Goal: Task Accomplishment & Management: Contribute content

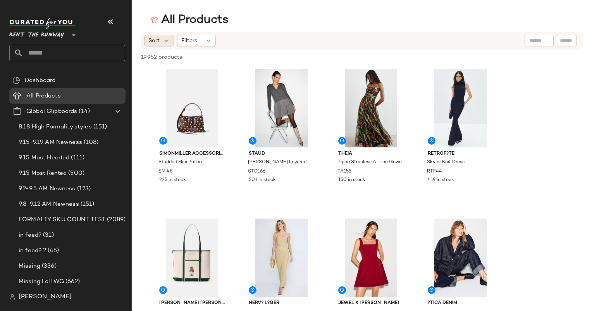
click at [151, 43] on span "Sort" at bounding box center [153, 41] width 11 height 8
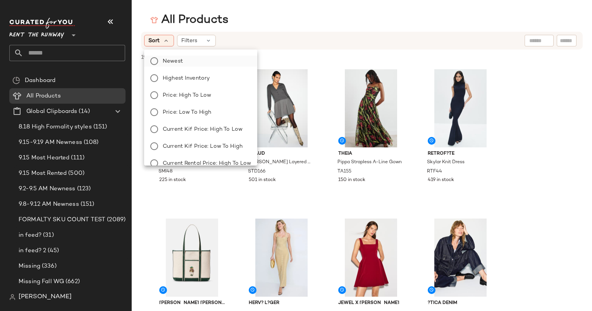
click at [188, 65] on label "Newest" at bounding box center [205, 61] width 91 height 11
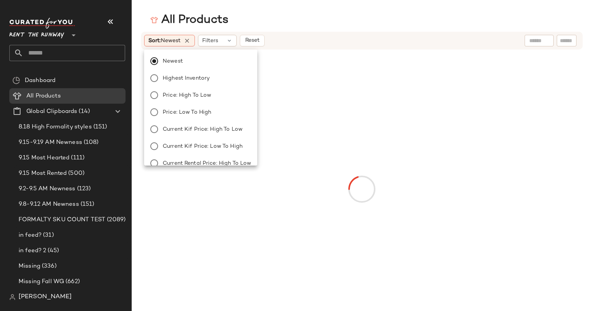
click at [302, 46] on div "Sort: Newest Filters Reset" at bounding box center [311, 41] width 335 height 12
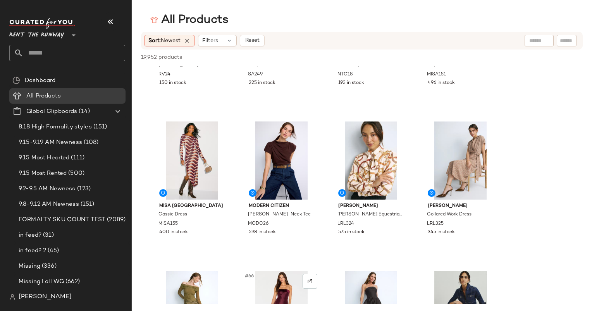
scroll to position [2189, 0]
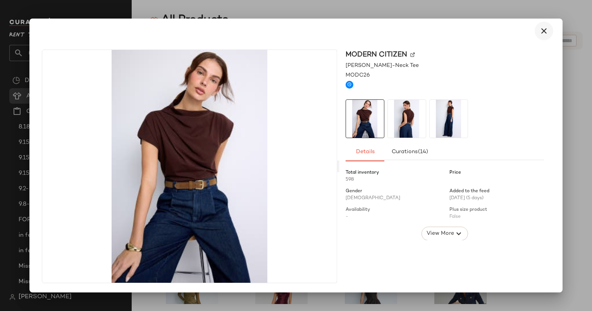
click at [544, 27] on icon "button" at bounding box center [543, 30] width 9 height 9
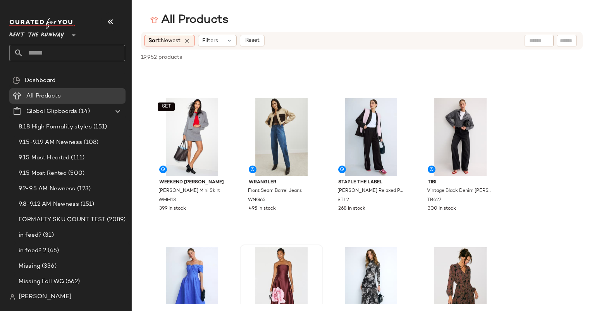
scroll to position [2006, 0]
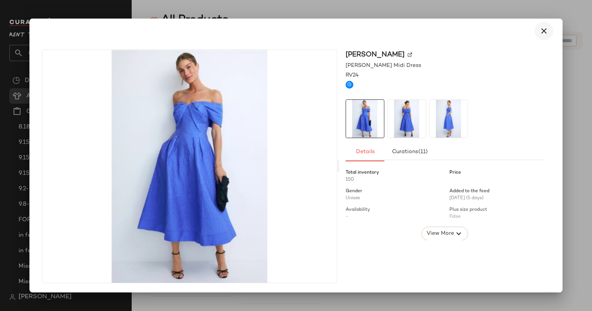
click at [549, 31] on button "button" at bounding box center [544, 31] width 19 height 19
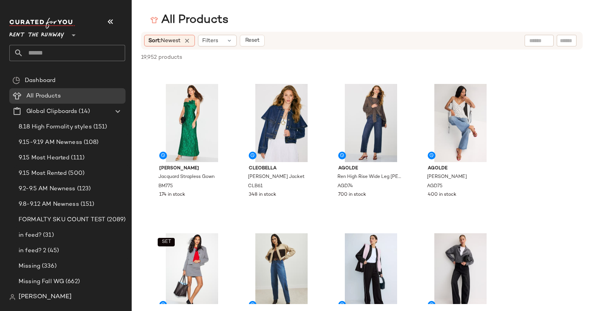
scroll to position [1780, 0]
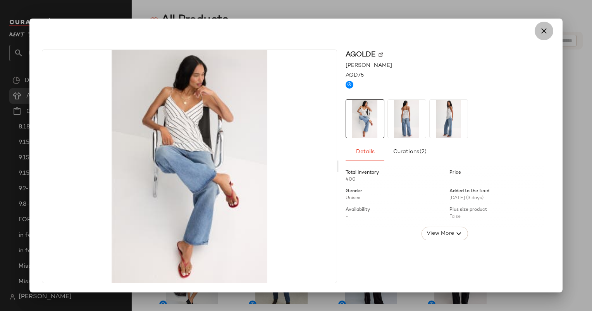
click at [546, 29] on icon "button" at bounding box center [543, 30] width 9 height 9
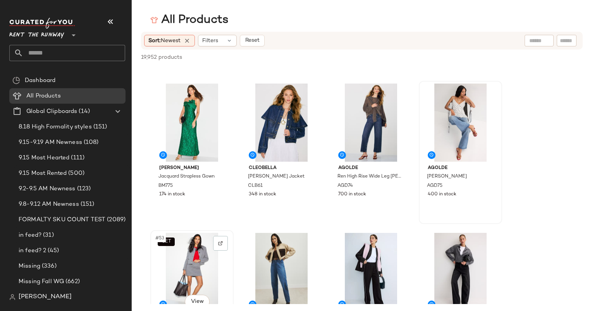
scroll to position [1817, 0]
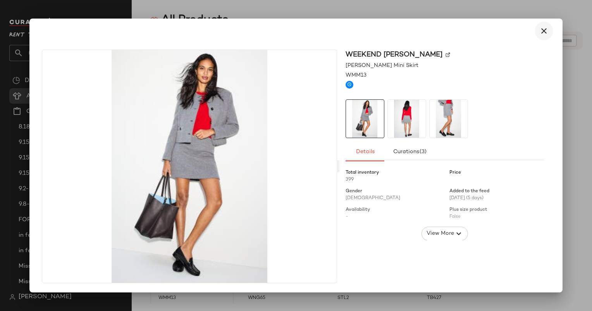
click at [549, 31] on button "button" at bounding box center [544, 31] width 19 height 19
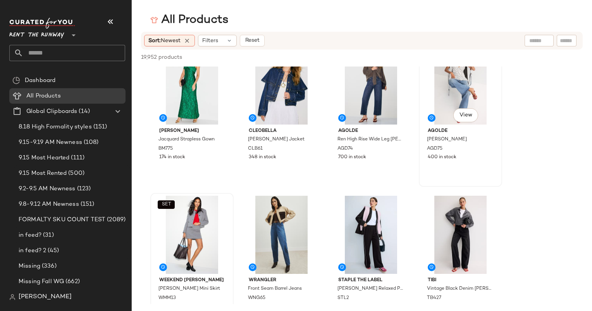
click at [473, 181] on div "#52 View AGOLDE Keira Jean AGD75 400 in stock" at bounding box center [461, 116] width 82 height 142
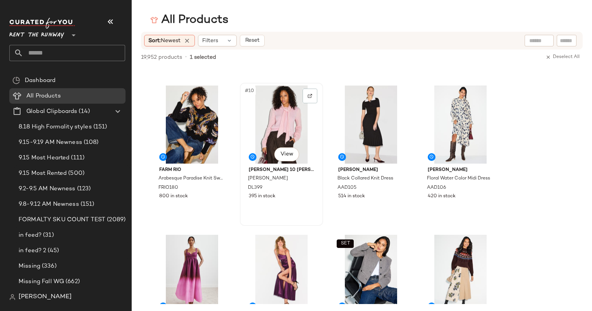
scroll to position [0, 0]
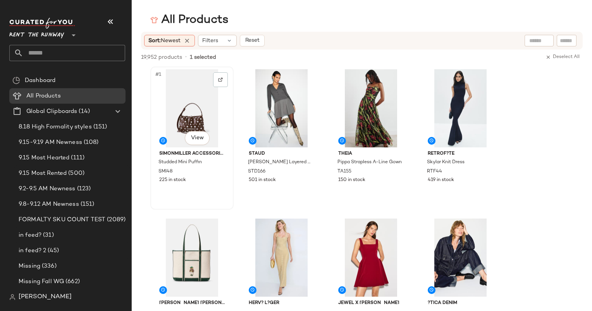
click at [176, 110] on div "#1 View" at bounding box center [192, 108] width 78 height 78
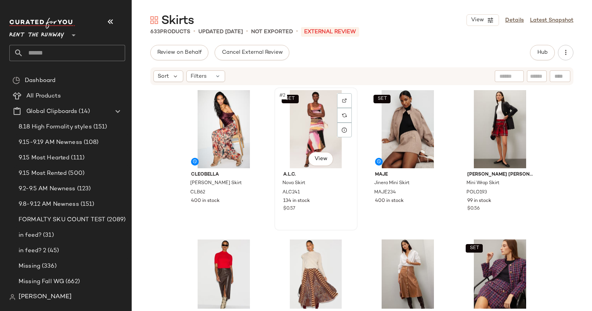
click at [283, 200] on span "134 in stock" at bounding box center [296, 201] width 27 height 7
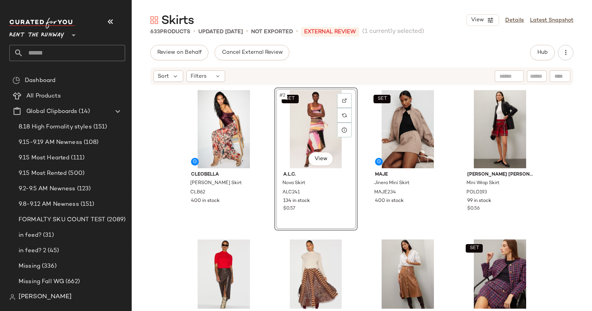
click at [283, 200] on div "SET #2 View A.L.C. Nova Skirt ALC241 134 in stock $0.57" at bounding box center [315, 159] width 83 height 143
click at [447, 57] on div "Review on Behalf Cancel External Review Hub" at bounding box center [361, 52] width 423 height 15
click at [160, 113] on div "Cleobella Maria Ankle Skirt CLB62 400 in stock SET #2 View A.L.C. Nova Skirt AL…" at bounding box center [362, 197] width 460 height 223
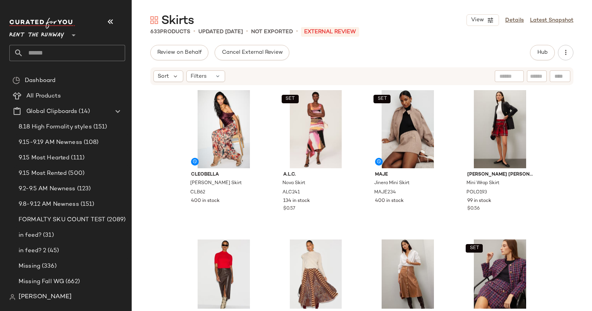
click at [535, 69] on div "Sort Filters" at bounding box center [361, 76] width 423 height 18
click at [545, 46] on button "Hub" at bounding box center [542, 52] width 25 height 15
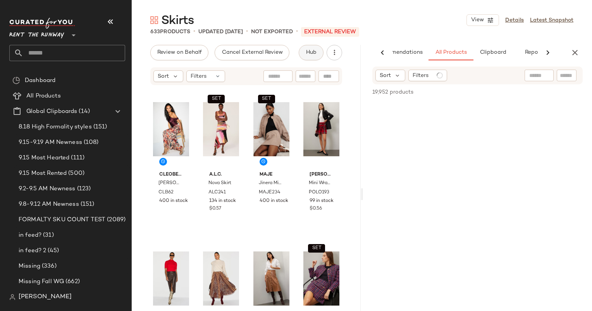
scroll to position [0, 32]
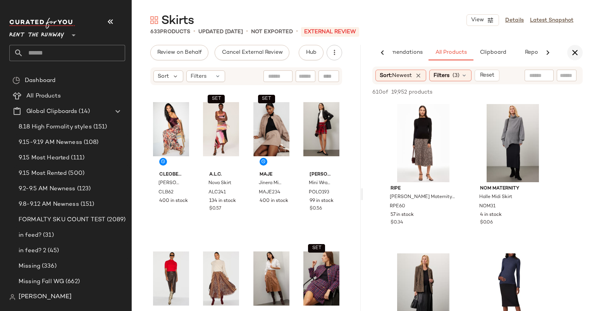
click at [576, 51] on icon "button" at bounding box center [574, 52] width 9 height 9
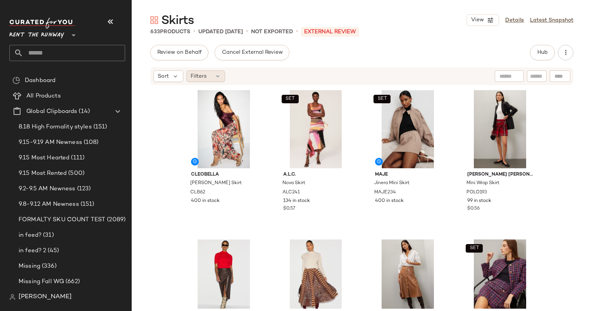
click at [188, 76] on div "Filters" at bounding box center [205, 77] width 39 height 12
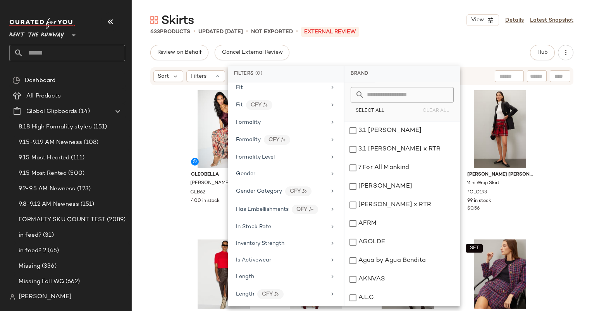
scroll to position [392, 0]
click at [542, 74] on input "text" at bounding box center [537, 76] width 14 height 8
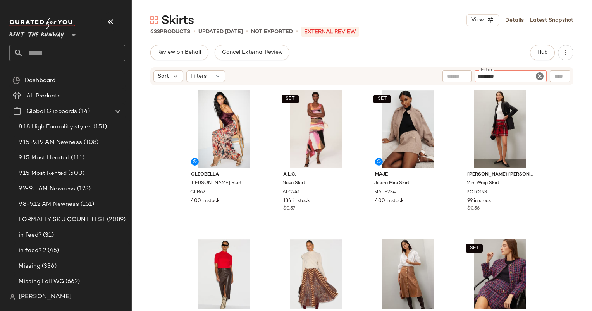
type input "*********"
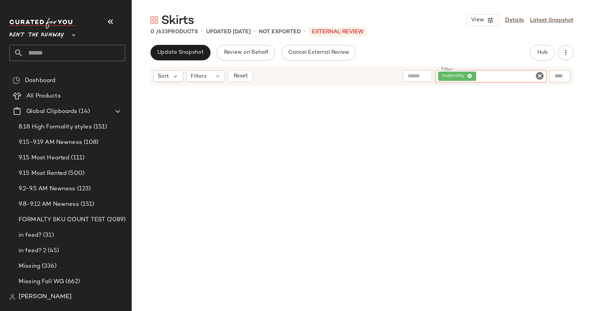
click at [239, 82] on div "Sort Filters Reset Filter maternity Filter" at bounding box center [361, 76] width 423 height 19
click at [239, 80] on button "Reset" at bounding box center [240, 77] width 25 height 12
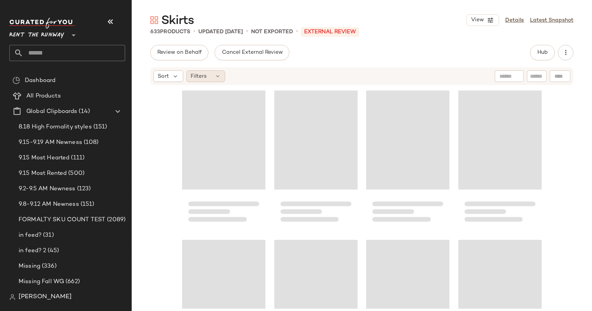
click at [208, 71] on div "Filters" at bounding box center [205, 77] width 39 height 12
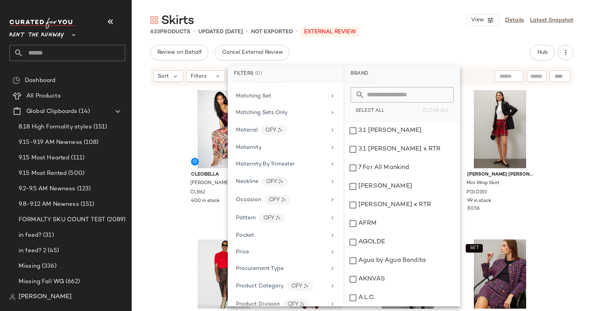
scroll to position [550, 0]
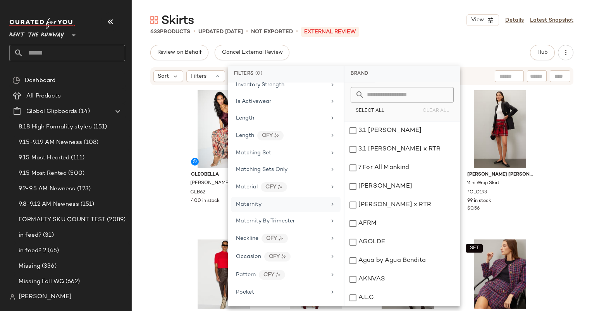
click at [268, 201] on div "Maternity" at bounding box center [281, 205] width 90 height 8
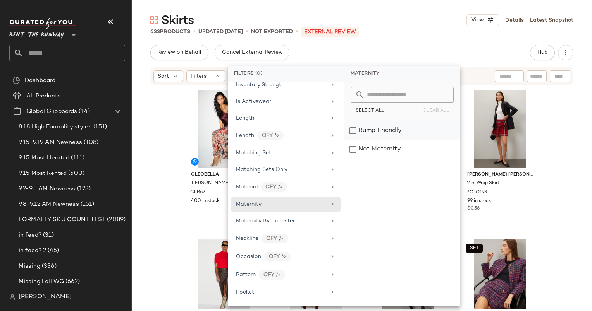
click at [380, 128] on div "Bump Friendly" at bounding box center [401, 131] width 115 height 19
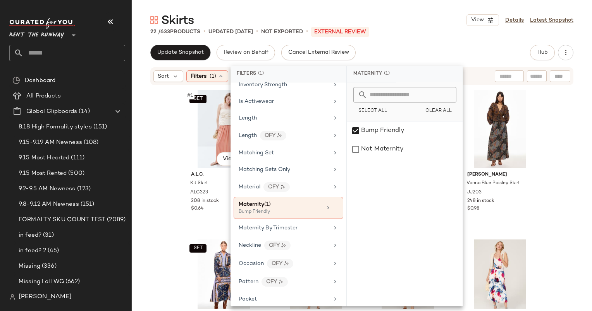
click at [158, 122] on div "SET #1 View A.L.C. Kit Skirt ALC323 208 in stock $0.64 SET Marie Oliver Sasha S…" at bounding box center [362, 197] width 460 height 223
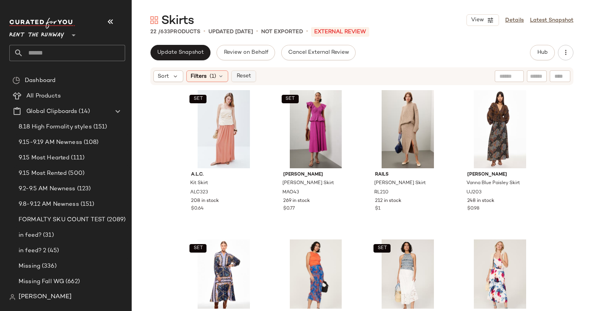
click at [249, 73] on span "Reset" at bounding box center [243, 76] width 15 height 6
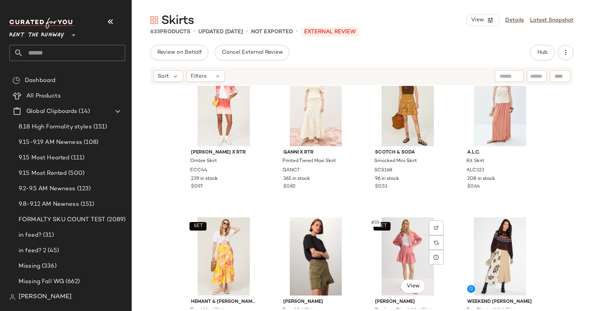
scroll to position [477, 0]
click at [162, 80] on span "Sort" at bounding box center [163, 76] width 11 height 8
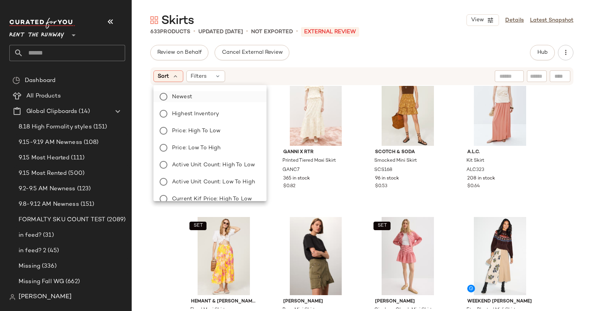
click at [198, 99] on label "Newest" at bounding box center [214, 96] width 91 height 11
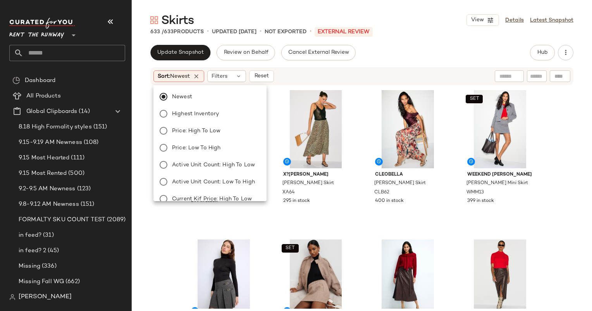
click at [415, 40] on div "Skirts View Details Latest Snapshot 633 / 633 Products • updated Sep 12th • Not…" at bounding box center [362, 161] width 460 height 299
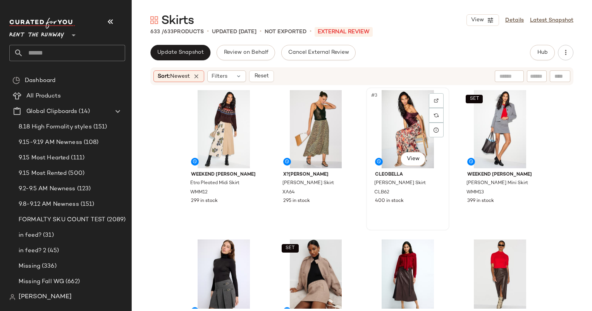
click at [390, 126] on div "#3 View" at bounding box center [408, 129] width 78 height 78
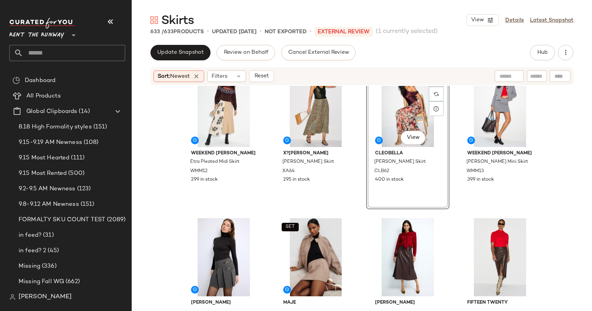
scroll to position [22, 0]
click at [495, 115] on div "SET #4 View" at bounding box center [500, 108] width 78 height 78
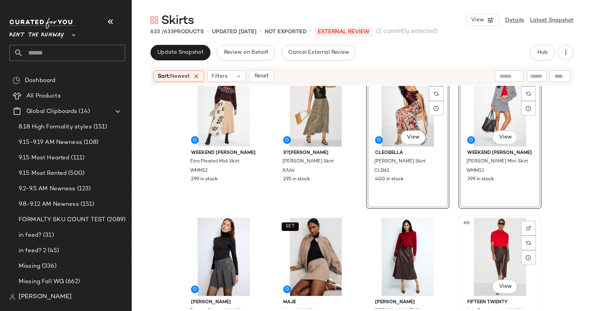
click at [492, 258] on div "#8 View" at bounding box center [500, 257] width 78 height 78
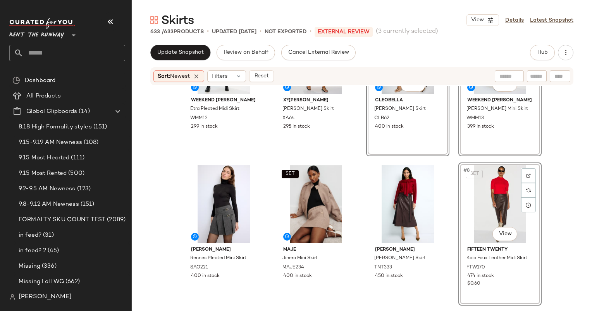
scroll to position [41, 0]
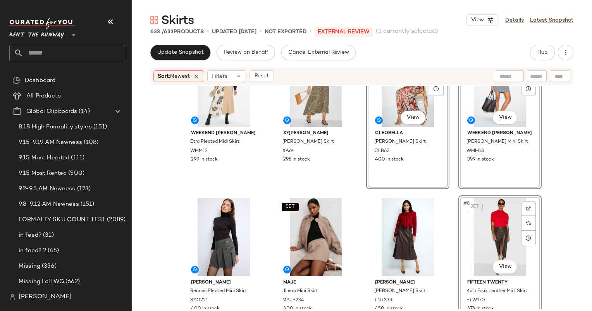
click at [504, 233] on div "SET #8 View" at bounding box center [500, 237] width 78 height 78
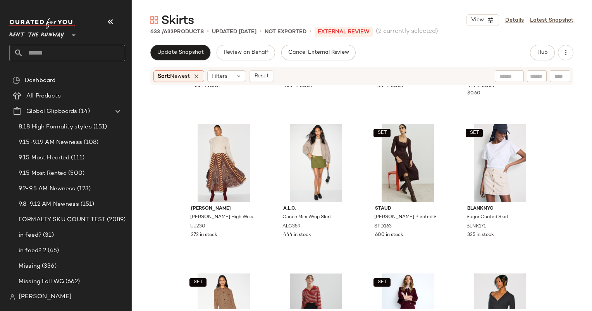
scroll to position [281, 0]
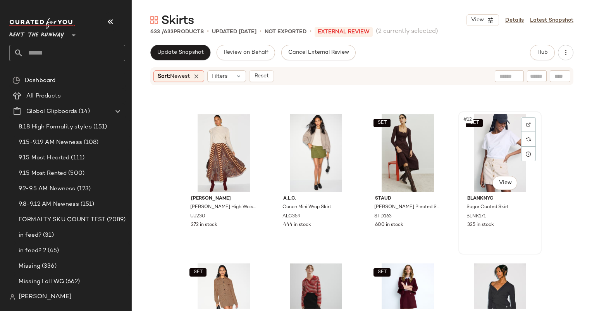
click at [485, 139] on div "SET #12 View" at bounding box center [500, 153] width 78 height 78
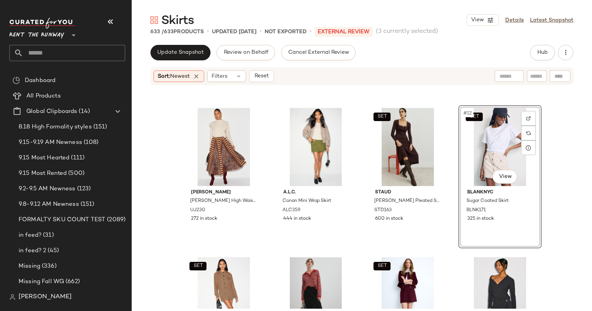
scroll to position [19, 0]
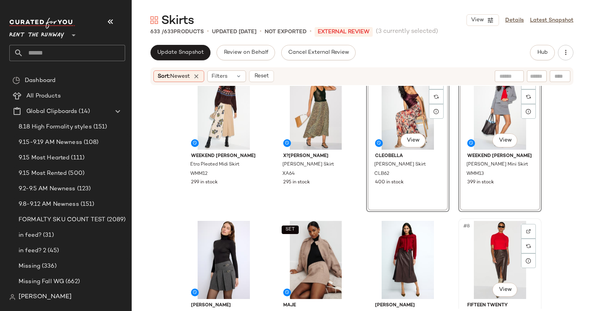
click at [497, 244] on div "#8 View" at bounding box center [500, 260] width 78 height 78
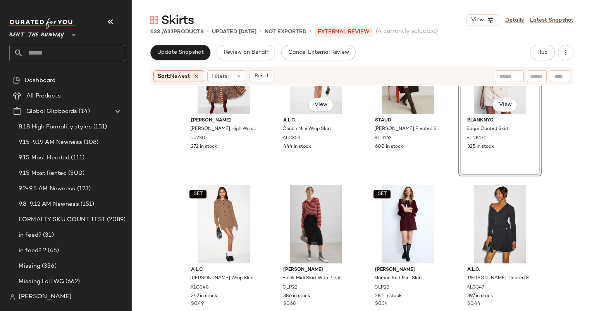
scroll to position [275, 0]
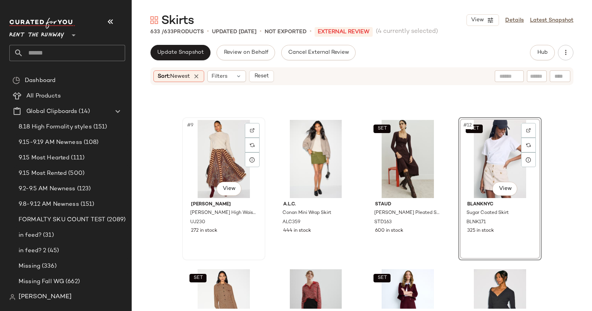
click at [211, 165] on div "#9 View" at bounding box center [224, 159] width 78 height 78
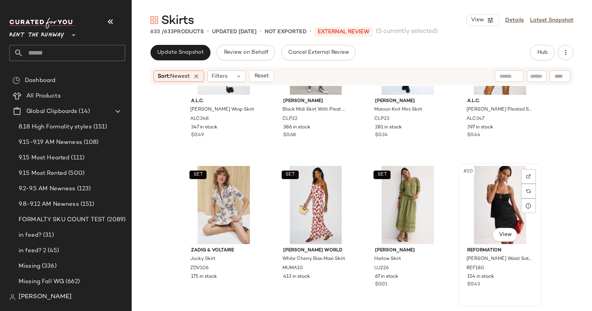
click at [489, 205] on div "#20 View" at bounding box center [500, 205] width 78 height 78
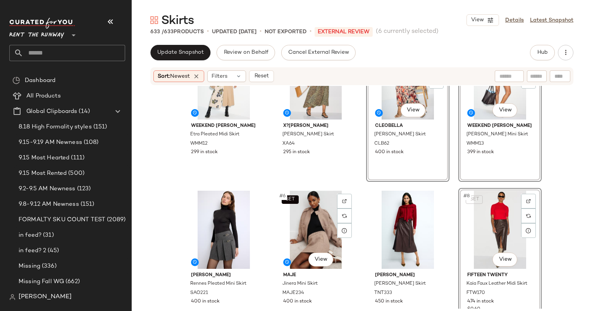
scroll to position [48, 0]
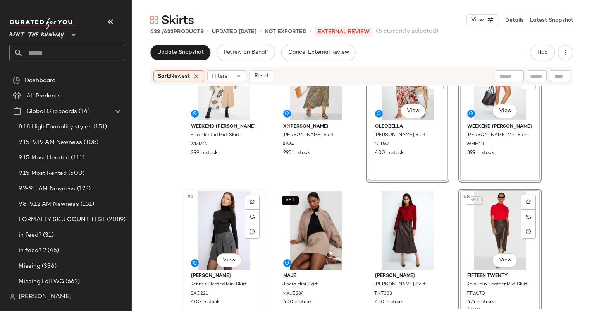
click at [209, 224] on div "#5 View" at bounding box center [224, 231] width 78 height 78
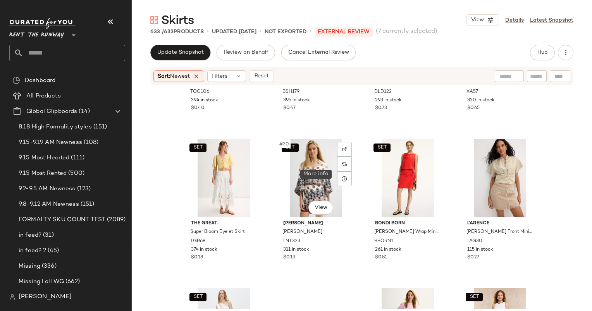
scroll to position [1008, 0]
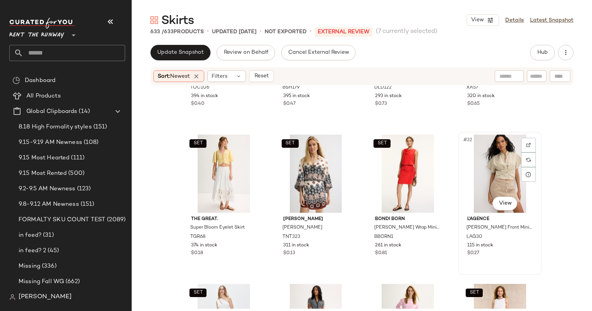
click at [504, 154] on div "#32 View" at bounding box center [500, 174] width 78 height 78
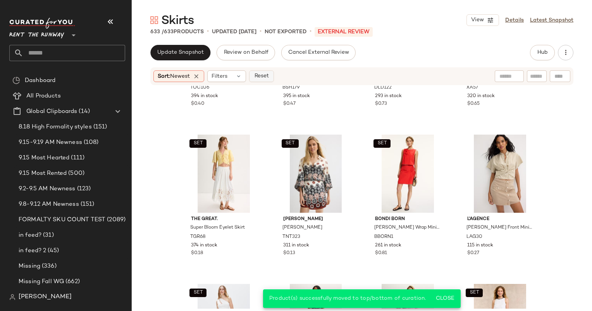
click at [263, 76] on span "Reset" at bounding box center [261, 76] width 15 height 6
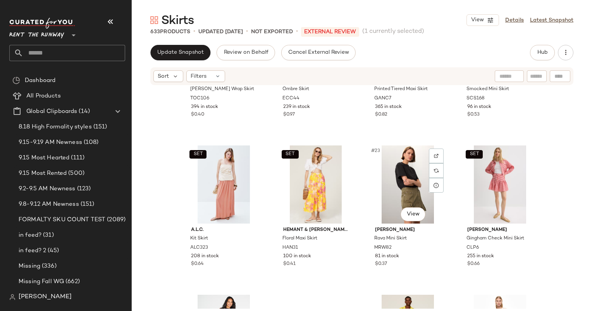
scroll to position [699, 0]
click at [467, 112] on span "$0.53" at bounding box center [473, 114] width 12 height 7
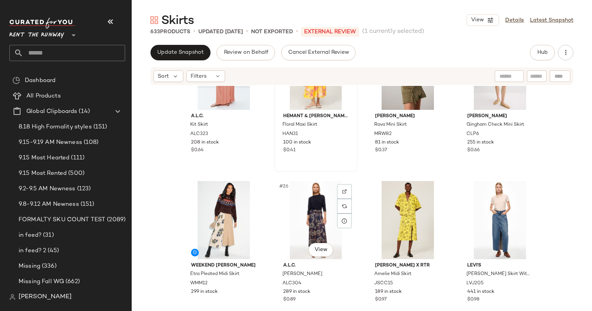
scroll to position [813, 0]
click at [338, 156] on div "SET #22 View Hemant & Nandita Floral Maxi Skirt HAN31 100 in stock $0.41" at bounding box center [316, 100] width 82 height 142
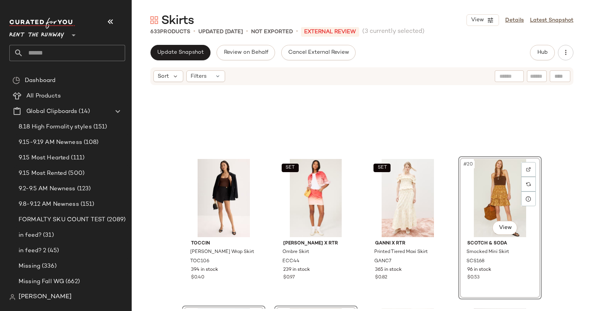
scroll to position [491, 0]
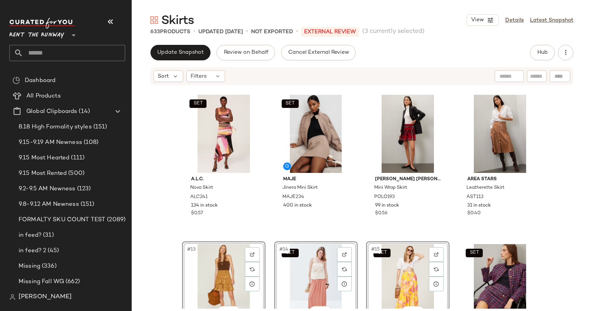
scroll to position [301, 0]
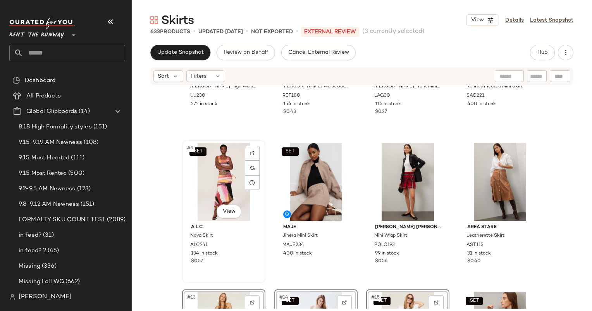
click at [248, 275] on div "SET #9 View A.L.C. Nova Skirt ALC241 134 in stock $0.57" at bounding box center [224, 212] width 82 height 142
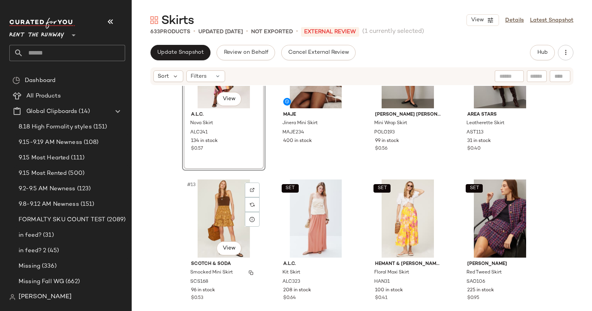
scroll to position [366, 0]
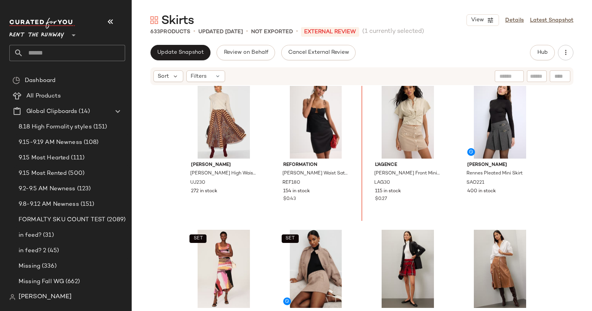
scroll to position [120, 0]
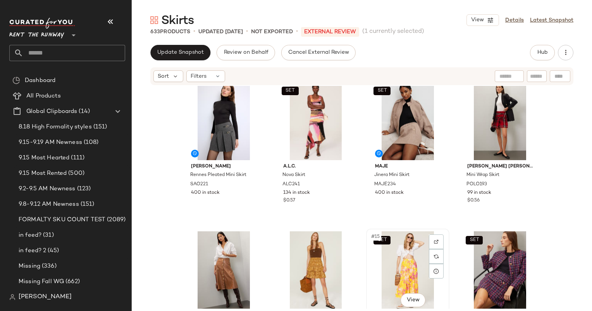
scroll to position [313, 0]
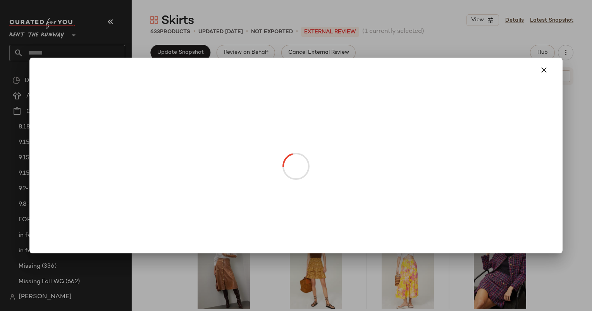
drag, startPoint x: 422, startPoint y: 291, endPoint x: 468, endPoint y: 150, distance: 148.1
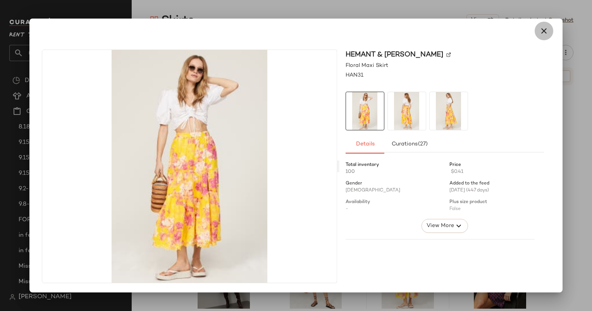
click at [549, 33] on button "button" at bounding box center [544, 31] width 19 height 19
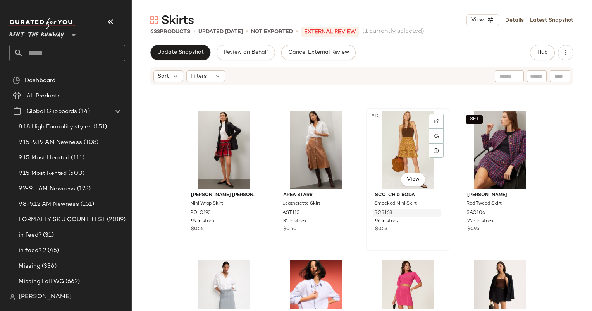
scroll to position [434, 0]
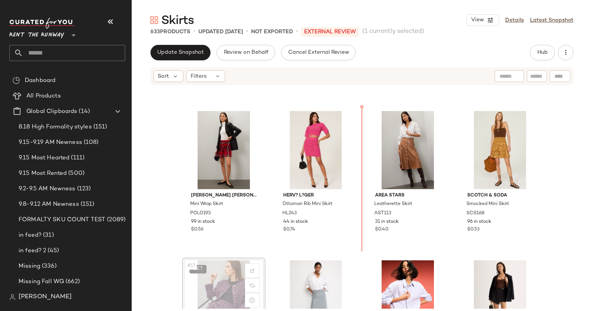
scroll to position [434, 0]
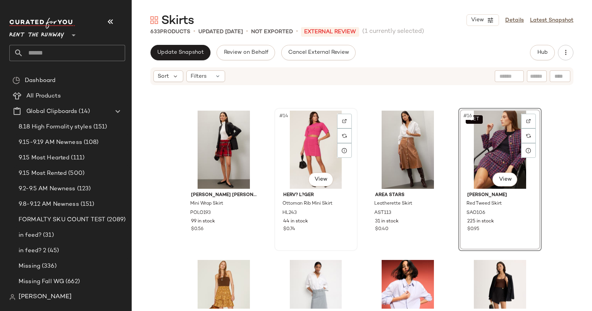
scroll to position [604, 0]
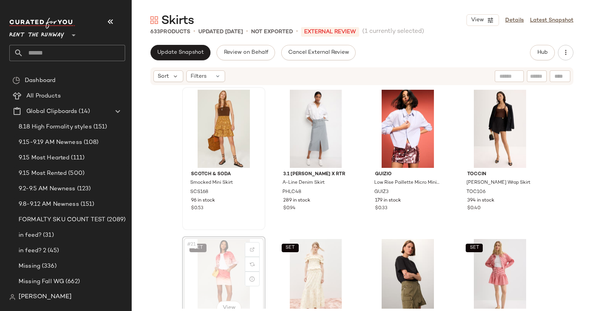
scroll to position [600, 0]
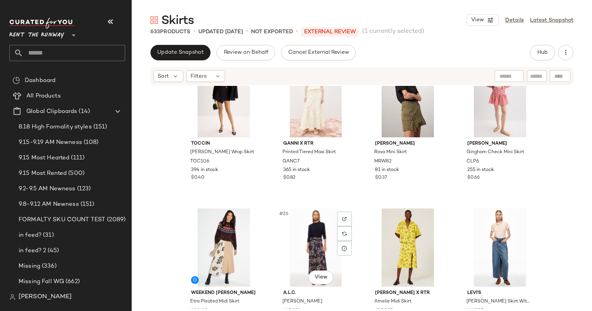
scroll to position [772, 0]
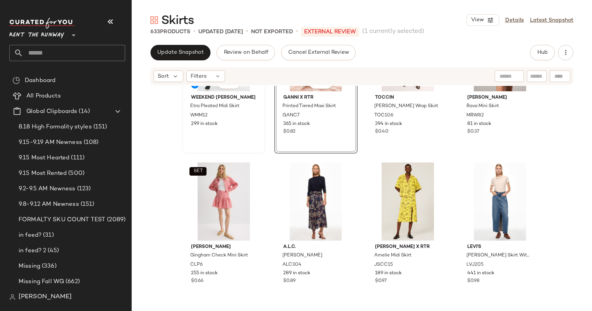
scroll to position [745, 0]
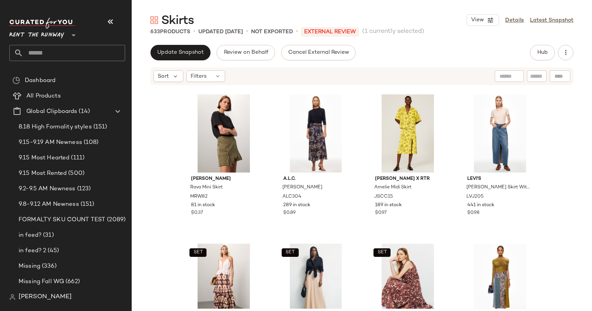
scroll to position [900, 0]
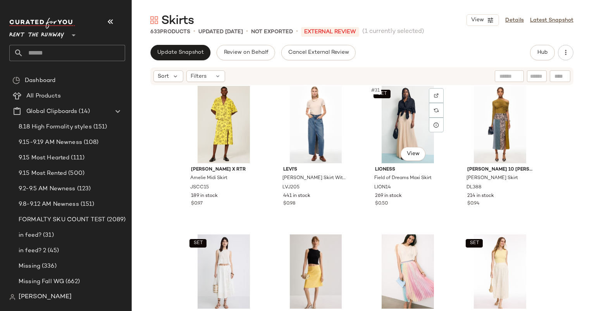
scroll to position [1058, 0]
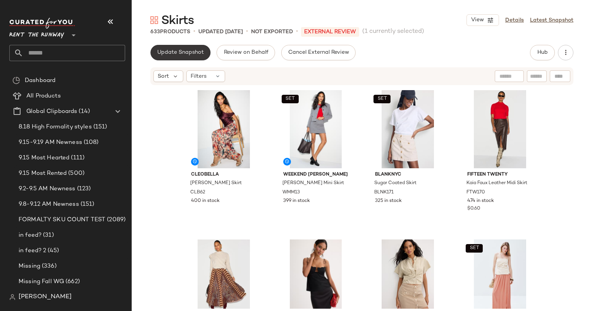
click at [195, 50] on span "Update Snapshot" at bounding box center [180, 53] width 47 height 6
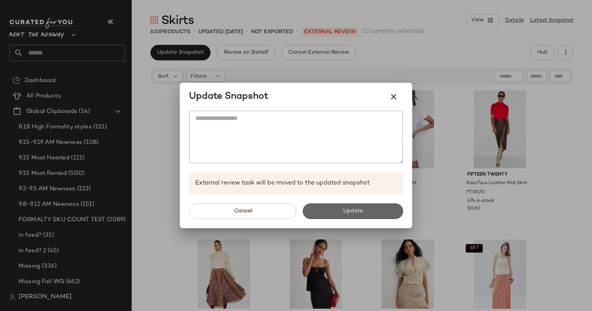
click at [332, 212] on button "Update" at bounding box center [353, 211] width 100 height 15
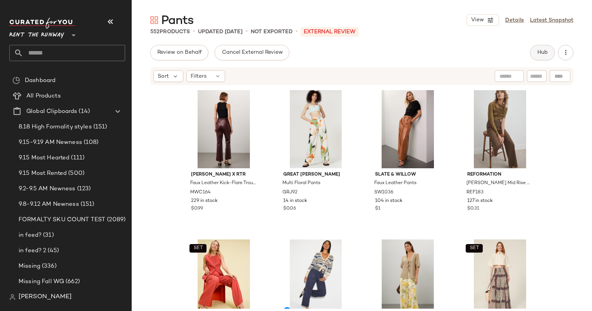
click at [545, 57] on button "Hub" at bounding box center [542, 52] width 25 height 15
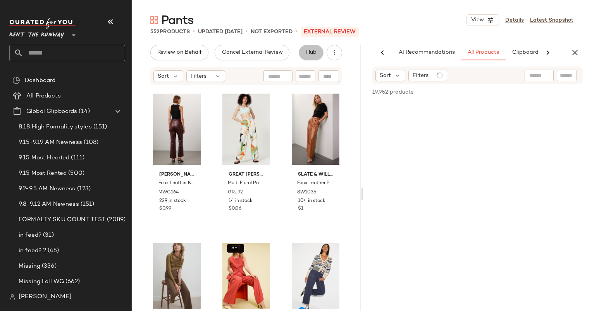
scroll to position [0, 40]
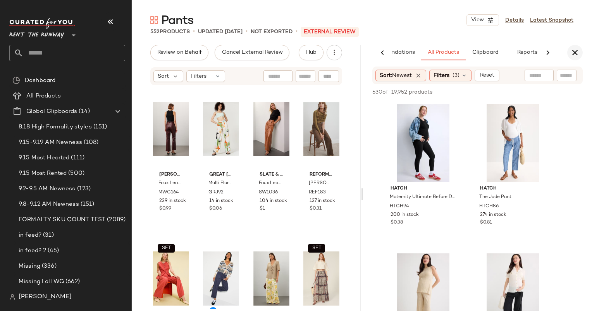
click at [581, 50] on button "button" at bounding box center [574, 52] width 15 height 15
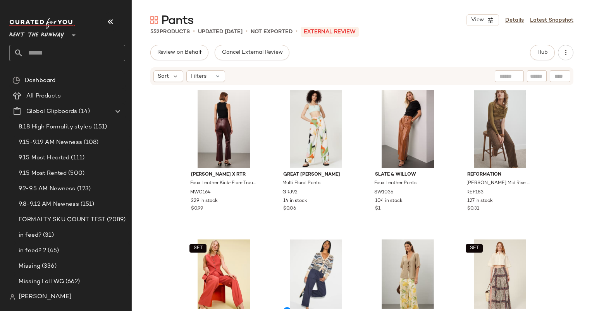
click at [541, 69] on div "Sort Filters" at bounding box center [361, 76] width 423 height 18
click at [538, 80] on input "text" at bounding box center [537, 76] width 14 height 8
type input "*****"
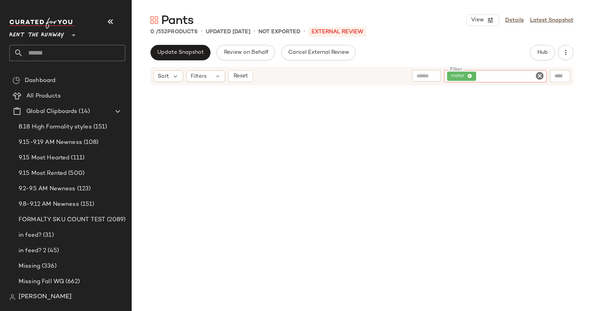
click at [538, 74] on icon "Clear Filter" at bounding box center [539, 75] width 9 height 9
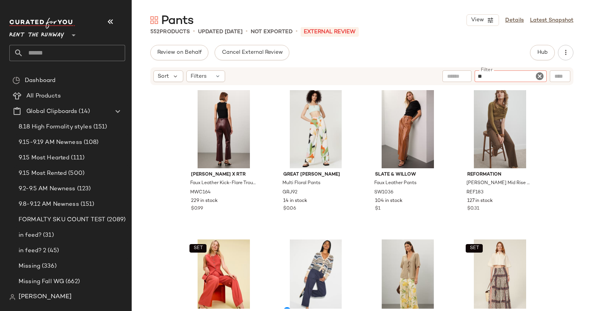
type input "*********"
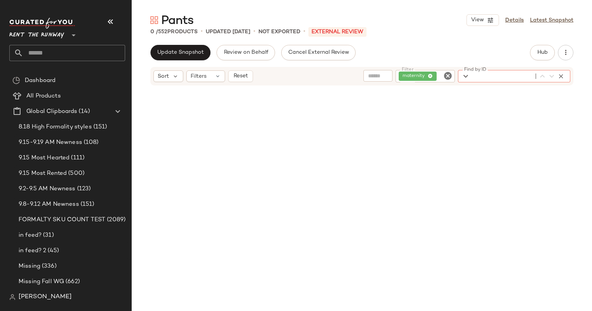
click at [548, 90] on div at bounding box center [362, 181] width 460 height 191
click at [538, 74] on icon "Clear Filter" at bounding box center [539, 75] width 9 height 9
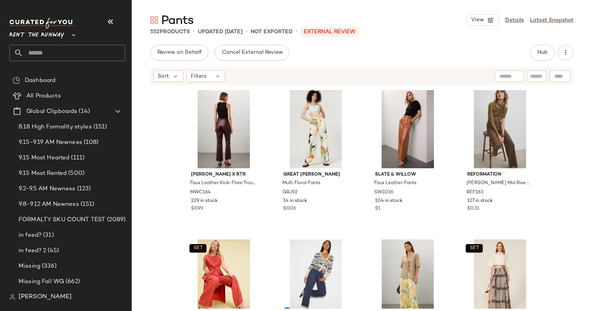
click at [138, 85] on div "Sort Filters" at bounding box center [362, 76] width 460 height 19
click at [162, 85] on div "Sort Filters" at bounding box center [362, 76] width 460 height 19
click at [161, 74] on span "Sort" at bounding box center [163, 76] width 11 height 8
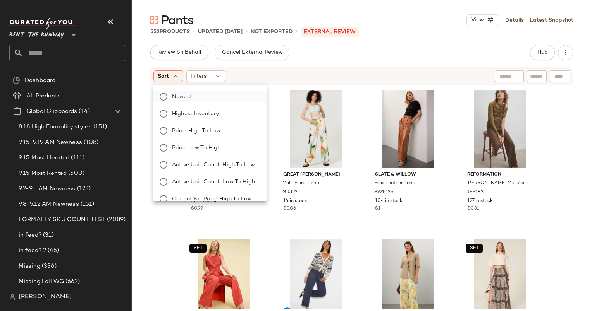
click at [201, 97] on label "Newest" at bounding box center [214, 96] width 91 height 11
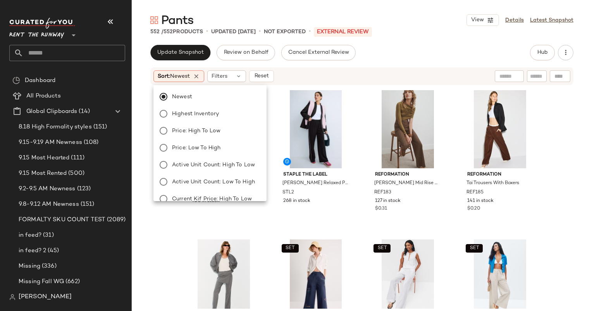
click at [384, 65] on div "Update Snapshot Review on Behalf Cancel External Review Hub Sort: Newest Filter…" at bounding box center [362, 194] width 460 height 299
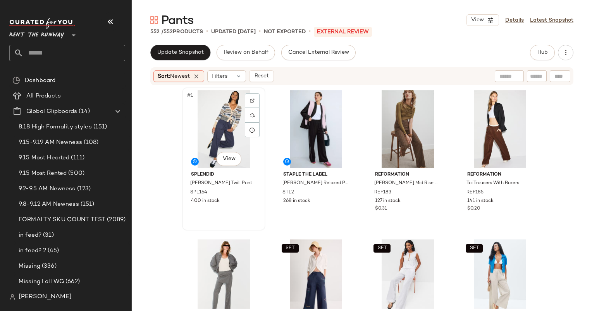
click at [208, 144] on div "#1 View" at bounding box center [224, 129] width 78 height 78
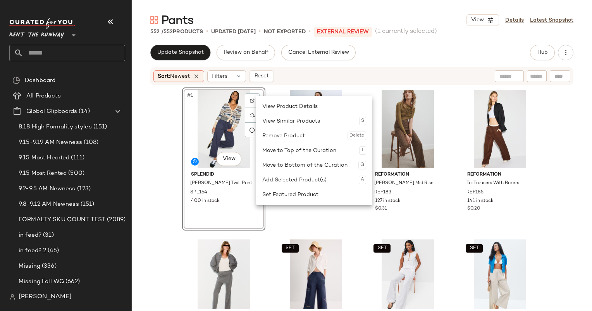
click at [413, 60] on div "Update Snapshot Review on Behalf Cancel External Review Hub Sort: Newest Filter…" at bounding box center [362, 194] width 460 height 299
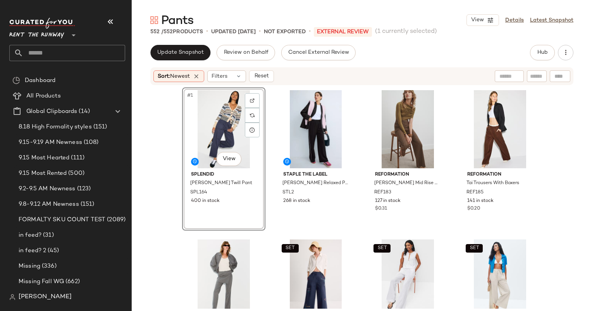
click at [538, 67] on div "Sort: Newest Filters Reset" at bounding box center [361, 76] width 423 height 18
click at [542, 53] on span "Hub" at bounding box center [542, 53] width 11 height 6
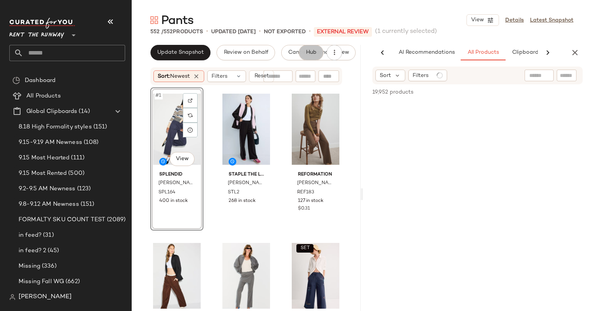
scroll to position [0, 32]
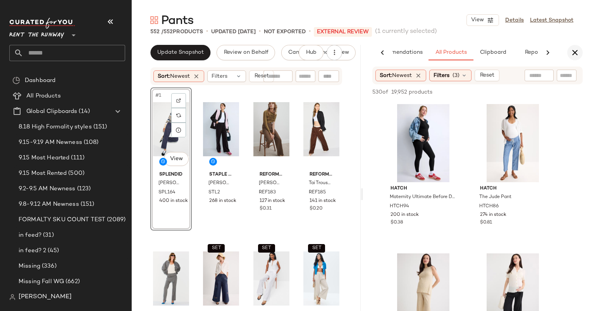
click at [579, 49] on icon "button" at bounding box center [574, 52] width 9 height 9
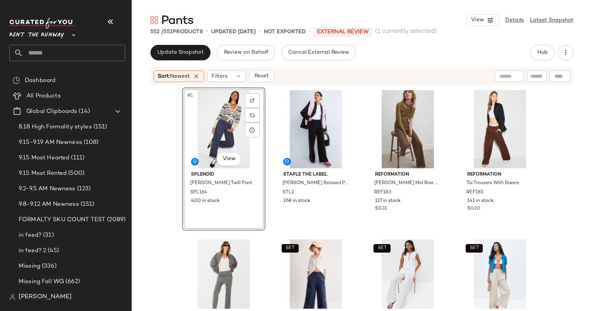
click at [565, 162] on div "#1 View Splendid Carissa Twill Pant SPL164 400 in stock Staple The Label Dion R…" at bounding box center [362, 197] width 460 height 223
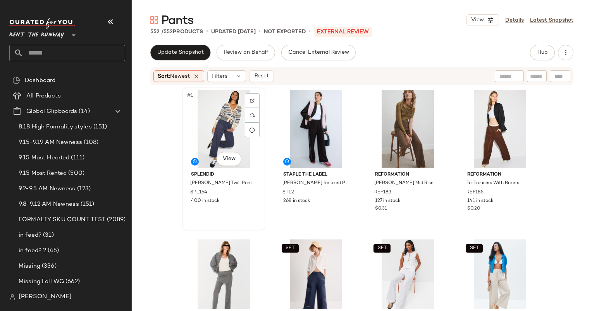
click at [225, 120] on div "#1 View" at bounding box center [224, 129] width 78 height 78
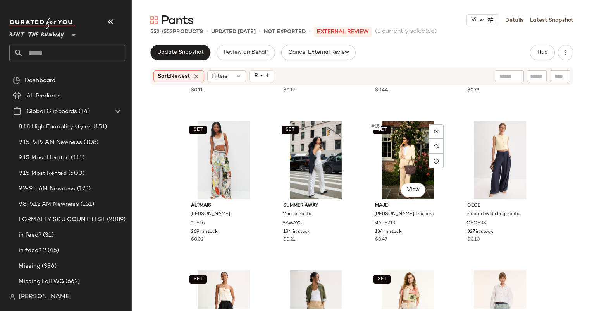
scroll to position [425, 0]
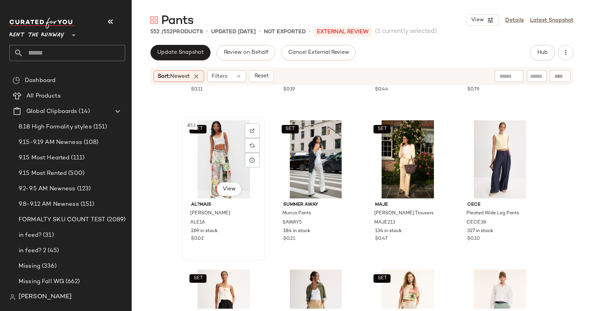
click at [221, 155] on div "SET #13 View" at bounding box center [224, 159] width 78 height 78
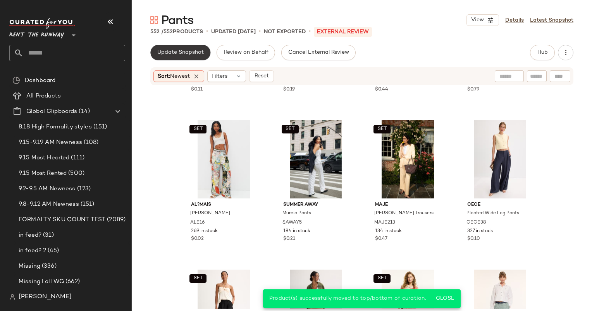
click at [184, 51] on span "Update Snapshot" at bounding box center [180, 53] width 47 height 6
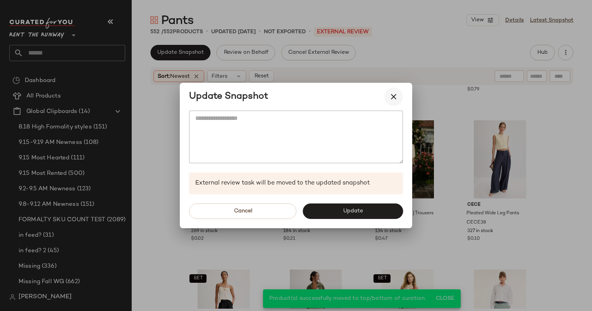
click at [397, 91] on button "button" at bounding box center [393, 97] width 19 height 19
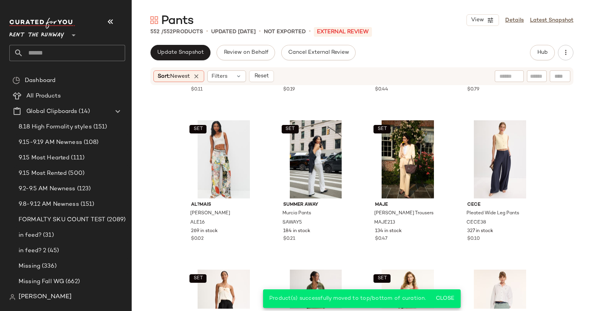
click at [158, 60] on div "Update Snapshot Review on Behalf Cancel External Review Hub Sort: Newest Filter…" at bounding box center [362, 194] width 460 height 299
click at [164, 45] on div "Pants View Details Latest Snapshot 552 / 552 Products • updated Sep 15th • Not …" at bounding box center [362, 161] width 460 height 299
click at [181, 52] on span "Update Snapshot" at bounding box center [180, 53] width 47 height 6
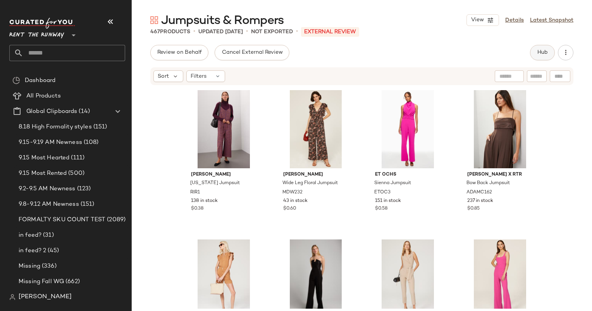
click at [535, 58] on button "Hub" at bounding box center [542, 52] width 25 height 15
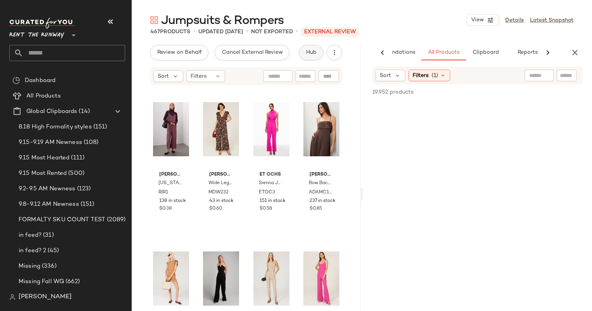
scroll to position [0, 40]
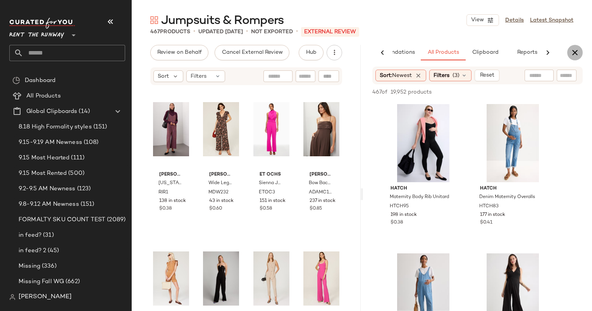
click at [575, 54] on icon "button" at bounding box center [574, 52] width 9 height 9
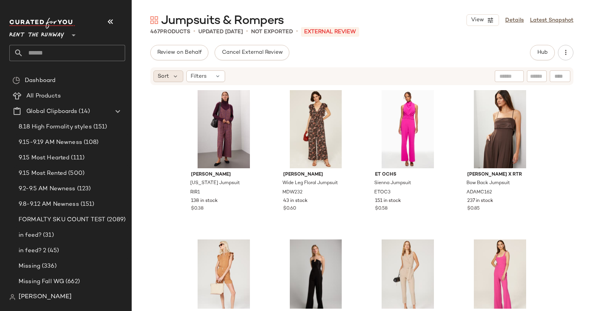
click at [164, 72] on span "Sort" at bounding box center [163, 76] width 11 height 8
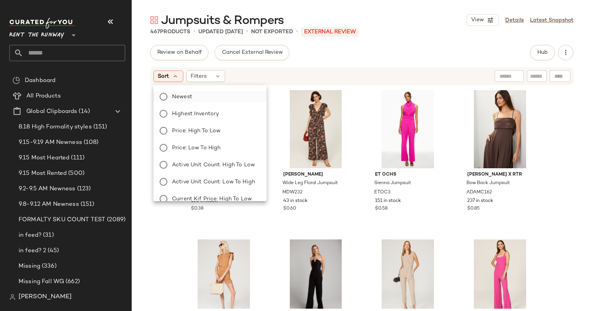
click at [206, 95] on label "Newest" at bounding box center [214, 96] width 91 height 11
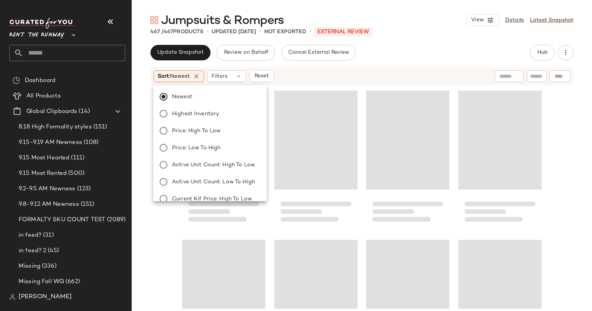
click at [365, 69] on div "Sort: Newest Filters Reset" at bounding box center [361, 76] width 423 height 18
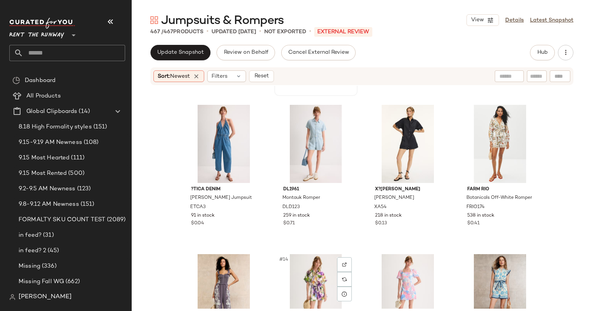
scroll to position [0, 0]
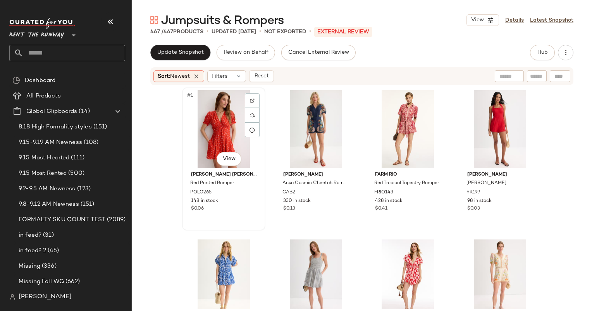
click at [220, 147] on div "#1 View" at bounding box center [224, 129] width 78 height 78
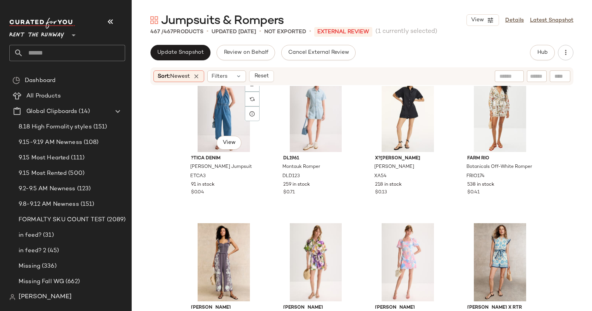
scroll to position [322, 0]
click at [215, 267] on div "#13 View" at bounding box center [224, 262] width 78 height 78
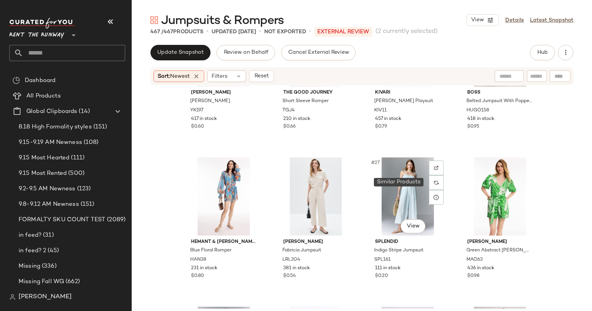
scroll to position [836, 0]
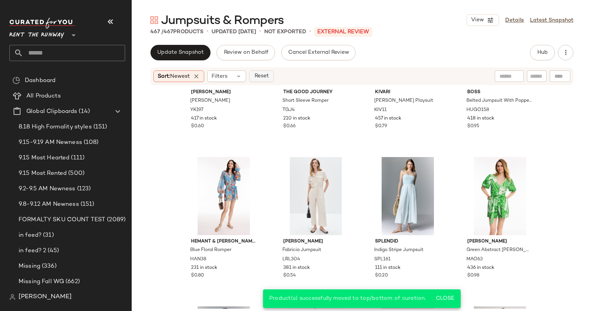
click at [260, 72] on button "Reset" at bounding box center [261, 77] width 25 height 12
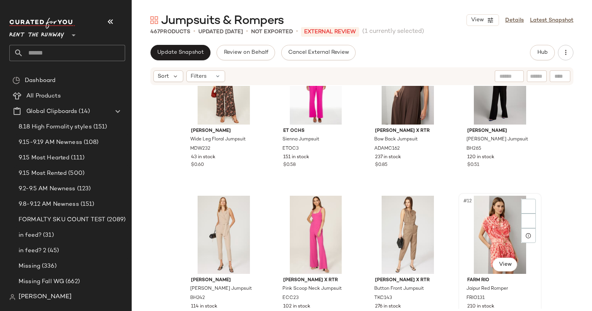
scroll to position [194, 0]
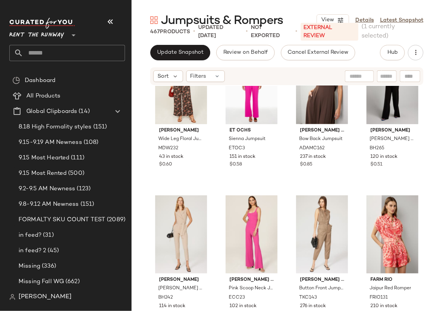
drag, startPoint x: 408, startPoint y: 267, endPoint x: 428, endPoint y: 115, distance: 152.8
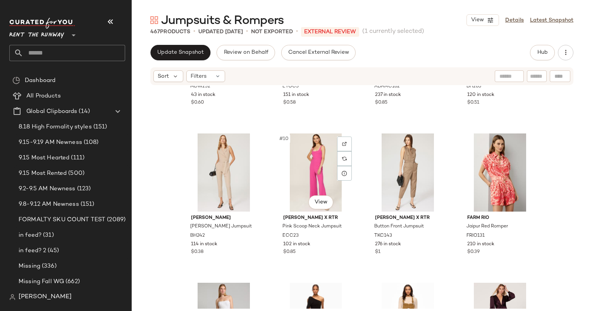
scroll to position [344, 0]
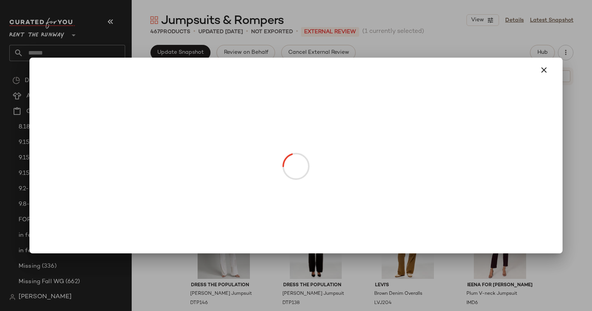
drag, startPoint x: 306, startPoint y: 113, endPoint x: 385, endPoint y: 238, distance: 148.2
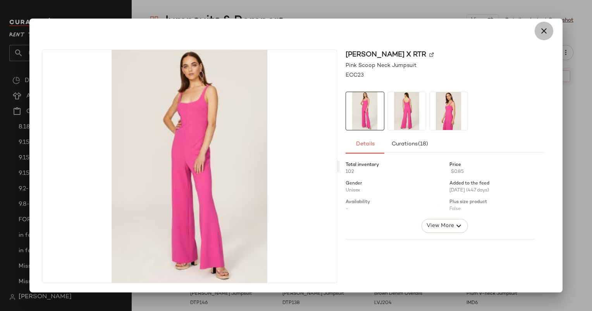
click at [543, 29] on icon "button" at bounding box center [543, 30] width 9 height 9
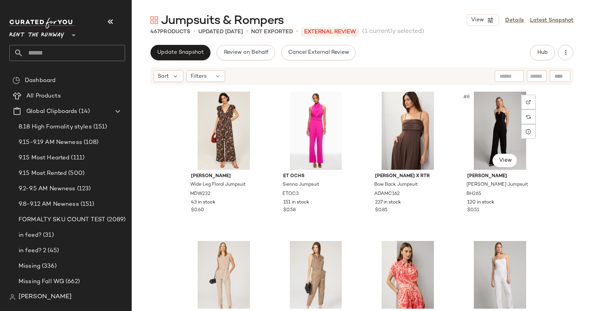
scroll to position [155, 0]
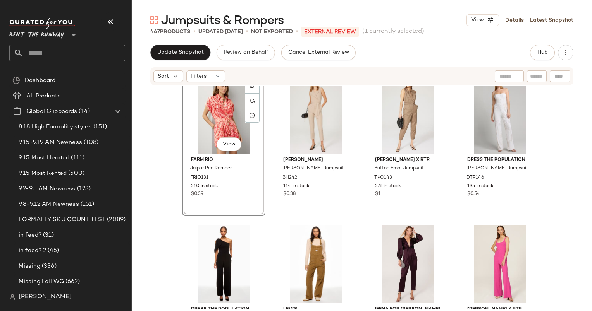
scroll to position [324, 0]
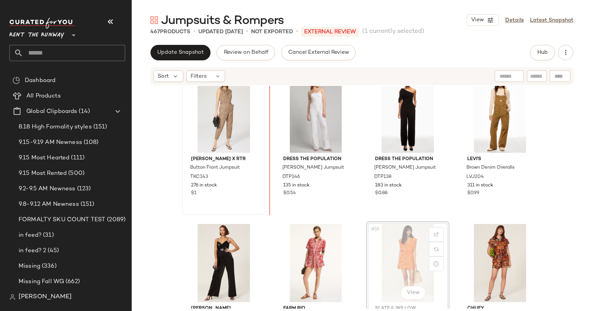
scroll to position [468, 0]
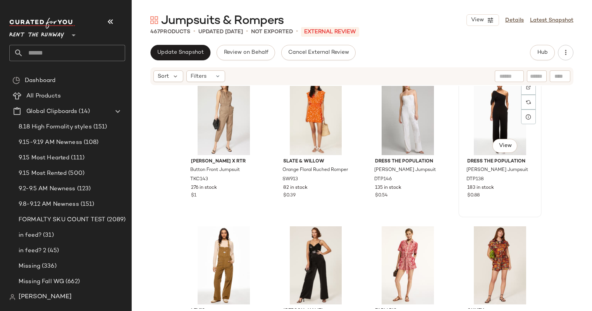
drag, startPoint x: 394, startPoint y: 265, endPoint x: 465, endPoint y: 151, distance: 134.5
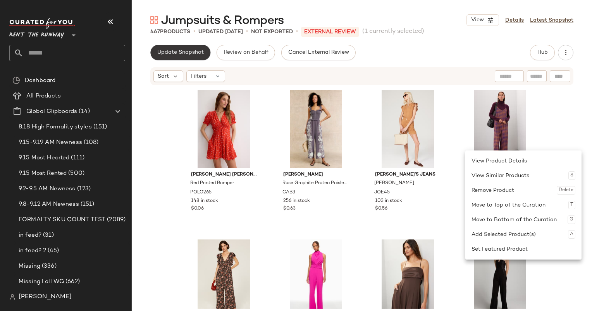
click at [163, 47] on button "Update Snapshot" at bounding box center [180, 52] width 60 height 15
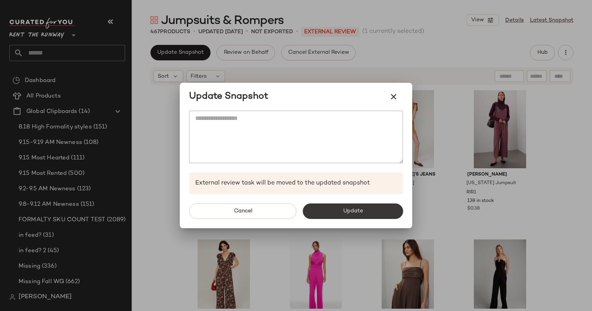
click at [367, 210] on button "Update" at bounding box center [353, 211] width 100 height 15
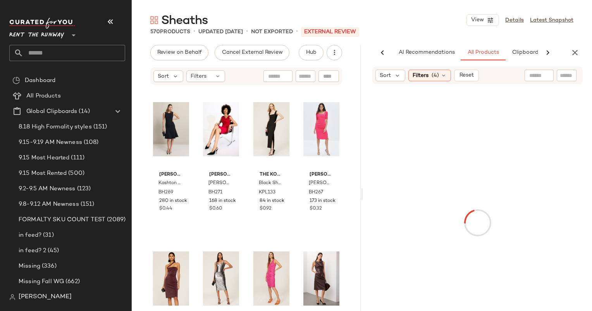
scroll to position [0, 40]
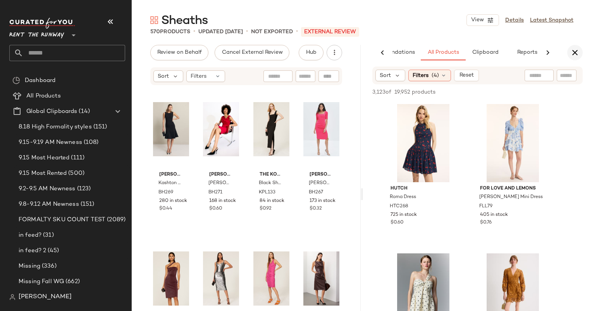
click at [578, 50] on icon "button" at bounding box center [574, 52] width 9 height 9
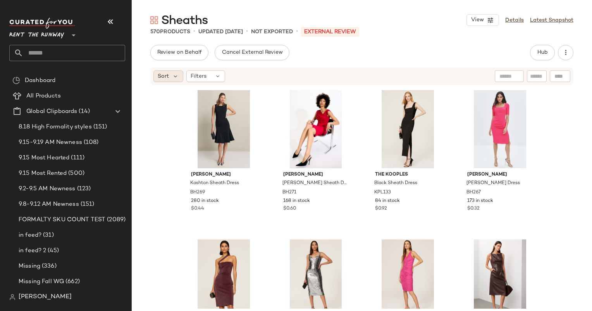
click at [164, 77] on span "Sort" at bounding box center [163, 76] width 11 height 8
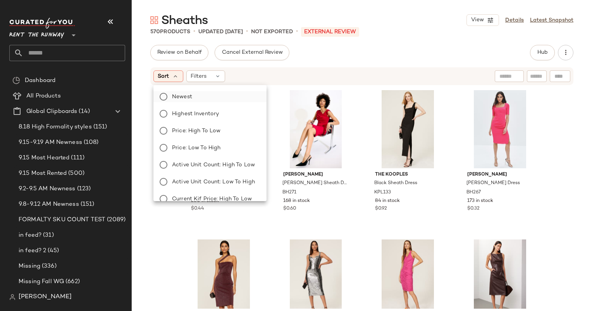
click at [194, 93] on label "Newest" at bounding box center [214, 96] width 91 height 11
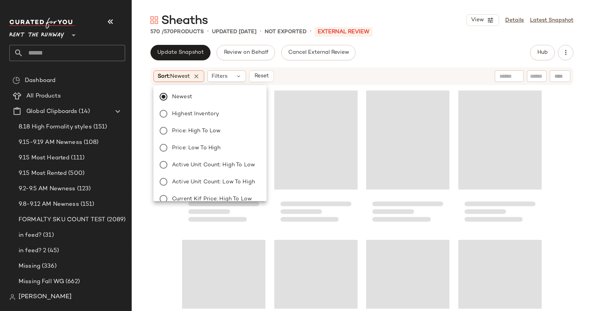
click at [335, 88] on div "Loading..." at bounding box center [315, 159] width 83 height 143
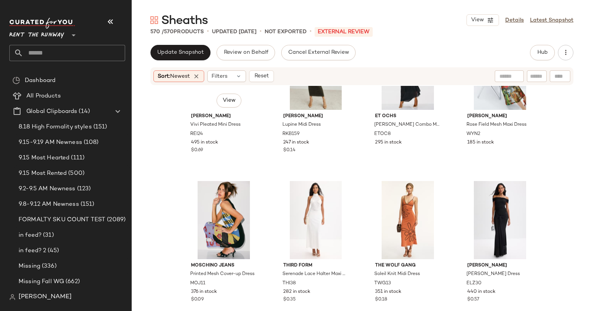
scroll to position [0, 0]
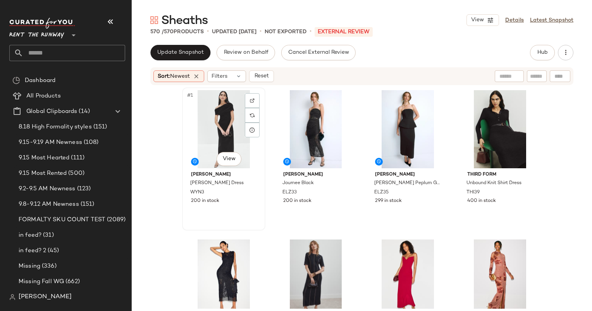
click at [199, 122] on div "#1 View" at bounding box center [224, 129] width 78 height 78
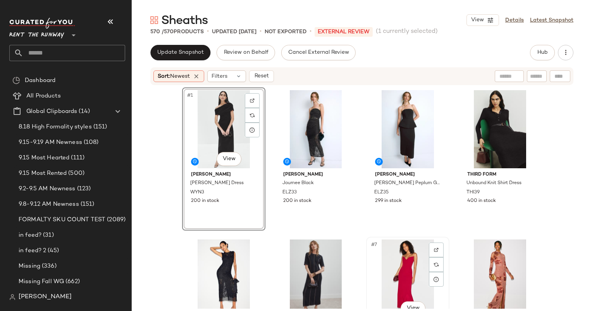
click at [387, 253] on div "#7 View" at bounding box center [408, 279] width 78 height 78
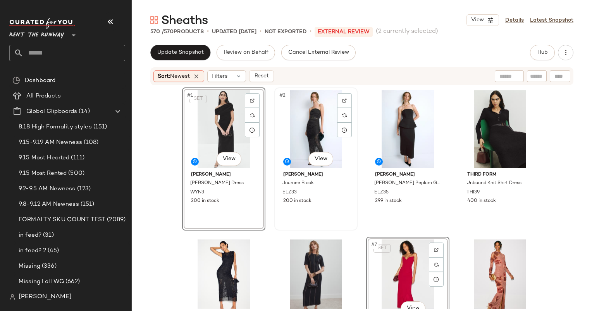
click at [298, 122] on div "#2 View" at bounding box center [316, 129] width 78 height 78
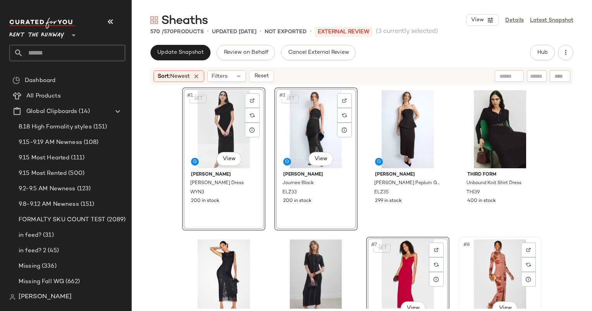
click at [489, 267] on div "#8 View" at bounding box center [500, 279] width 78 height 78
click at [404, 130] on div "#3 View" at bounding box center [408, 129] width 78 height 78
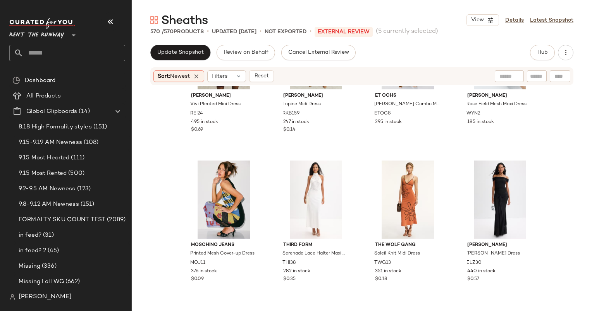
scroll to position [387, 0]
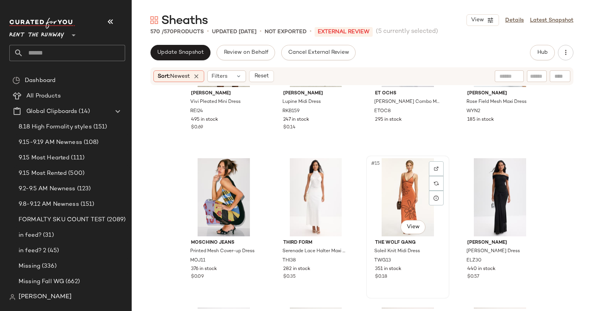
click at [384, 188] on div "#15 View" at bounding box center [408, 197] width 78 height 78
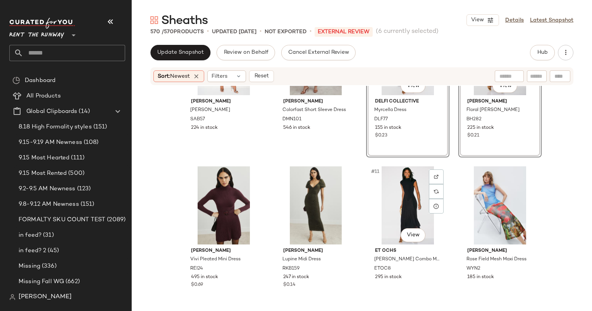
scroll to position [229, 0]
click at [217, 186] on div "#9 View" at bounding box center [224, 205] width 78 height 78
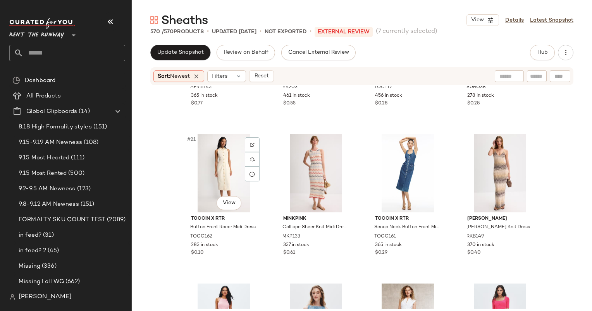
scroll to position [738, 0]
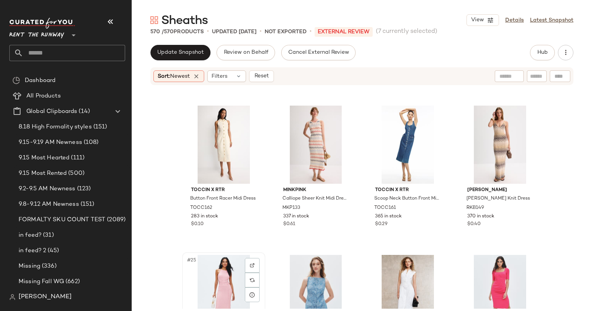
click at [217, 298] on div "#25 View" at bounding box center [224, 294] width 78 height 78
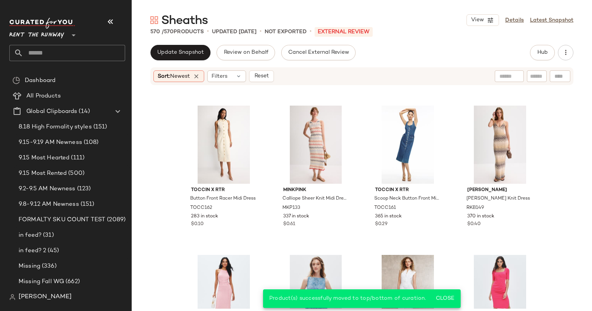
click at [271, 69] on div "Sort: Newest Filters Reset" at bounding box center [361, 76] width 423 height 18
click at [273, 77] on button "Reset" at bounding box center [261, 77] width 25 height 12
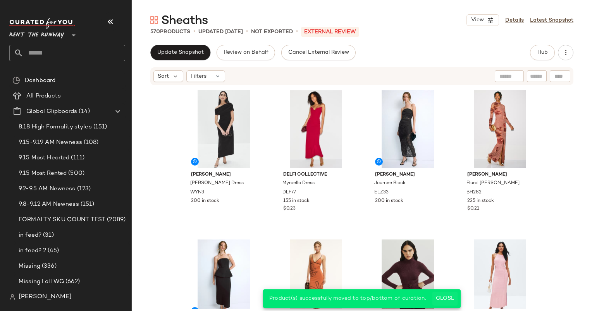
click at [445, 304] on button "Close" at bounding box center [444, 299] width 25 height 14
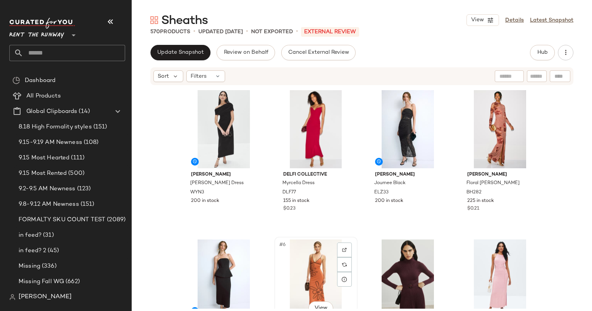
click at [316, 262] on div "#6 View" at bounding box center [316, 279] width 78 height 78
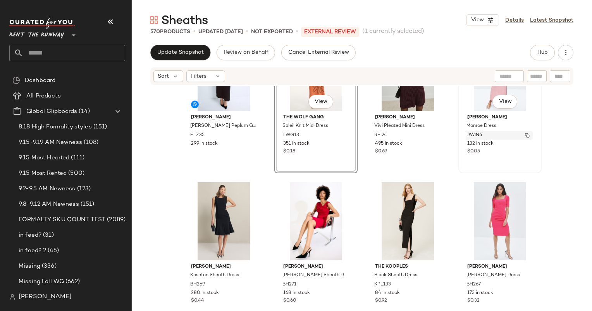
click at [489, 136] on div "DWIN4" at bounding box center [499, 135] width 67 height 9
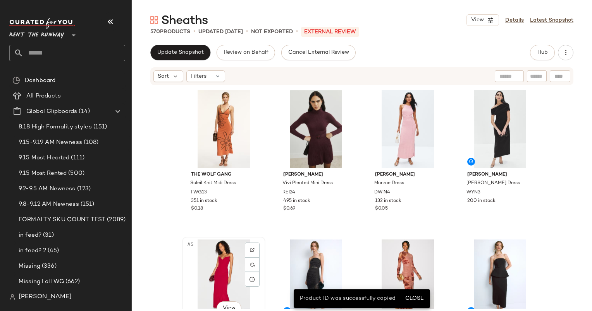
scroll to position [0, 0]
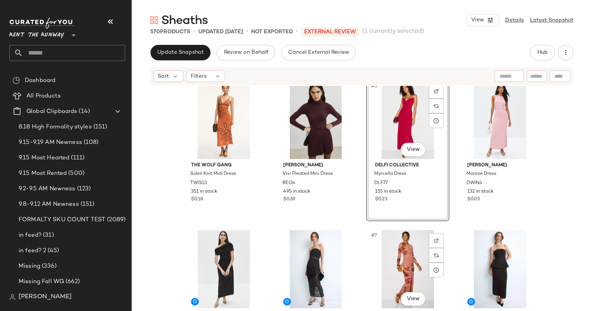
scroll to position [7, 0]
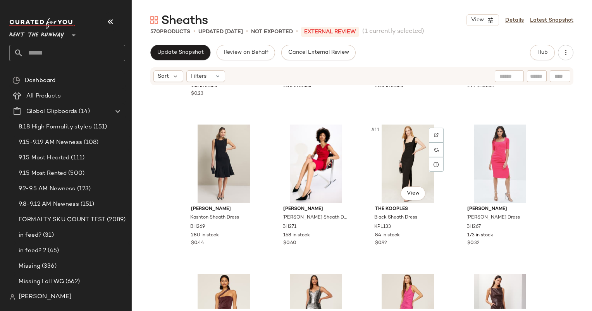
scroll to position [271, 0]
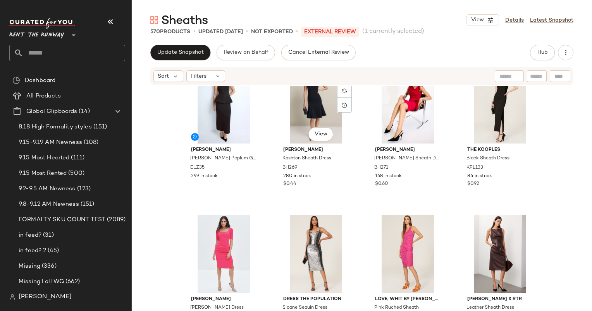
scroll to position [330, 0]
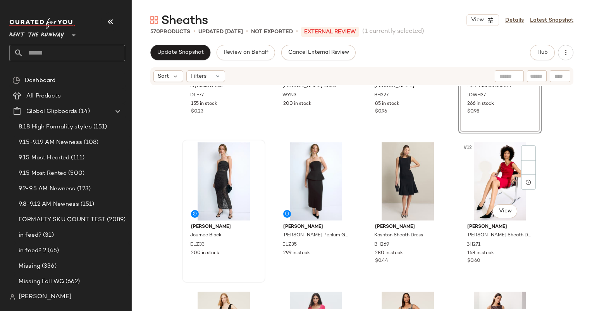
scroll to position [282, 0]
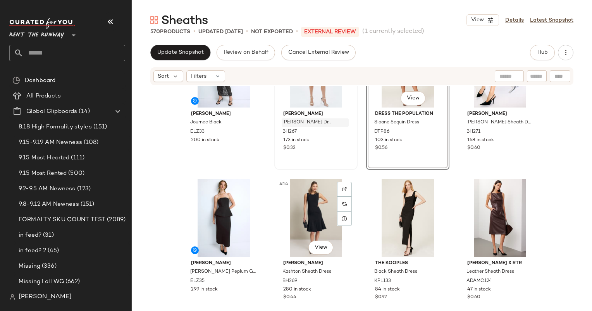
scroll to position [366, 0]
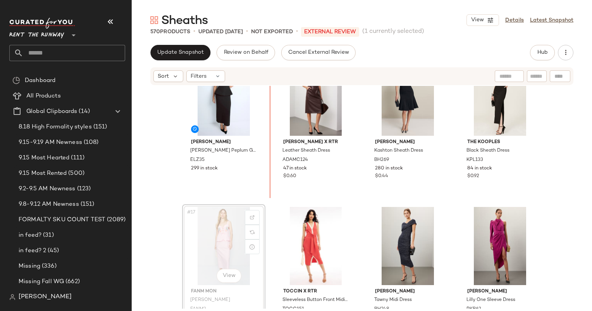
scroll to position [467, 0]
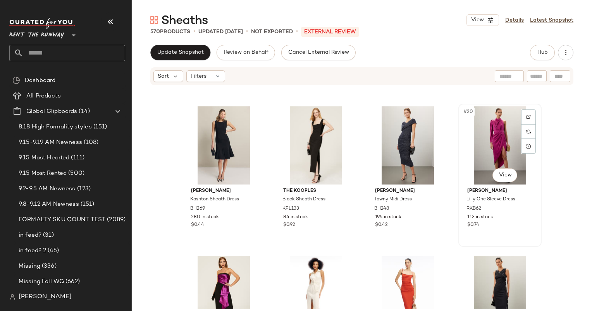
scroll to position [587, 0]
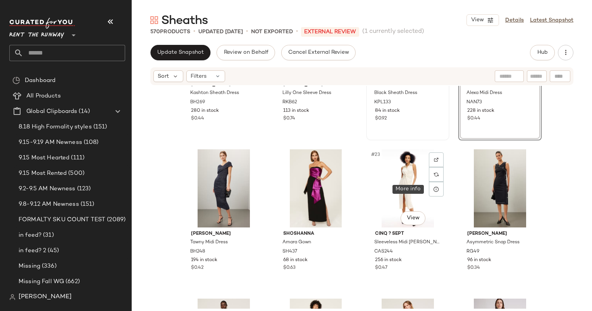
scroll to position [696, 0]
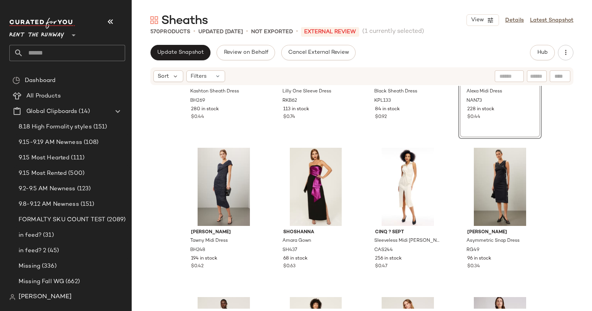
click at [177, 66] on div "Update Snapshot Review on Behalf Cancel External Review Hub Sort Filters Black …" at bounding box center [362, 194] width 460 height 299
click at [170, 50] on span "Update Snapshot" at bounding box center [180, 53] width 47 height 6
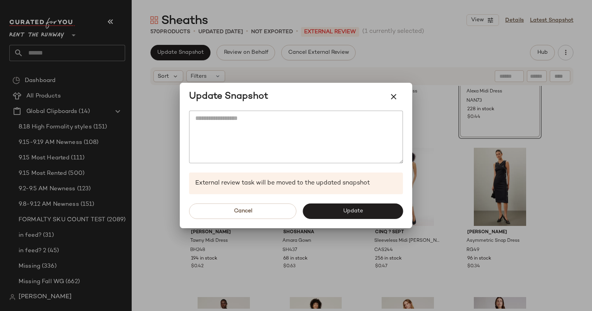
click at [363, 224] on div "Cancel Update" at bounding box center [296, 211] width 232 height 34
click at [359, 216] on button "Update" at bounding box center [353, 211] width 100 height 15
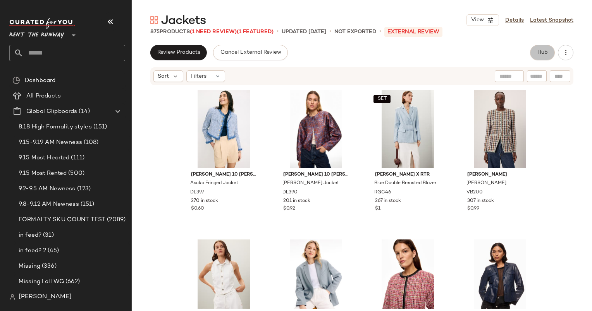
click at [539, 51] on span "Hub" at bounding box center [542, 53] width 11 height 6
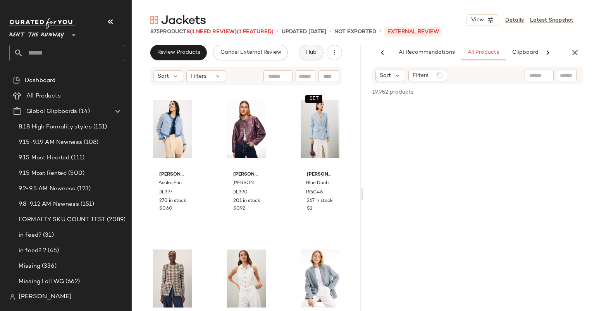
scroll to position [0, 40]
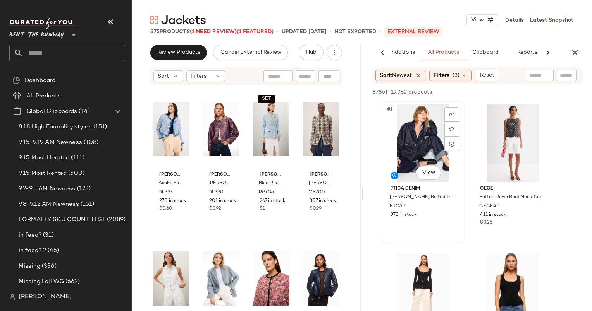
click at [423, 138] on div "#1 View" at bounding box center [423, 143] width 78 height 78
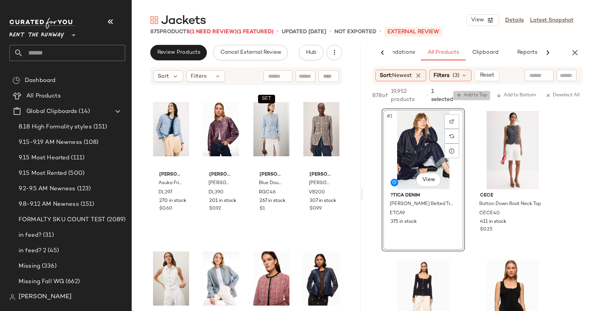
click at [466, 97] on span "Add to Top" at bounding box center [471, 95] width 31 height 5
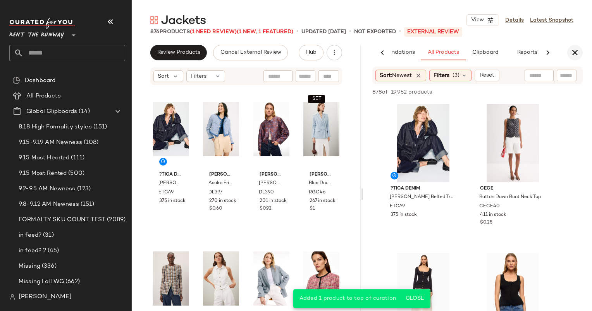
click at [577, 51] on icon "button" at bounding box center [574, 52] width 9 height 9
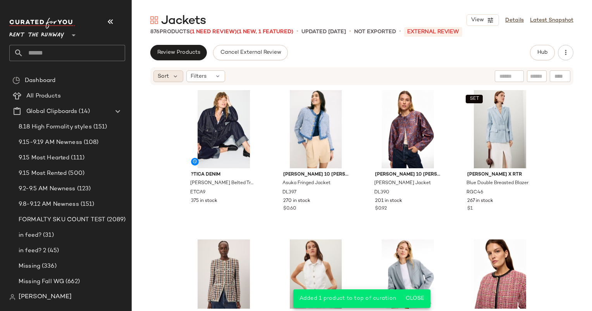
click at [168, 74] on span "Sort" at bounding box center [163, 76] width 11 height 8
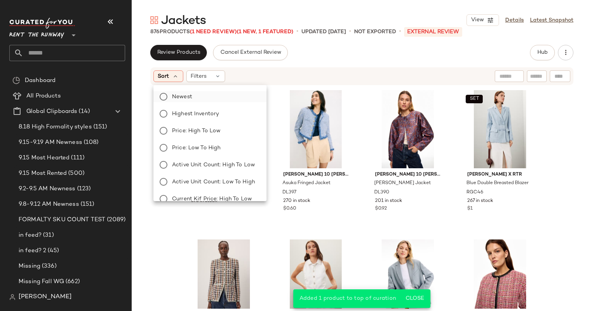
click at [200, 93] on label "Newest" at bounding box center [214, 96] width 91 height 11
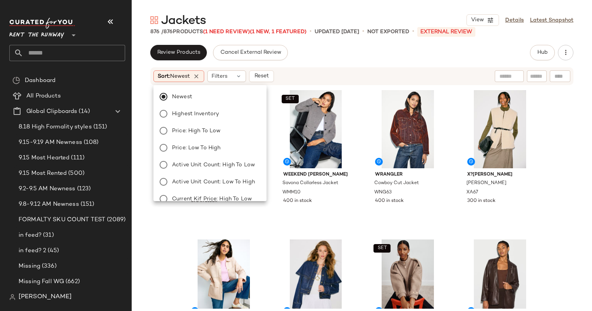
click at [333, 84] on div "Sort: Newest Filters Reset" at bounding box center [361, 76] width 423 height 18
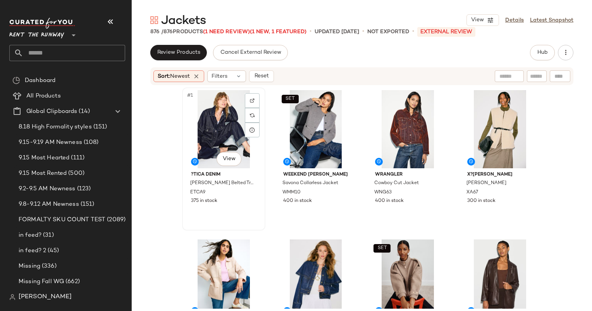
click at [213, 144] on div "#1 View" at bounding box center [224, 129] width 78 height 78
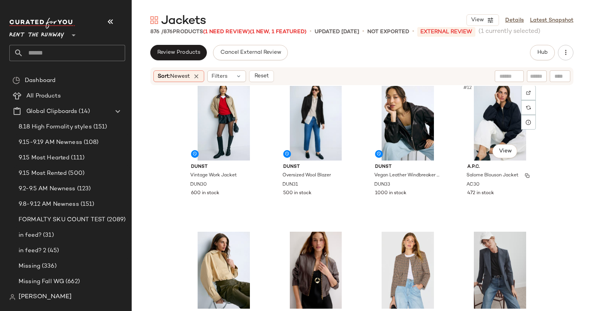
scroll to position [314, 0]
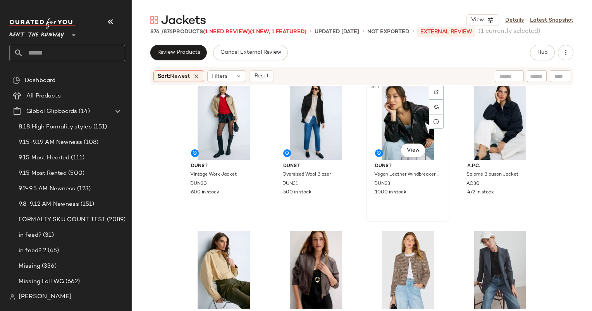
click at [387, 101] on div "#11 View" at bounding box center [408, 121] width 78 height 78
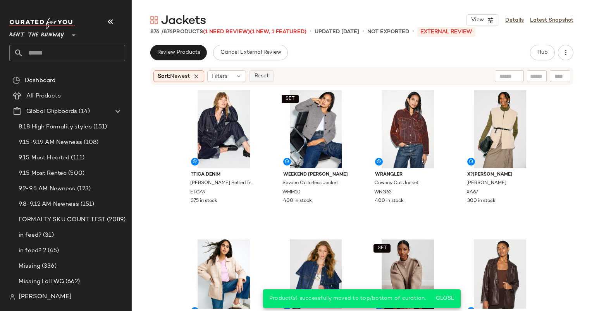
click at [260, 76] on span "Reset" at bounding box center [261, 76] width 15 height 6
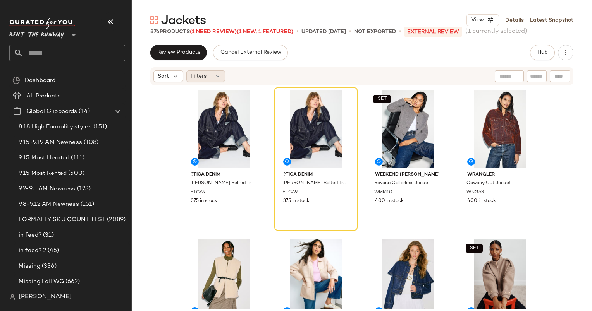
click at [197, 79] on span "Filters" at bounding box center [199, 76] width 16 height 8
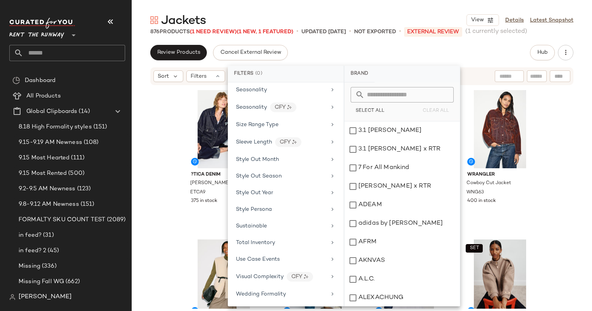
scroll to position [979, 0]
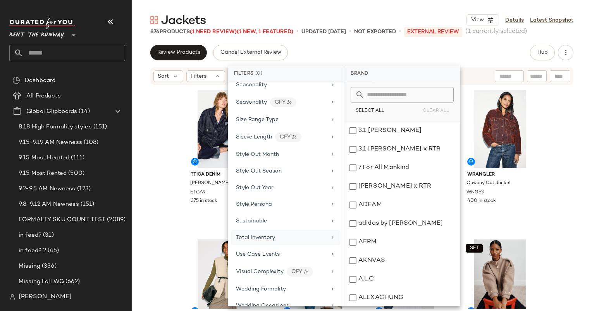
click at [282, 230] on div "Total Inventory" at bounding box center [286, 237] width 110 height 15
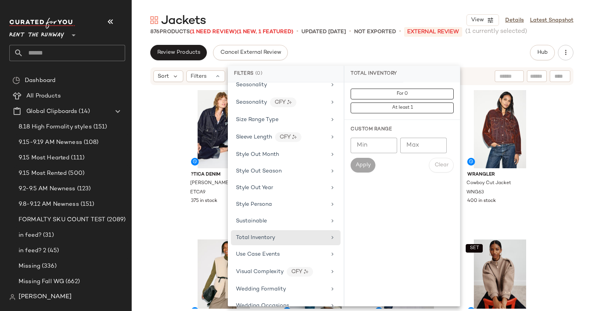
click at [381, 87] on div "For 0 At least 1" at bounding box center [401, 102] width 115 height 38
click at [383, 95] on button "For 0" at bounding box center [402, 94] width 103 height 11
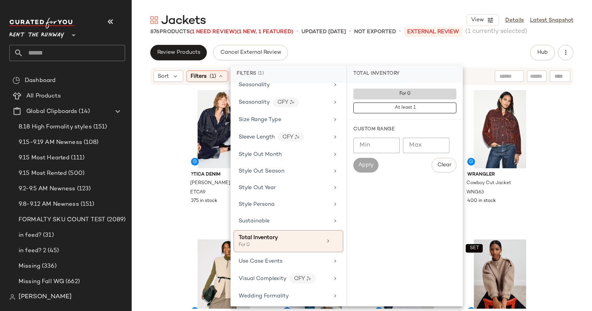
click at [383, 95] on button "For 0" at bounding box center [404, 94] width 103 height 11
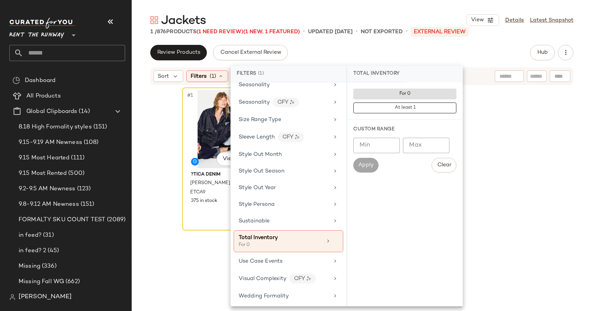
click at [195, 141] on div "#1 View" at bounding box center [224, 129] width 78 height 78
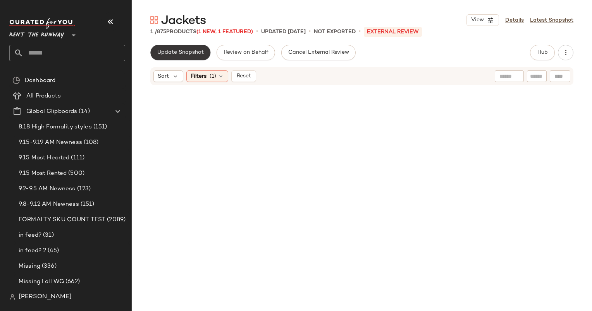
click at [195, 51] on span "Update Snapshot" at bounding box center [180, 53] width 47 height 6
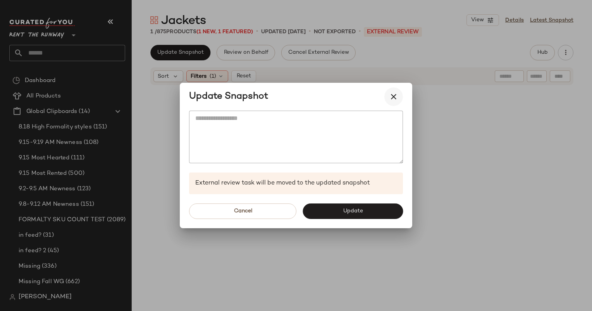
click at [390, 89] on button "button" at bounding box center [393, 97] width 19 height 19
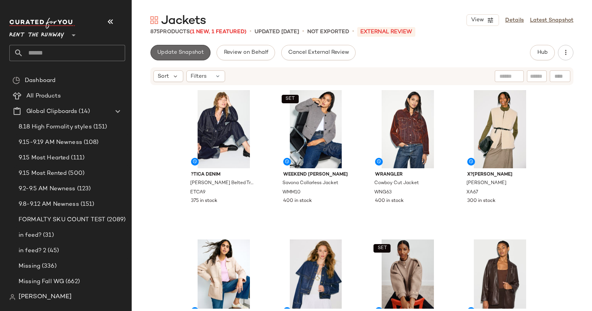
click at [188, 52] on span "Update Snapshot" at bounding box center [180, 53] width 47 height 6
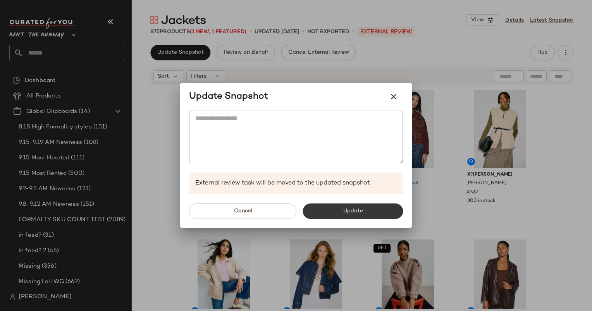
click at [322, 205] on button "Update" at bounding box center [353, 211] width 100 height 15
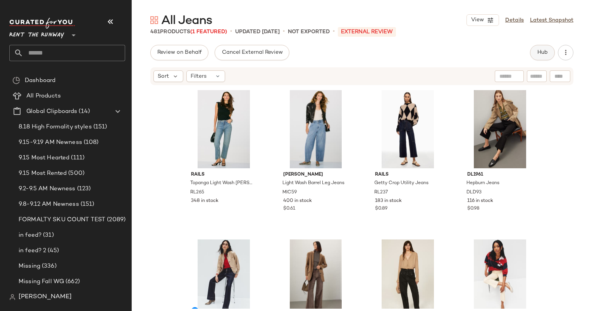
click at [542, 46] on button "Hub" at bounding box center [542, 52] width 25 height 15
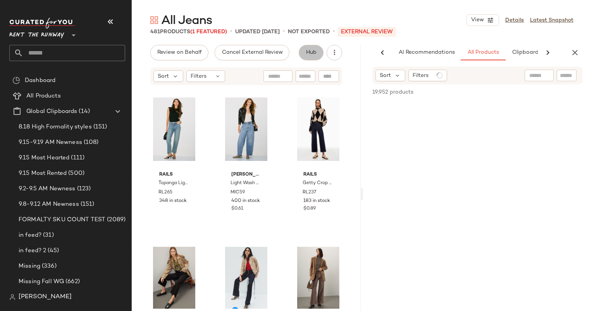
scroll to position [0, 40]
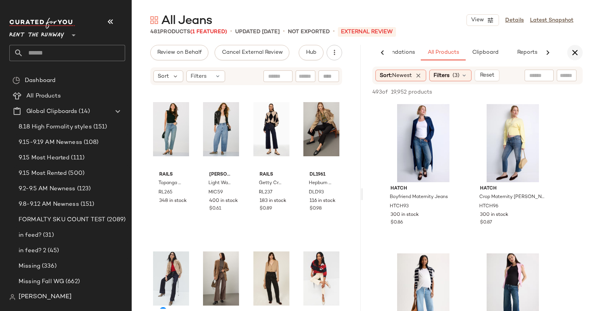
click at [575, 52] on icon "button" at bounding box center [574, 52] width 9 height 9
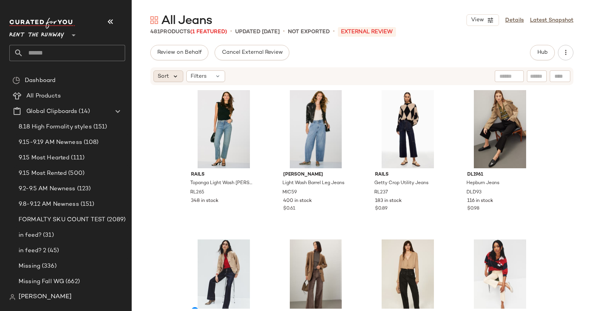
click at [173, 77] on icon at bounding box center [175, 76] width 7 height 7
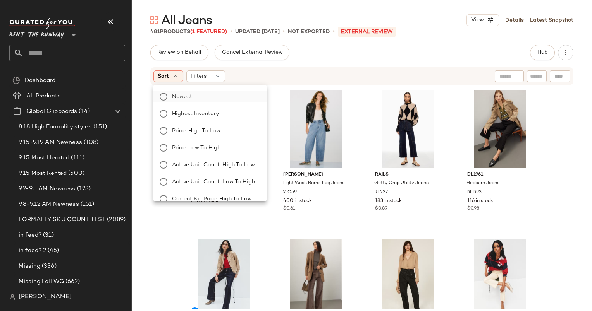
click at [208, 98] on label "Newest" at bounding box center [214, 96] width 91 height 11
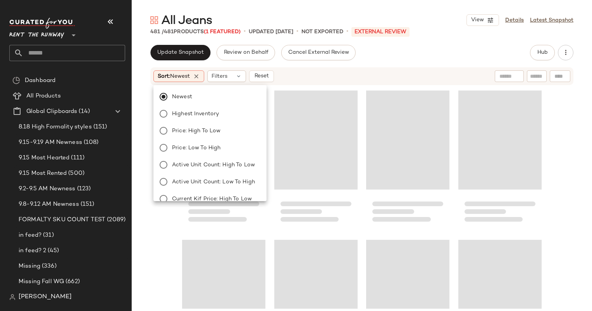
click at [339, 82] on div "Sort: Newest Filters Reset" at bounding box center [361, 76] width 423 height 18
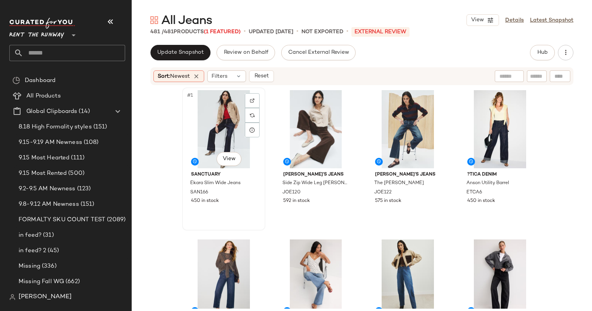
click at [227, 137] on div "#1 View" at bounding box center [224, 129] width 78 height 78
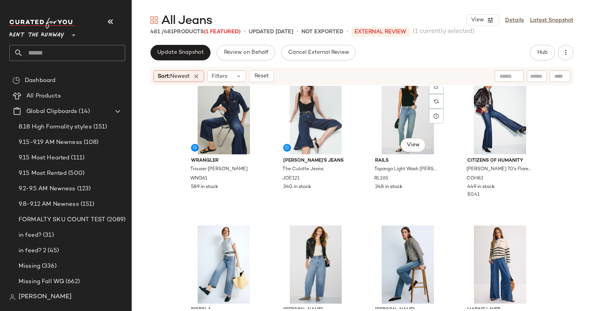
scroll to position [284, 0]
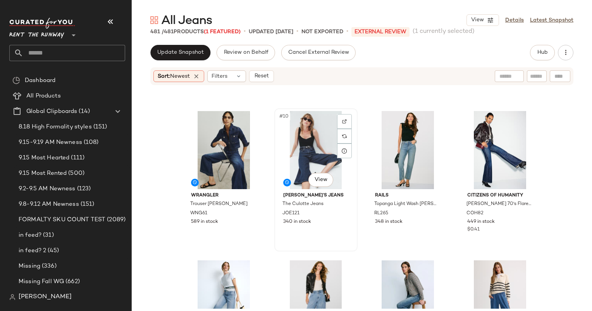
click at [287, 112] on div "#10 View" at bounding box center [316, 150] width 78 height 78
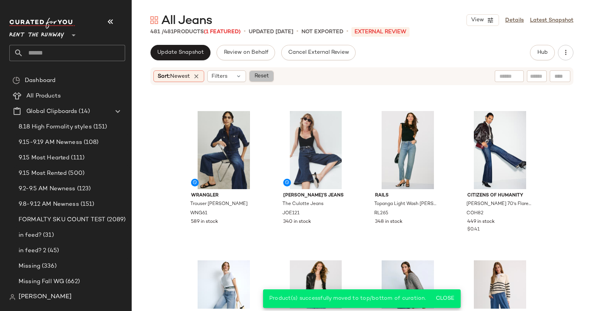
click at [259, 78] on span "Reset" at bounding box center [261, 76] width 15 height 6
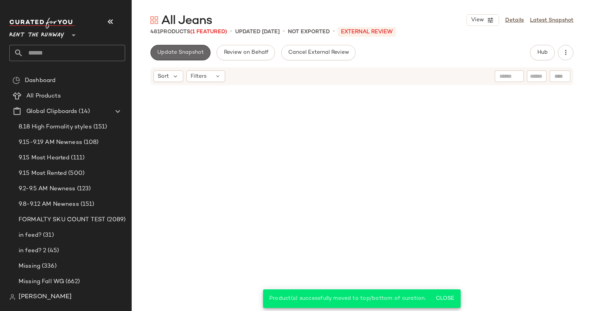
scroll to position [305, 0]
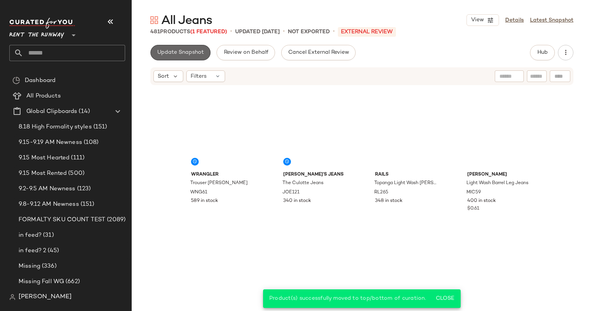
click at [194, 50] on span "Update Snapshot" at bounding box center [180, 53] width 47 height 6
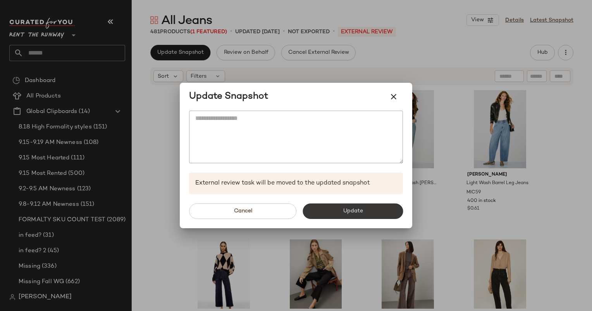
click at [342, 211] on button "Update" at bounding box center [353, 211] width 100 height 15
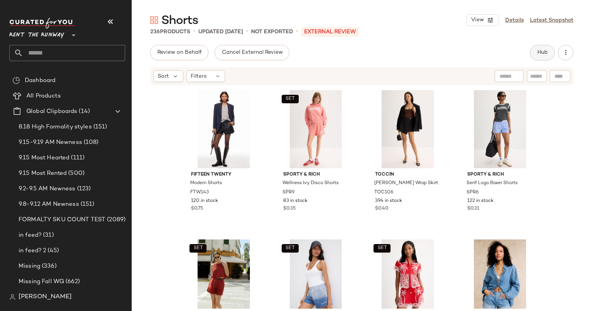
click at [542, 53] on span "Hub" at bounding box center [542, 53] width 11 height 6
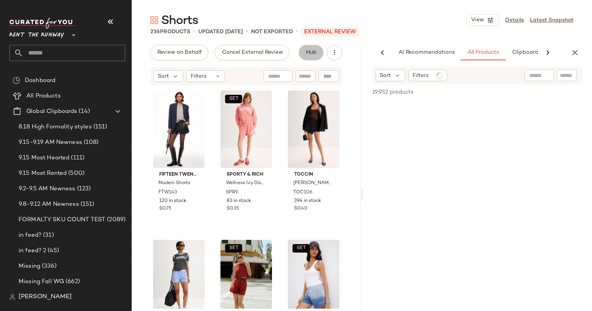
scroll to position [0, 40]
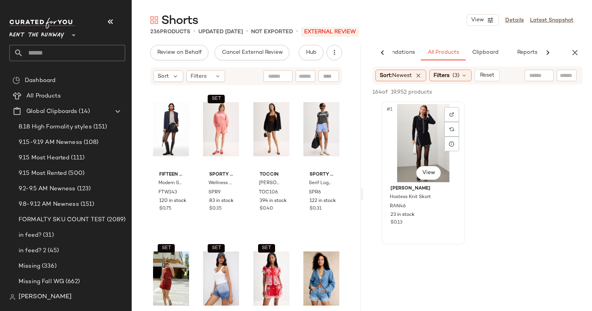
click at [425, 127] on div "#1 View" at bounding box center [423, 143] width 78 height 78
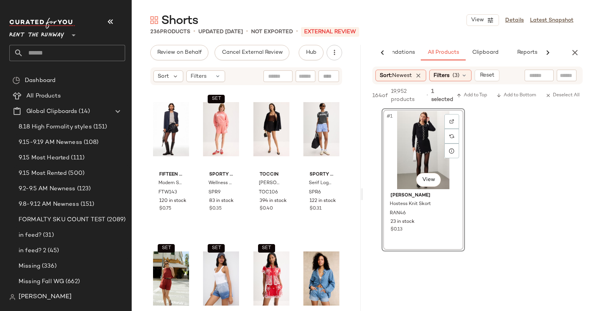
click at [303, 74] on input "text" at bounding box center [306, 76] width 14 height 8
type input "*****"
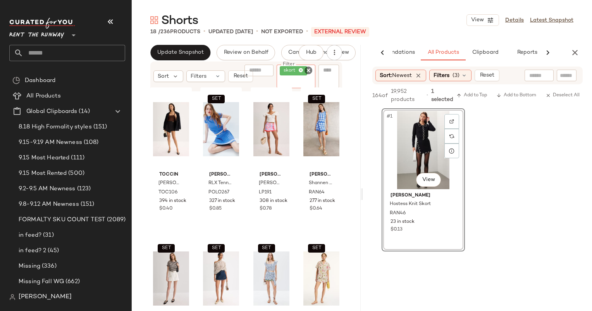
click at [310, 72] on icon "Clear Filter" at bounding box center [308, 70] width 9 height 9
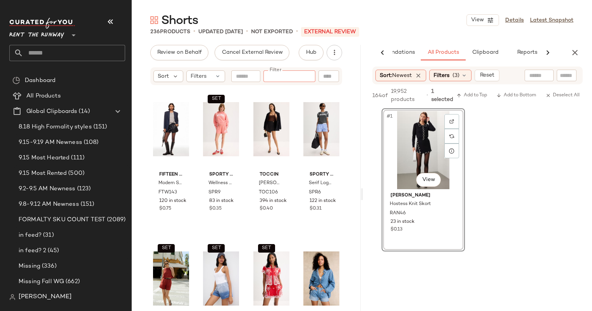
click at [470, 101] on div "164 of 19,952 products • 1 selected Add to Top Add to Bottom Deselect All" at bounding box center [477, 96] width 229 height 24
click at [474, 93] on span "Add to Top" at bounding box center [471, 95] width 31 height 5
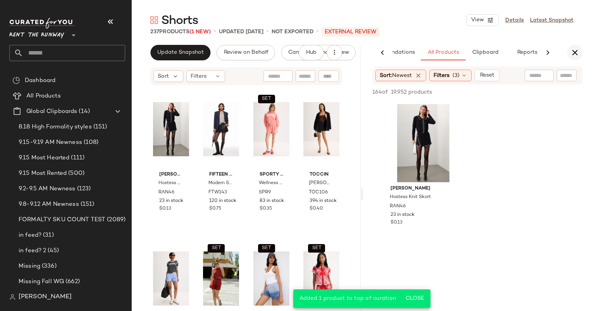
click at [570, 58] on button "button" at bounding box center [574, 52] width 15 height 15
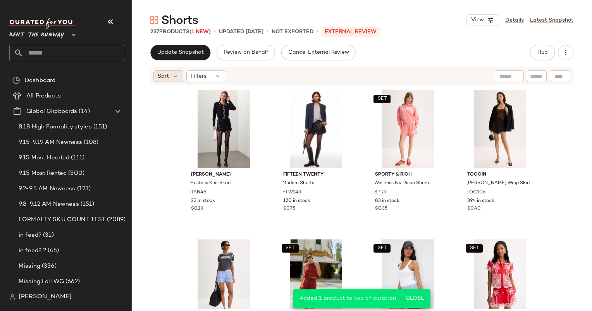
click at [163, 74] on span "Sort" at bounding box center [163, 76] width 11 height 8
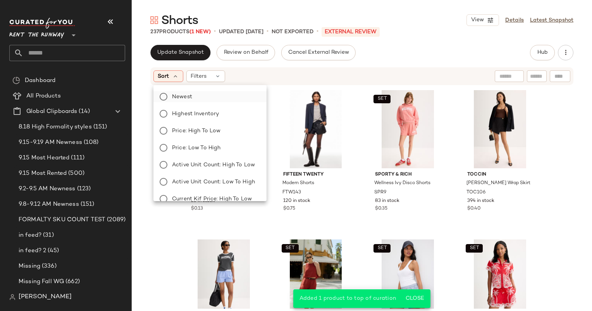
click at [231, 93] on label "Newest" at bounding box center [214, 96] width 91 height 11
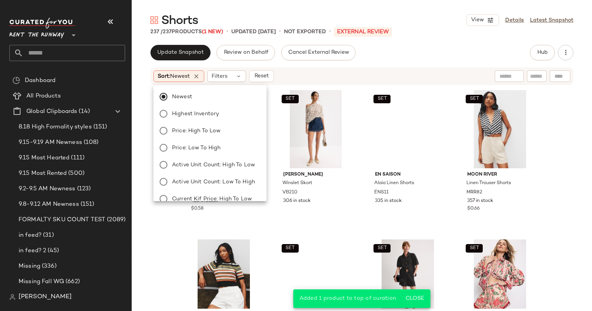
click at [355, 75] on div "Sort: Newest Filters Reset" at bounding box center [311, 77] width 316 height 12
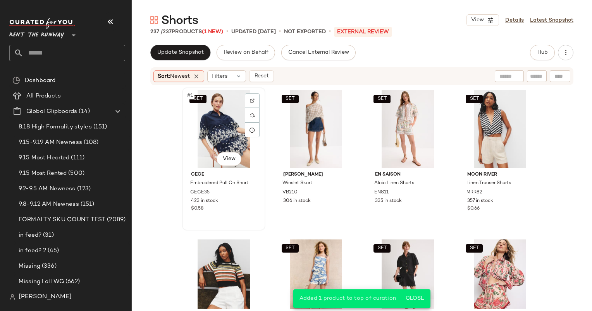
click at [227, 106] on div "SET #1 View" at bounding box center [224, 129] width 78 height 78
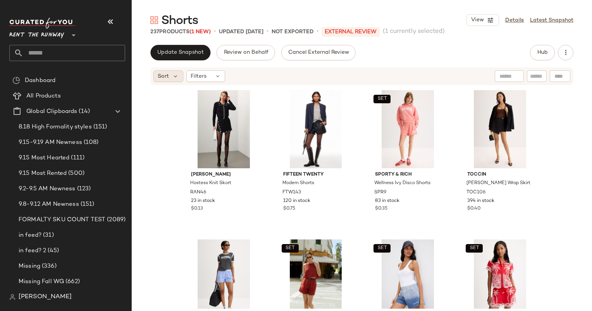
click at [160, 75] on span "Sort" at bounding box center [163, 76] width 11 height 8
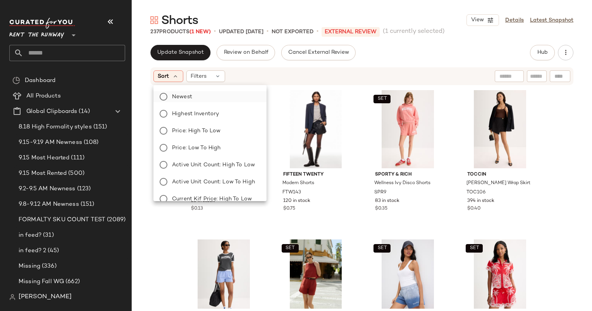
click at [194, 95] on label "Newest" at bounding box center [214, 96] width 91 height 11
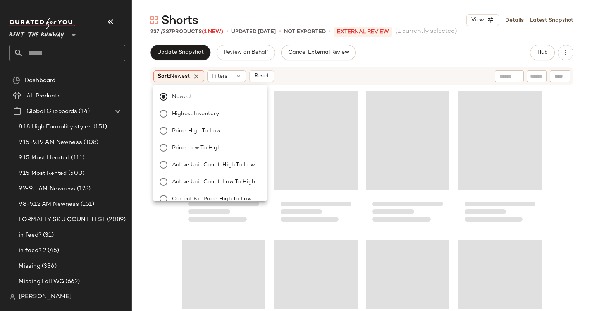
click at [353, 82] on div "Sort: Newest Filters Reset" at bounding box center [361, 76] width 423 height 18
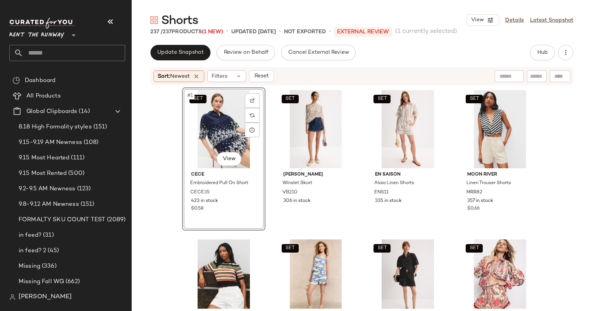
scroll to position [190, 0]
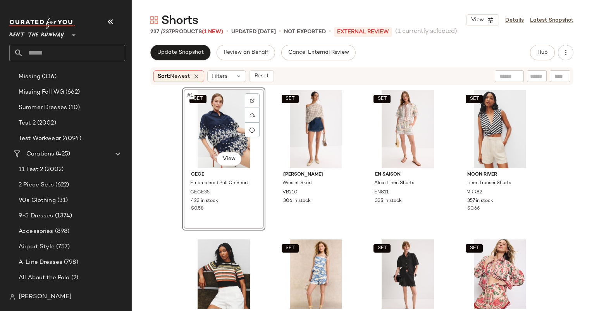
click at [167, 144] on div "SET #1 View CeCe Embroidered Pull On Short CECE35 423 in stock $0.58 SET Veroni…" at bounding box center [362, 197] width 460 height 223
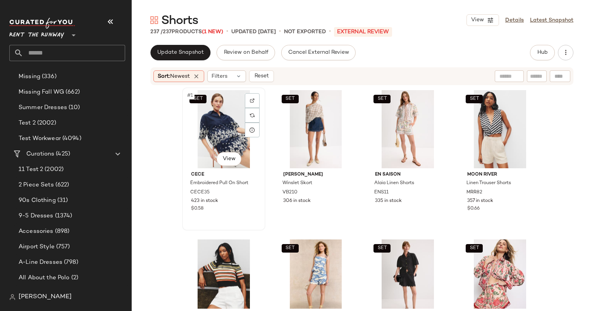
click at [196, 136] on div "SET #1 View" at bounding box center [224, 129] width 78 height 78
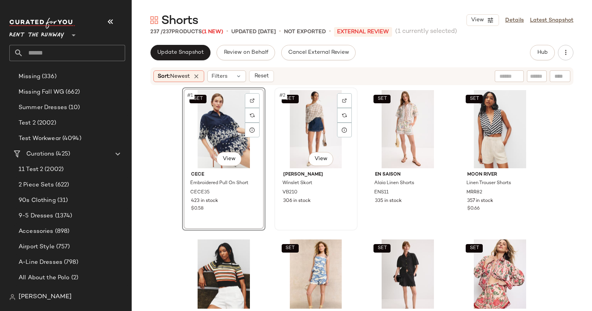
click at [296, 113] on div "SET #2 View" at bounding box center [316, 129] width 78 height 78
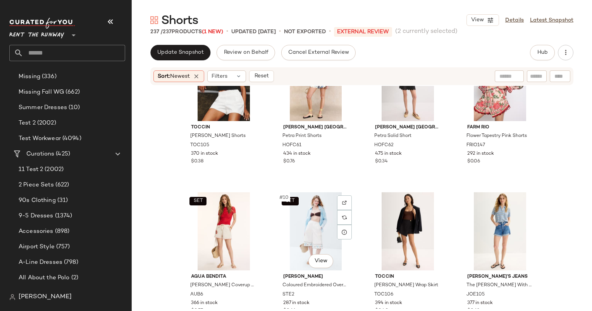
scroll to position [203, 0]
click at [294, 102] on div "SET #6 View" at bounding box center [316, 82] width 78 height 78
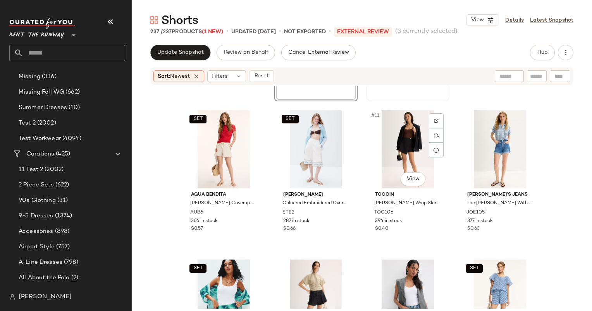
scroll to position [284, 0]
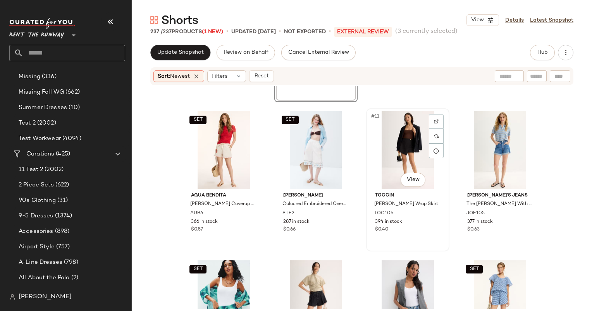
click at [387, 162] on div "#11 View" at bounding box center [408, 150] width 78 height 78
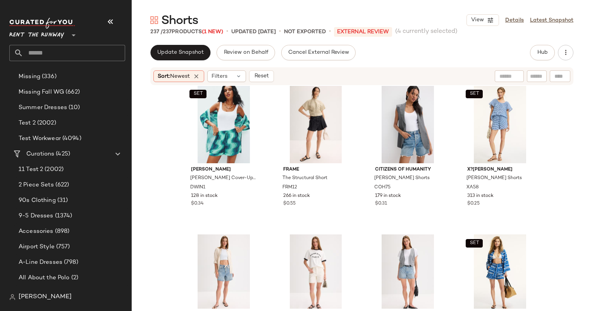
scroll to position [294, 0]
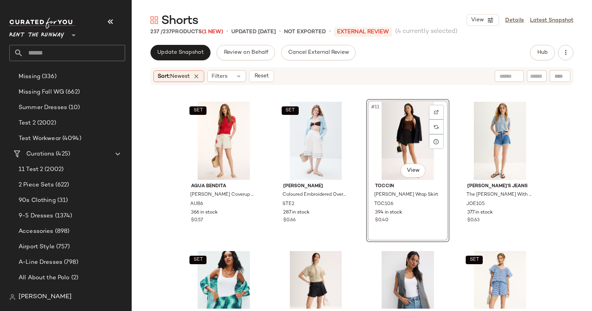
click at [394, 143] on div "#11 View" at bounding box center [408, 141] width 78 height 78
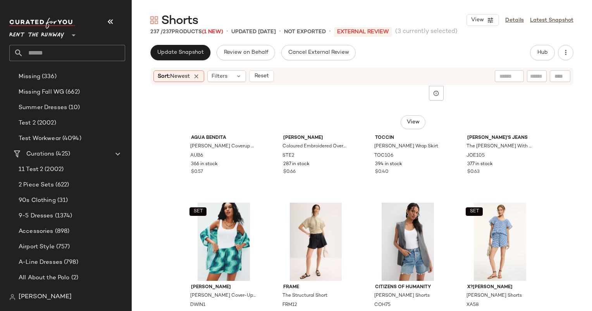
scroll to position [327, 0]
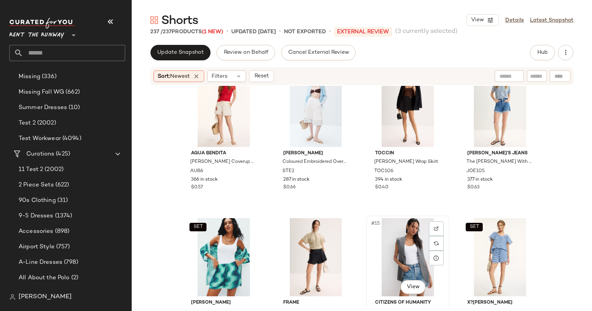
click at [403, 251] on div "#15 View" at bounding box center [408, 257] width 78 height 78
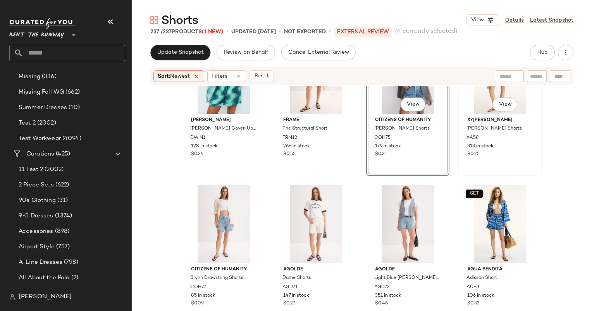
click at [495, 172] on div "SET #16 View X?RENA Starla Shorts XA58 313 in stock $0.25" at bounding box center [500, 105] width 82 height 142
click at [227, 228] on div "#17 View" at bounding box center [224, 224] width 78 height 78
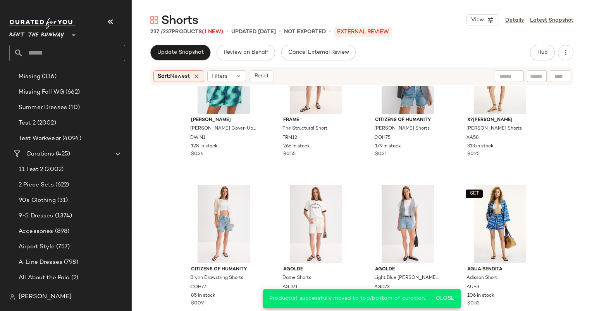
click at [279, 73] on div "Sort: Newest Filters Reset" at bounding box center [311, 77] width 316 height 12
click at [242, 80] on div "Filters" at bounding box center [226, 77] width 39 height 12
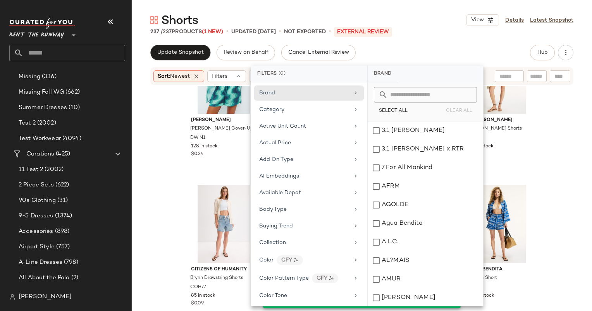
click at [258, 77] on div "Filters (0)" at bounding box center [309, 74] width 116 height 17
click at [236, 113] on div "SET #13 View" at bounding box center [224, 75] width 78 height 78
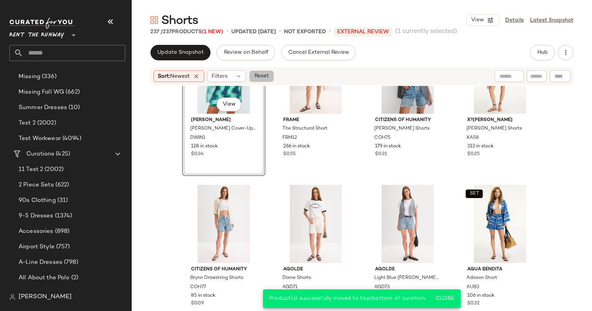
click at [262, 76] on span "Reset" at bounding box center [261, 76] width 15 height 6
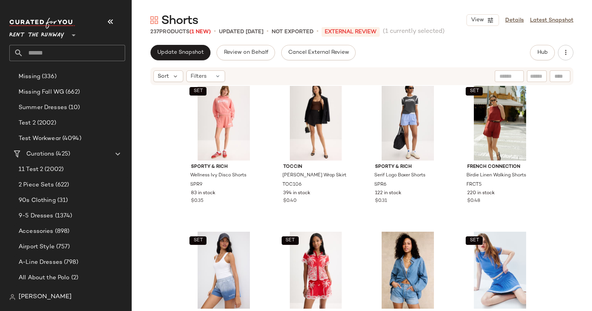
scroll to position [316, 0]
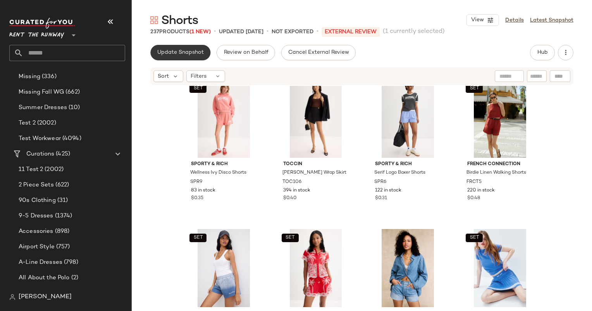
click at [195, 57] on button "Update Snapshot" at bounding box center [180, 52] width 60 height 15
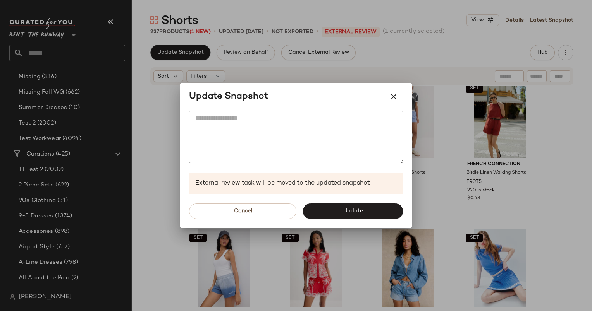
click at [334, 222] on div "Cancel Update" at bounding box center [296, 211] width 232 height 34
click at [327, 213] on button "Update" at bounding box center [353, 211] width 100 height 15
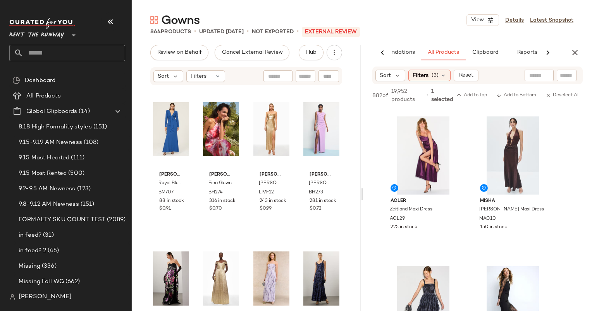
scroll to position [157, 0]
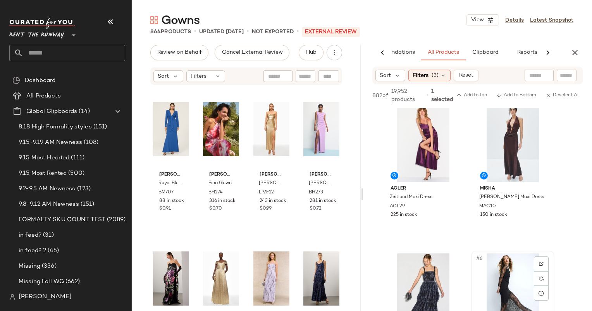
click at [494, 271] on div "#6 View" at bounding box center [513, 293] width 78 height 78
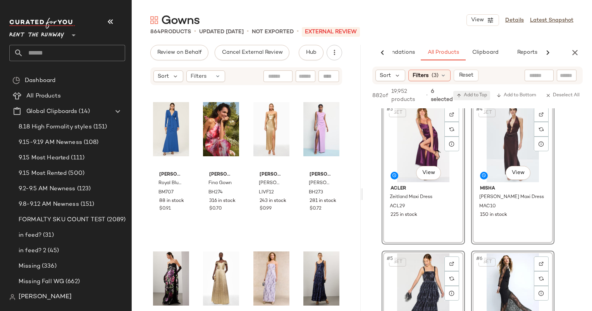
click at [469, 91] on button "Add to Top" at bounding box center [471, 95] width 37 height 9
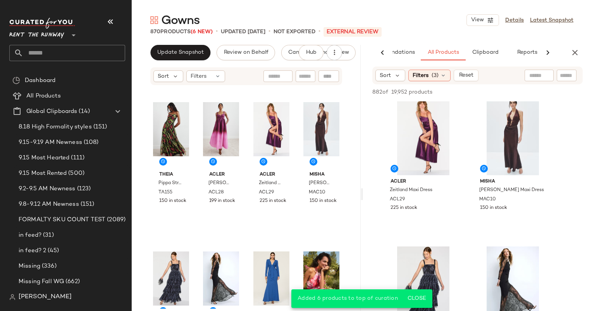
click at [469, 91] on div "882 of 19,952 products • 0 selected Add to Top Add to Bottom Deselect All" at bounding box center [477, 92] width 229 height 17
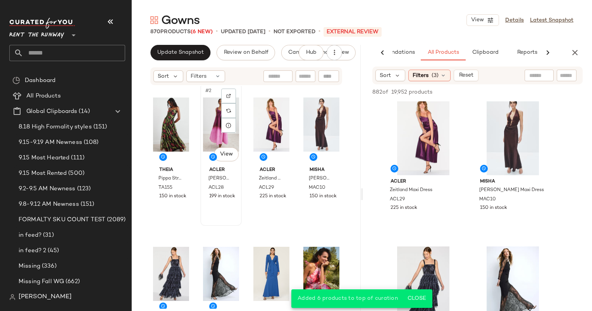
click at [205, 124] on div "#2 View" at bounding box center [221, 125] width 36 height 78
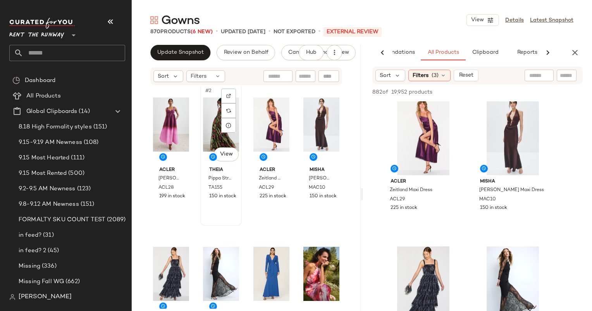
click at [211, 130] on div "#2 View" at bounding box center [221, 125] width 36 height 78
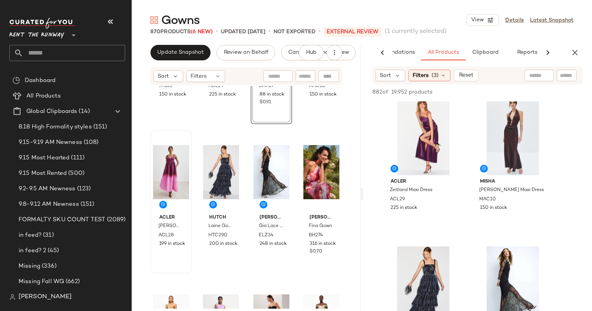
scroll to position [107, 0]
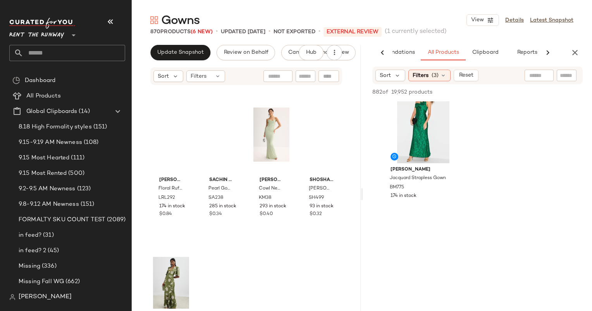
scroll to position [3708, 0]
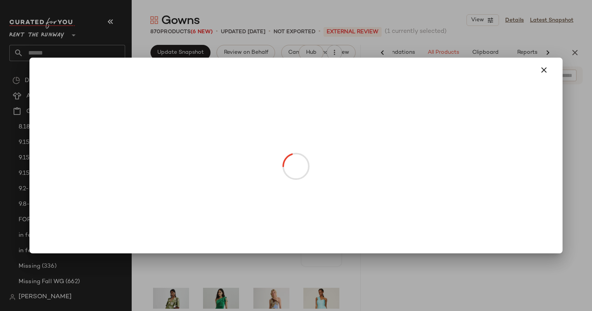
drag, startPoint x: 314, startPoint y: 201, endPoint x: 229, endPoint y: 190, distance: 85.2
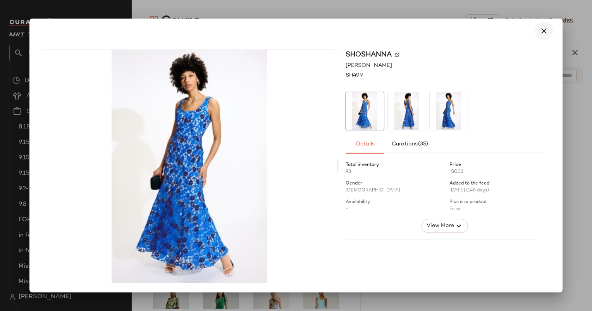
click at [544, 23] on button "button" at bounding box center [544, 31] width 19 height 19
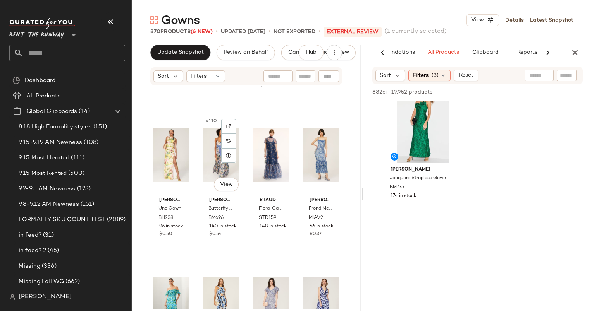
scroll to position [4018, 0]
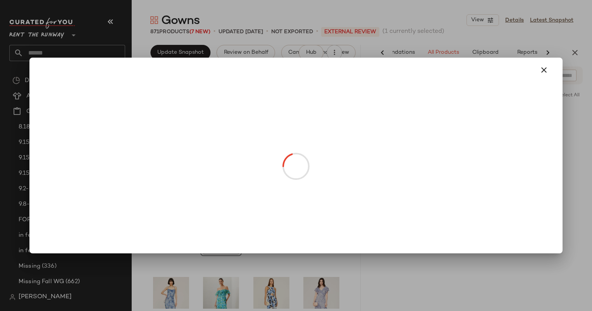
drag, startPoint x: 210, startPoint y: 177, endPoint x: 289, endPoint y: 176, distance: 79.0
click at [289, 176] on body "Rent the Runway ** Dashboard All Products Global Clipboards (14) 8.18 High Form…" at bounding box center [296, 155] width 592 height 311
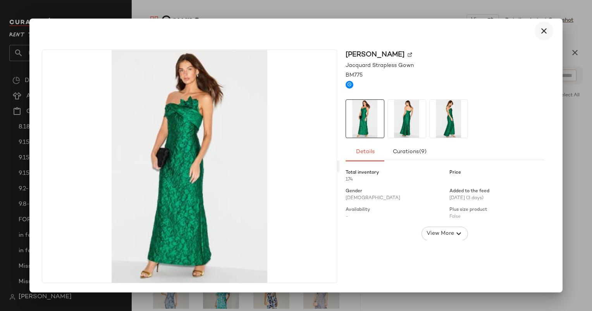
click at [539, 31] on icon "button" at bounding box center [543, 30] width 9 height 9
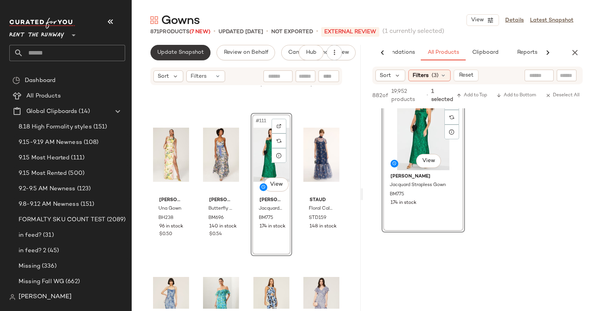
click at [184, 54] on span "Update Snapshot" at bounding box center [180, 53] width 47 height 6
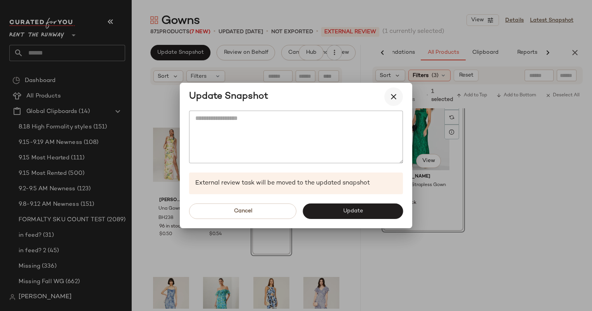
click at [402, 95] on button "button" at bounding box center [393, 97] width 19 height 19
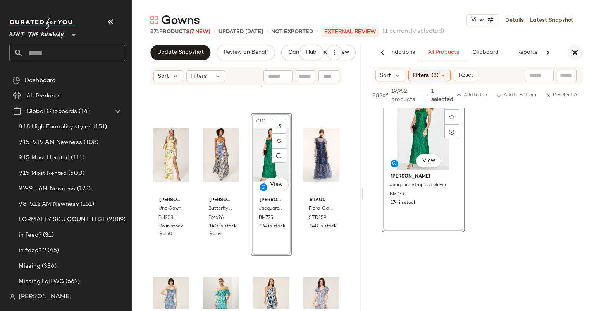
click at [573, 56] on icon "button" at bounding box center [574, 52] width 9 height 9
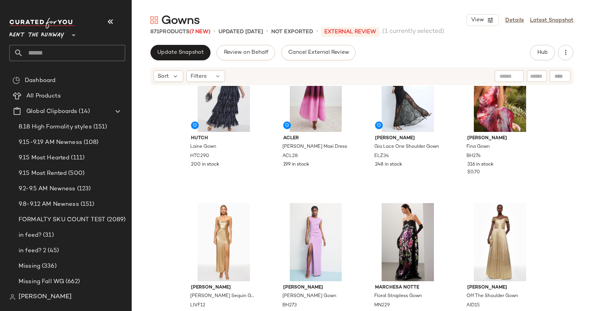
scroll to position [192, 0]
click at [370, 273] on div "#11 View" at bounding box center [408, 242] width 78 height 78
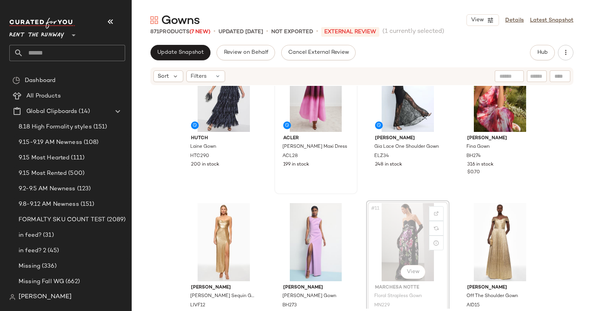
scroll to position [193, 0]
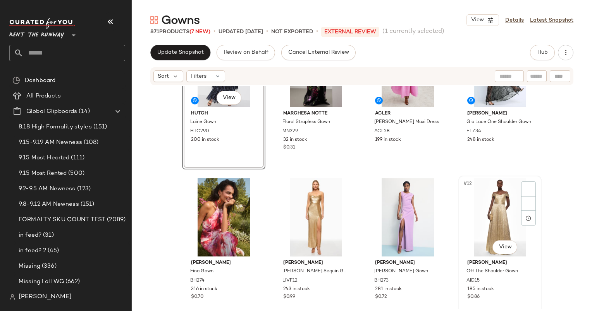
scroll to position [218, 0]
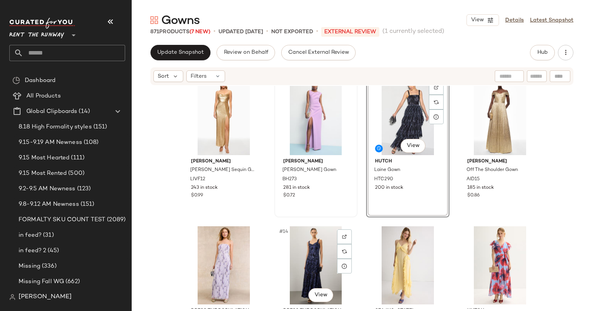
scroll to position [320, 0]
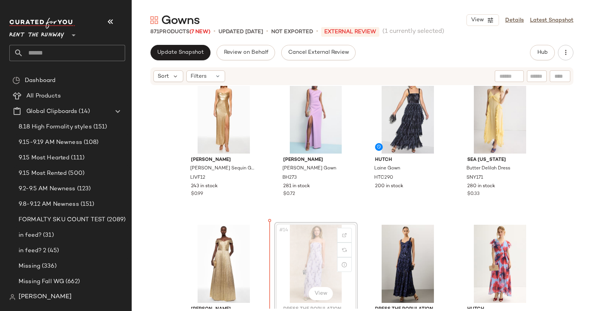
scroll to position [325, 0]
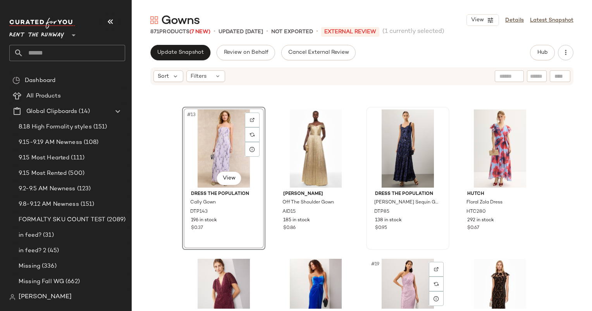
scroll to position [442, 0]
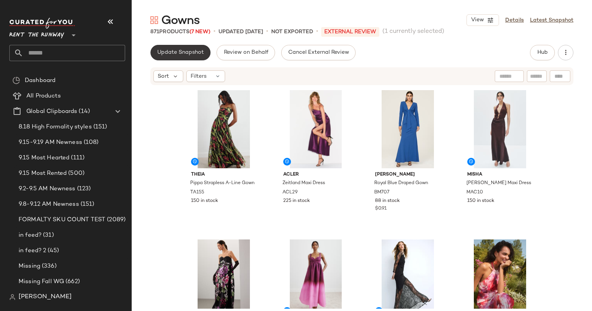
click at [180, 53] on span "Update Snapshot" at bounding box center [180, 53] width 47 height 6
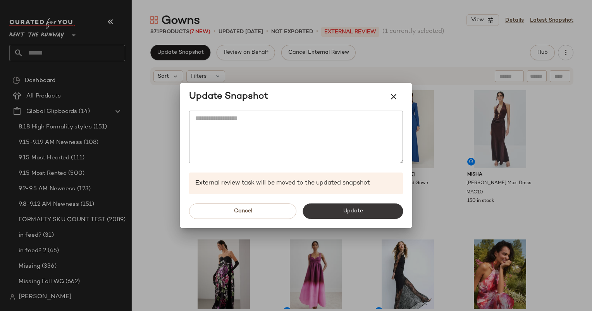
click at [362, 212] on span "Update" at bounding box center [352, 211] width 20 height 6
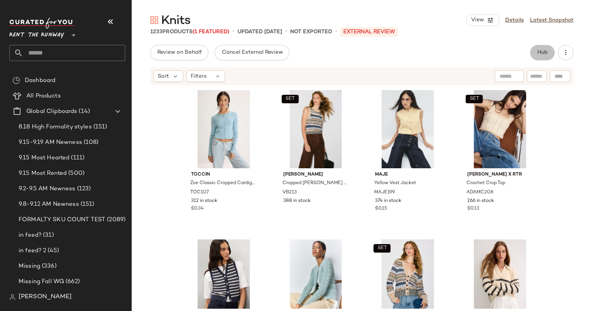
click at [545, 54] on span "Hub" at bounding box center [542, 53] width 11 height 6
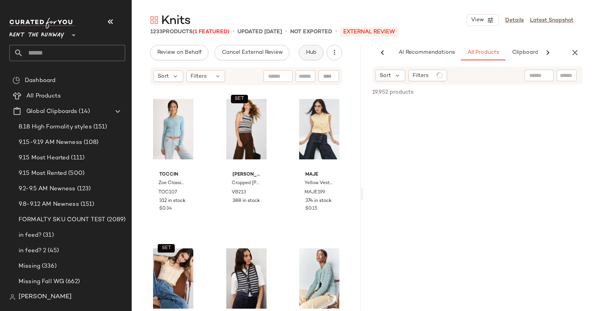
scroll to position [0, 40]
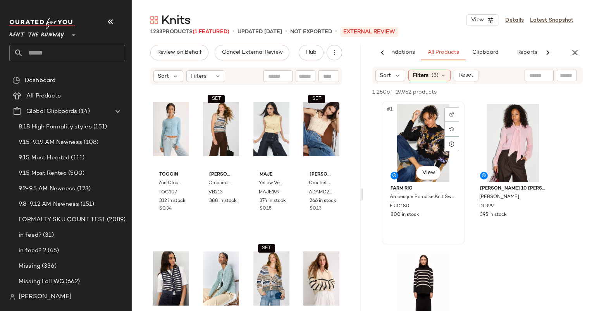
click at [415, 147] on div "#1 View" at bounding box center [423, 143] width 78 height 78
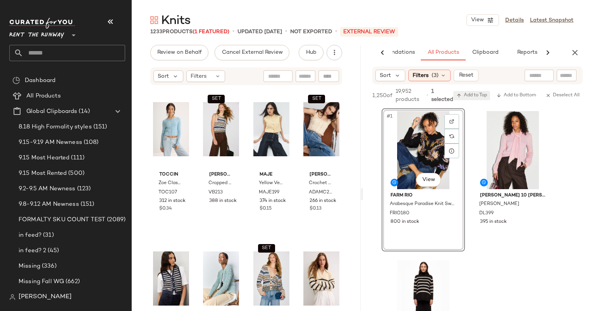
click at [477, 93] on span "Add to Top" at bounding box center [471, 95] width 31 height 5
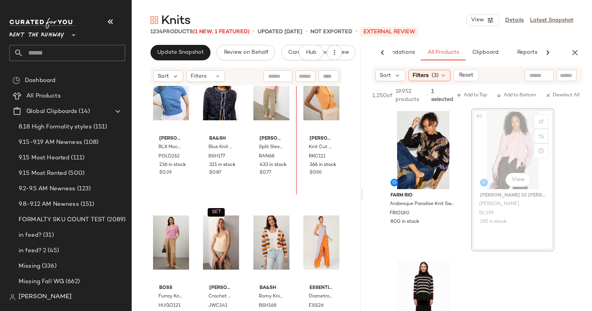
scroll to position [1185, 0]
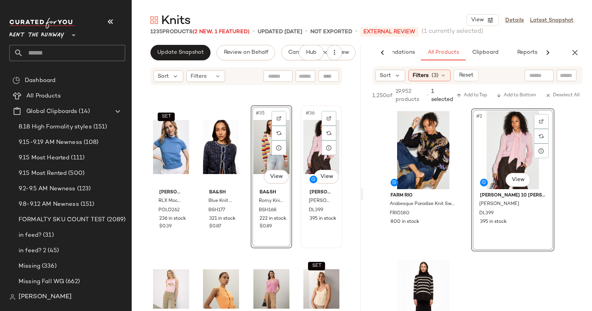
scroll to position [1267, 0]
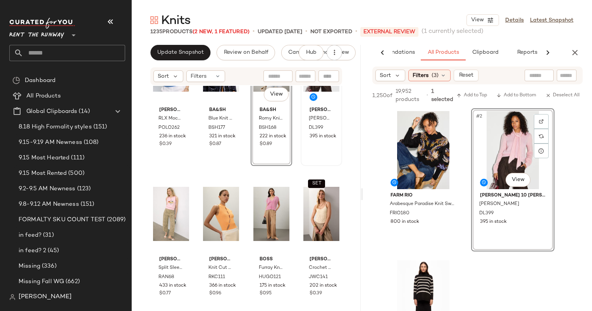
click at [318, 169] on div "SET [PERSON_NAME] [PERSON_NAME] RLX Mock Neck Tennis Sweater POLO262 236 in sto…" at bounding box center [246, 197] width 229 height 223
click at [262, 130] on span "BSH168" at bounding box center [263, 128] width 9 height 7
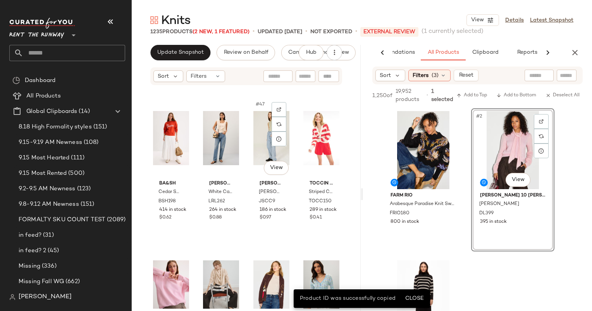
scroll to position [1513, 0]
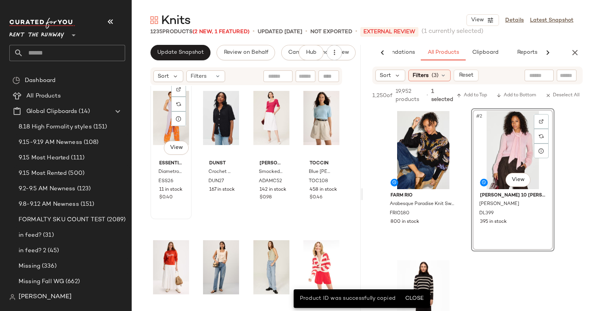
click at [163, 123] on div "#41 View" at bounding box center [171, 118] width 36 height 78
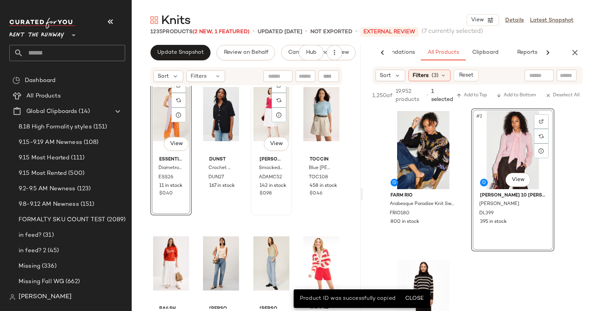
scroll to position [1518, 0]
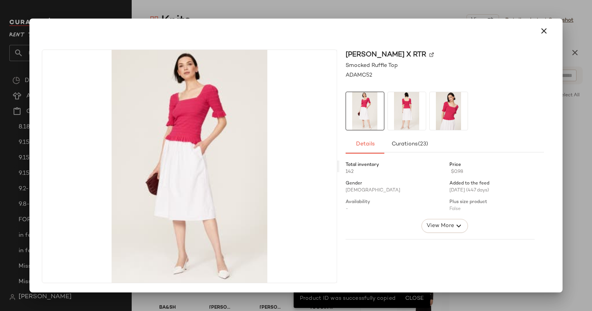
click at [553, 34] on div at bounding box center [296, 31] width 514 height 19
click at [547, 33] on icon "button" at bounding box center [543, 30] width 9 height 9
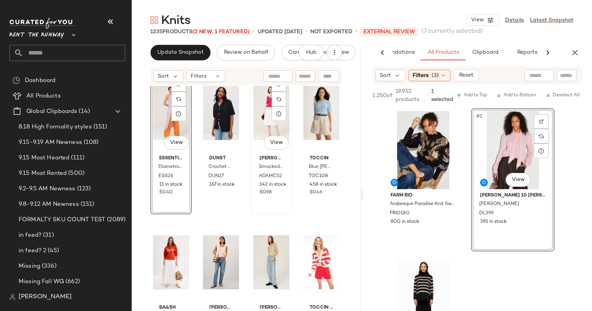
click at [256, 118] on div "#43 View" at bounding box center [271, 113] width 36 height 78
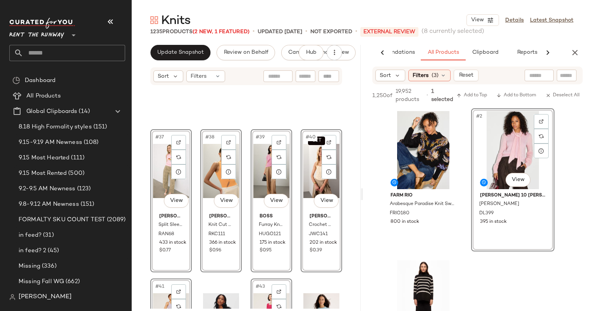
scroll to position [1538, 0]
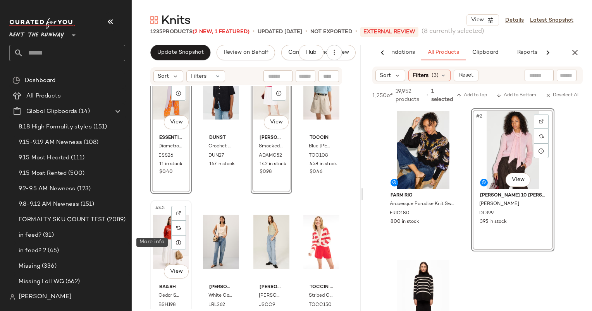
click at [174, 249] on div at bounding box center [178, 243] width 15 height 15
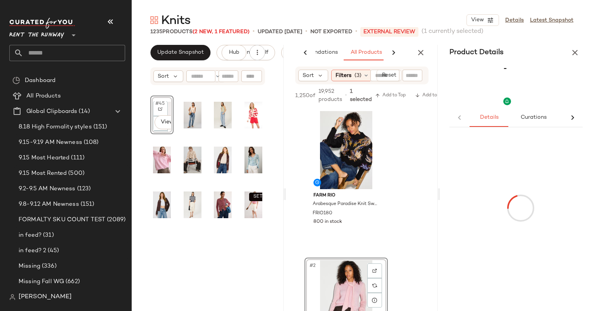
scroll to position [449, 0]
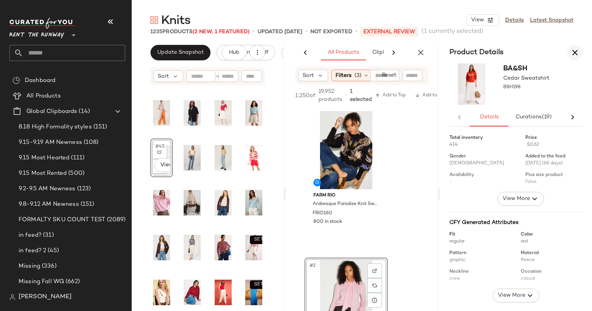
click at [579, 53] on icon "button" at bounding box center [574, 52] width 9 height 9
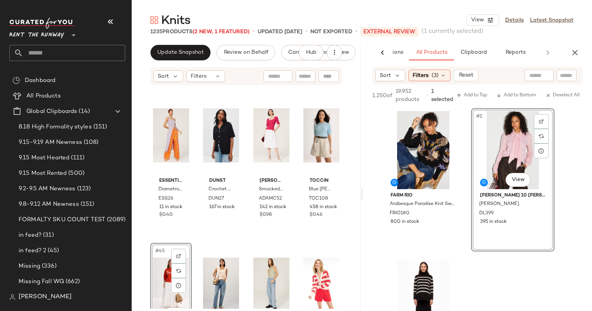
scroll to position [0, 51]
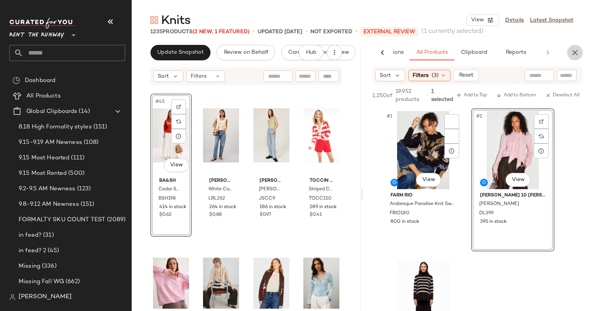
drag, startPoint x: 579, startPoint y: 53, endPoint x: 240, endPoint y: 288, distance: 412.5
click at [240, 288] on div "Update Snapshot Review on Behalf Cancel External Review Hub Sort Filters #45 Vi…" at bounding box center [362, 194] width 460 height 299
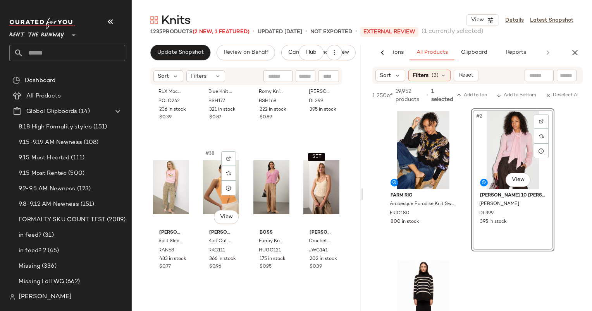
scroll to position [1209, 0]
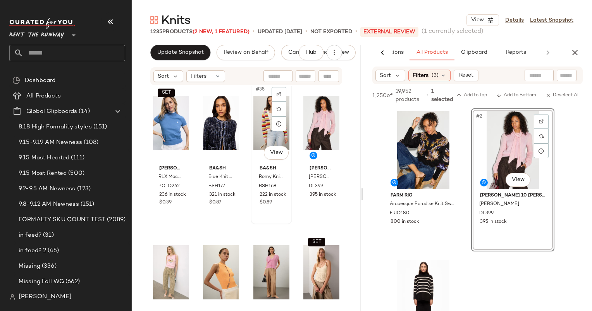
click at [261, 127] on div "#35 View" at bounding box center [271, 123] width 36 height 78
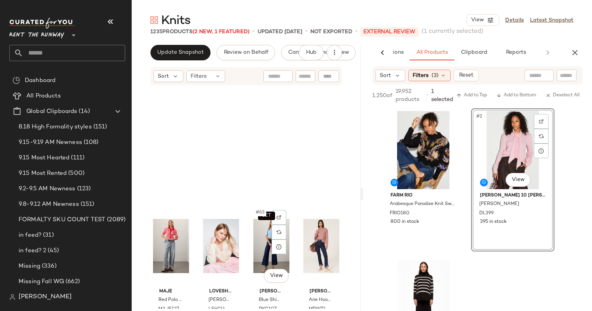
scroll to position [2095, 0]
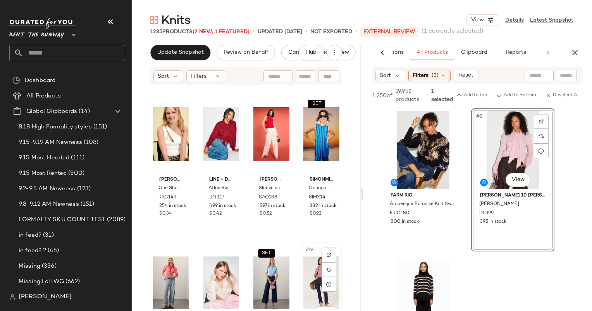
click at [311, 273] on div "#64 View" at bounding box center [321, 284] width 36 height 78
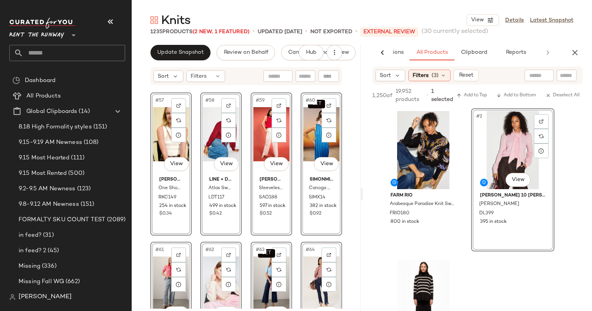
click at [261, 265] on div "SET #63 View" at bounding box center [271, 284] width 36 height 78
click at [305, 131] on div "SET #60 View" at bounding box center [321, 134] width 36 height 78
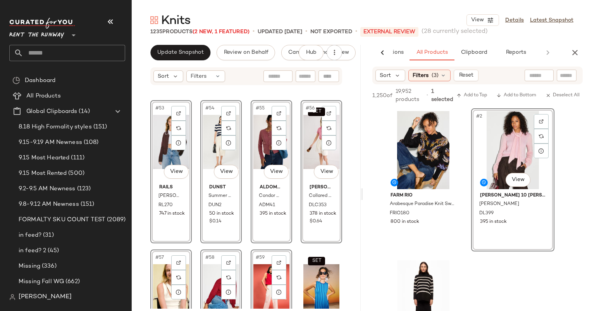
scroll to position [1925, 0]
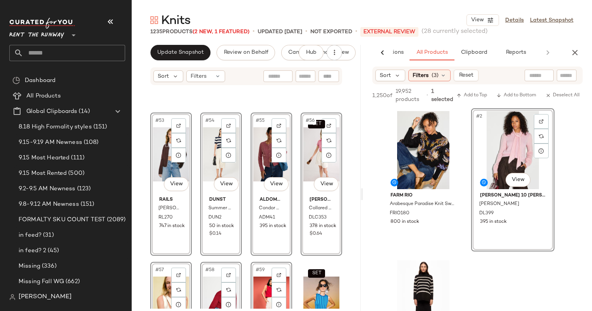
click at [209, 143] on div "#54 View" at bounding box center [221, 154] width 36 height 78
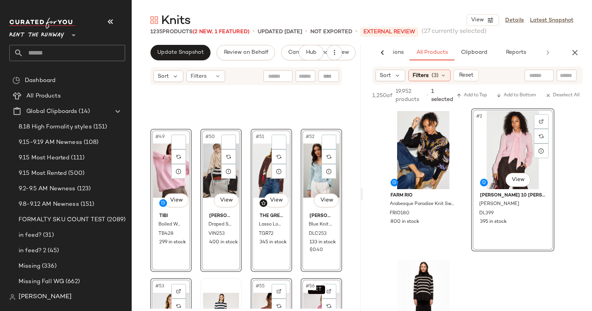
scroll to position [1759, 0]
click at [305, 163] on div "#52 View" at bounding box center [321, 171] width 36 height 78
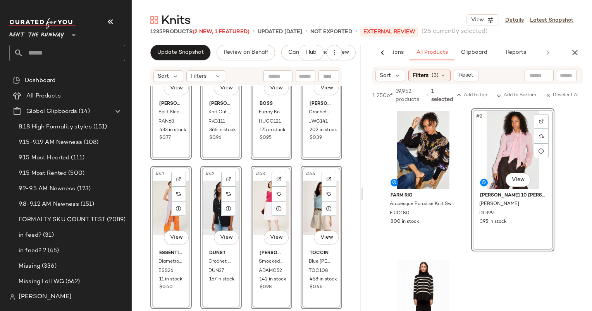
scroll to position [1419, 0]
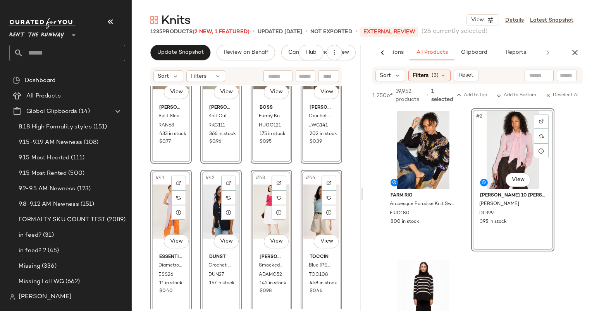
click at [303, 216] on div "#44 View" at bounding box center [321, 212] width 36 height 78
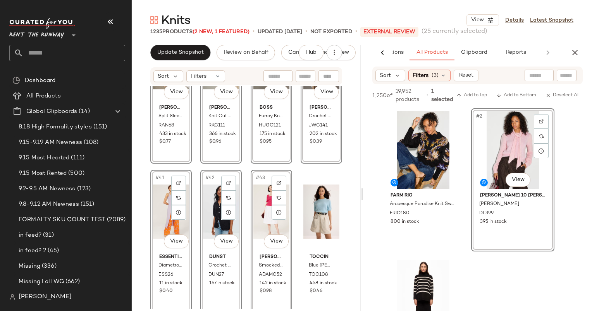
click at [217, 196] on div "#42 View" at bounding box center [221, 212] width 36 height 78
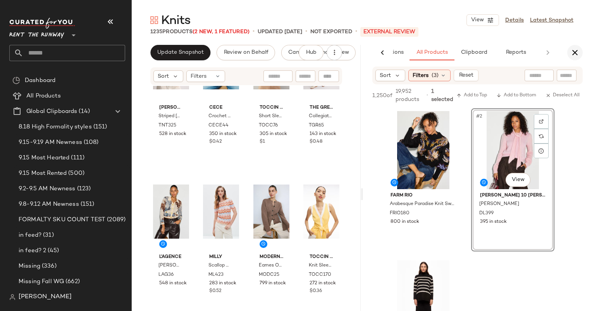
click at [580, 56] on button "button" at bounding box center [574, 52] width 15 height 15
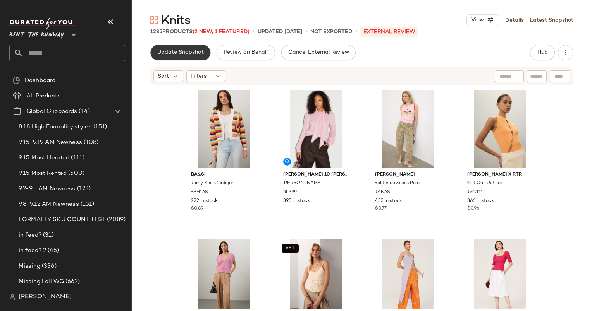
click at [175, 45] on button "Update Snapshot" at bounding box center [180, 52] width 60 height 15
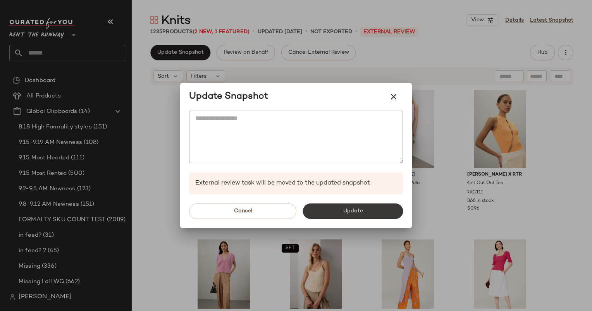
click at [348, 210] on span "Update" at bounding box center [352, 211] width 20 height 6
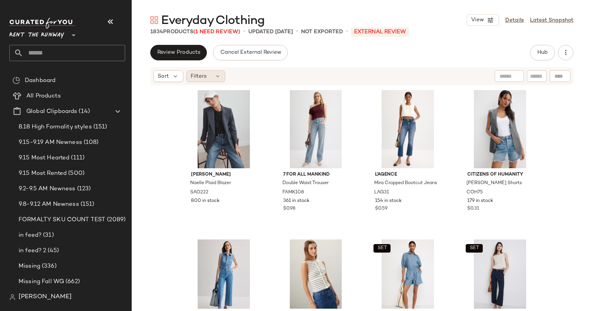
click at [202, 79] on span "Filters" at bounding box center [199, 76] width 16 height 8
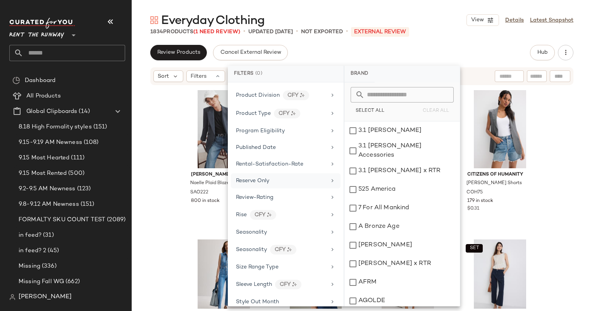
scroll to position [1064, 0]
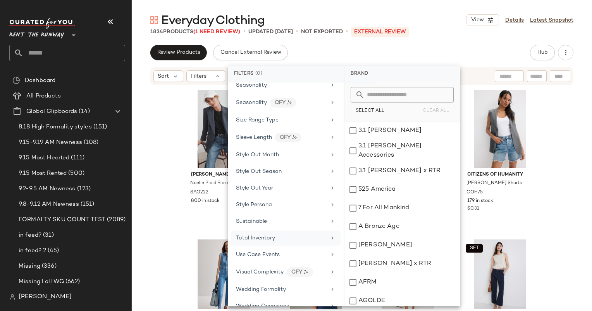
click at [279, 234] on div "Total Inventory" at bounding box center [281, 238] width 90 height 8
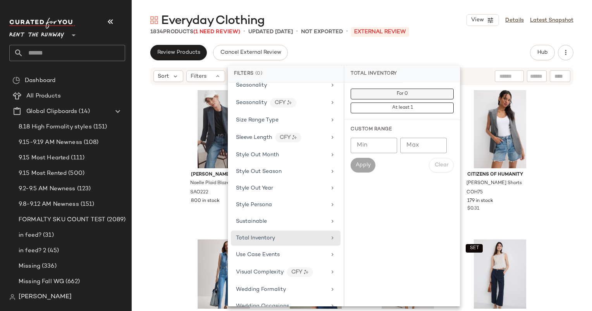
click at [429, 93] on button "For 0" at bounding box center [402, 94] width 103 height 11
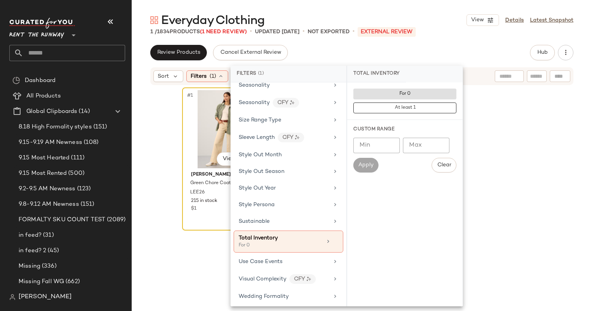
click at [195, 150] on div "#1 View" at bounding box center [224, 129] width 78 height 78
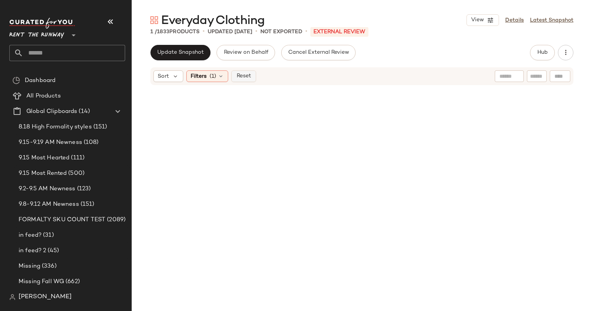
click at [239, 72] on button "Reset" at bounding box center [243, 77] width 25 height 12
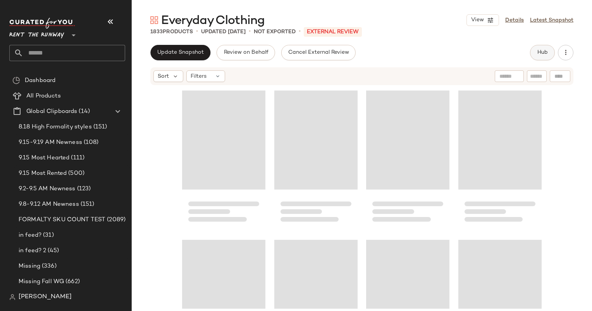
click at [536, 52] on button "Hub" at bounding box center [542, 52] width 25 height 15
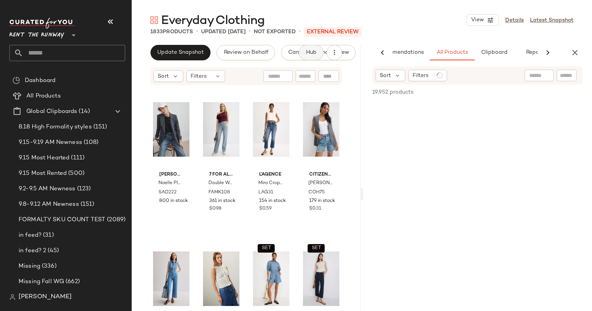
scroll to position [0, 32]
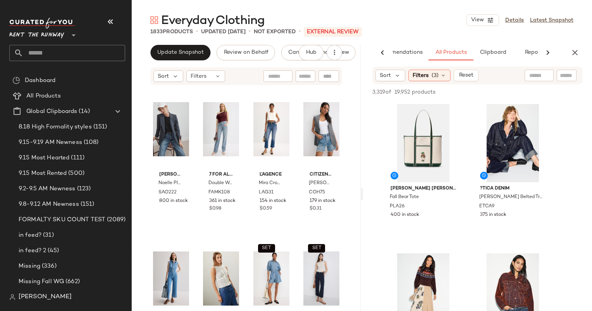
click at [432, 75] on span "(3)" at bounding box center [435, 76] width 7 height 8
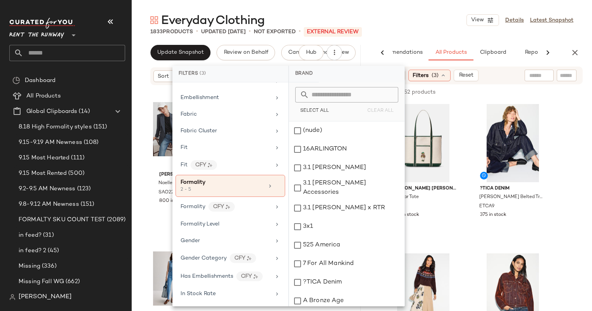
scroll to position [356, 0]
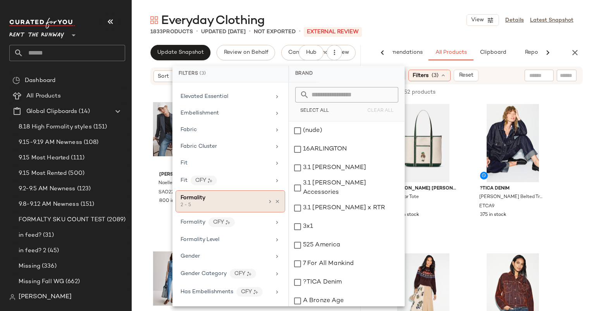
click at [224, 202] on div "2 - 5" at bounding box center [219, 205] width 77 height 7
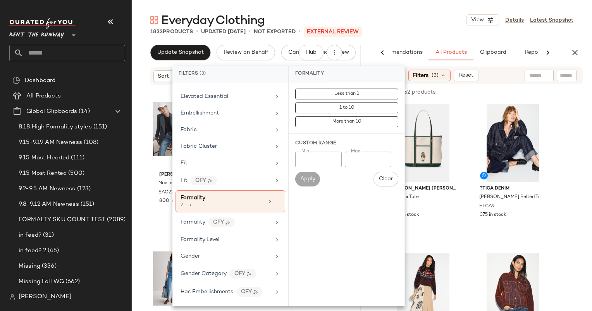
click at [367, 161] on input "*" at bounding box center [368, 159] width 46 height 15
click at [306, 158] on input "*" at bounding box center [318, 159] width 46 height 15
click at [359, 160] on input "*" at bounding box center [368, 159] width 46 height 15
type input "*"
click at [309, 181] on span "Apply" at bounding box center [307, 179] width 15 height 6
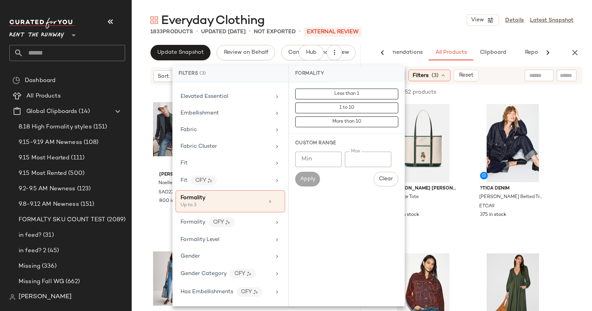
click at [435, 28] on div "1833 Products • updated Sep 15th • Not Exported • External REVIEW" at bounding box center [362, 32] width 460 height 8
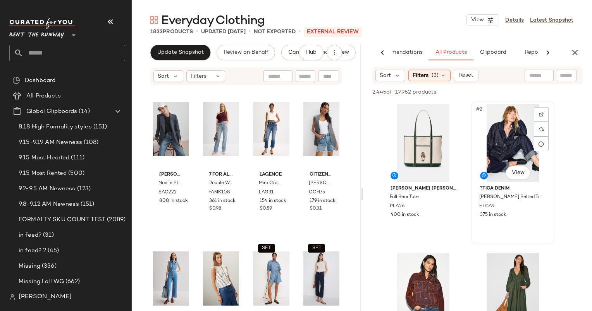
click at [507, 153] on div "#2 View" at bounding box center [513, 143] width 78 height 78
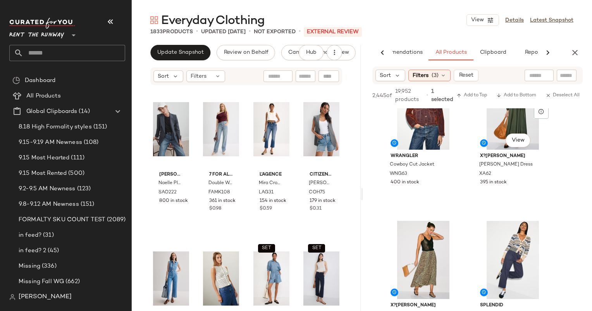
scroll to position [229, 0]
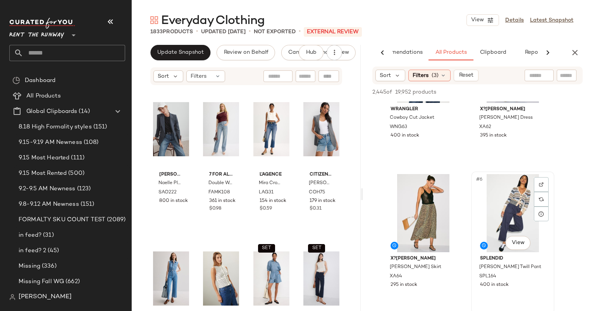
click at [506, 204] on div "#6 View" at bounding box center [513, 213] width 78 height 78
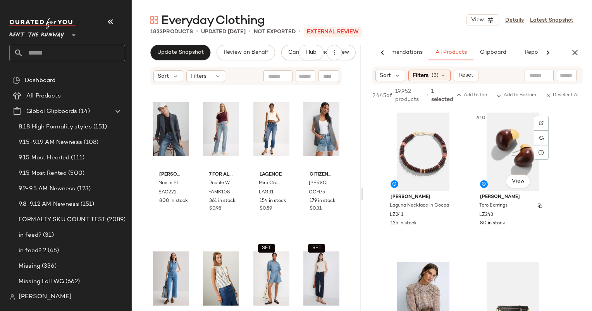
scroll to position [597, 0]
click at [482, 93] on span "Add to Top" at bounding box center [471, 95] width 31 height 5
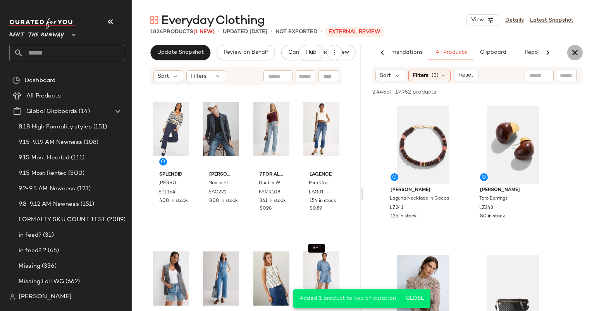
click at [580, 53] on button "button" at bounding box center [574, 52] width 15 height 15
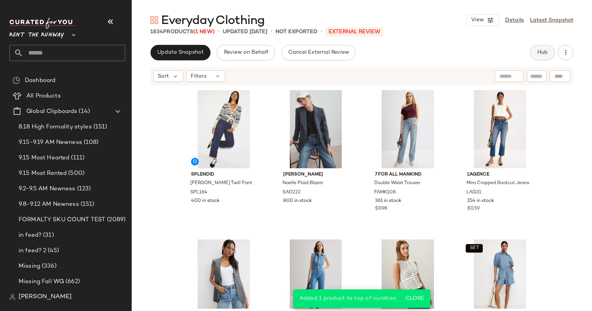
click at [548, 56] on button "Hub" at bounding box center [542, 52] width 25 height 15
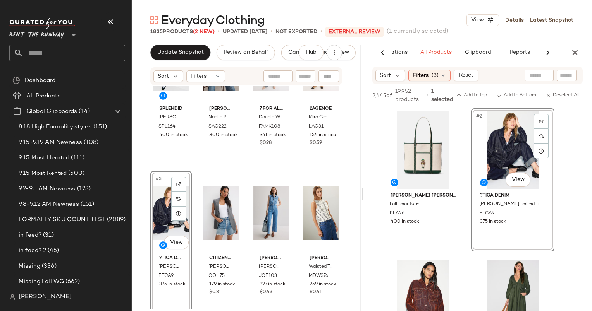
scroll to position [0, 0]
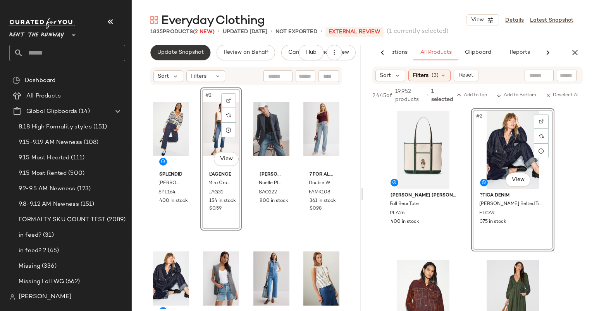
click at [177, 55] on span "Update Snapshot" at bounding box center [180, 53] width 47 height 6
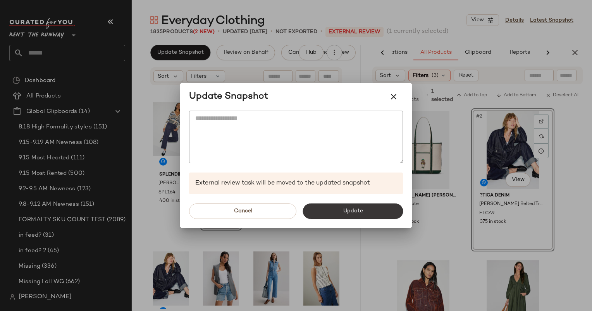
click at [351, 213] on span "Update" at bounding box center [352, 211] width 20 height 6
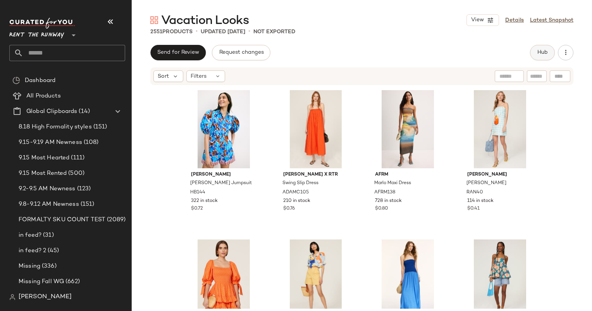
click at [540, 47] on button "Hub" at bounding box center [542, 52] width 25 height 15
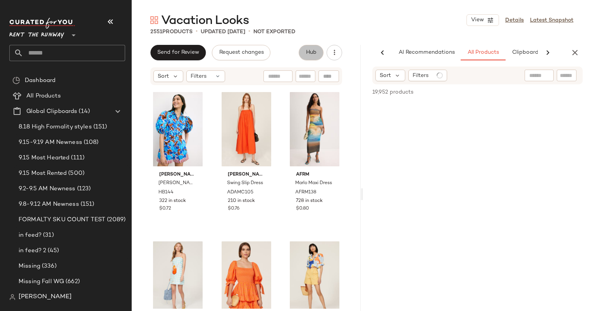
scroll to position [0, 40]
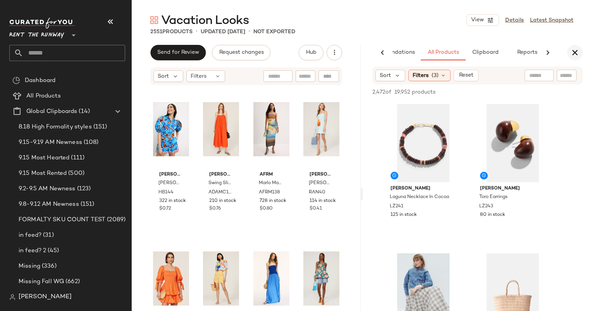
click at [574, 53] on icon "button" at bounding box center [574, 52] width 9 height 9
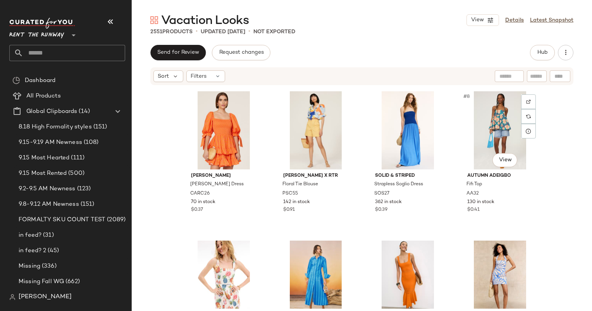
scroll to position [149, 0]
click at [321, 137] on div "#6 View" at bounding box center [316, 130] width 78 height 78
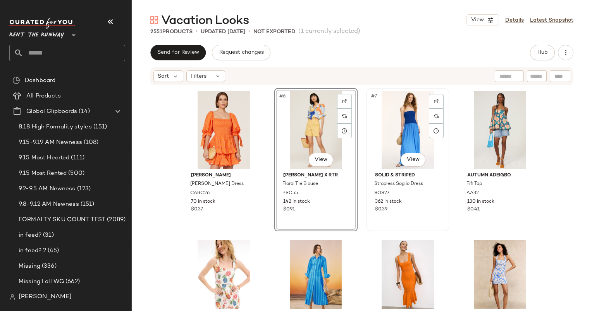
click at [394, 119] on div "#7 View" at bounding box center [408, 130] width 78 height 78
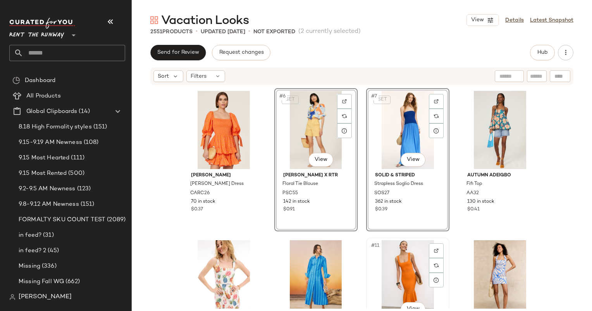
click at [406, 273] on div "#11 View" at bounding box center [408, 280] width 78 height 78
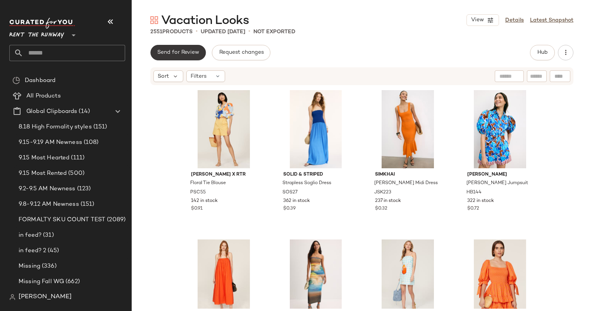
click at [182, 52] on span "Send for Review" at bounding box center [178, 53] width 42 height 6
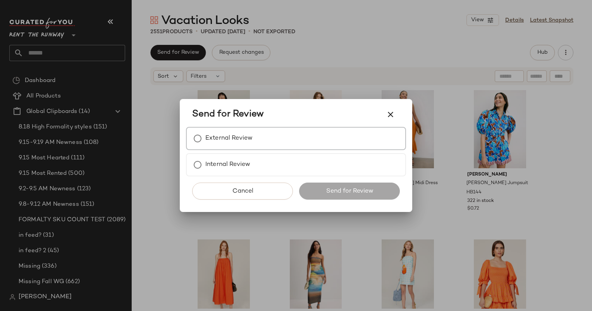
click at [249, 134] on label "External Review" at bounding box center [228, 138] width 47 height 15
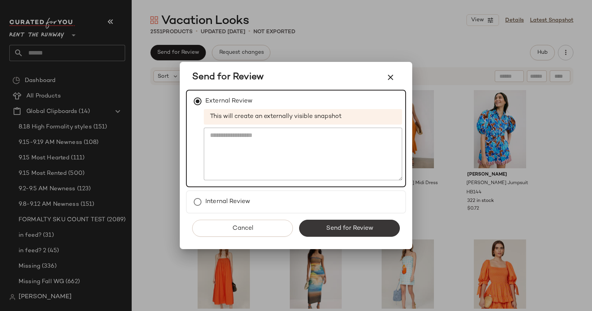
click at [383, 230] on button "Send for Review" at bounding box center [349, 228] width 101 height 17
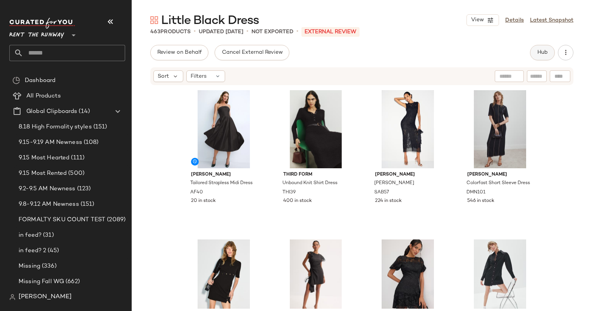
click at [544, 52] on span "Hub" at bounding box center [542, 53] width 11 height 6
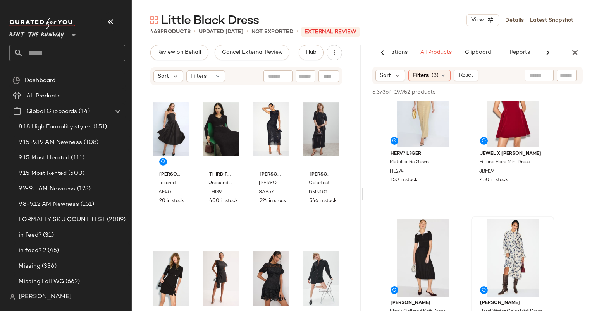
scroll to position [184, 0]
click at [420, 252] on div "#5 View" at bounding box center [423, 258] width 78 height 78
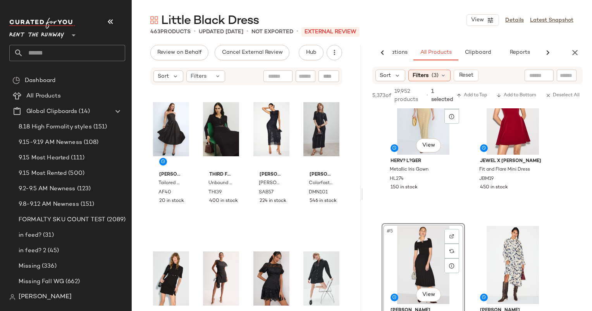
scroll to position [0, 0]
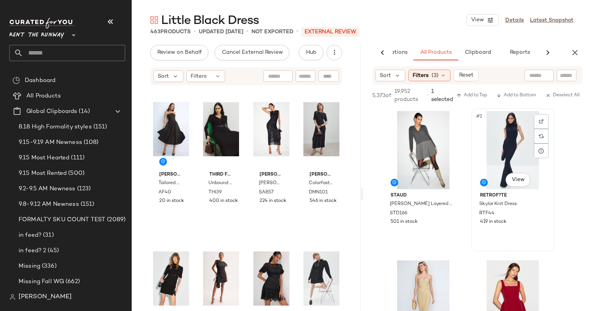
click at [532, 124] on div "#2 View" at bounding box center [513, 150] width 78 height 78
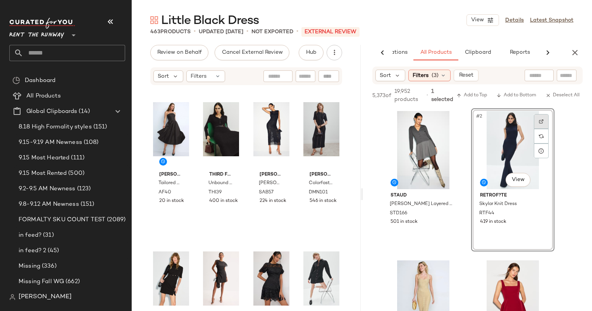
click at [544, 122] on div at bounding box center [541, 121] width 15 height 15
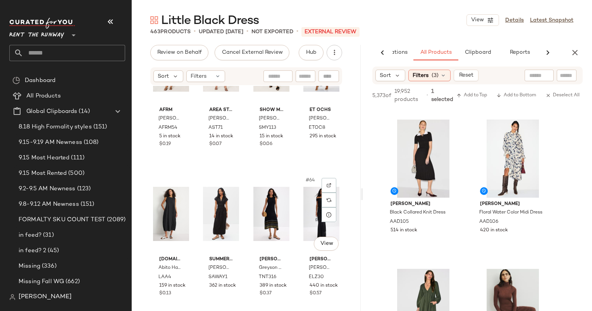
scroll to position [2098, 0]
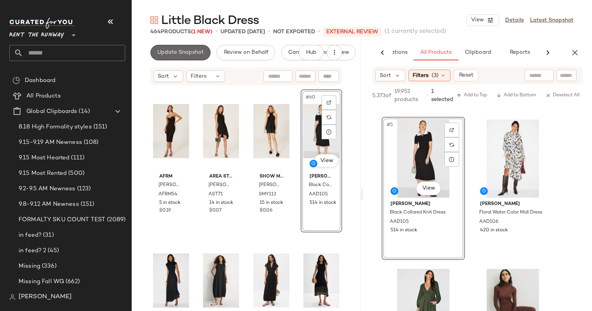
click at [172, 52] on span "Update Snapshot" at bounding box center [180, 53] width 47 height 6
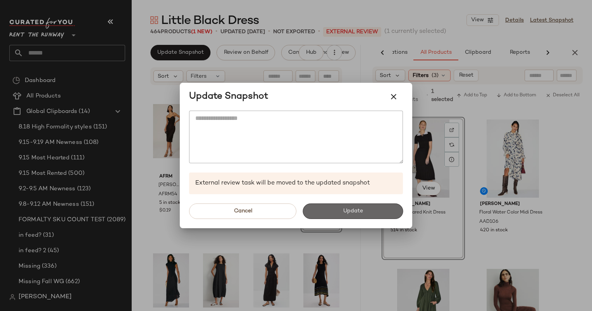
click at [365, 208] on button "Update" at bounding box center [353, 211] width 100 height 15
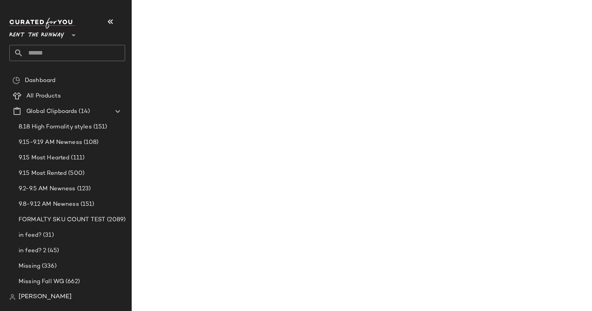
scroll to position [440, 0]
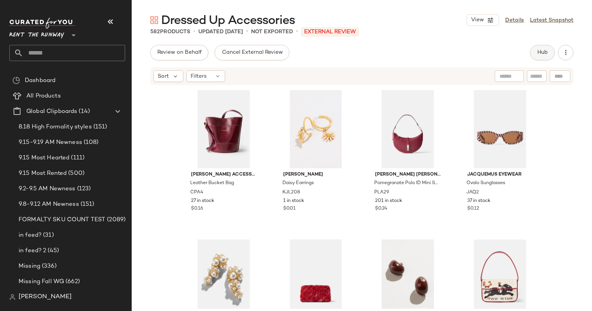
click at [539, 48] on button "Hub" at bounding box center [542, 52] width 25 height 15
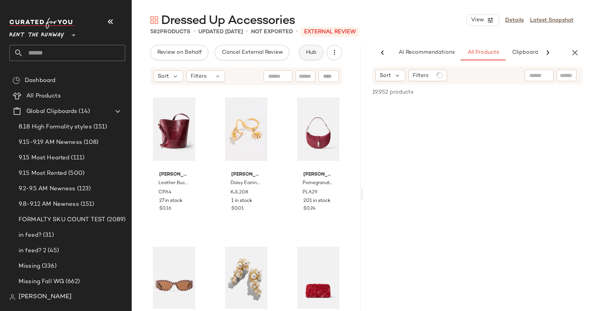
scroll to position [0, 40]
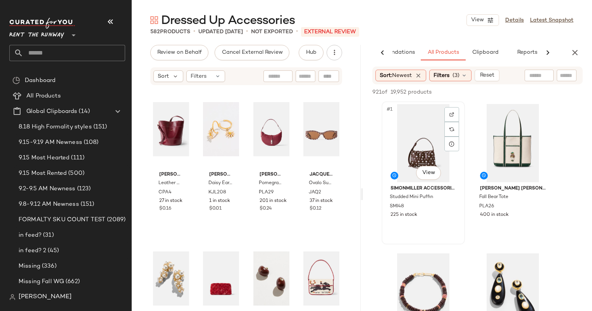
click at [420, 153] on div "#1 View" at bounding box center [423, 143] width 78 height 78
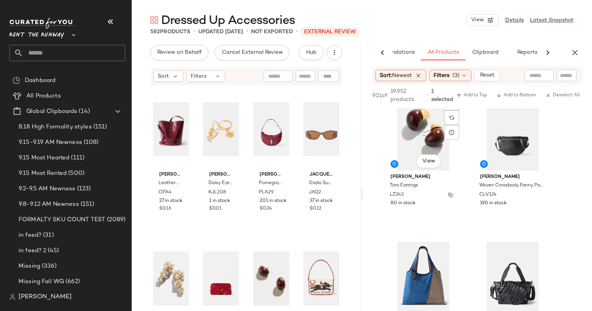
scroll to position [316, 0]
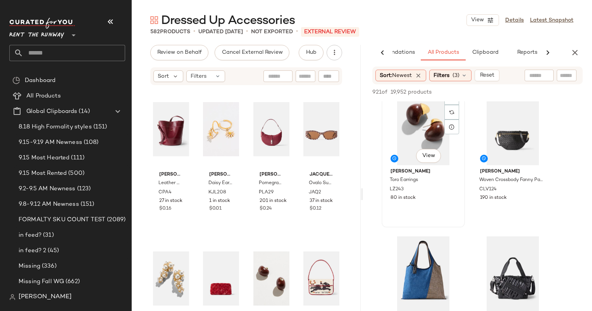
click at [411, 141] on div "#5 View" at bounding box center [423, 126] width 78 height 78
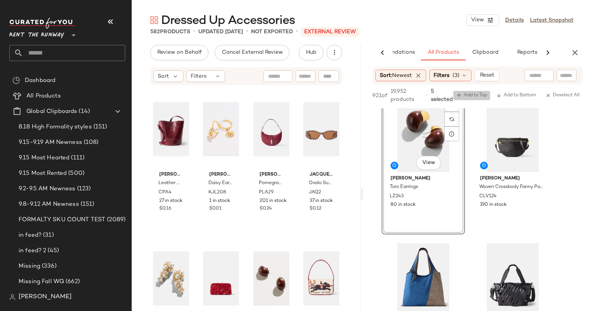
click at [468, 98] on span "Add to Top" at bounding box center [471, 95] width 31 height 5
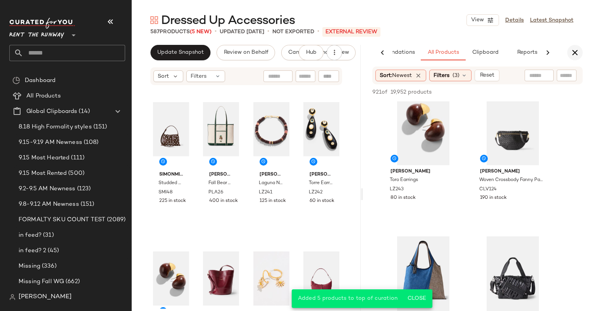
click at [577, 52] on icon "button" at bounding box center [574, 52] width 9 height 9
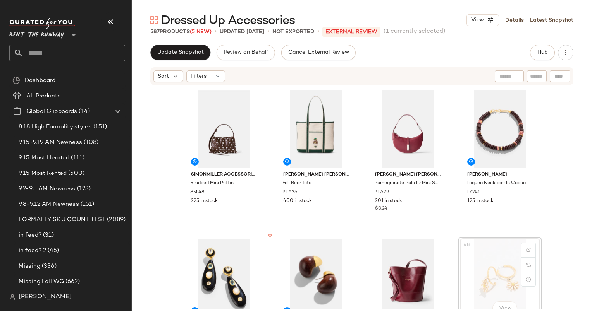
scroll to position [1, 0]
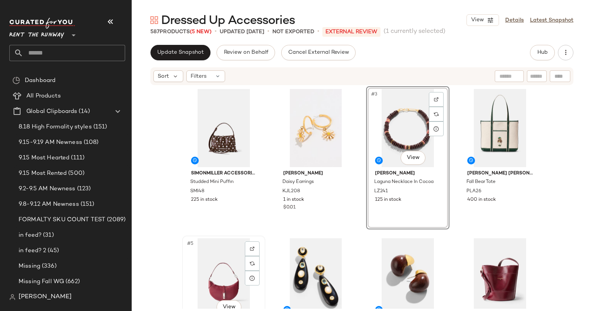
scroll to position [2, 0]
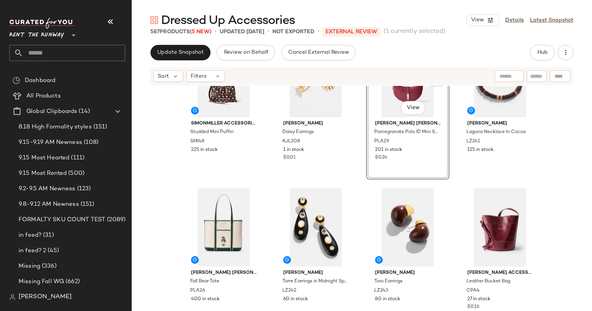
scroll to position [51, 0]
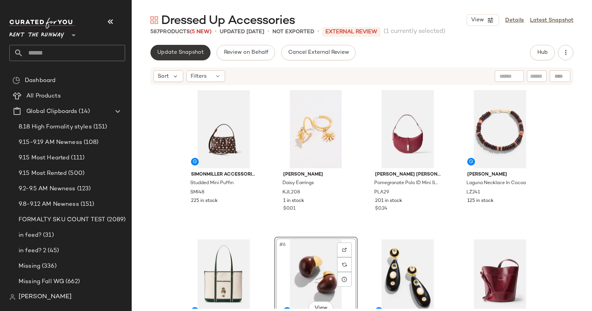
click at [181, 53] on span "Update Snapshot" at bounding box center [180, 53] width 47 height 6
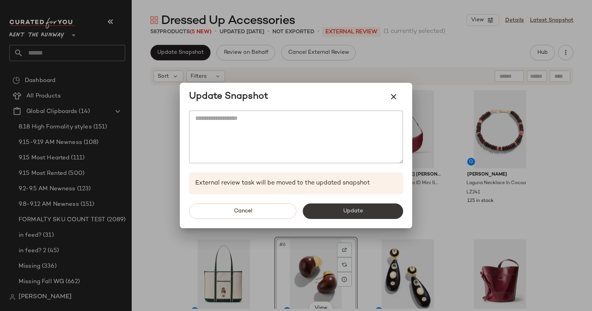
click at [344, 214] on span "Update" at bounding box center [352, 211] width 20 height 6
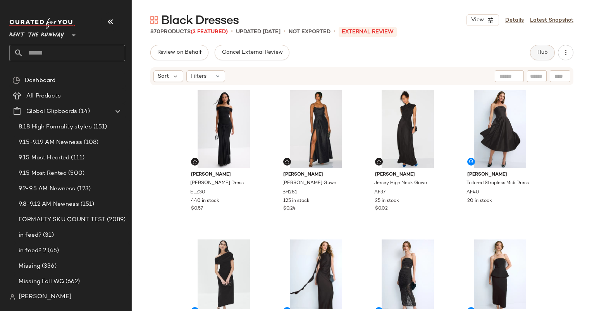
click at [541, 49] on button "Hub" at bounding box center [542, 52] width 25 height 15
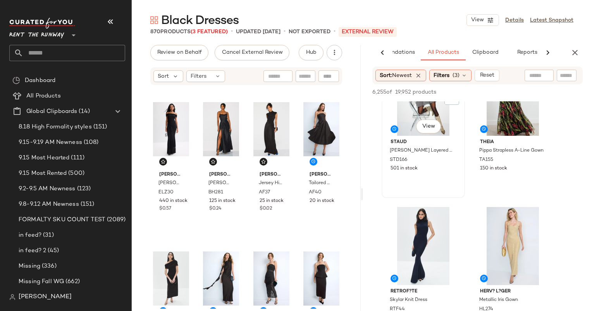
scroll to position [60, 0]
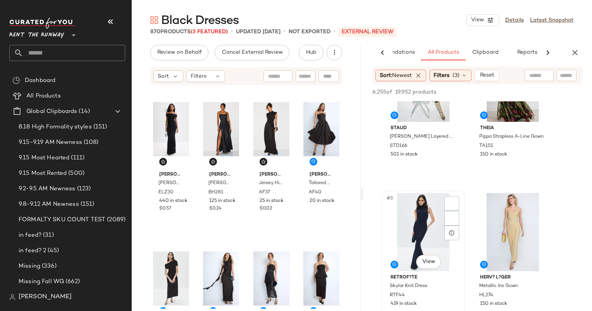
click at [424, 211] on div "#3 View" at bounding box center [423, 232] width 78 height 78
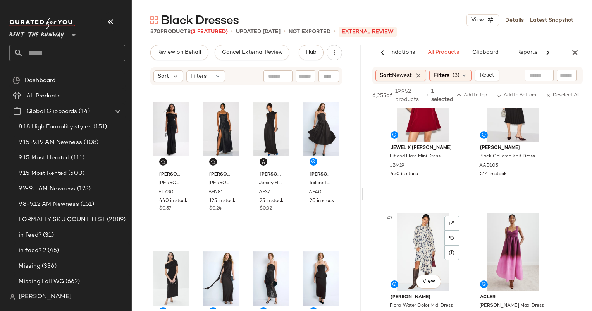
scroll to position [347, 0]
click at [503, 172] on div "#6 View Alexia Admor Black Collared Knit Dress AAD105 514 in stock" at bounding box center [513, 132] width 82 height 142
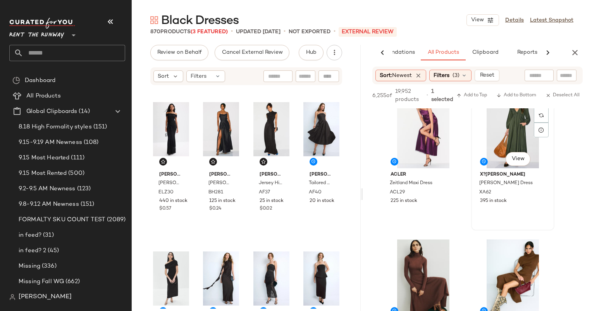
scroll to position [619, 0]
click at [473, 97] on span "Add to Top" at bounding box center [471, 95] width 31 height 5
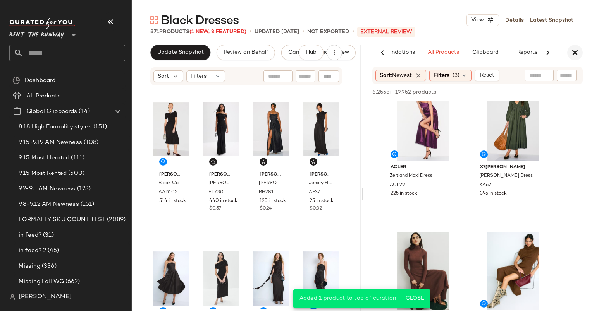
click at [575, 53] on icon "button" at bounding box center [574, 52] width 9 height 9
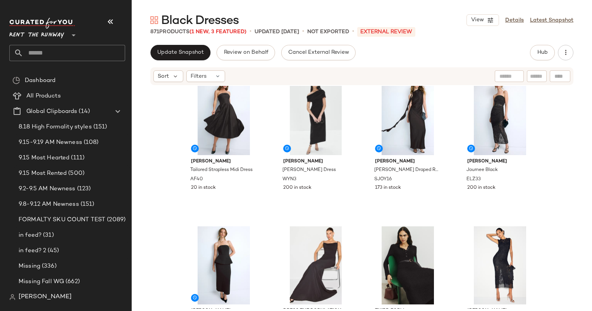
scroll to position [183, 0]
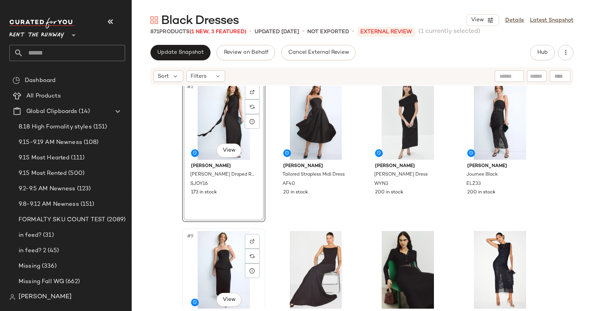
scroll to position [164, 0]
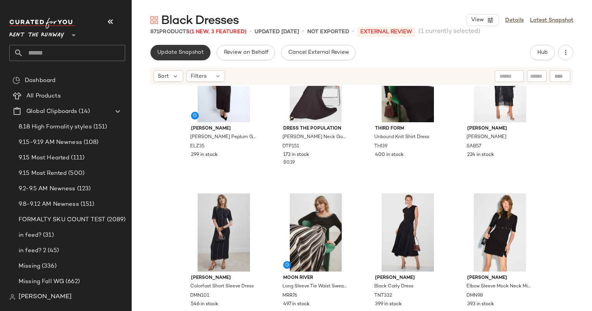
click at [176, 53] on span "Update Snapshot" at bounding box center [180, 53] width 47 height 6
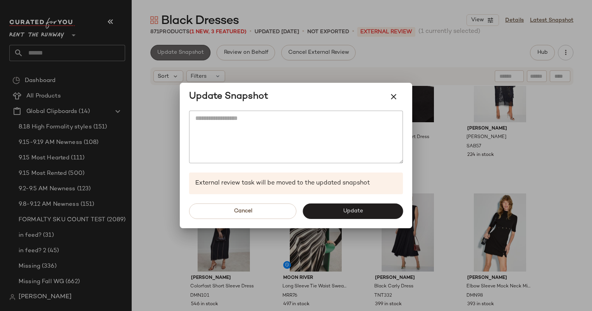
scroll to position [346, 0]
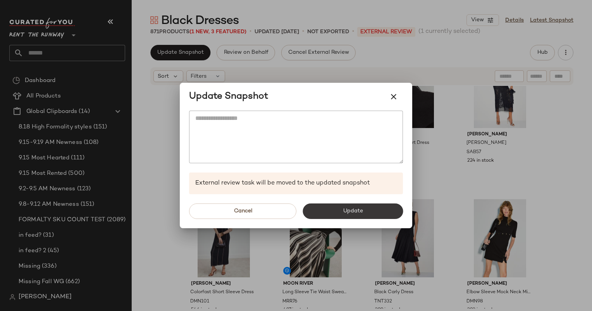
click at [350, 210] on span "Update" at bounding box center [352, 211] width 20 height 6
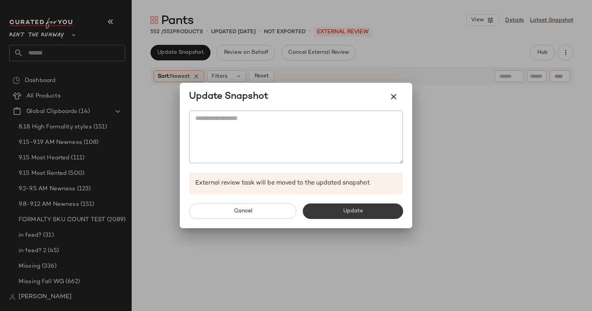
scroll to position [425, 0]
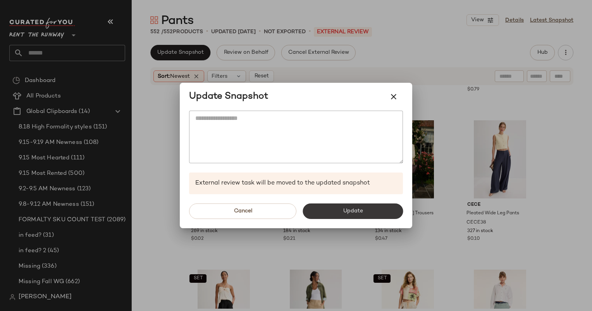
click at [323, 213] on button "Update" at bounding box center [353, 211] width 100 height 15
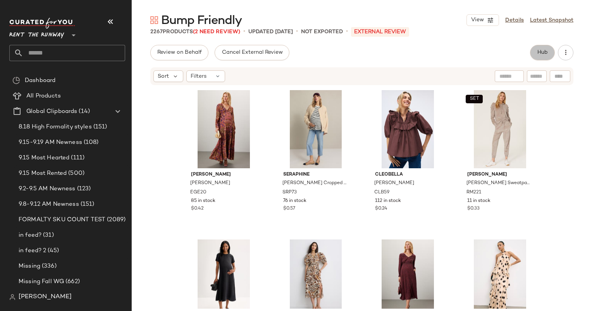
click at [547, 56] on span "Hub" at bounding box center [542, 53] width 11 height 6
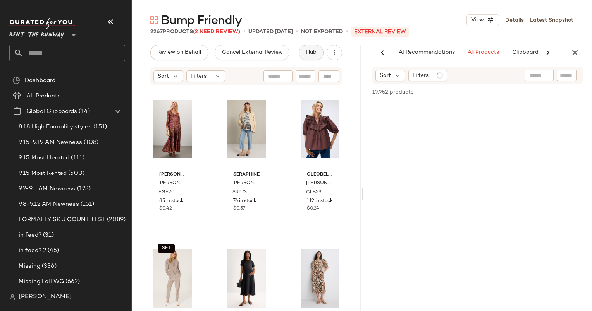
scroll to position [0, 32]
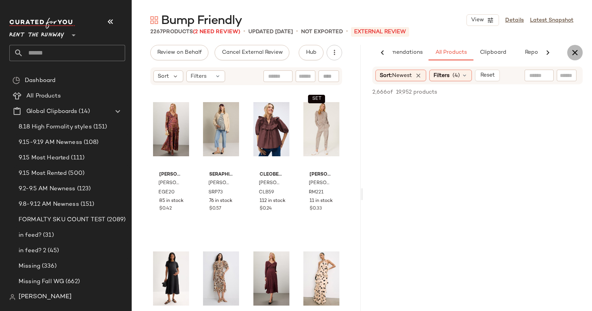
click at [574, 54] on icon "button" at bounding box center [574, 52] width 9 height 9
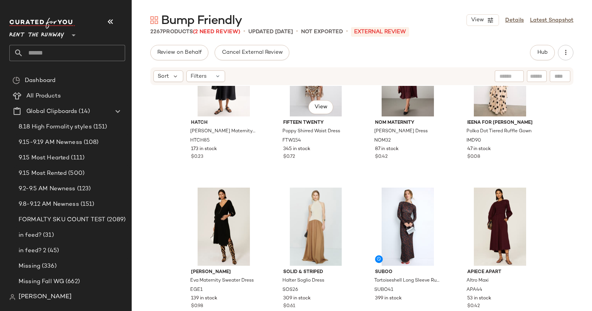
scroll to position [208, 0]
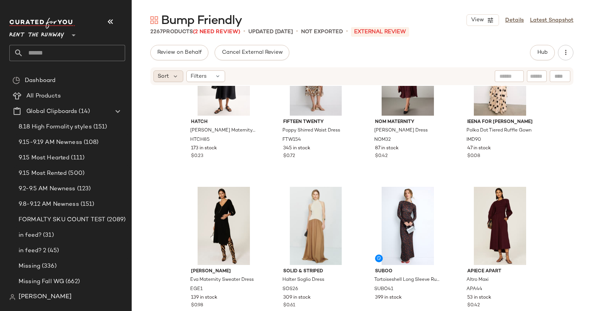
click at [165, 81] on div "Sort" at bounding box center [168, 77] width 30 height 12
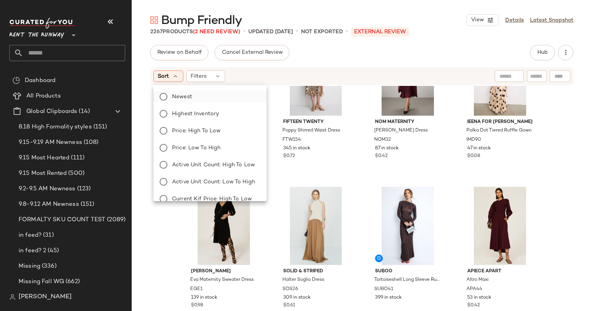
click at [208, 95] on label "Newest" at bounding box center [214, 96] width 91 height 11
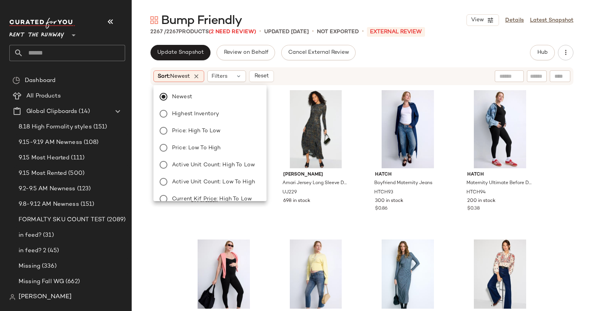
click at [401, 52] on div "Update Snapshot Review on Behalf Cancel External Review Hub" at bounding box center [361, 52] width 423 height 15
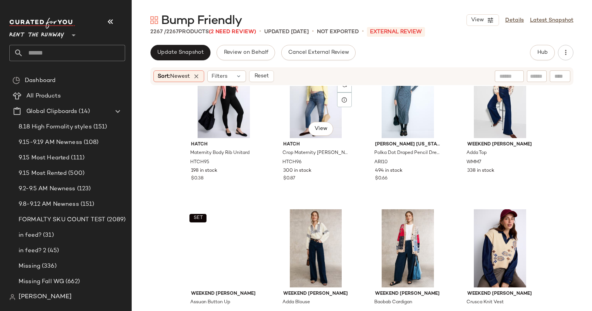
scroll to position [0, 0]
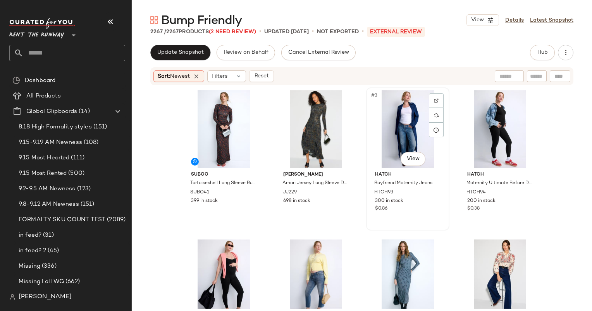
click at [381, 126] on div "#3 View" at bounding box center [408, 129] width 78 height 78
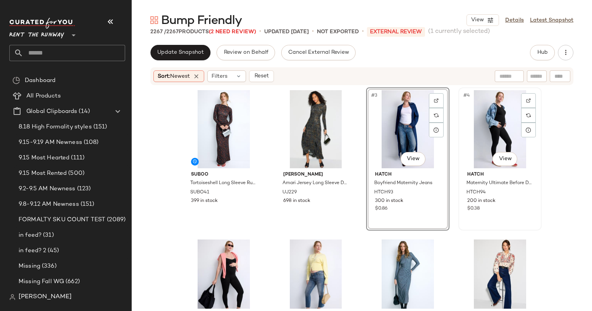
click at [497, 128] on div "#4 View" at bounding box center [500, 129] width 78 height 78
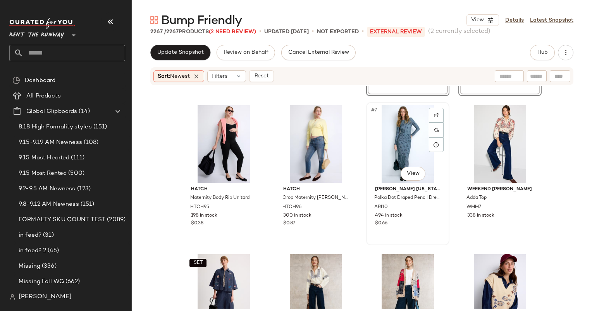
click at [414, 136] on div "#7 View" at bounding box center [408, 144] width 78 height 78
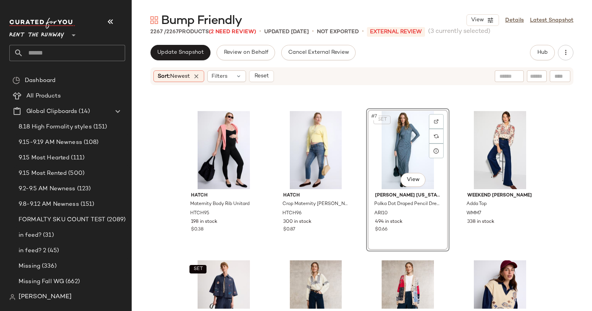
scroll to position [302, 0]
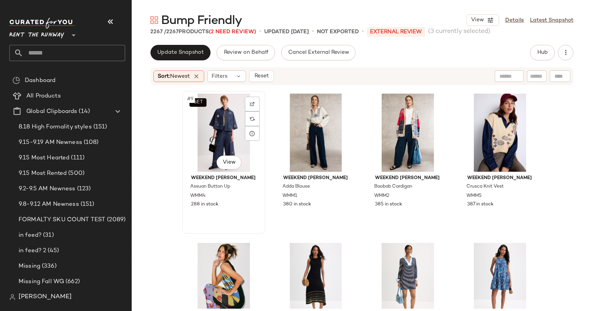
click at [220, 133] on div "SET #9 View" at bounding box center [224, 133] width 78 height 78
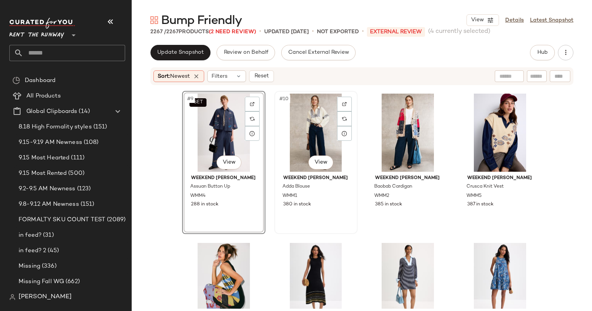
scroll to position [427, 0]
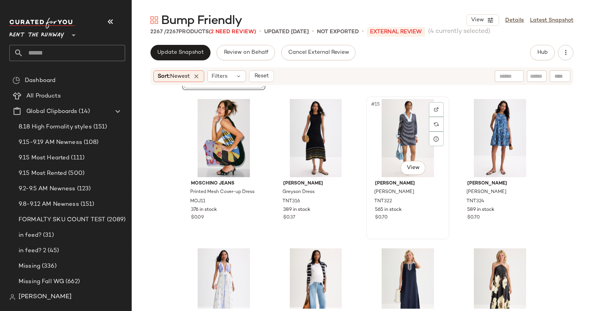
click at [399, 138] on div "#15 View" at bounding box center [408, 138] width 78 height 78
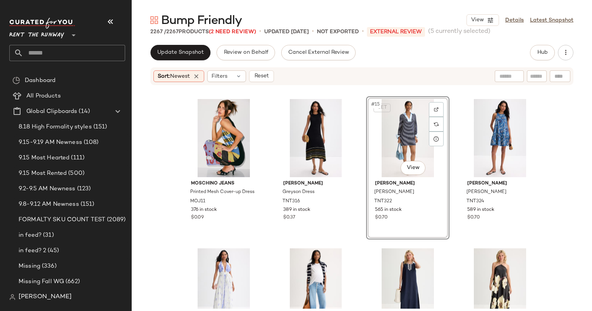
scroll to position [539, 0]
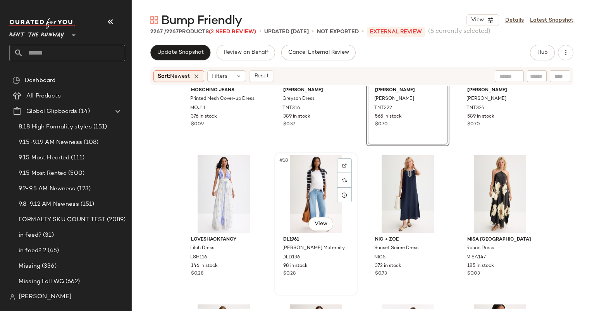
click at [293, 206] on div "#18 View" at bounding box center [316, 194] width 78 height 78
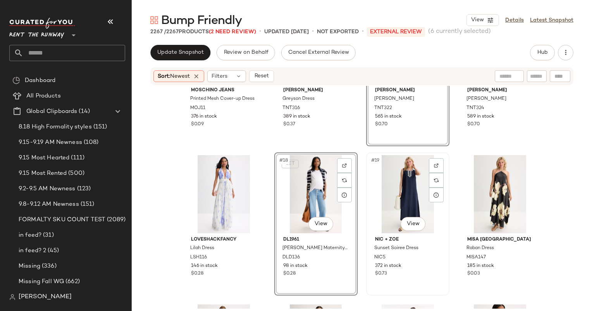
click at [392, 189] on div "#19 View" at bounding box center [408, 194] width 78 height 78
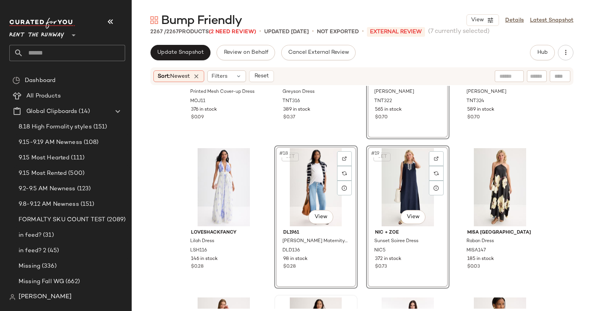
scroll to position [545, 0]
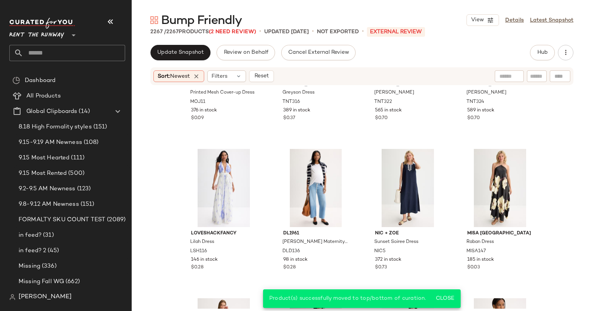
click at [270, 69] on div "Sort: Newest Filters Reset" at bounding box center [361, 76] width 423 height 18
click at [267, 78] on span "Reset" at bounding box center [261, 76] width 15 height 6
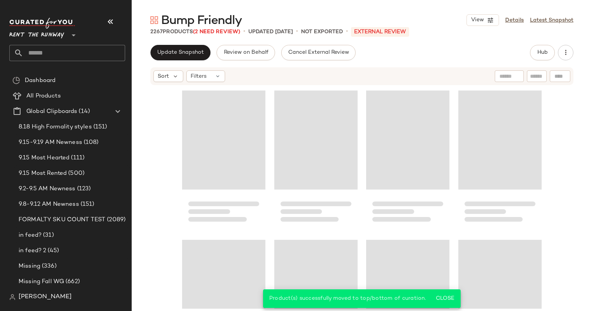
scroll to position [156, 0]
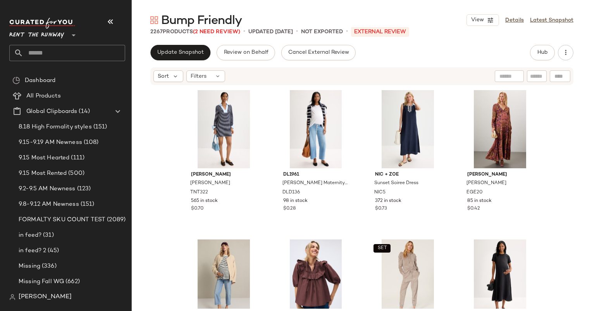
click at [267, 78] on div "Sort Filters" at bounding box center [311, 77] width 316 height 12
click at [310, 115] on div "#6 View" at bounding box center [316, 129] width 78 height 78
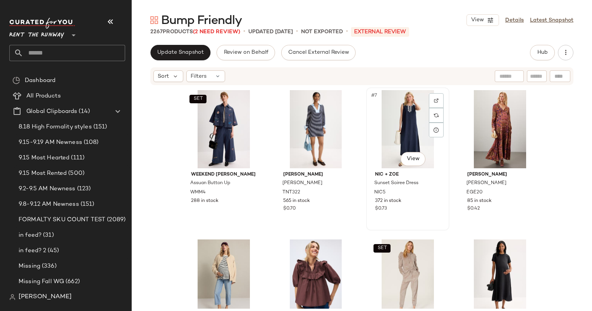
click at [392, 131] on div "#7 View" at bounding box center [408, 129] width 78 height 78
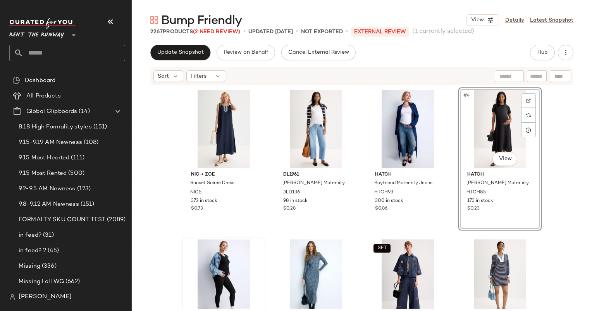
scroll to position [109, 0]
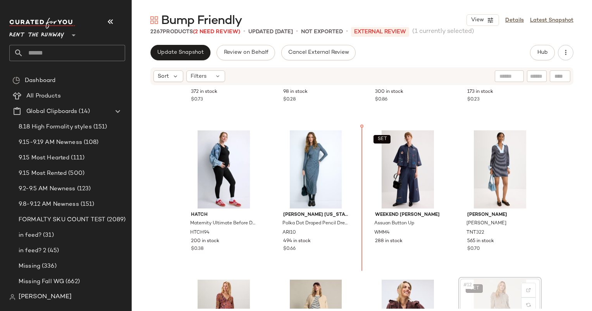
scroll to position [110, 0]
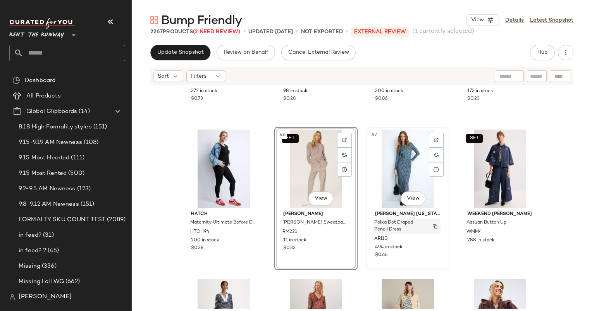
scroll to position [163, 0]
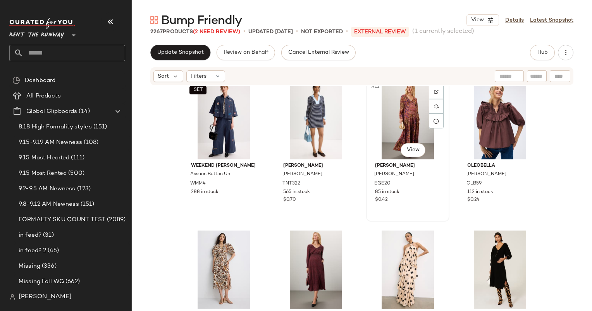
scroll to position [305, 0]
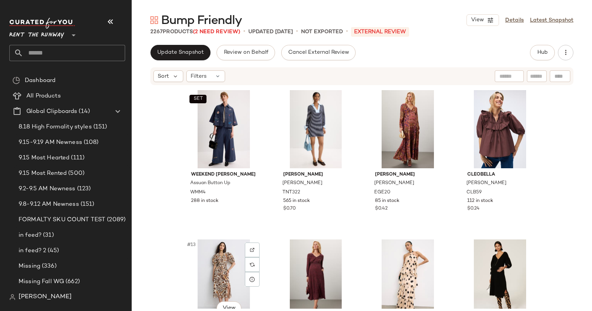
scroll to position [304, 0]
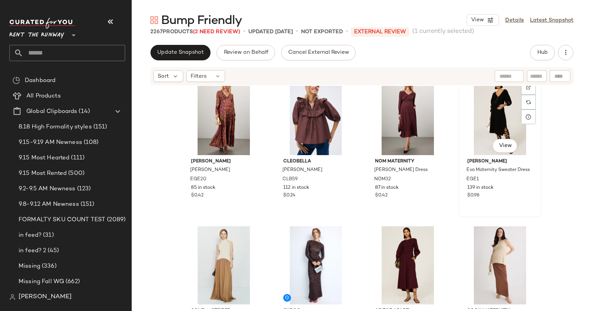
scroll to position [468, 0]
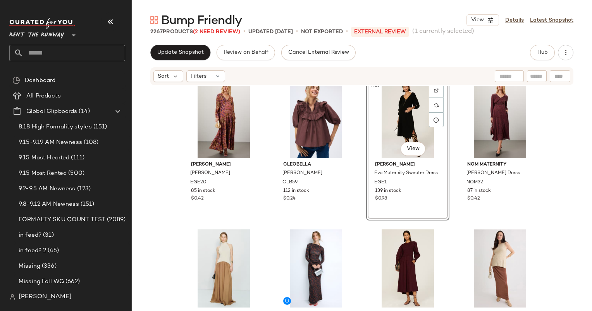
scroll to position [465, 0]
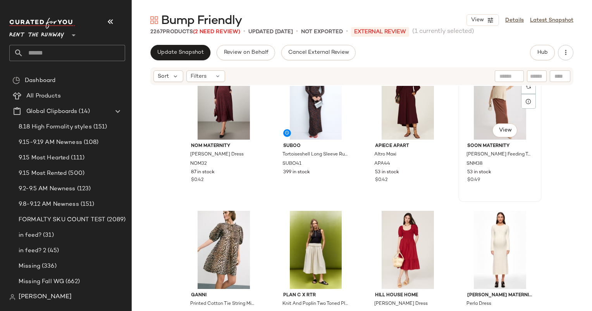
scroll to position [634, 0]
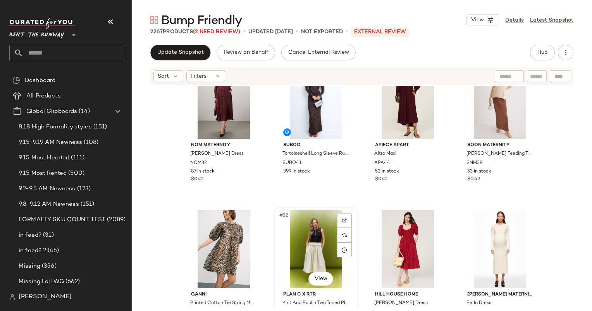
scroll to position [634, 0]
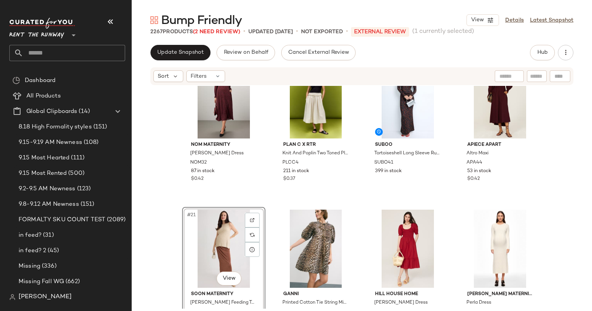
scroll to position [631, 0]
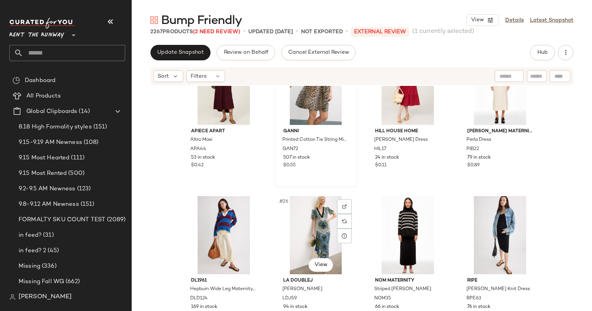
scroll to position [800, 0]
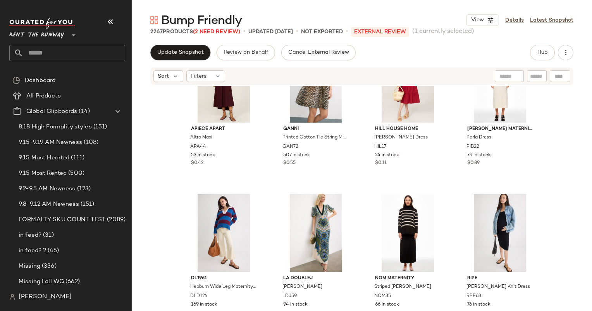
click at [175, 38] on div "Bump Friendly View Details Latest Snapshot 2267 Products (2 Need Review) • upda…" at bounding box center [362, 161] width 460 height 299
click at [211, 69] on div "Sort Filters" at bounding box center [361, 76] width 423 height 18
click at [215, 79] on icon at bounding box center [218, 76] width 6 height 6
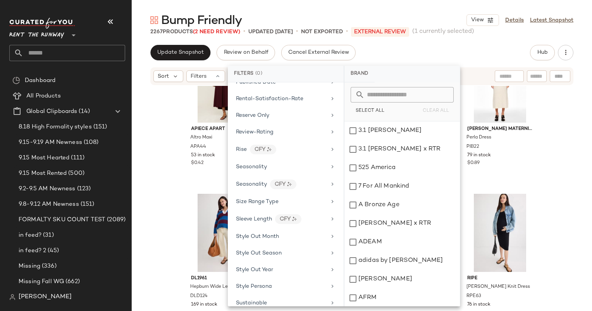
scroll to position [1047, 0]
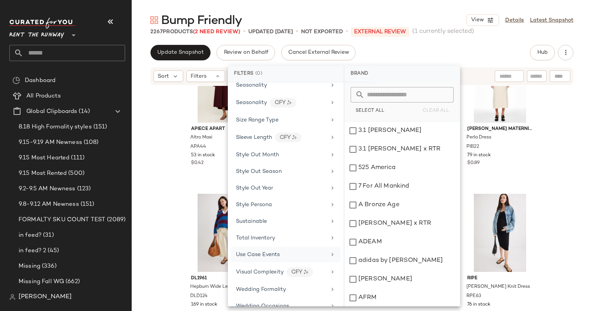
click at [290, 248] on div "Use Case Events" at bounding box center [286, 255] width 110 height 15
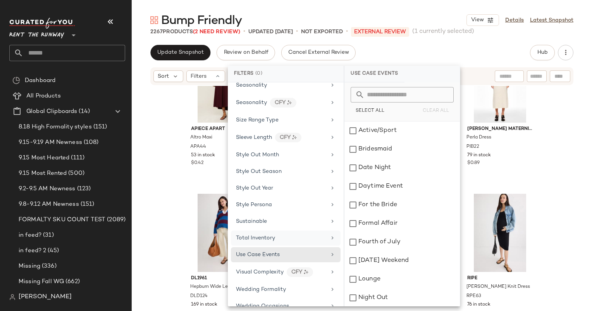
click at [283, 234] on div "Total Inventory" at bounding box center [281, 238] width 90 height 8
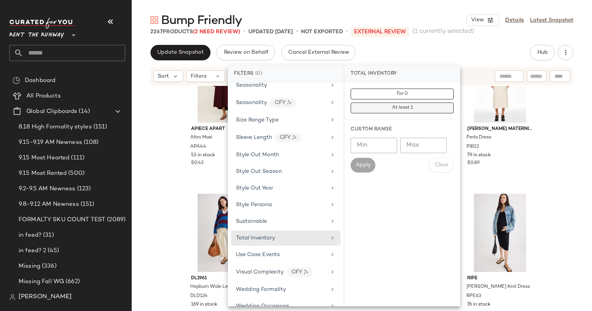
click at [428, 103] on button "At least 1" at bounding box center [402, 108] width 103 height 11
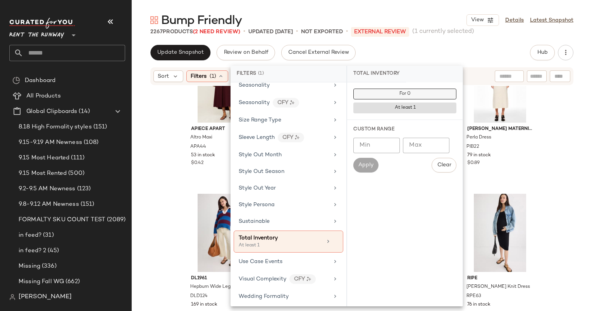
click at [419, 95] on button "For 0" at bounding box center [404, 94] width 103 height 11
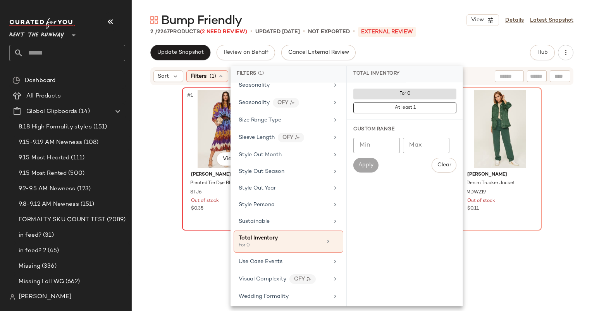
click at [188, 129] on div "#1 View" at bounding box center [224, 129] width 78 height 78
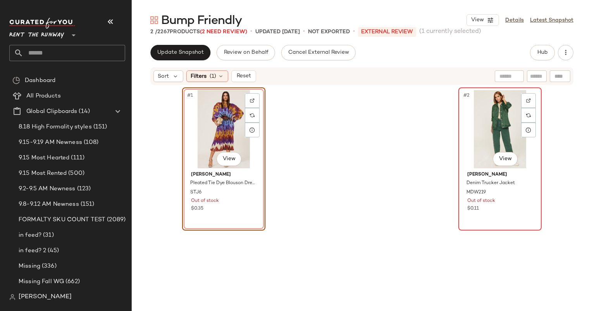
click at [488, 124] on div "#2 View" at bounding box center [500, 129] width 78 height 78
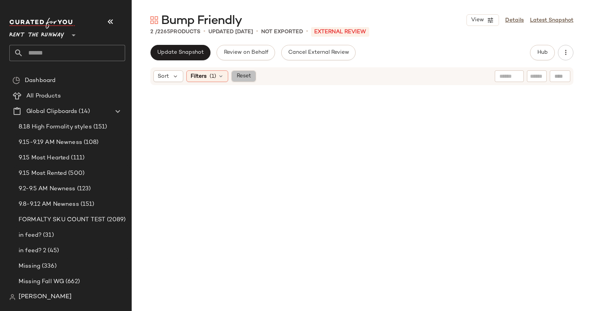
click at [242, 74] on span "Reset" at bounding box center [243, 76] width 15 height 6
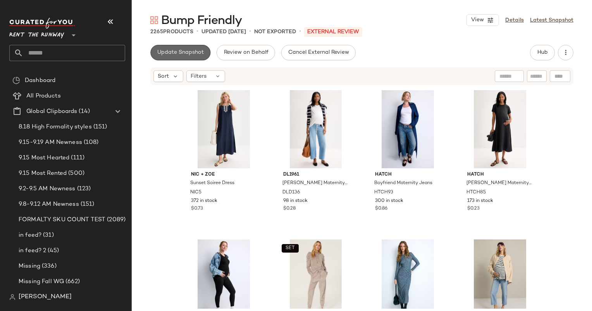
click at [194, 53] on span "Update Snapshot" at bounding box center [180, 53] width 47 height 6
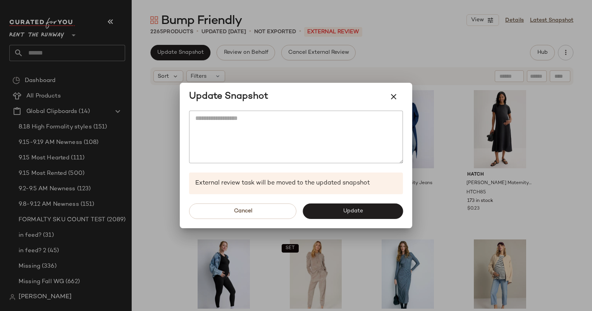
click at [369, 225] on div "Cancel Update" at bounding box center [296, 211] width 232 height 34
click at [366, 218] on button "Update" at bounding box center [353, 211] width 100 height 15
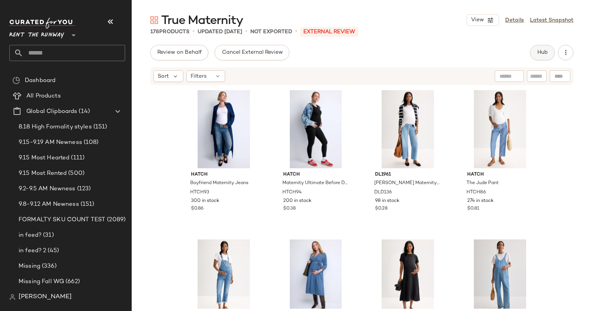
click at [545, 54] on span "Hub" at bounding box center [542, 53] width 11 height 6
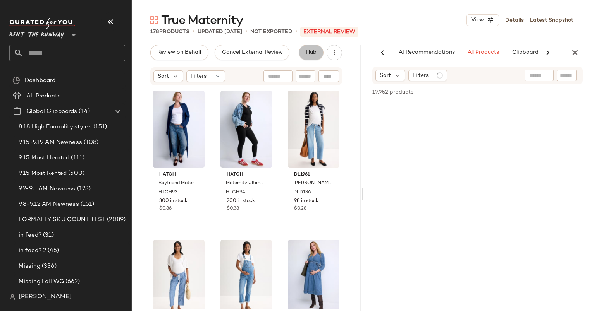
scroll to position [0, 40]
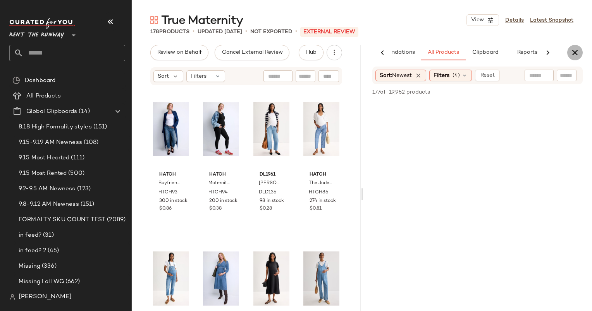
click at [575, 53] on icon "button" at bounding box center [574, 52] width 9 height 9
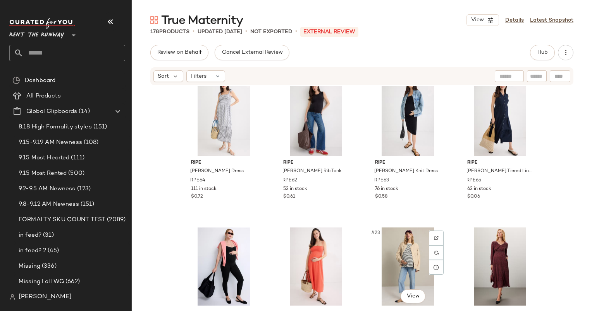
scroll to position [617, 0]
click at [171, 65] on div "Review on Behalf Cancel External Review Hub Sort Filters soon maternity [PERSON…" at bounding box center [362, 194] width 460 height 299
click at [173, 73] on icon at bounding box center [175, 76] width 7 height 7
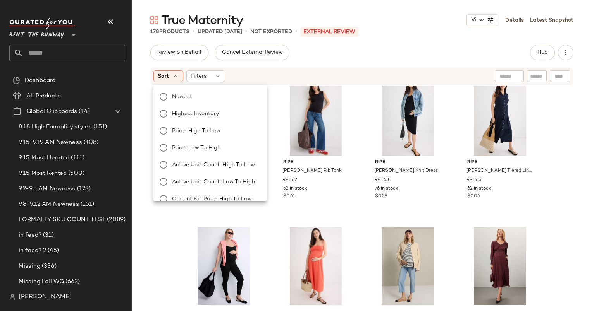
click at [203, 89] on div "Newest Highest Inventory Price: High to Low Price: Low to High Active Unit Coun…" at bounding box center [209, 190] width 115 height 205
click at [208, 94] on label "Newest" at bounding box center [214, 96] width 91 height 11
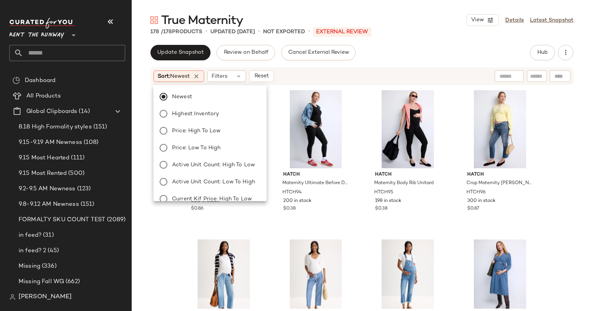
click at [379, 50] on div "Update Snapshot Review on Behalf Cancel External Review Hub" at bounding box center [361, 52] width 423 height 15
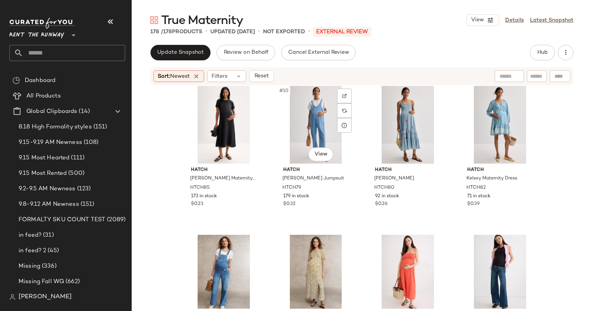
scroll to position [0, 0]
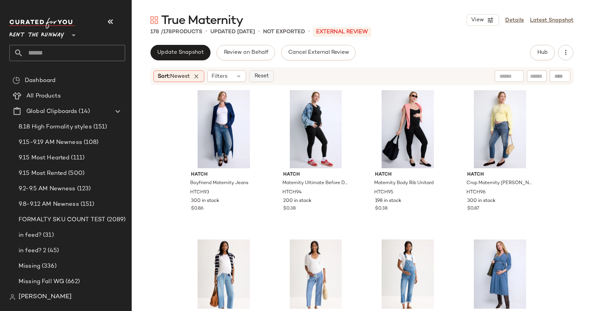
click at [259, 79] on span "Reset" at bounding box center [261, 76] width 15 height 6
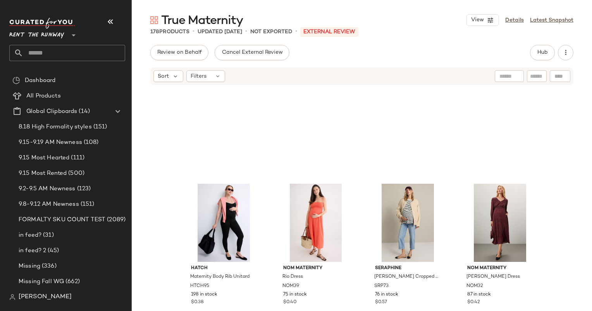
scroll to position [659, 0]
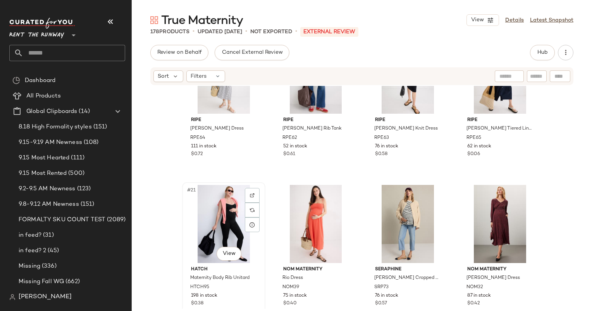
click at [220, 203] on div "#21 View" at bounding box center [224, 224] width 78 height 78
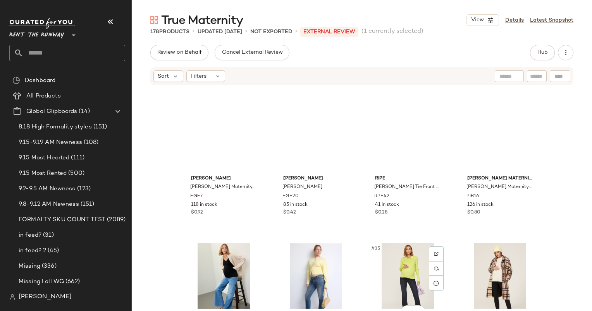
scroll to position [1049, 0]
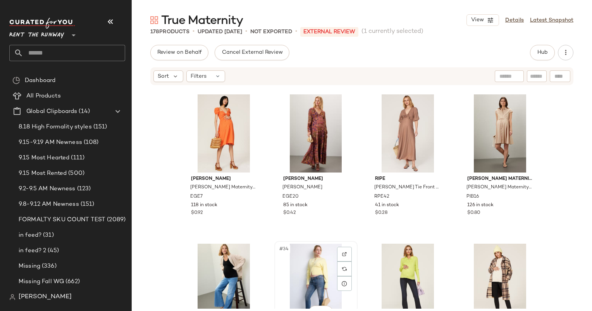
click at [317, 260] on div "#34 View" at bounding box center [316, 283] width 78 height 78
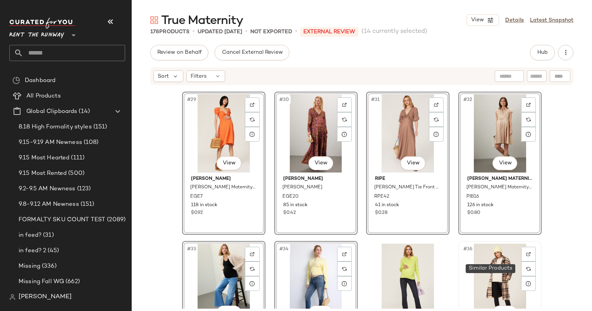
click at [476, 288] on div "#36 View" at bounding box center [500, 283] width 78 height 78
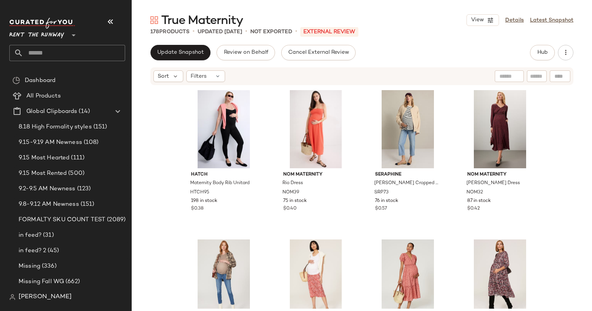
click at [198, 64] on div "Update Snapshot Review on Behalf Cancel External Review Hub Sort Filters HATCH …" at bounding box center [362, 194] width 460 height 299
click at [189, 58] on button "Update Snapshot" at bounding box center [180, 52] width 60 height 15
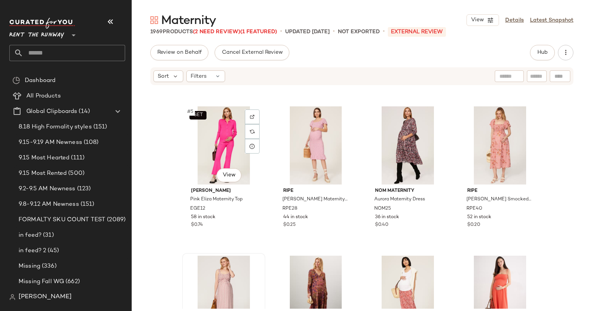
scroll to position [139, 0]
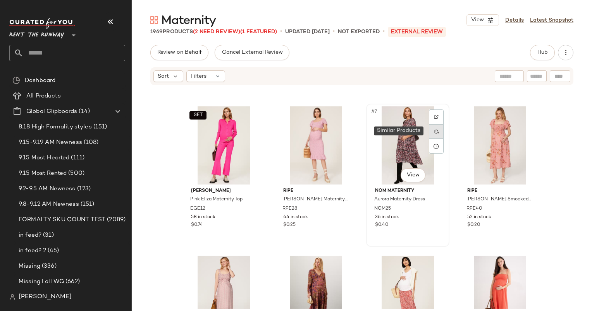
click at [434, 129] on img at bounding box center [436, 131] width 5 height 5
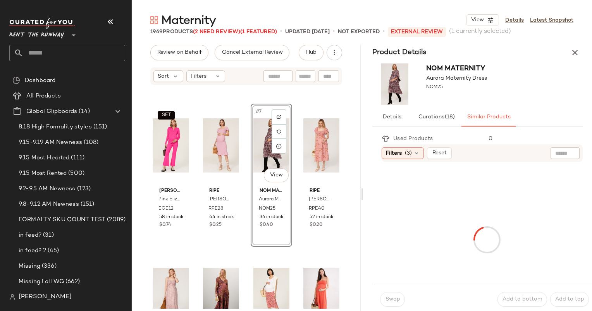
click at [570, 71] on div "NOM Maternity Aurora Maternity Dress NOM25" at bounding box center [477, 84] width 229 height 48
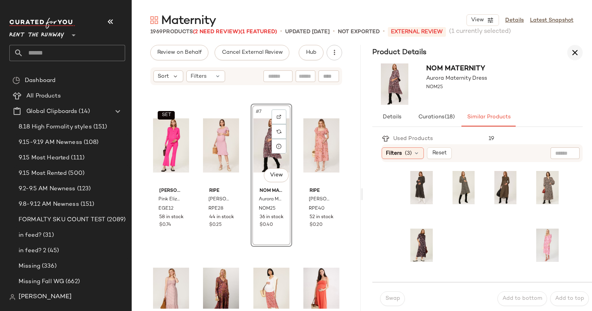
click at [574, 50] on icon "button" at bounding box center [574, 52] width 9 height 9
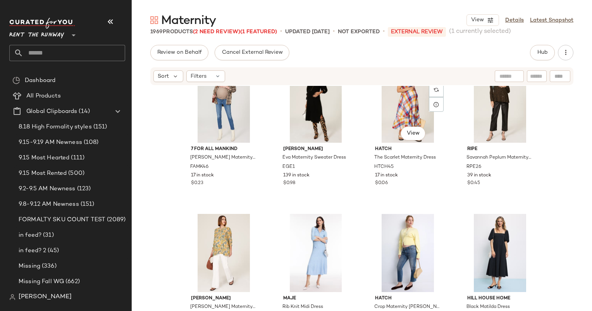
scroll to position [779, 0]
click at [298, 105] on div "#22 View" at bounding box center [316, 104] width 78 height 78
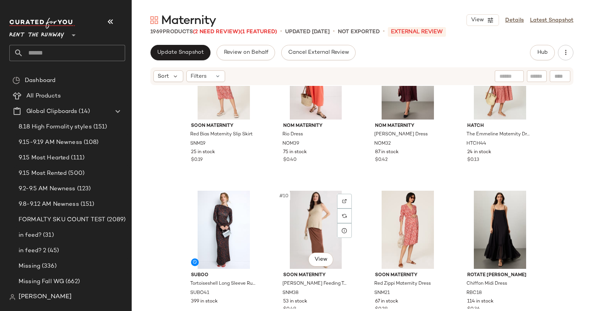
click at [322, 230] on div "#10 View" at bounding box center [316, 230] width 78 height 78
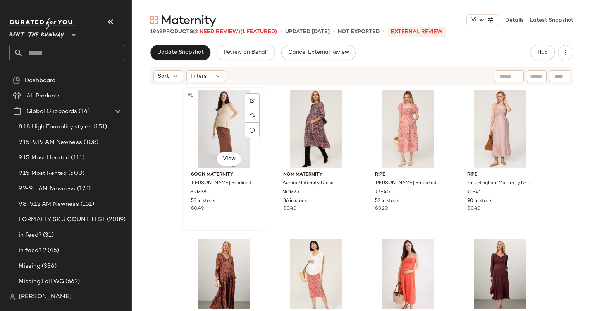
click at [212, 107] on div "#1 View" at bounding box center [224, 129] width 78 height 78
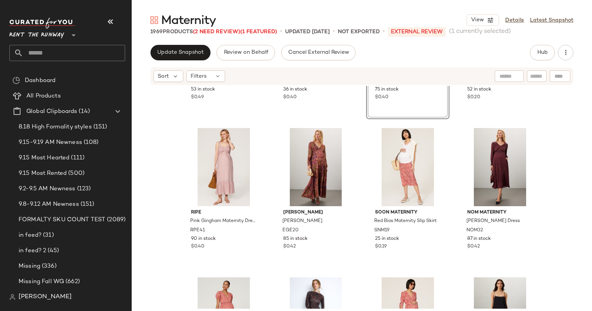
scroll to position [112, 0]
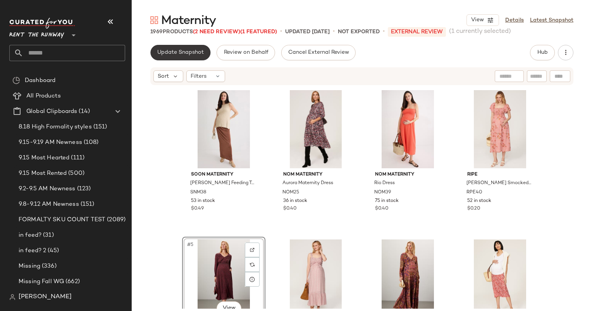
click at [190, 48] on button "Update Snapshot" at bounding box center [180, 52] width 60 height 15
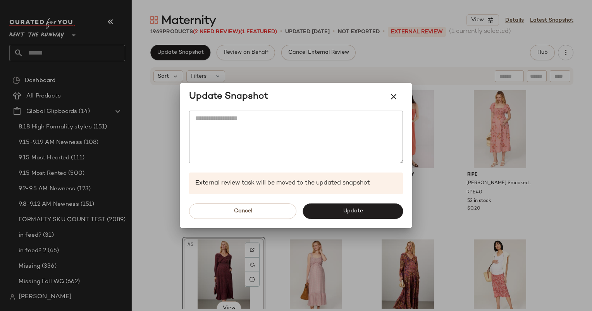
click at [384, 73] on div at bounding box center [296, 155] width 592 height 311
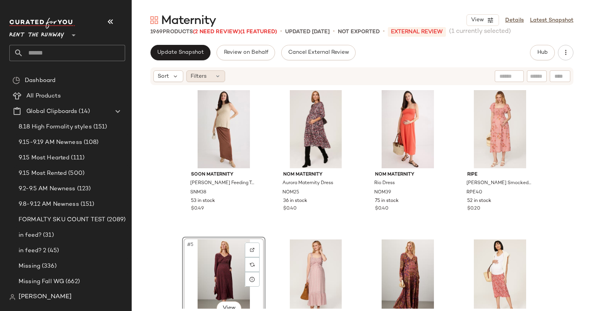
click at [213, 76] on div "Filters" at bounding box center [205, 77] width 39 height 12
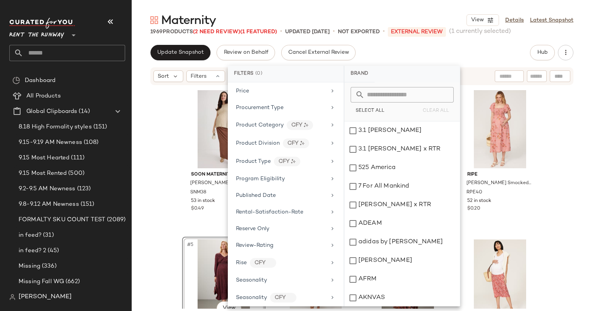
scroll to position [1047, 0]
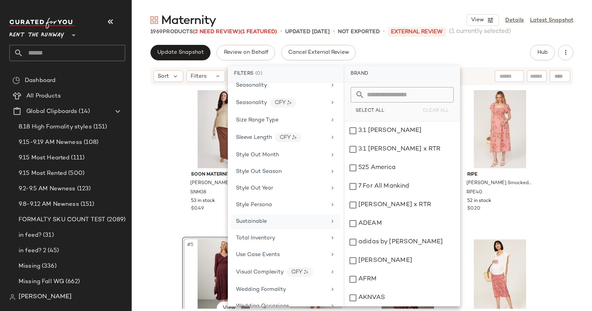
click at [299, 218] on div "Sustainable" at bounding box center [281, 222] width 90 height 8
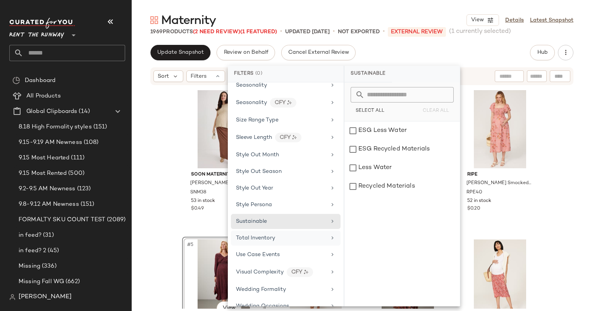
click at [308, 234] on div "Total Inventory" at bounding box center [281, 238] width 90 height 8
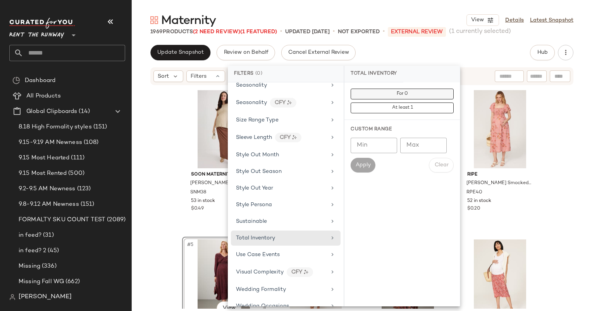
click at [403, 95] on span "For 0" at bounding box center [402, 93] width 12 height 5
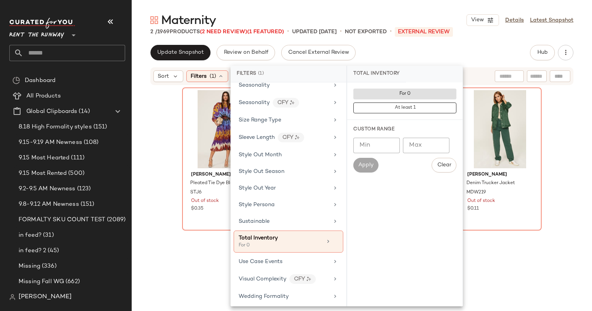
click at [437, 48] on div "Update Snapshot Review on Behalf Cancel External Review Hub" at bounding box center [361, 52] width 423 height 15
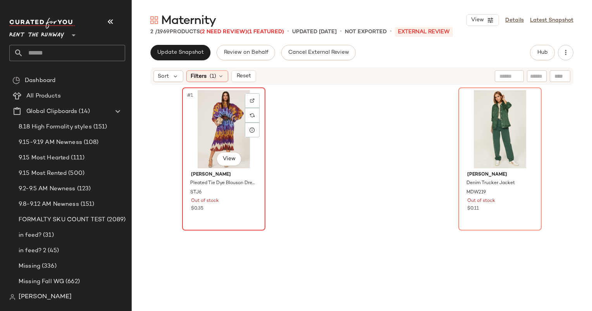
click at [220, 112] on div "#1 View" at bounding box center [224, 129] width 78 height 78
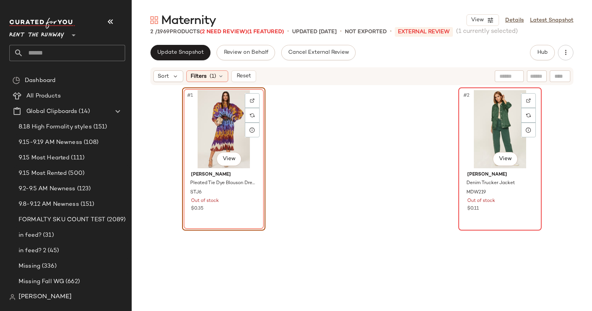
click at [511, 129] on div "#2 View" at bounding box center [500, 129] width 78 height 78
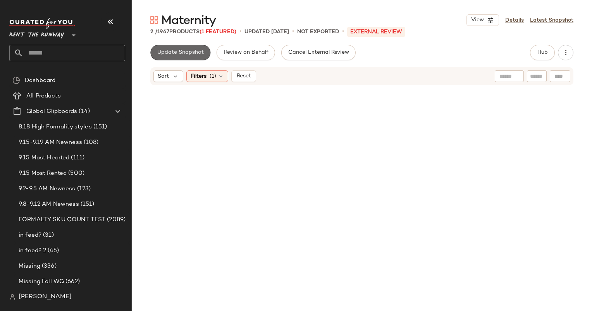
click at [189, 55] on span "Update Snapshot" at bounding box center [180, 53] width 47 height 6
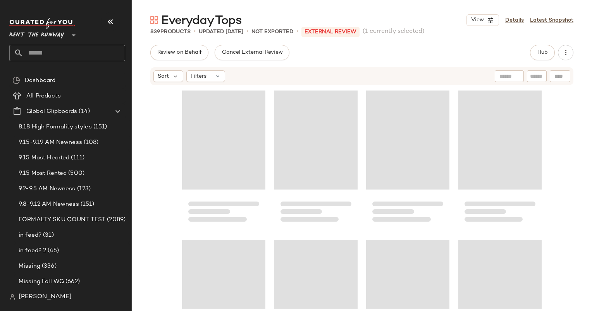
scroll to position [27962, 0]
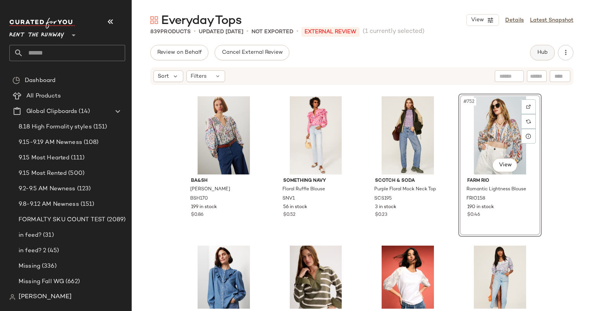
click at [543, 56] on button "Hub" at bounding box center [542, 52] width 25 height 15
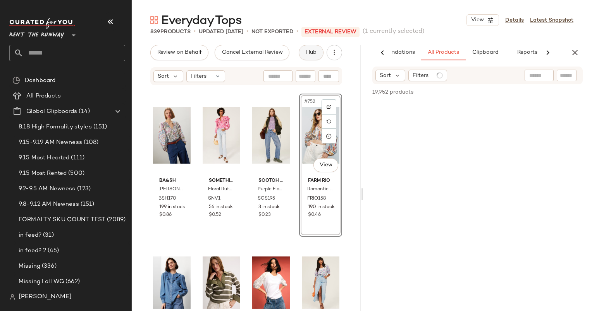
scroll to position [0, 40]
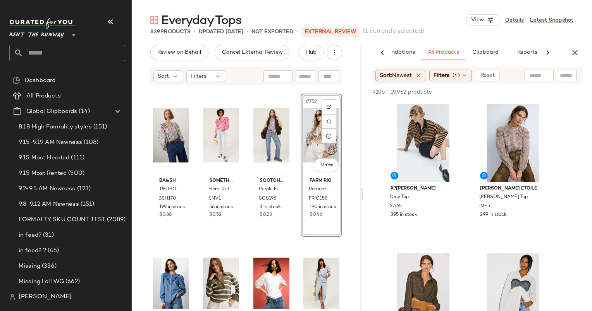
click at [352, 91] on div "ba&sh Luigi Top BSH170 199 in stock $0.86 Something Navy Floral Ruffle Blouse S…" at bounding box center [246, 197] width 229 height 223
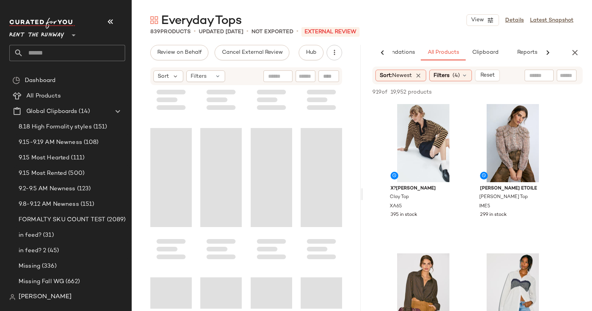
scroll to position [24344, 0]
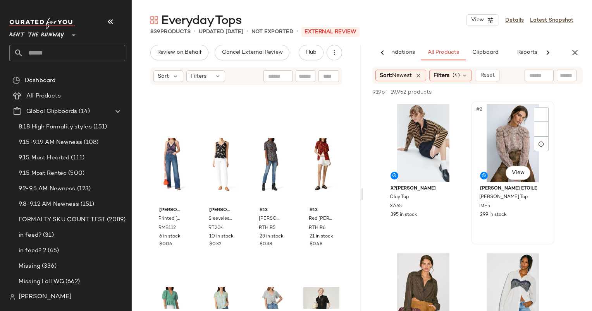
click at [553, 127] on div "#2 View Isabel Marant Etoile Christa Top IME5 299 in stock" at bounding box center [513, 173] width 82 height 142
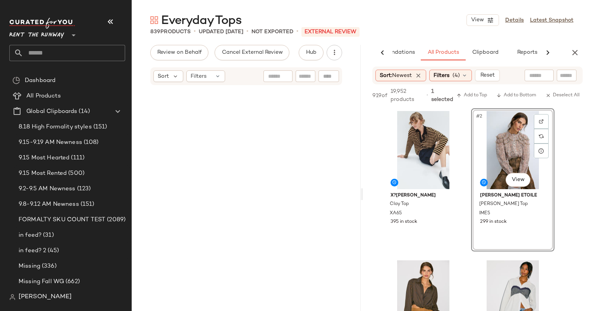
scroll to position [0, 0]
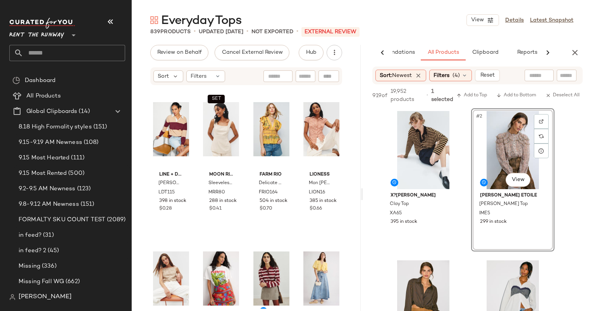
click at [448, 17] on div "Everyday Tops View Details Latest Snapshot" at bounding box center [362, 19] width 460 height 15
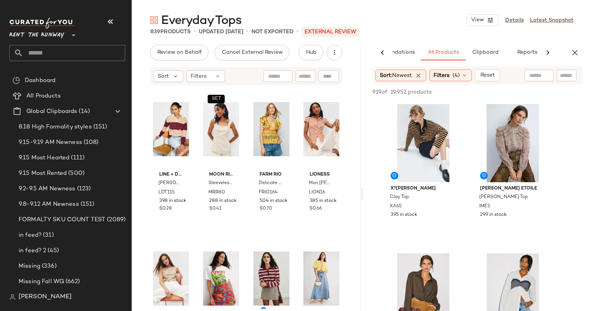
click at [411, 121] on div "#1 View" at bounding box center [423, 143] width 78 height 78
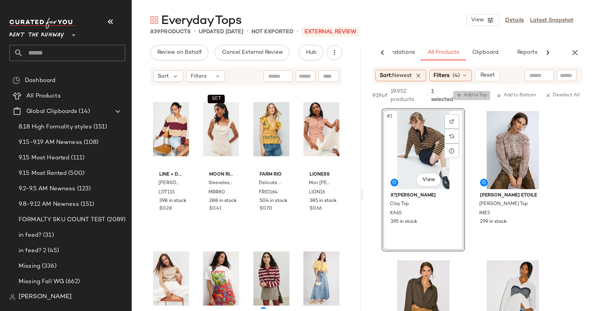
click at [480, 95] on span "Add to Top" at bounding box center [471, 95] width 31 height 5
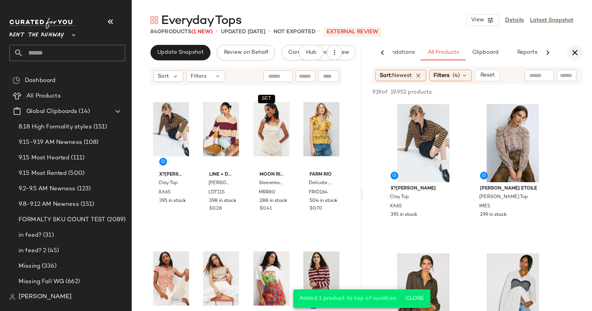
click at [573, 52] on icon "button" at bounding box center [574, 52] width 9 height 9
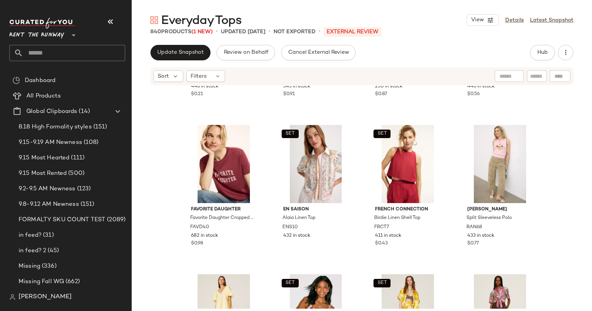
scroll to position [397, 0]
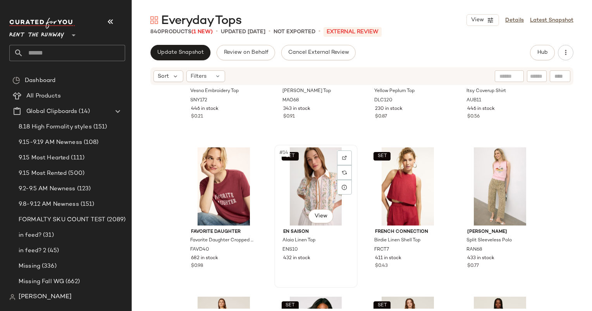
click at [284, 208] on div "SET #14 View" at bounding box center [316, 187] width 78 height 78
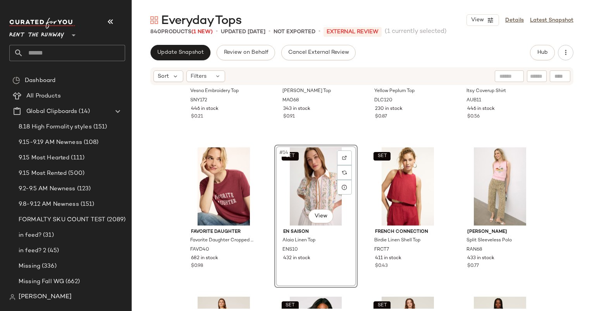
scroll to position [545, 0]
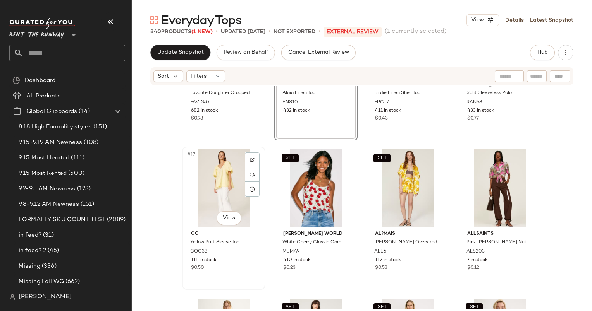
click at [218, 182] on div "#17 View" at bounding box center [224, 189] width 78 height 78
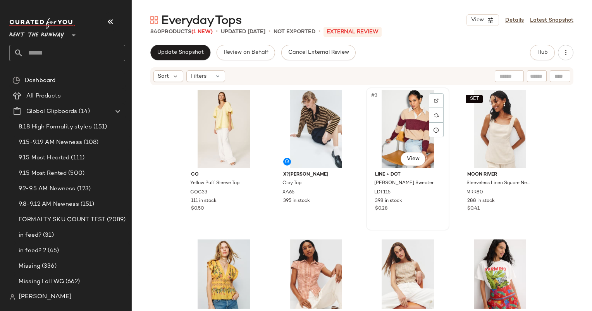
click at [373, 134] on div "#3 View" at bounding box center [408, 129] width 78 height 78
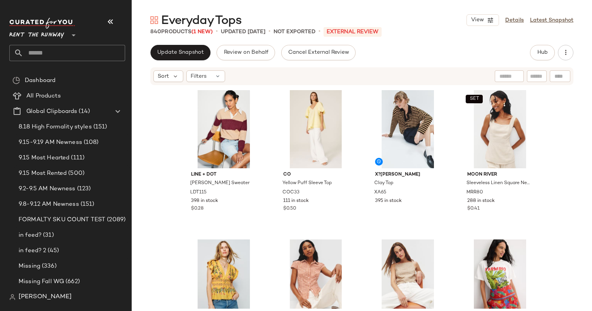
click at [431, 50] on div "Update Snapshot Review on Behalf Cancel External Review Hub" at bounding box center [361, 52] width 423 height 15
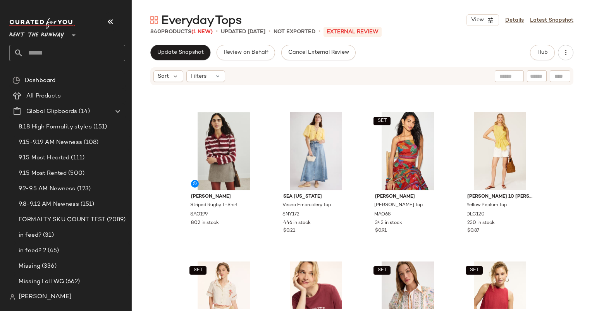
scroll to position [286, 0]
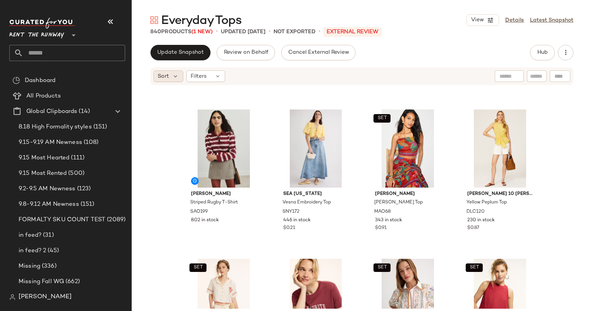
click at [166, 77] on span "Sort" at bounding box center [163, 76] width 11 height 8
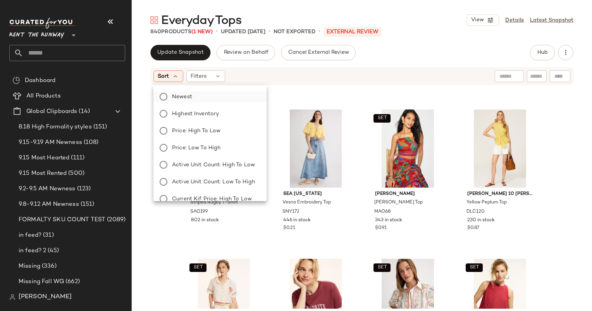
click at [200, 95] on label "Newest" at bounding box center [214, 96] width 91 height 11
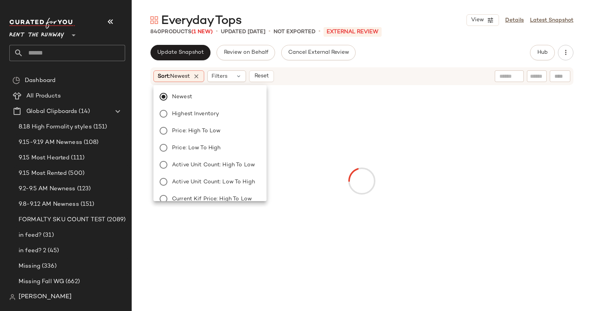
click at [451, 55] on div "Update Snapshot Review on Behalf Cancel External Review Hub" at bounding box center [361, 52] width 423 height 15
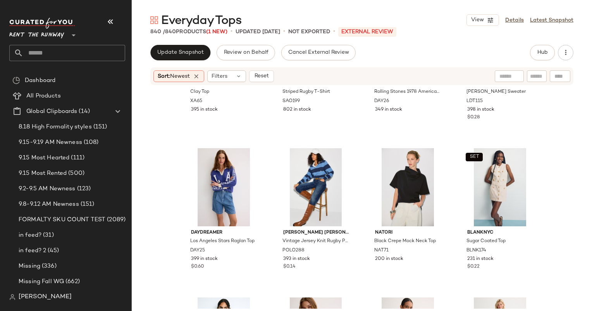
scroll to position [121, 0]
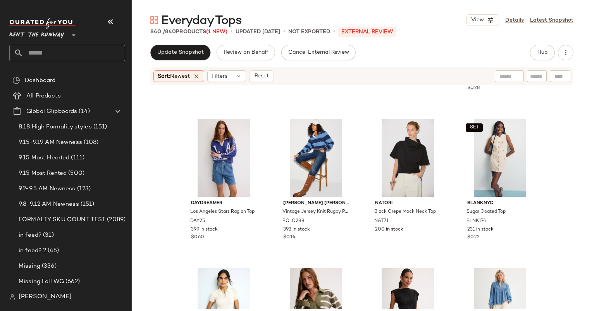
click at [175, 111] on div "X?RENA Clay Top XA65 395 in stock Sandro Striped Rugby T-Shirt SAO199 802 in st…" at bounding box center [362, 197] width 460 height 223
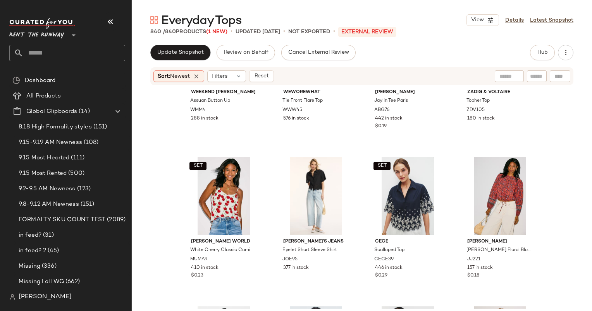
scroll to position [536, 0]
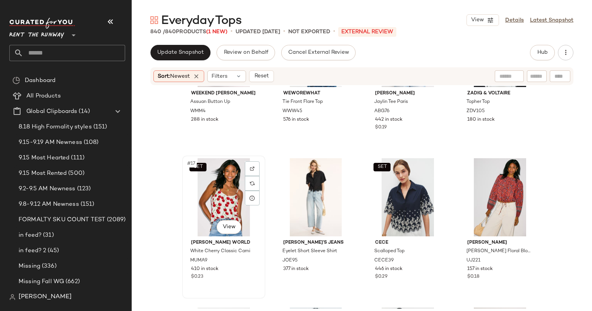
click at [245, 175] on div at bounding box center [252, 169] width 15 height 15
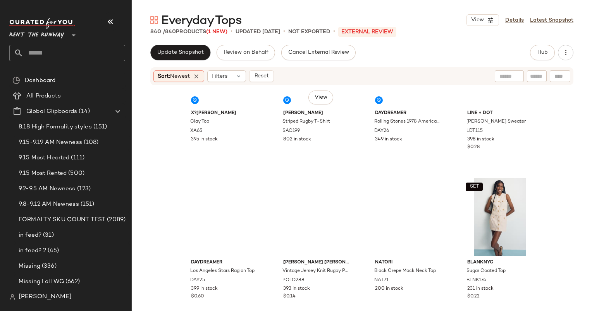
scroll to position [0, 0]
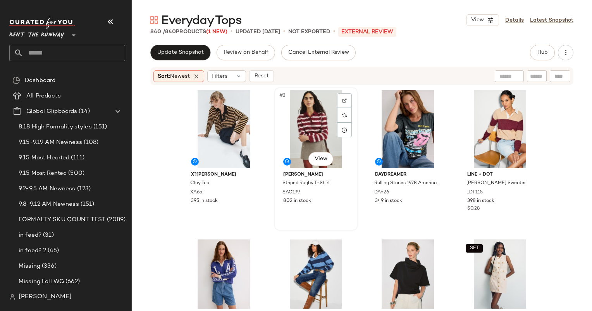
click at [302, 128] on div "#2 View" at bounding box center [316, 129] width 78 height 78
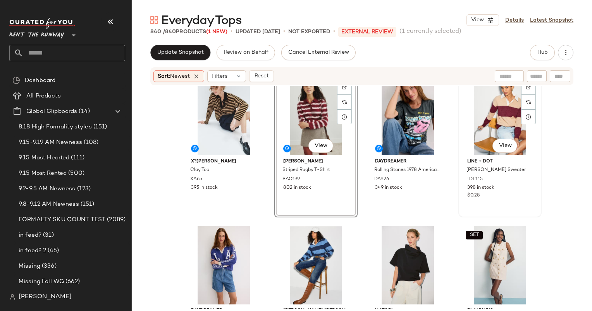
scroll to position [14, 0]
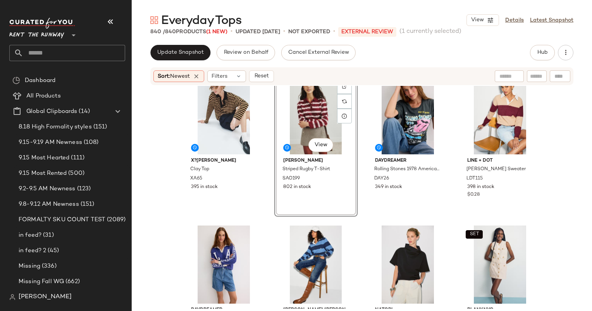
click at [555, 127] on div "X?RENA Clay Top XA65 395 in stock #2 View Sandro Striped Rugby T-Shirt SAO199 8…" at bounding box center [362, 197] width 460 height 223
click at [311, 102] on div "#2 View" at bounding box center [316, 115] width 78 height 78
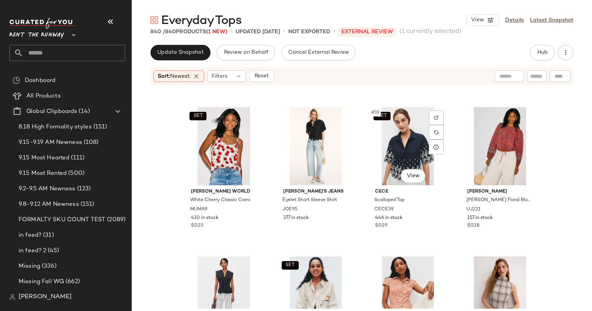
scroll to position [599, 0]
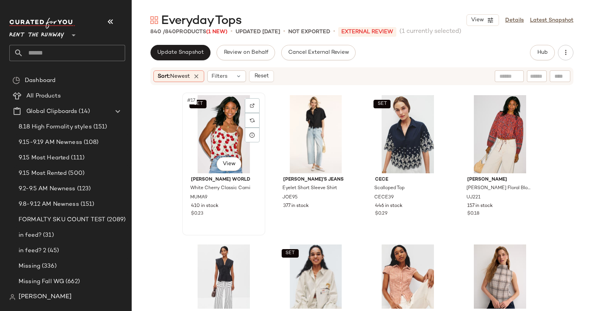
click at [195, 130] on div "SET #17 View" at bounding box center [224, 134] width 78 height 78
click at [266, 76] on span "Reset" at bounding box center [261, 76] width 15 height 6
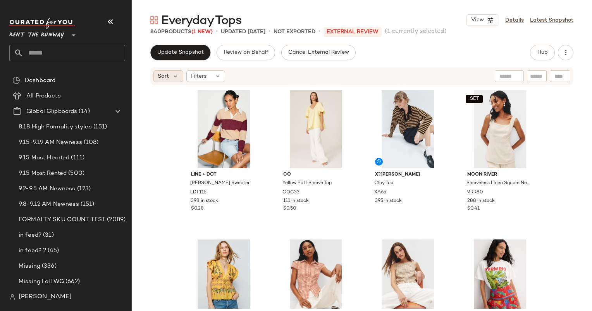
click at [162, 76] on span "Sort" at bounding box center [163, 76] width 11 height 8
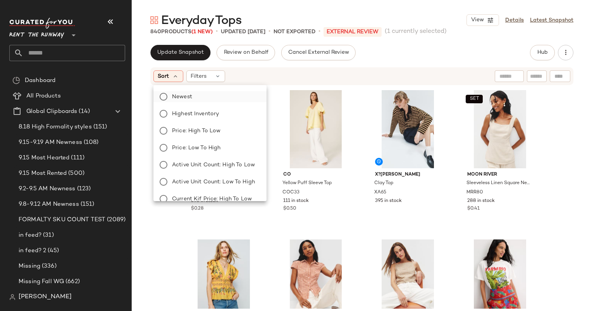
click at [213, 94] on label "Newest" at bounding box center [214, 96] width 91 height 11
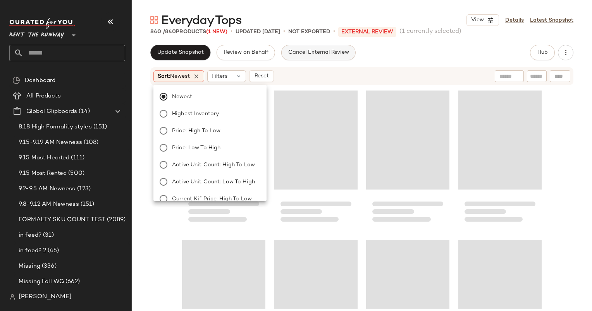
scroll to position [598, 0]
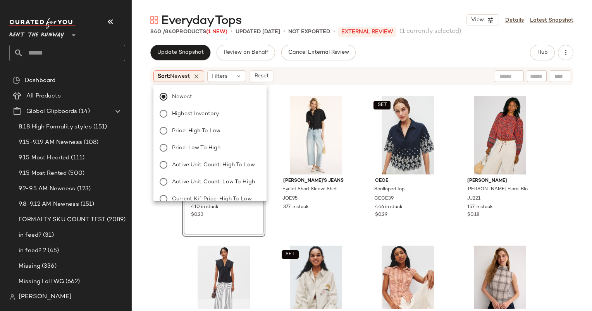
click at [353, 56] on div "Cancel External Review" at bounding box center [318, 52] width 74 height 15
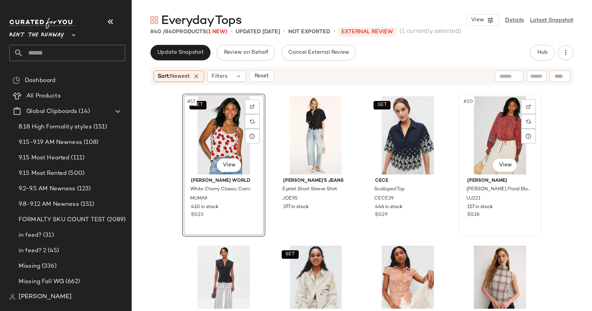
click at [485, 134] on div "#20 View" at bounding box center [500, 135] width 78 height 78
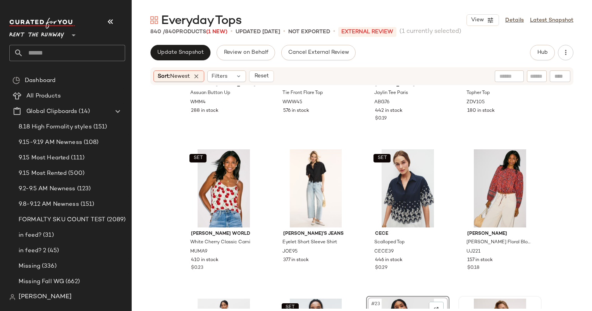
scroll to position [547, 0]
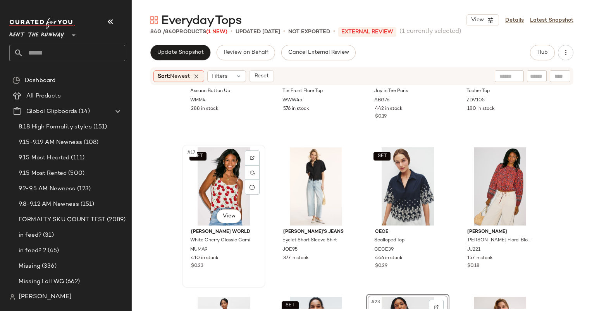
click at [212, 184] on div "SET #17 View" at bounding box center [224, 187] width 78 height 78
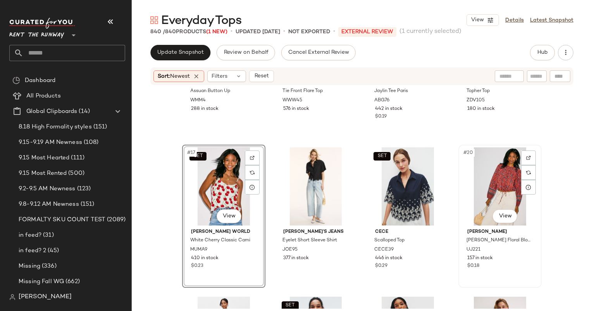
click at [494, 170] on div "#20 View" at bounding box center [500, 187] width 78 height 78
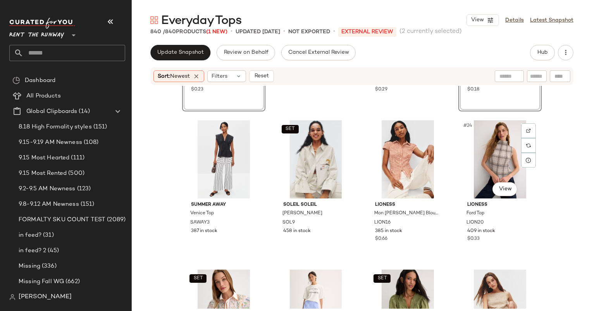
scroll to position [769, 0]
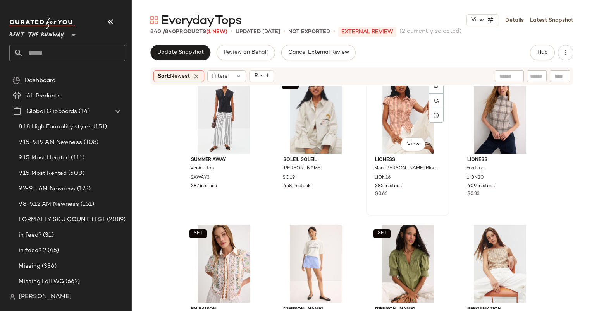
click at [397, 112] on div "#23 View" at bounding box center [408, 115] width 78 height 78
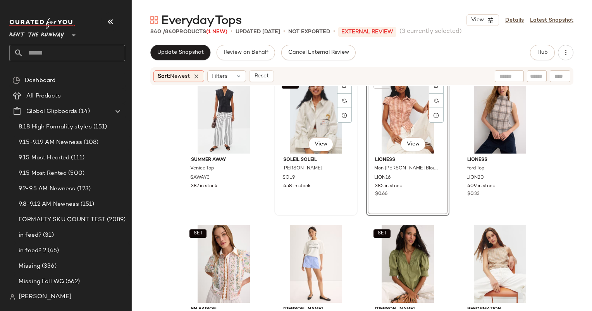
click at [301, 119] on div "SET #22 View" at bounding box center [316, 115] width 78 height 78
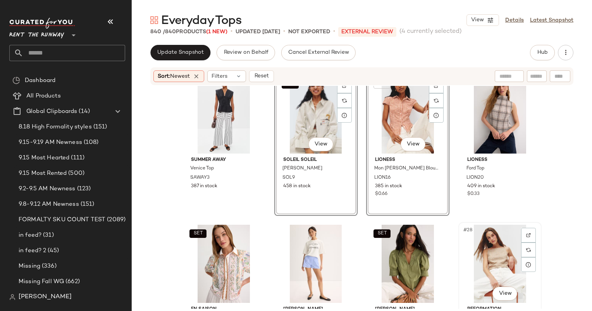
click at [494, 257] on div "#28 View" at bounding box center [500, 264] width 78 height 78
click at [494, 257] on div "SET #28 View" at bounding box center [500, 264] width 78 height 78
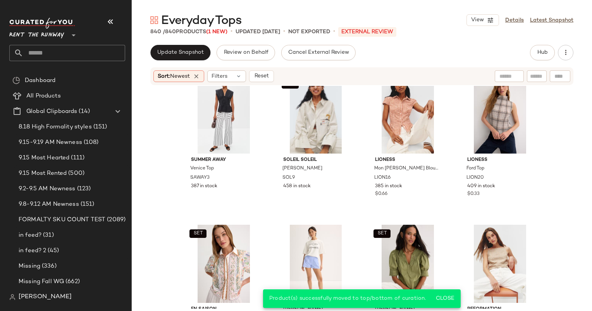
click at [251, 65] on div "Update Snapshot Review on Behalf Cancel External Review Hub Sort: Newest Filter…" at bounding box center [362, 194] width 460 height 299
click at [262, 70] on div "Sort: Newest Filters Reset" at bounding box center [361, 76] width 423 height 18
click at [264, 75] on span "Reset" at bounding box center [261, 76] width 15 height 6
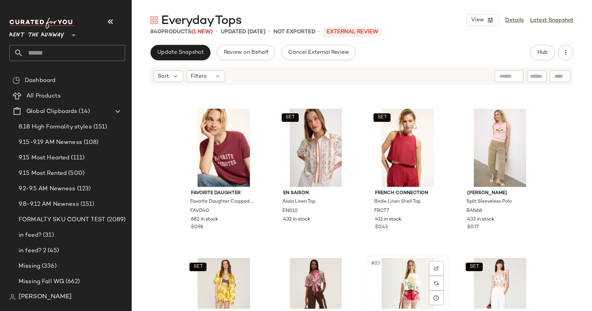
scroll to position [583, 0]
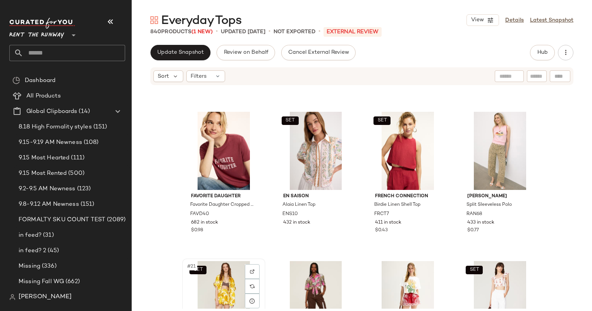
scroll to position [583, 0]
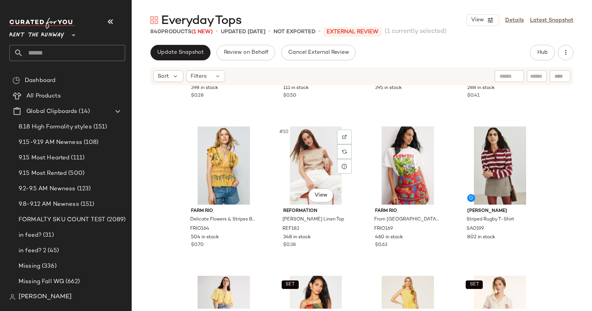
scroll to position [268, 0]
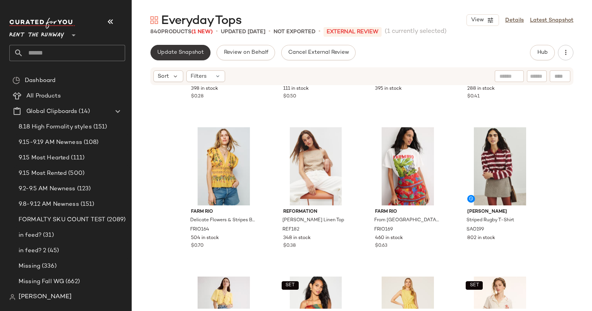
click at [195, 60] on button "Update Snapshot" at bounding box center [180, 52] width 60 height 15
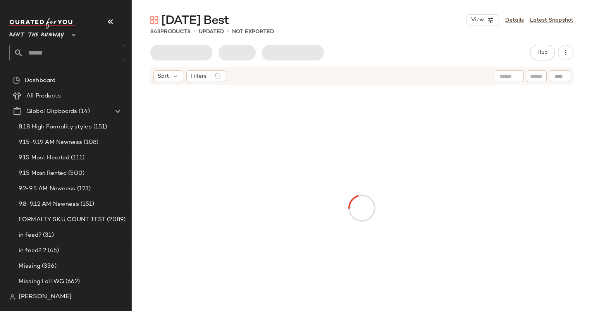
click at [70, 51] on input "text" at bounding box center [74, 53] width 102 height 16
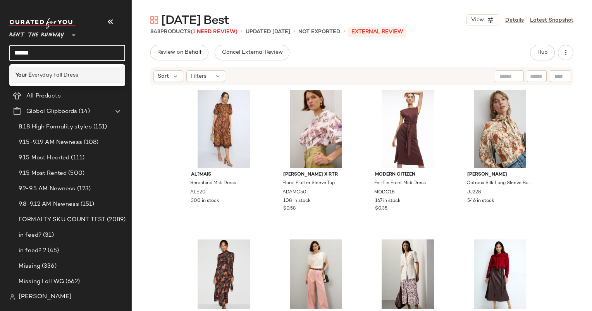
type input "******"
click at [77, 72] on span "veryday Fall Dress" at bounding box center [55, 75] width 46 height 8
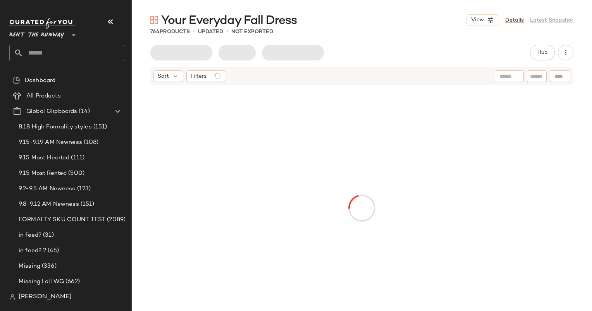
drag, startPoint x: 77, startPoint y: 72, endPoint x: 132, endPoint y: -40, distance: 125.3
click at [132, 0] on html "Rent the Runway ** Dashboard All Products Global Clipboards (14) 8.18 High Form…" at bounding box center [296, 155] width 592 height 311
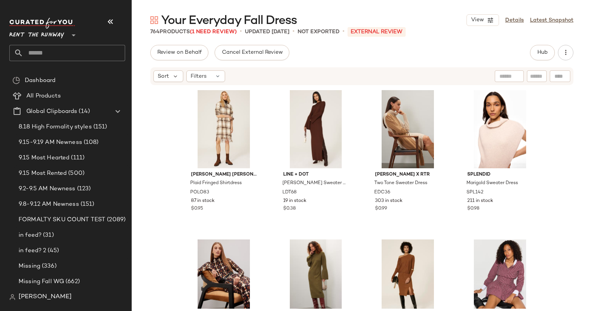
click at [175, 163] on div "Polo Ralph Lauren Plaid Fringed Shirtdress POLO83 87 in stock $0.95 Line + Dot …" at bounding box center [362, 197] width 460 height 223
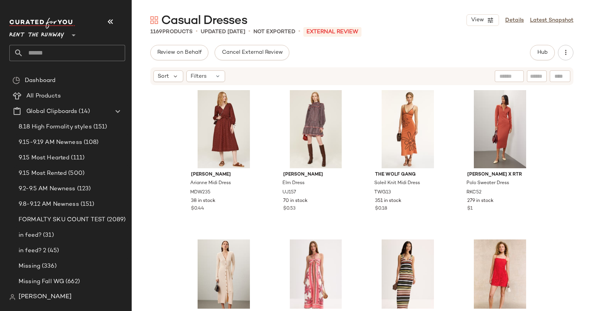
click at [562, 175] on div "[PERSON_NAME] Midi Dress MDW235 38 in stock $0.44 [PERSON_NAME] Elm Dress UJ157…" at bounding box center [362, 197] width 460 height 223
click at [552, 57] on button "Hub" at bounding box center [542, 52] width 25 height 15
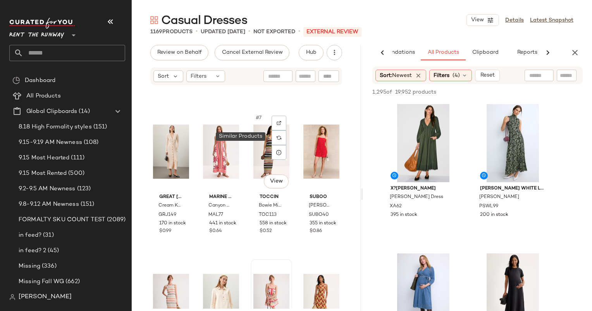
scroll to position [105, 0]
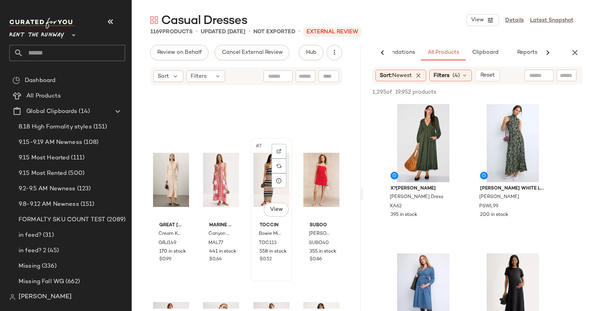
click at [265, 177] on div "#7 View" at bounding box center [271, 180] width 36 height 78
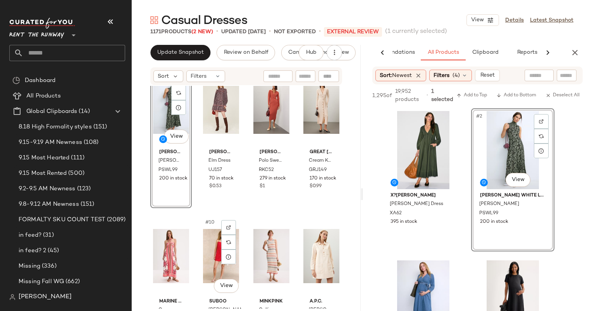
scroll to position [178, 0]
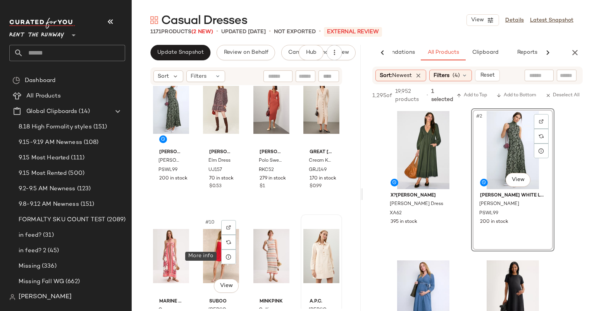
scroll to position [180, 0]
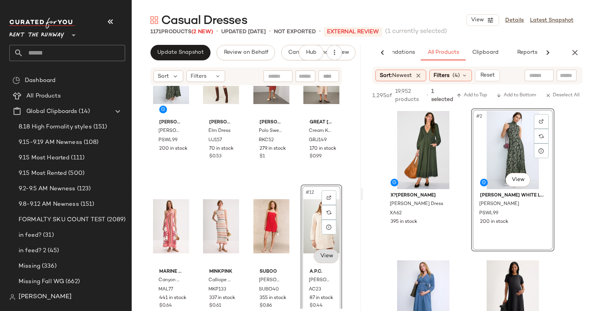
scroll to position [208, 0]
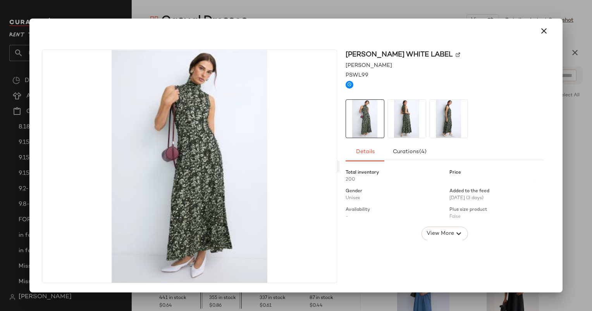
drag, startPoint x: 171, startPoint y: 123, endPoint x: 313, endPoint y: 22, distance: 173.8
click at [553, 34] on div at bounding box center [296, 31] width 526 height 25
click at [550, 33] on button "button" at bounding box center [544, 31] width 19 height 19
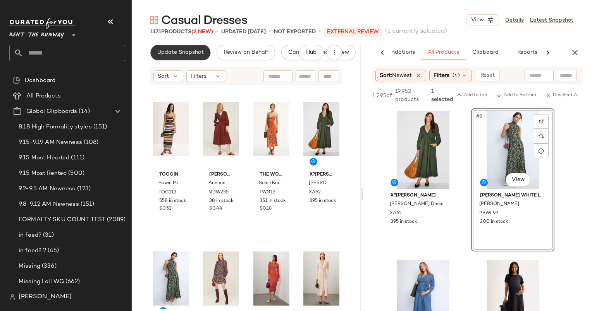
click at [205, 56] on button "Update Snapshot" at bounding box center [180, 52] width 60 height 15
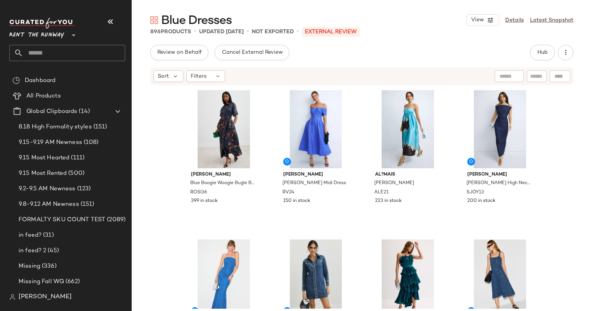
click at [544, 44] on div "Blue Dresses View Details Latest Snapshot 896 Products • updated [DATE] • Not E…" at bounding box center [362, 161] width 460 height 299
click at [544, 52] on span "Hub" at bounding box center [542, 53] width 11 height 6
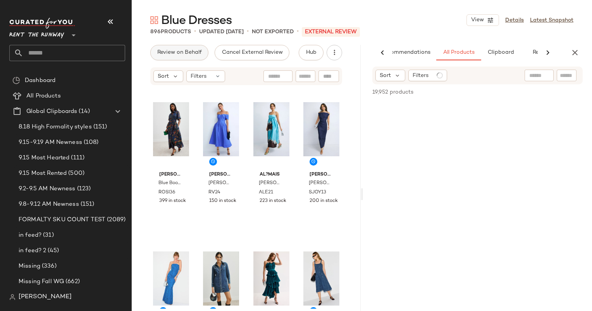
scroll to position [0, 24]
click at [172, 72] on div "Sort" at bounding box center [168, 77] width 30 height 12
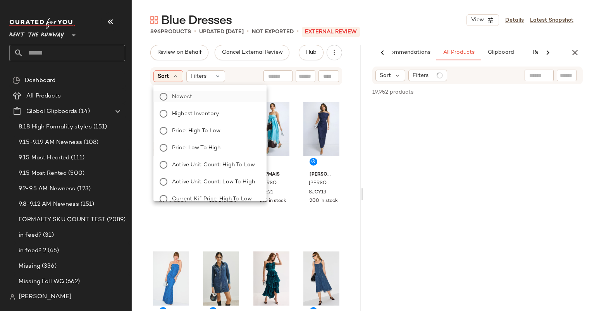
click at [205, 101] on label "Newest" at bounding box center [214, 96] width 91 height 11
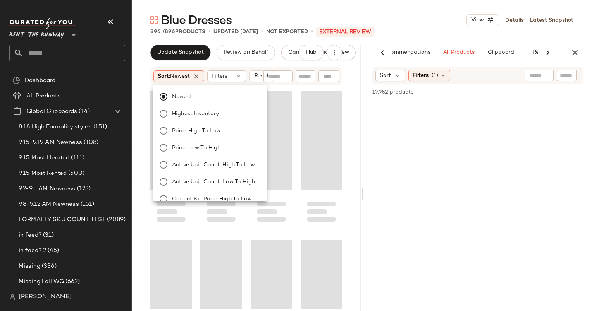
click at [431, 83] on div "Sort Filters (1)" at bounding box center [477, 76] width 210 height 18
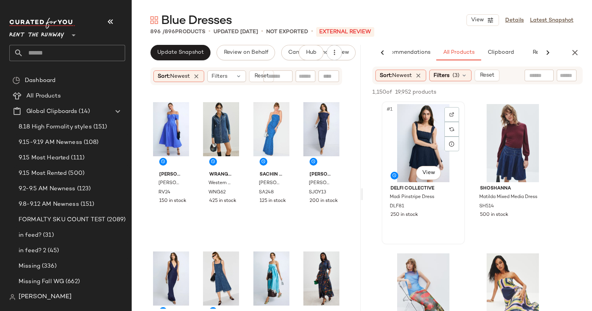
click at [433, 149] on div "#1 View" at bounding box center [423, 143] width 78 height 78
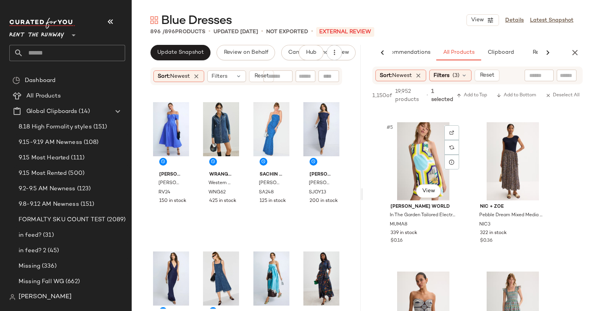
scroll to position [0, 0]
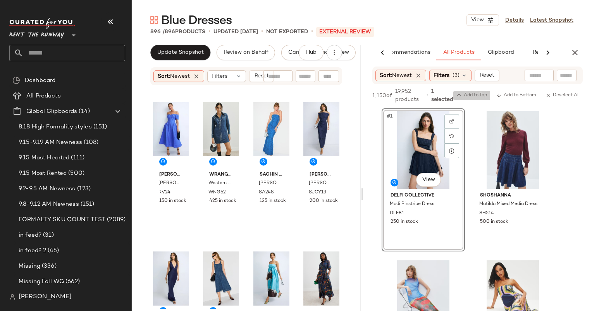
click at [477, 97] on span "Add to Top" at bounding box center [471, 95] width 31 height 5
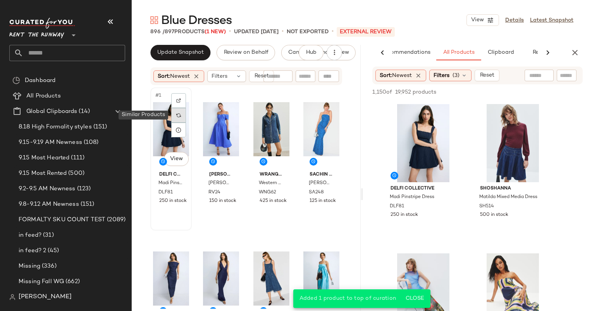
click at [176, 119] on div at bounding box center [178, 115] width 15 height 15
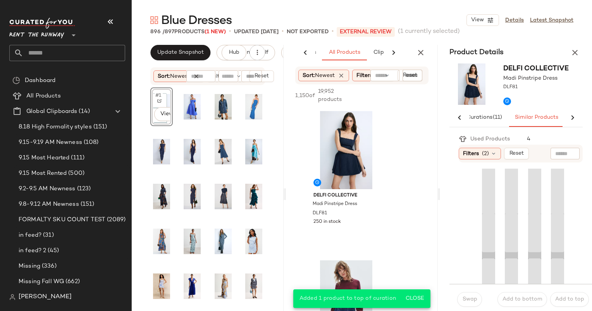
scroll to position [0, 50]
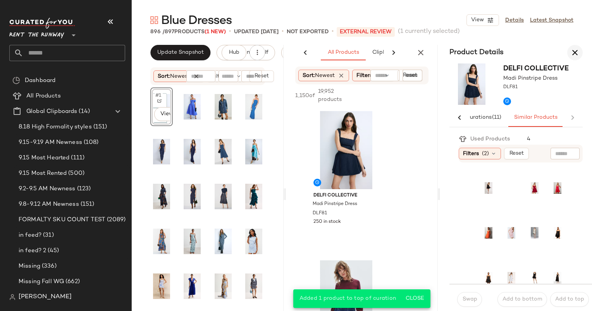
click at [574, 48] on icon "button" at bounding box center [574, 52] width 9 height 9
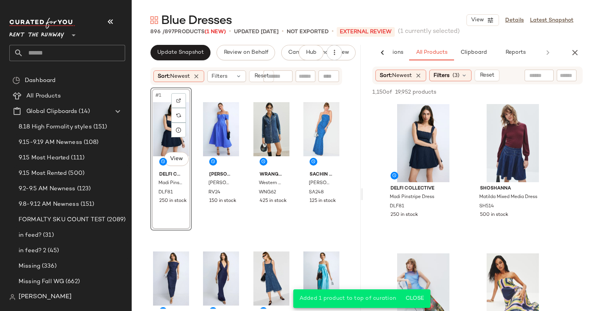
scroll to position [0, 51]
click at [581, 51] on button "button" at bounding box center [574, 52] width 15 height 15
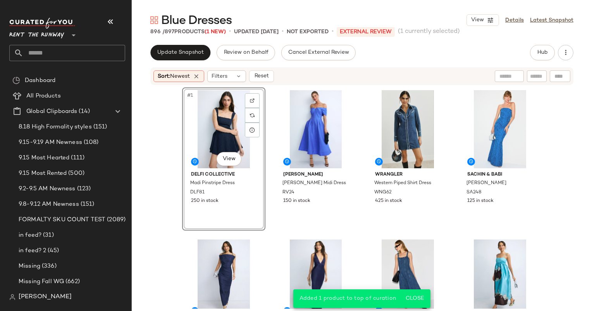
click at [158, 128] on div "#1 View DELFI Collective Madi Pinstripe Dress DLF81 250 in stock Rebecca Vallan…" at bounding box center [362, 197] width 460 height 223
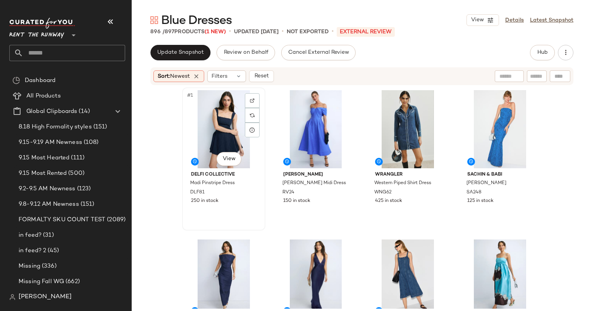
click at [214, 122] on div "#1 View" at bounding box center [224, 129] width 78 height 78
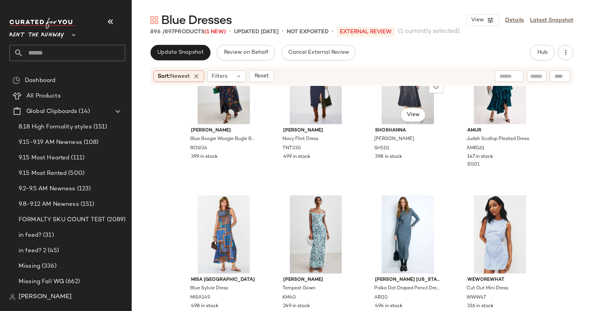
scroll to position [350, 0]
click at [221, 230] on div "#13 View" at bounding box center [224, 234] width 78 height 78
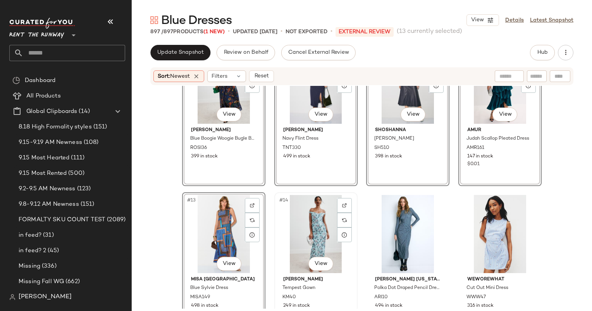
click at [290, 225] on div "#14 View" at bounding box center [316, 234] width 78 height 78
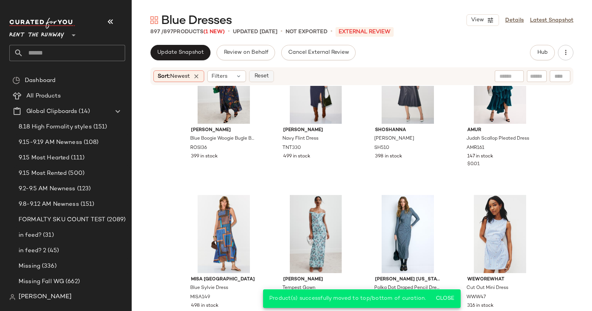
click at [258, 81] on button "Reset" at bounding box center [261, 77] width 25 height 12
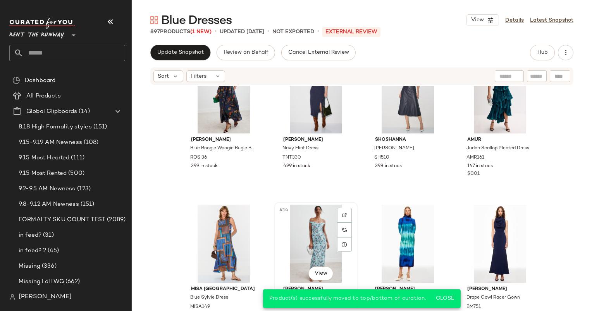
scroll to position [341, 0]
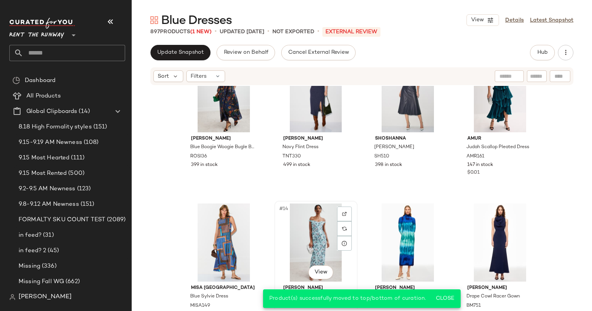
click at [290, 230] on div "#14 View" at bounding box center [316, 243] width 78 height 78
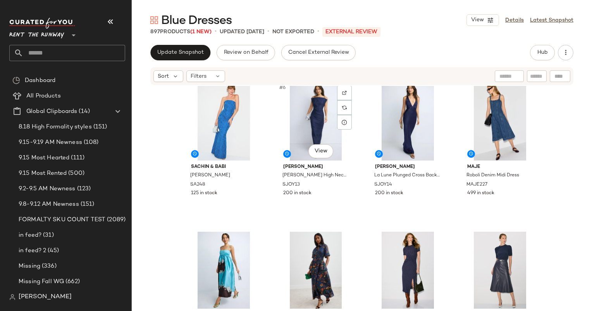
scroll to position [0, 0]
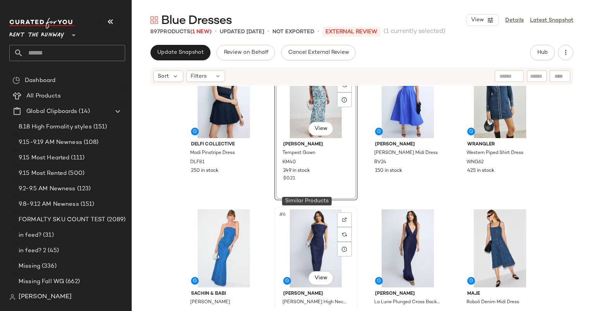
scroll to position [140, 0]
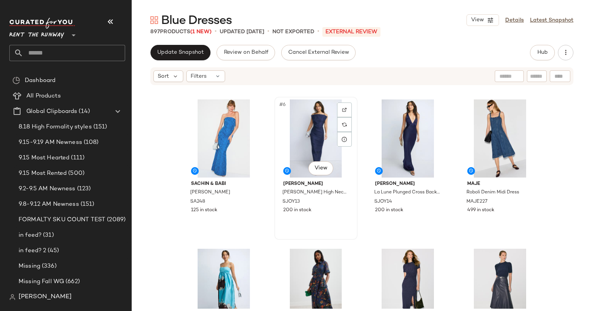
click at [346, 230] on div "#6 View Shona Joy Otis High Neck Maxi Dress SJOY13 200 in stock" at bounding box center [316, 169] width 82 height 142
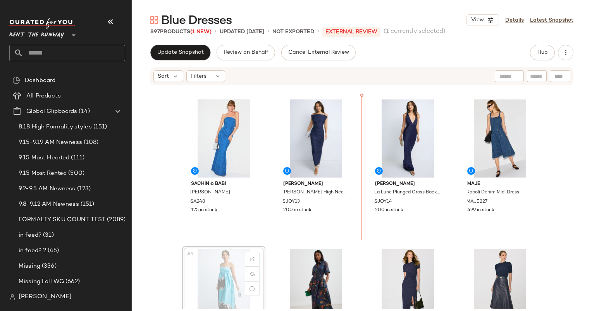
scroll to position [141, 0]
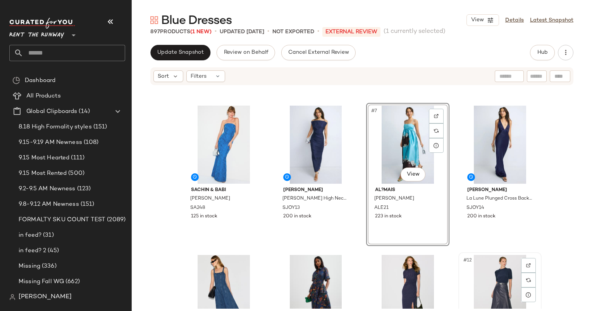
scroll to position [301, 0]
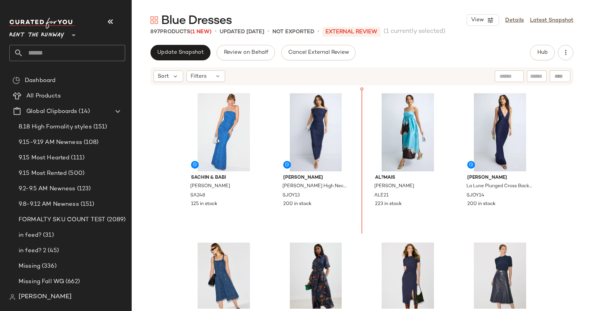
scroll to position [126, 0]
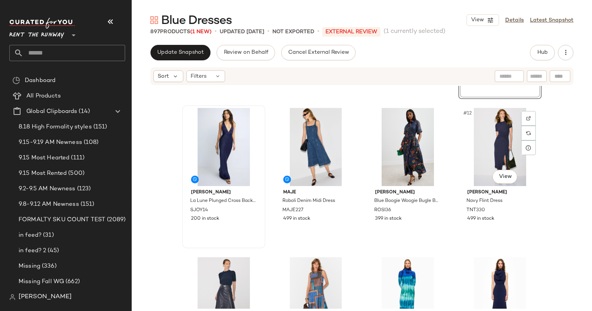
scroll to position [288, 0]
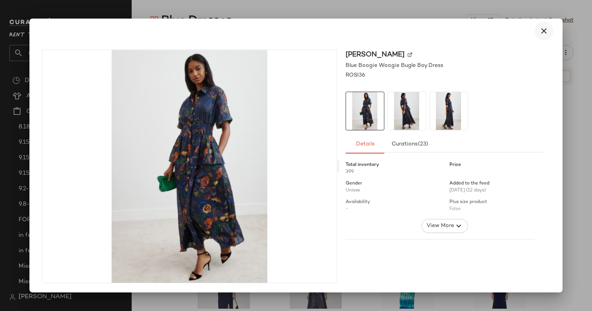
click at [542, 26] on icon "button" at bounding box center [543, 30] width 9 height 9
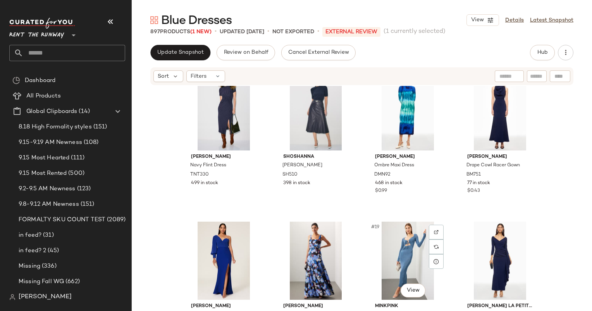
scroll to position [470, 0]
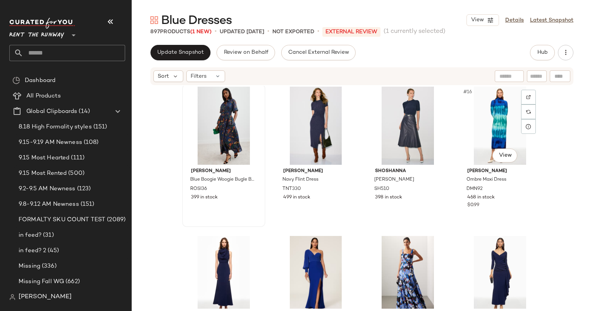
scroll to position [459, 0]
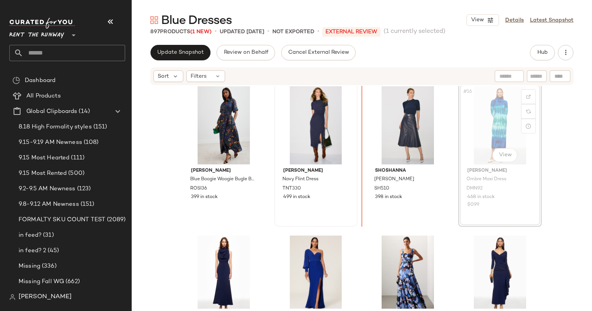
scroll to position [456, 0]
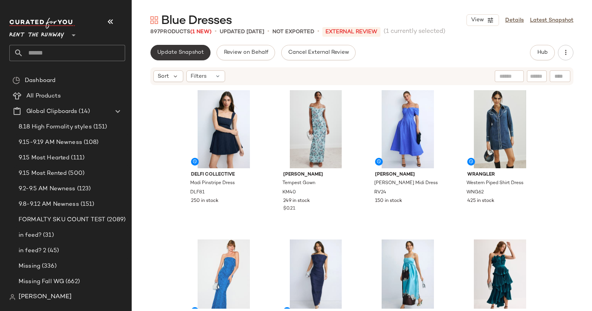
click at [199, 51] on span "Update Snapshot" at bounding box center [180, 53] width 47 height 6
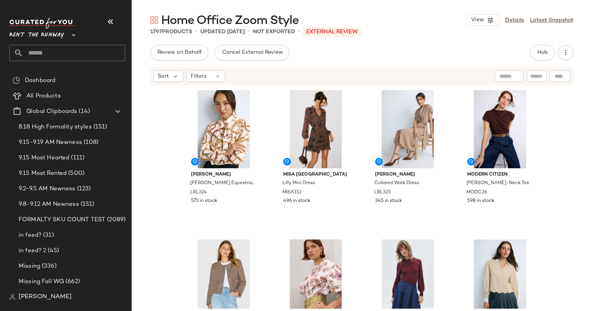
click at [535, 61] on div "Review on Behalf Cancel External Review Hub Sort Filters [PERSON_NAME] [PERSON_…" at bounding box center [362, 194] width 460 height 299
click at [544, 53] on span "Hub" at bounding box center [542, 53] width 11 height 6
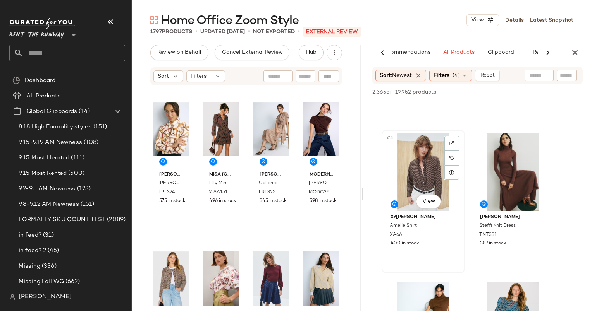
click at [424, 167] on div "#5 View" at bounding box center [423, 172] width 78 height 78
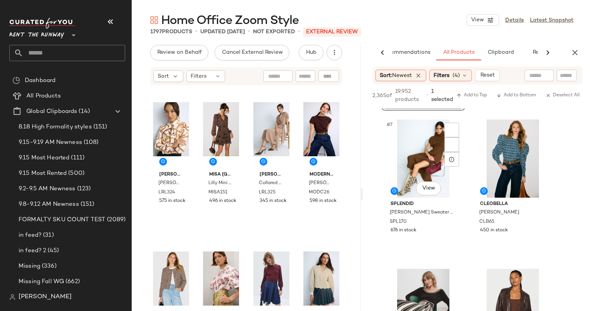
scroll to position [441, 0]
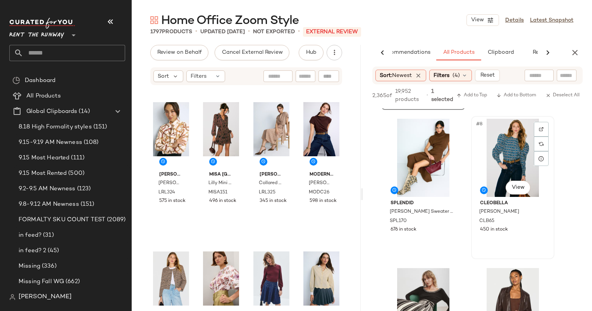
click at [504, 158] on div "#8 View" at bounding box center [513, 158] width 78 height 78
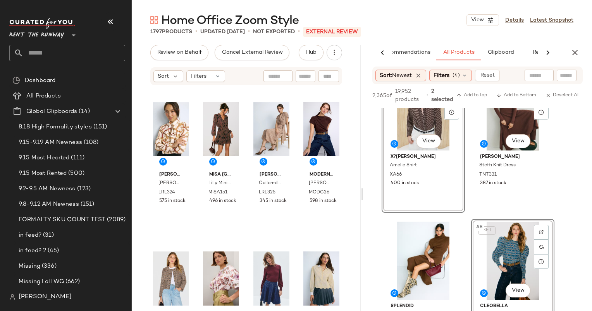
scroll to position [339, 0]
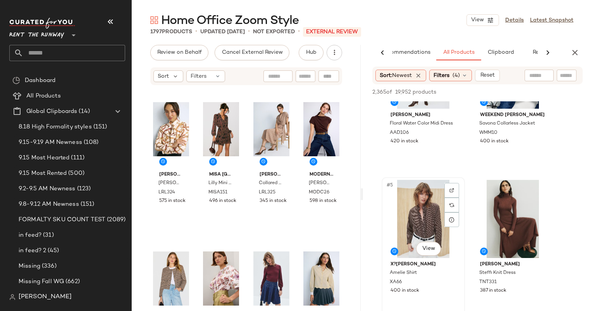
click at [424, 191] on div "#5 View" at bounding box center [423, 219] width 78 height 78
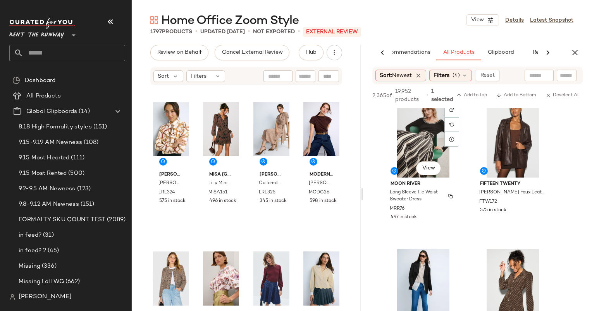
scroll to position [610, 0]
click at [465, 96] on span "Add to Top" at bounding box center [471, 95] width 31 height 5
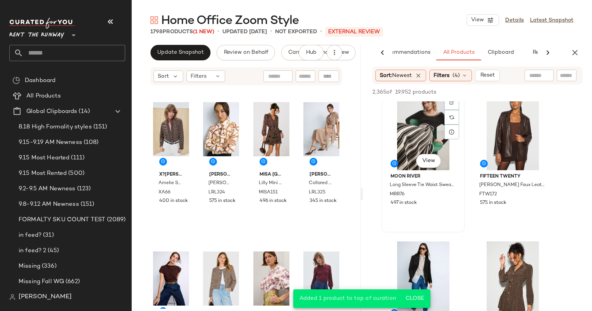
scroll to position [443, 0]
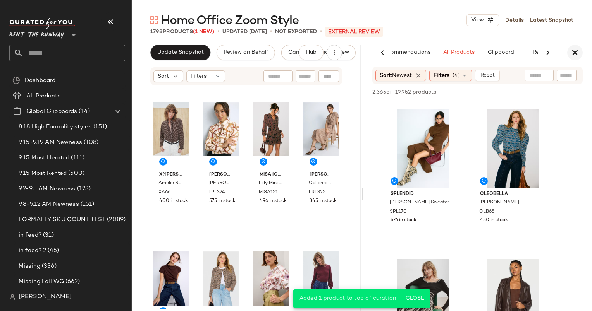
click at [573, 51] on icon "button" at bounding box center [574, 52] width 9 height 9
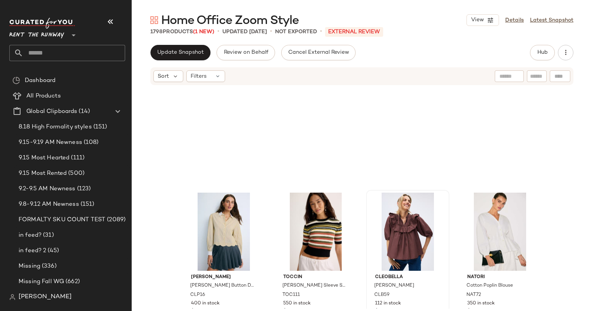
scroll to position [191, 0]
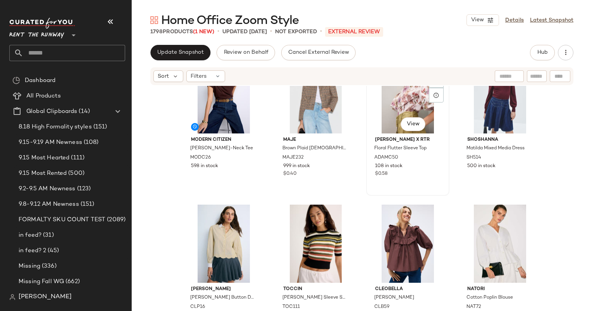
click at [392, 110] on div "#7 View" at bounding box center [408, 94] width 78 height 78
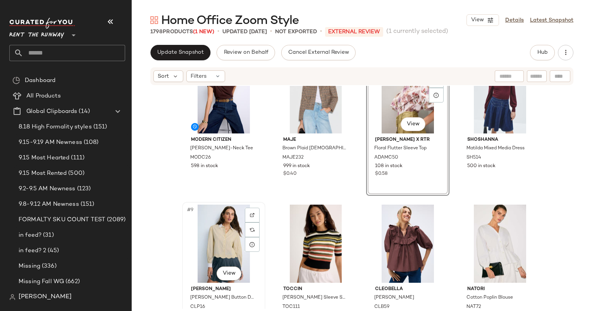
click at [218, 251] on div "#9 View" at bounding box center [224, 244] width 78 height 78
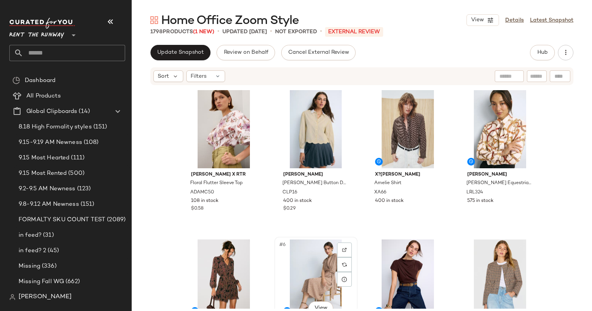
scroll to position [204, 0]
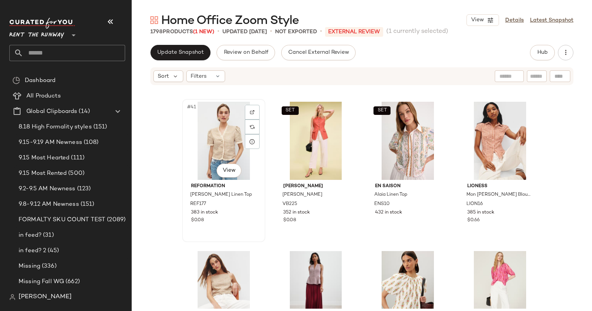
scroll to position [1491, 0]
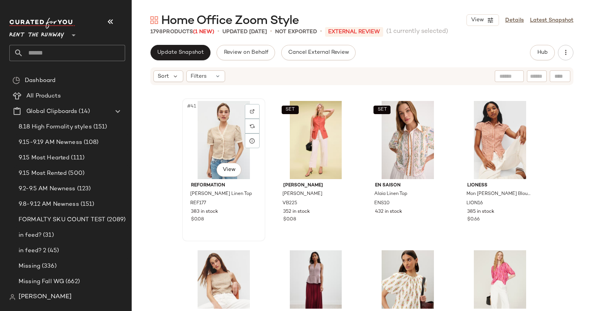
click at [224, 136] on div "#41 View" at bounding box center [224, 140] width 78 height 78
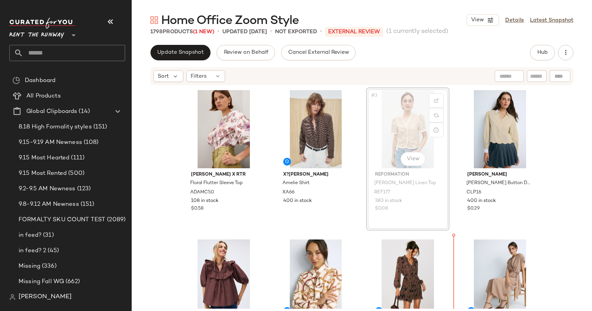
scroll to position [12, 0]
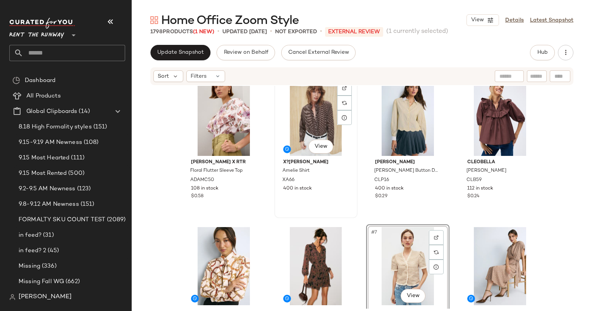
click at [327, 124] on div "#2 View" at bounding box center [316, 117] width 78 height 78
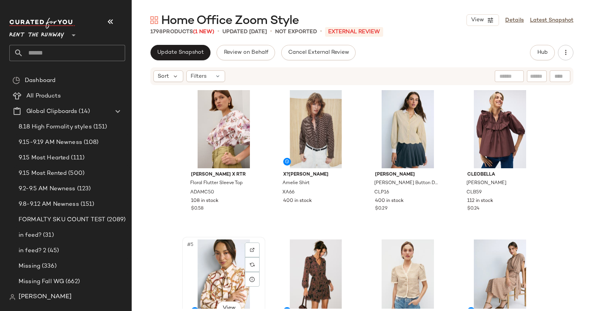
scroll to position [1, 0]
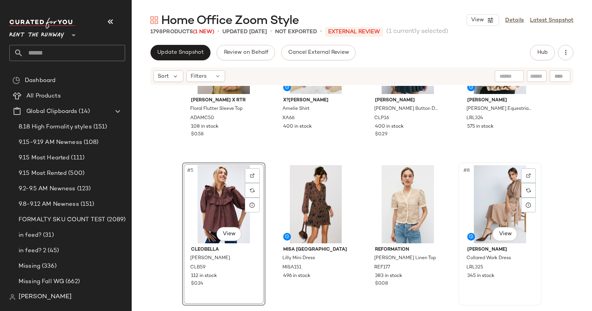
scroll to position [74, 0]
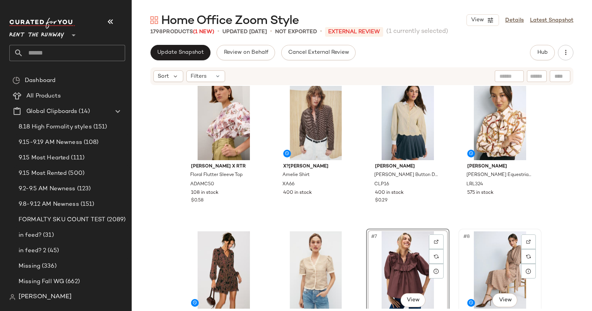
scroll to position [4, 0]
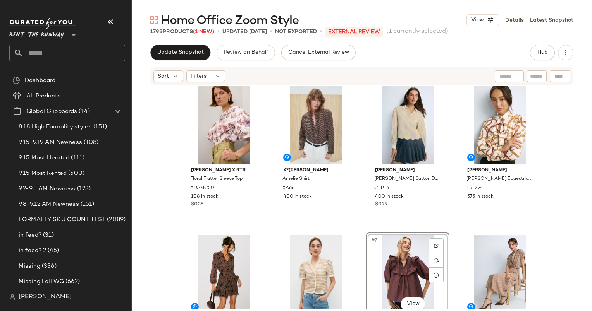
click at [169, 63] on div "Update Snapshot Review on Behalf Cancel External Review Hub Sort Filters Adam L…" at bounding box center [362, 194] width 460 height 299
click at [182, 52] on span "Update Snapshot" at bounding box center [180, 53] width 47 height 6
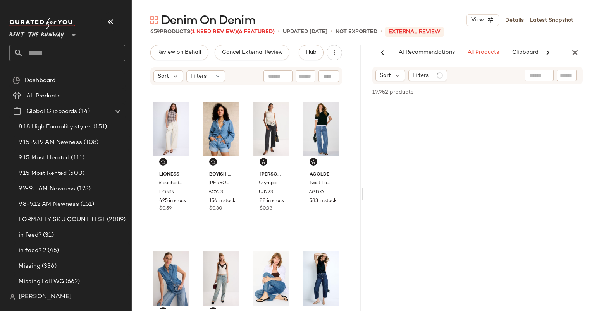
scroll to position [0, 40]
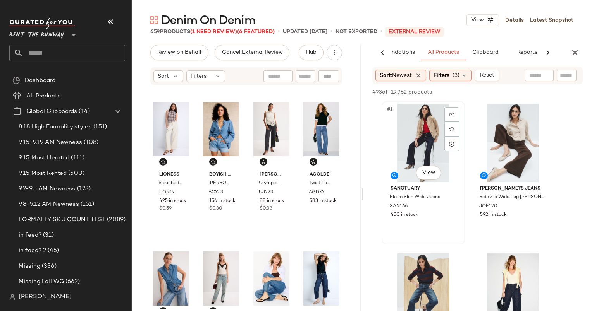
click at [427, 128] on div "#1 View" at bounding box center [423, 143] width 78 height 78
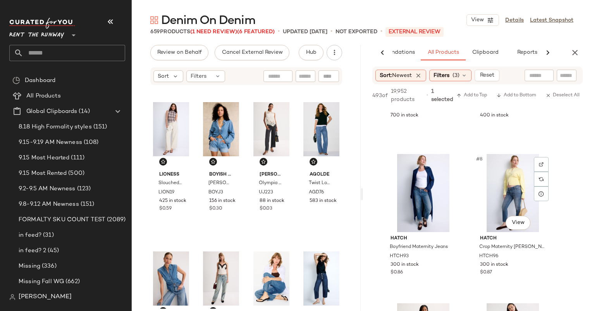
scroll to position [406, 0]
click at [508, 131] on div "#6 View AGOLDE Keira Jean AGD75 400 in stock" at bounding box center [513, 73] width 82 height 142
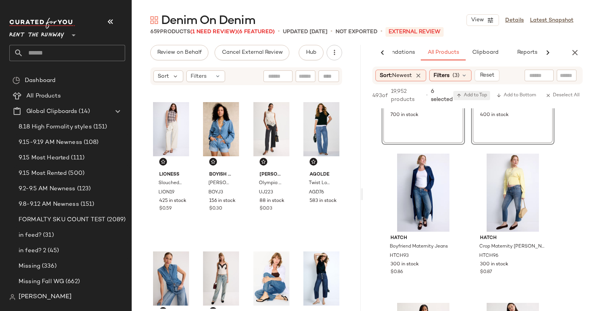
click at [472, 95] on span "Add to Top" at bounding box center [471, 95] width 31 height 5
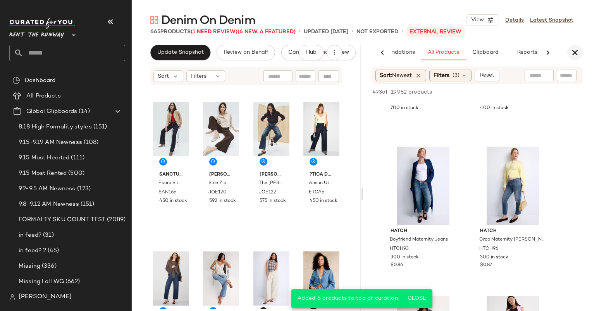
click at [576, 47] on button "button" at bounding box center [574, 52] width 15 height 15
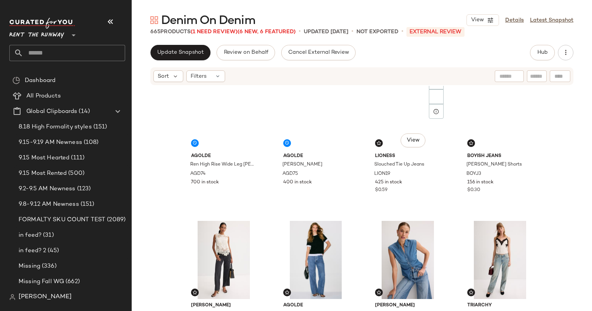
scroll to position [0, 0]
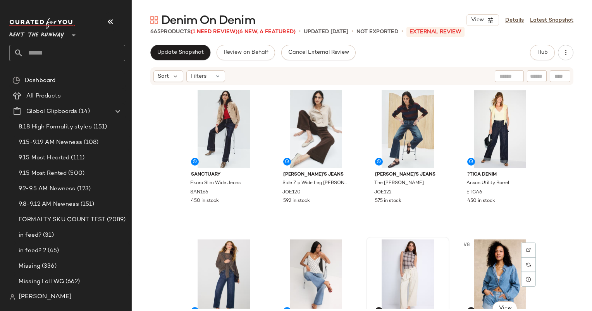
scroll to position [2, 0]
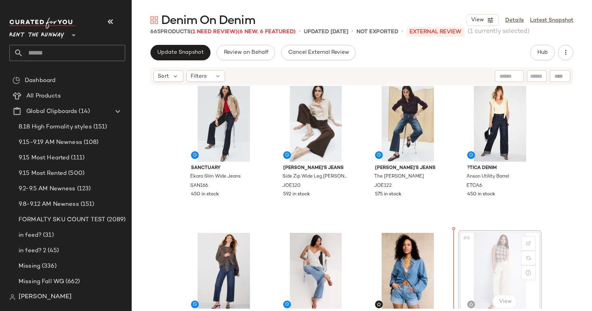
scroll to position [22, 0]
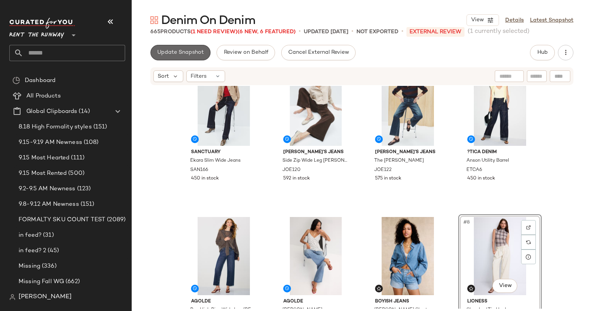
click at [189, 46] on button "Update Snapshot" at bounding box center [180, 52] width 60 height 15
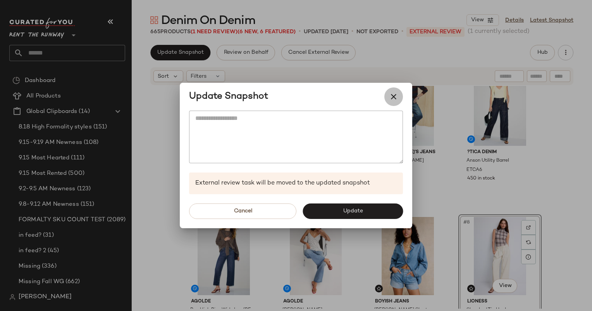
click at [392, 100] on icon "button" at bounding box center [393, 96] width 9 height 9
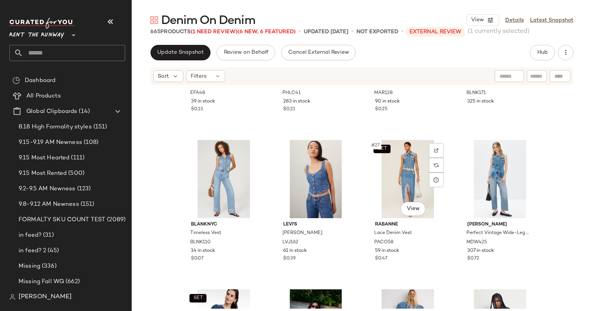
scroll to position [855, 0]
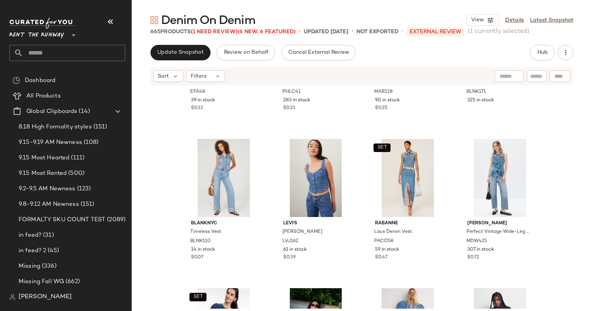
click at [154, 64] on div "Update Snapshot Review on Behalf Cancel External Review Hub Sort Filters Englis…" at bounding box center [362, 194] width 460 height 299
click at [167, 81] on div "Sort" at bounding box center [168, 77] width 30 height 12
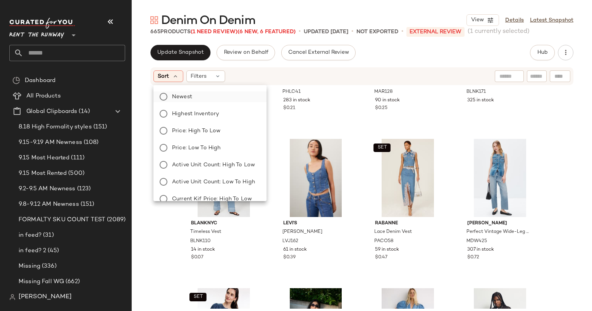
click at [207, 100] on label "Newest" at bounding box center [214, 96] width 91 height 11
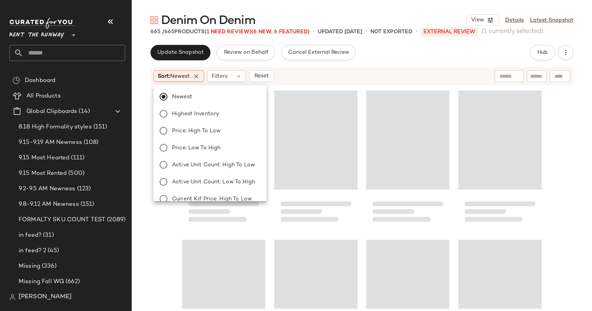
click at [408, 102] on div "Loading..." at bounding box center [407, 140] width 83 height 99
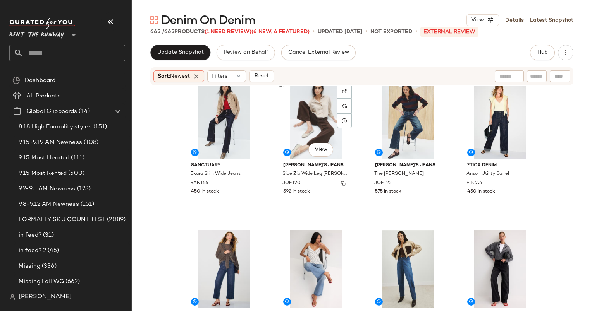
scroll to position [0, 0]
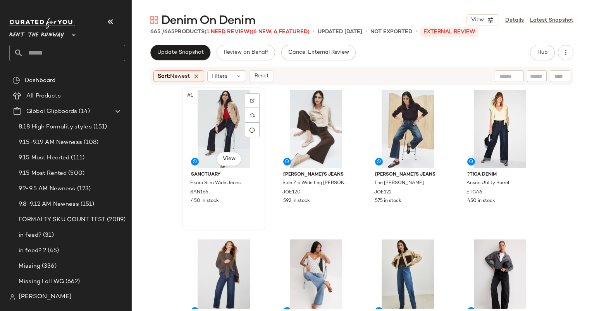
click at [222, 113] on div "#1 View" at bounding box center [224, 129] width 78 height 78
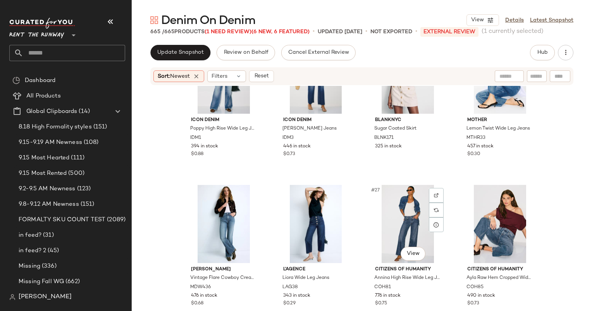
scroll to position [944, 0]
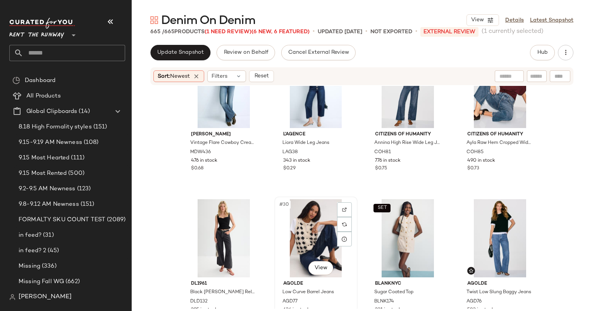
click at [302, 234] on div "#30 View" at bounding box center [316, 239] width 78 height 78
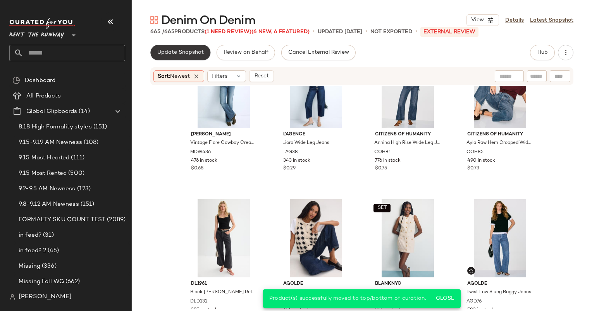
click at [185, 55] on span "Update Snapshot" at bounding box center [180, 53] width 47 height 6
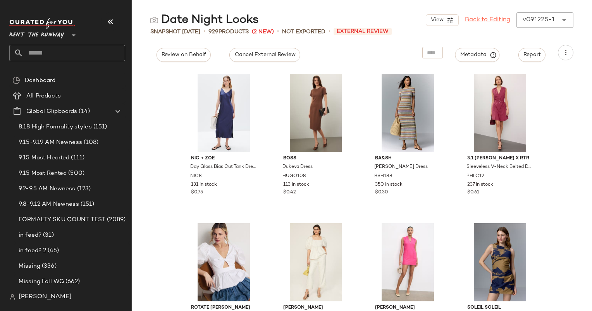
click at [483, 24] on link "Back to Editing" at bounding box center [487, 19] width 45 height 9
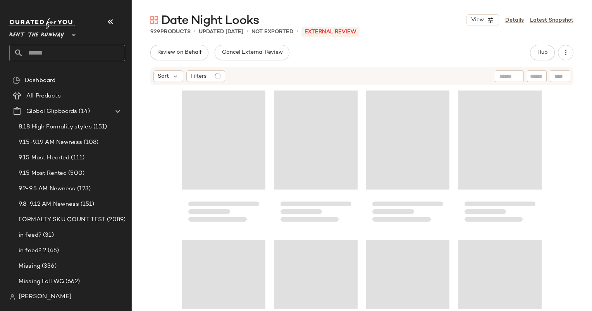
click at [554, 49] on div "Hub" at bounding box center [542, 52] width 25 height 15
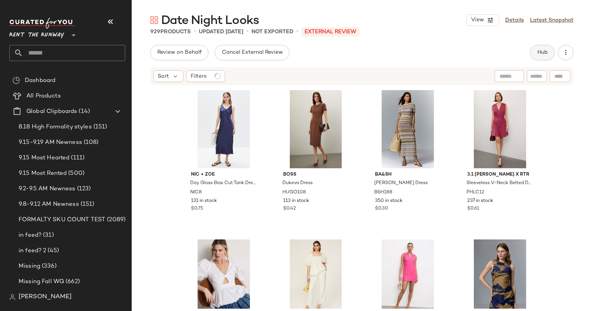
click at [545, 50] on span "Hub" at bounding box center [542, 53] width 11 height 6
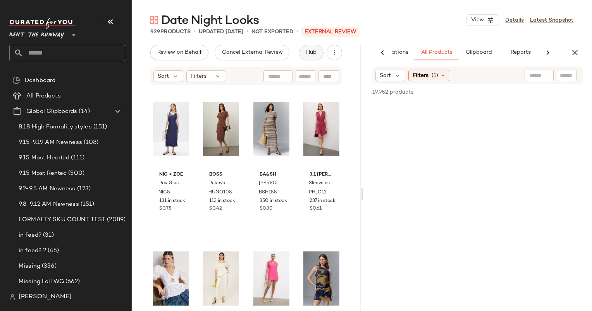
scroll to position [0, 48]
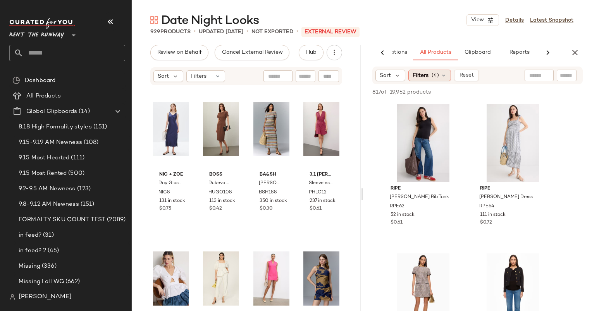
click at [432, 78] on span "(4)" at bounding box center [435, 76] width 7 height 8
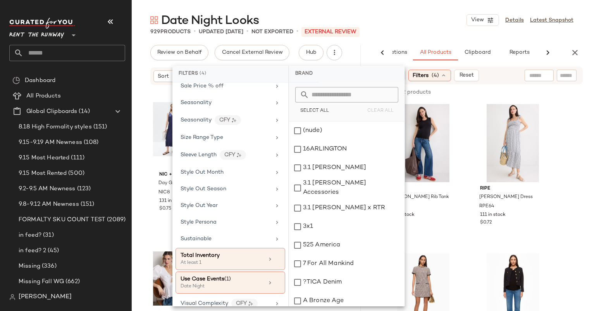
scroll to position [1141, 0]
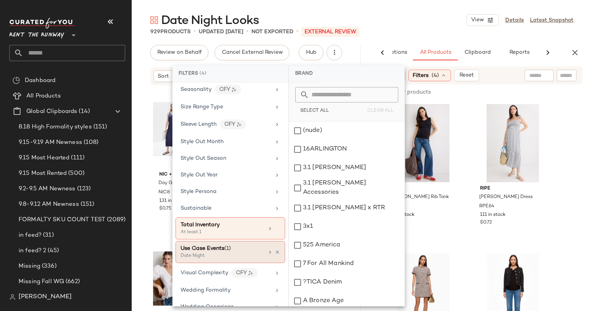
click at [234, 253] on div "Date Night" at bounding box center [219, 256] width 77 height 7
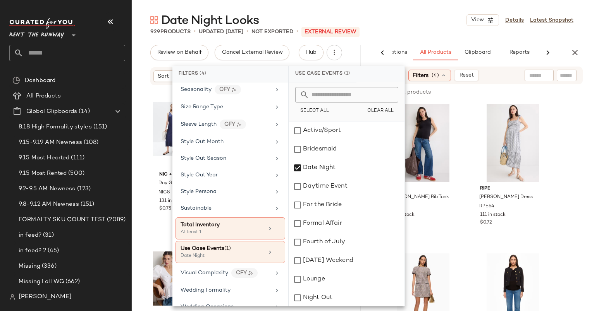
click at [386, 103] on div "Select All Clear All" at bounding box center [346, 102] width 115 height 39
click at [387, 113] on span "Clear All" at bounding box center [380, 110] width 27 height 5
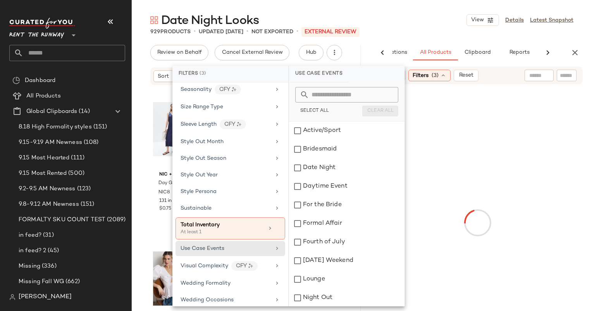
scroll to position [1134, 0]
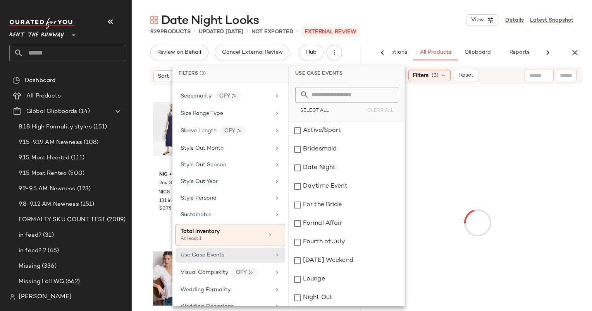
click at [447, 28] on div "929 Products • updated Sep 12th • Not Exported • External REVIEW" at bounding box center [362, 32] width 460 height 8
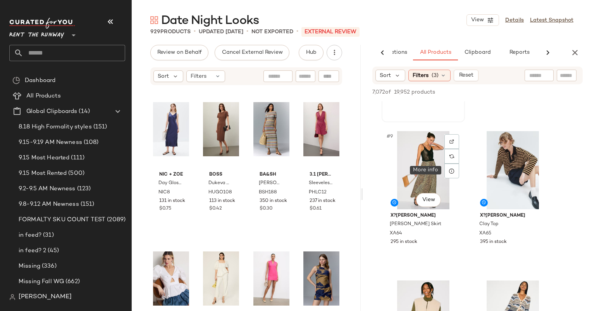
scroll to position [572, 0]
click at [418, 160] on div "#9 View" at bounding box center [423, 170] width 78 height 78
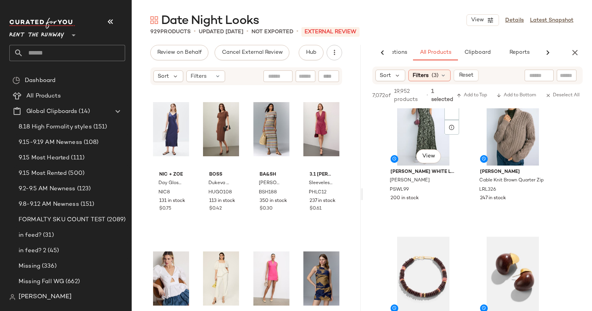
scroll to position [987, 0]
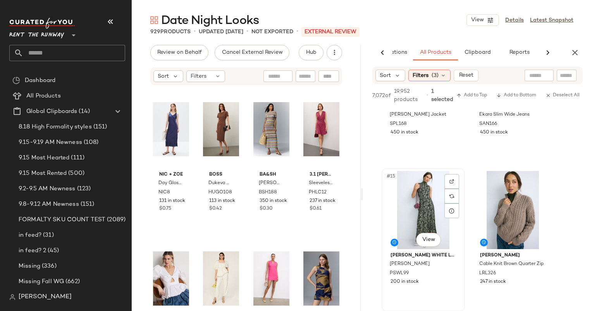
click at [418, 189] on div "#15 View" at bounding box center [423, 210] width 78 height 78
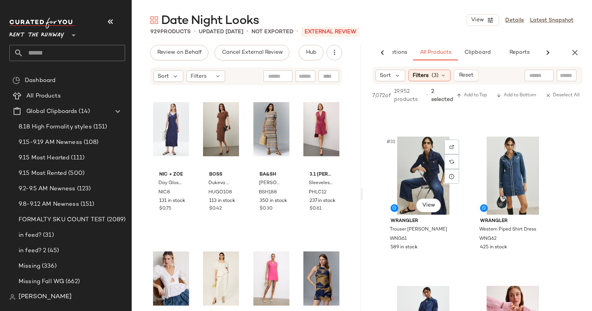
scroll to position [2218, 0]
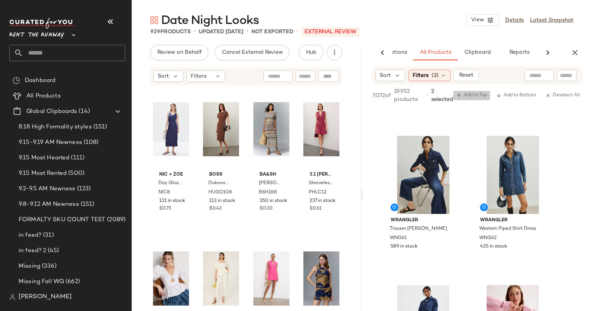
click at [473, 95] on span "Add to Top" at bounding box center [471, 95] width 31 height 5
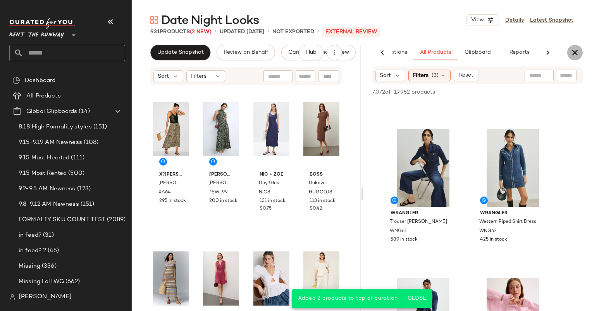
click at [574, 52] on icon "button" at bounding box center [574, 52] width 9 height 9
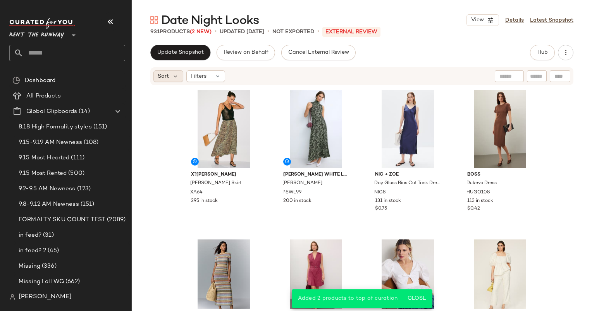
click at [165, 79] on span "Sort" at bounding box center [163, 76] width 11 height 8
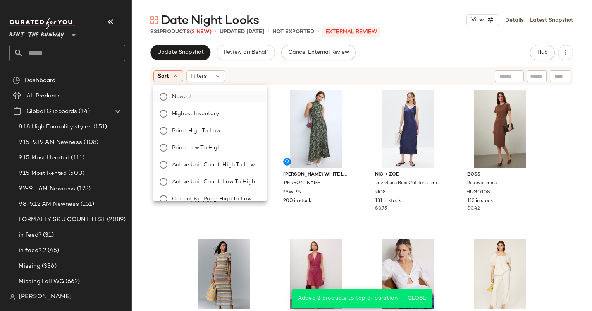
click at [222, 98] on label "Newest" at bounding box center [214, 96] width 91 height 11
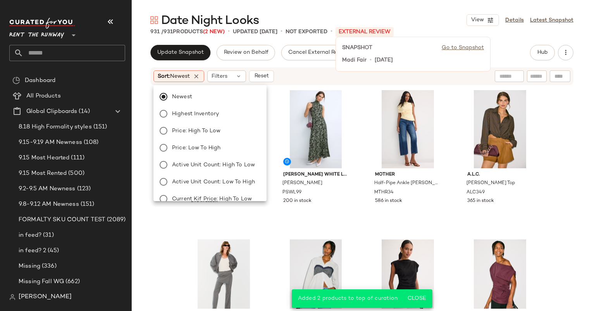
click at [429, 59] on div "Madi Fair • 3 days ago" at bounding box center [413, 60] width 142 height 9
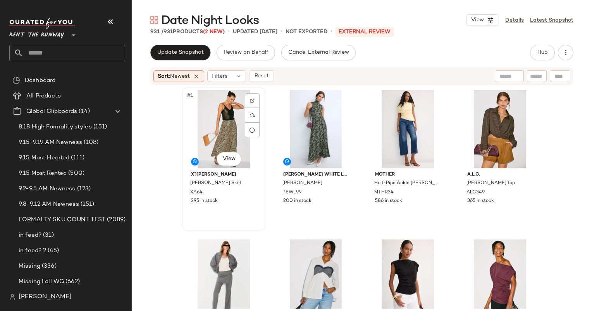
click at [222, 148] on div "#1 View" at bounding box center [224, 129] width 78 height 78
click at [490, 106] on div "#4 View" at bounding box center [500, 129] width 78 height 78
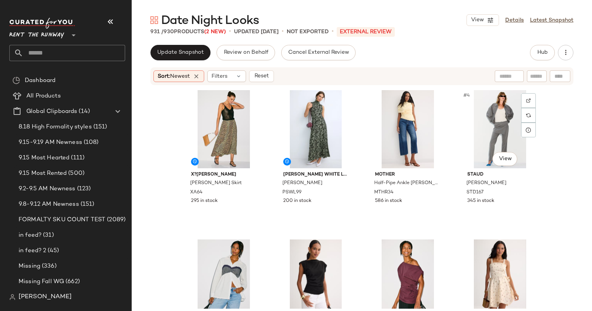
click at [490, 106] on div "#4 View" at bounding box center [500, 129] width 78 height 78
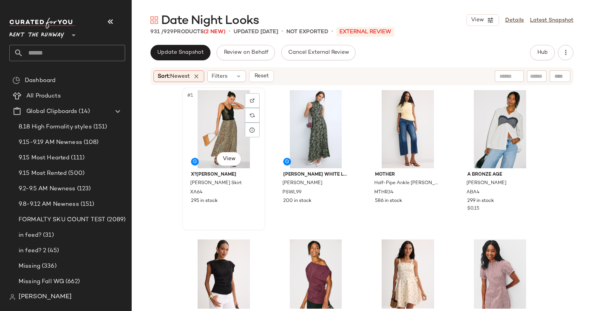
click at [224, 143] on div "#1 View" at bounding box center [224, 129] width 78 height 78
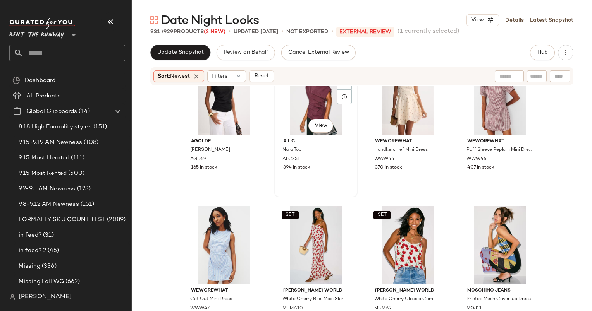
scroll to position [59, 0]
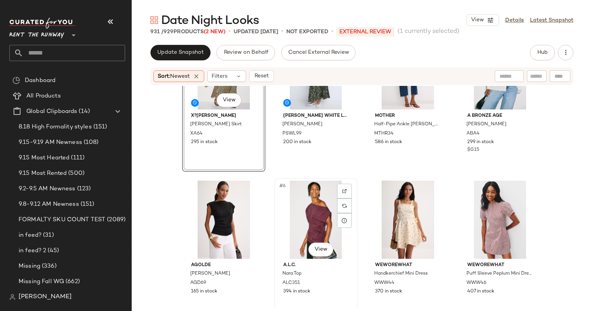
click at [307, 196] on div "#6 View" at bounding box center [316, 220] width 78 height 78
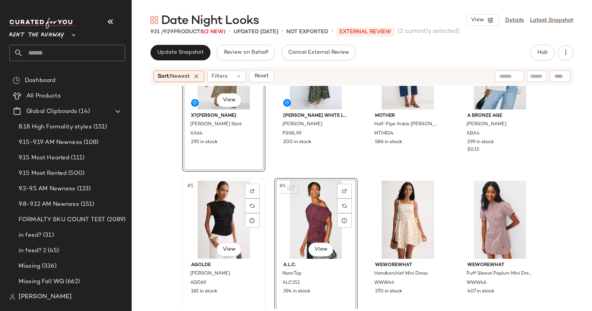
click at [206, 198] on div "#5 View" at bounding box center [224, 220] width 78 height 78
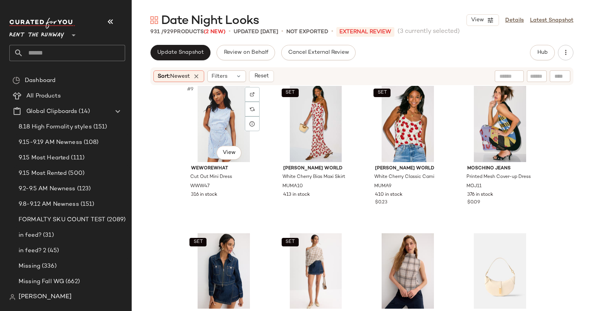
scroll to position [311, 0]
click at [514, 108] on div "#12 View" at bounding box center [500, 123] width 78 height 78
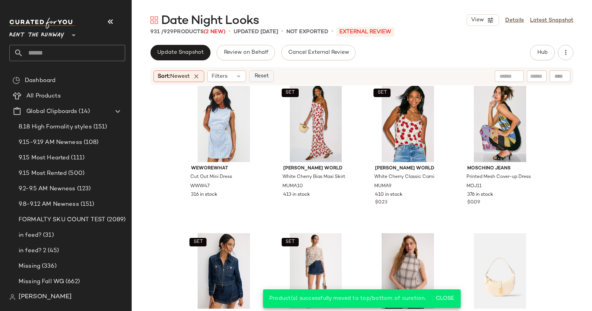
click at [263, 81] on button "Reset" at bounding box center [261, 77] width 25 height 12
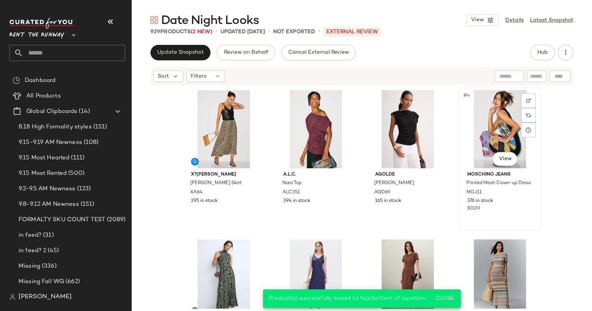
click at [497, 120] on div "#4 View" at bounding box center [500, 129] width 78 height 78
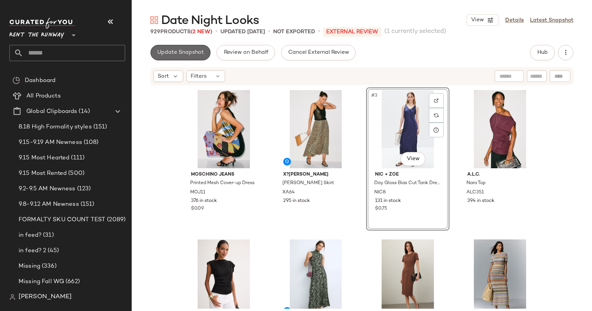
click at [186, 50] on span "Update Snapshot" at bounding box center [180, 53] width 47 height 6
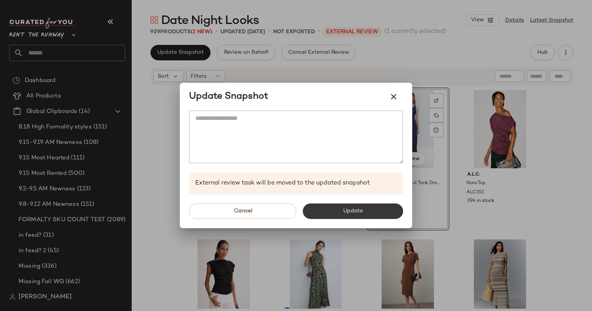
click at [370, 207] on button "Update" at bounding box center [353, 211] width 100 height 15
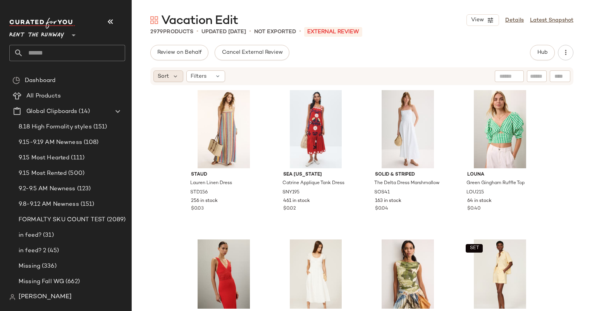
click at [171, 81] on div "Sort" at bounding box center [168, 77] width 30 height 12
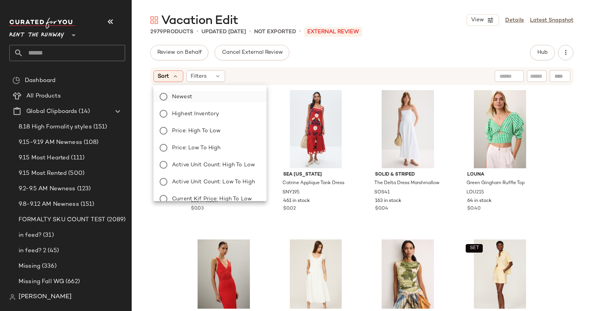
click at [187, 95] on span "Newest" at bounding box center [182, 97] width 20 height 8
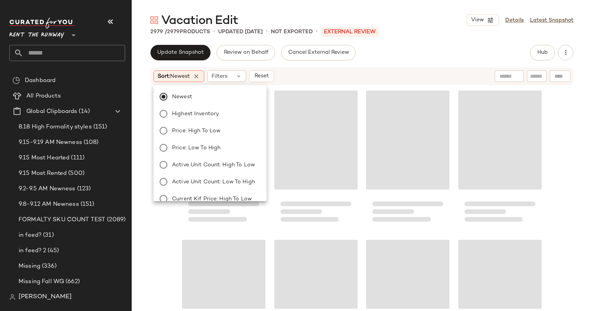
click at [384, 64] on div "Update Snapshot Review on Behalf Cancel External Review Hub Sort: Newest Filter…" at bounding box center [362, 194] width 460 height 299
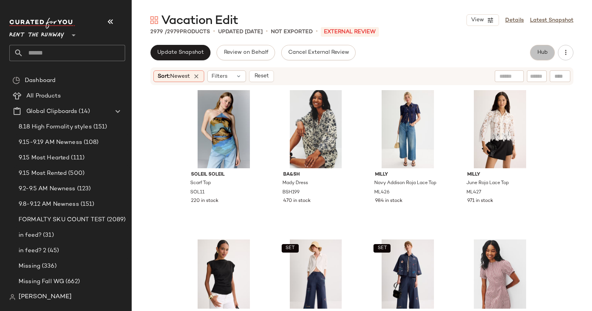
click at [545, 48] on button "Hub" at bounding box center [542, 52] width 25 height 15
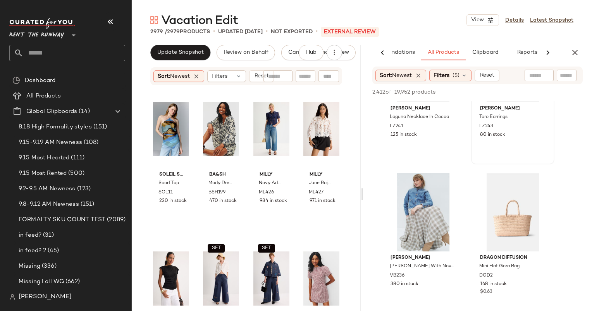
scroll to position [23, 0]
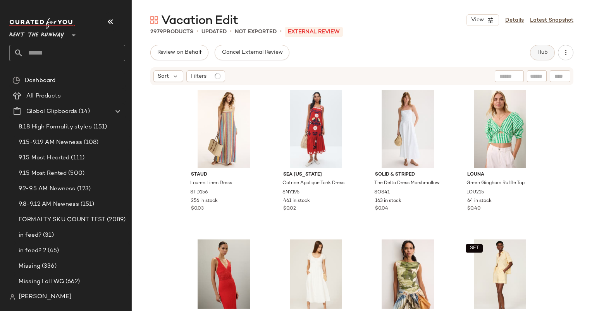
click at [543, 54] on span "Hub" at bounding box center [542, 53] width 11 height 6
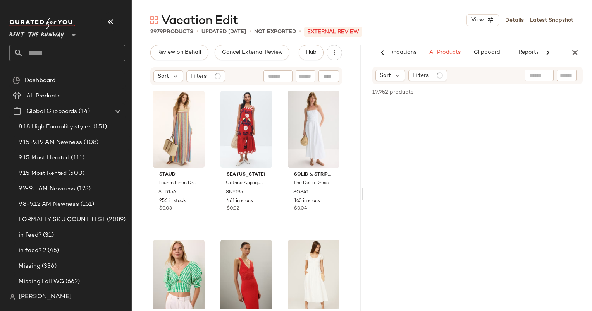
scroll to position [0, 40]
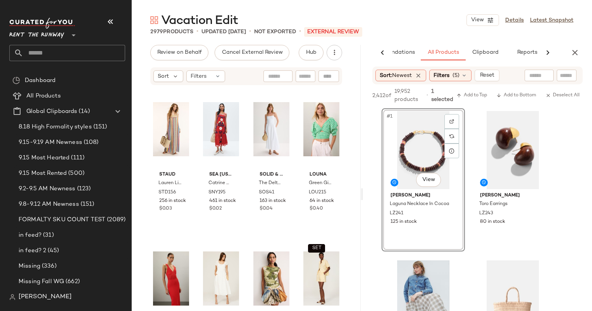
click at [46, 34] on span "Rent the Runway" at bounding box center [36, 33] width 55 height 14
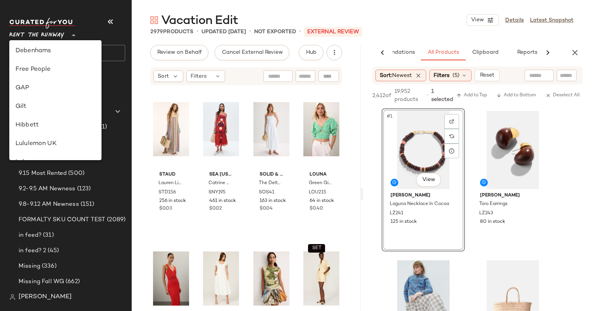
scroll to position [0, 0]
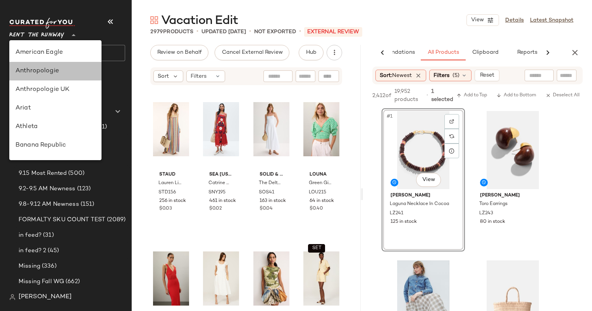
click at [56, 78] on div "Anthropologie" at bounding box center [55, 71] width 92 height 19
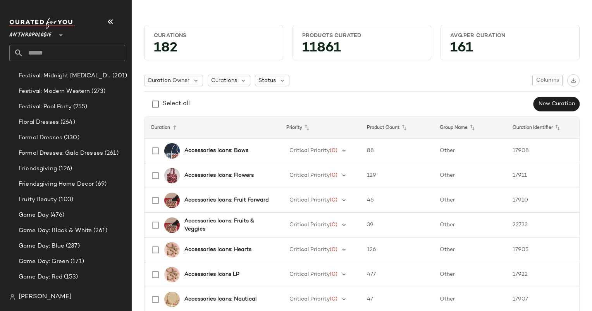
scroll to position [1095, 0]
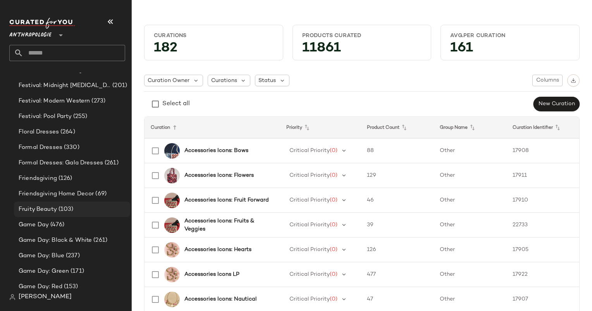
click at [50, 205] on span "Fruity Beauty" at bounding box center [38, 209] width 38 height 9
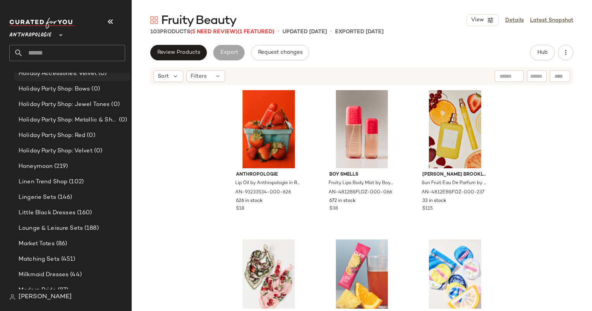
scroll to position [1514, 0]
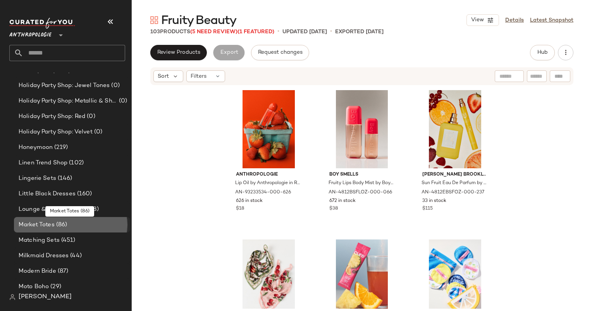
click at [52, 223] on span "Market Totes" at bounding box center [37, 225] width 36 height 9
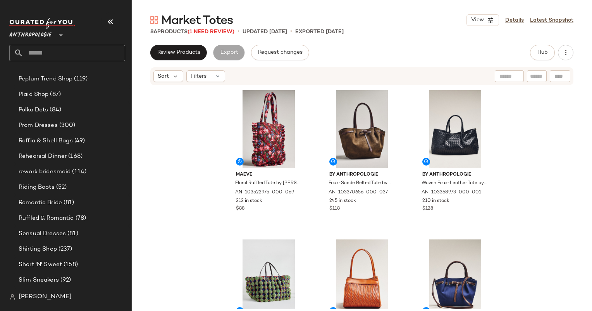
scroll to position [1862, 0]
click at [540, 45] on button "Hub" at bounding box center [542, 52] width 25 height 15
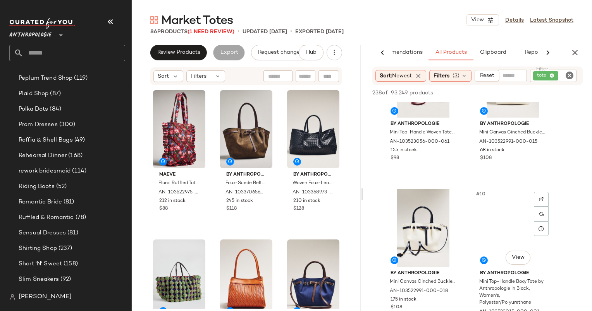
scroll to position [617, 0]
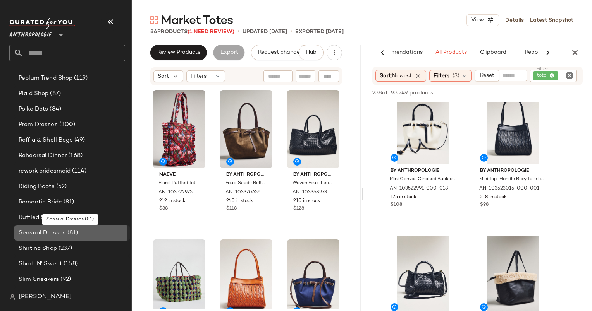
click at [54, 233] on span "Sensual Dresses" at bounding box center [42, 233] width 47 height 9
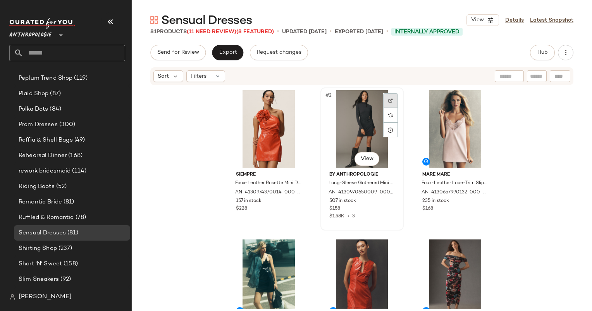
click at [386, 105] on div at bounding box center [390, 100] width 15 height 15
click at [34, 34] on span "Anthropologie" at bounding box center [30, 33] width 42 height 14
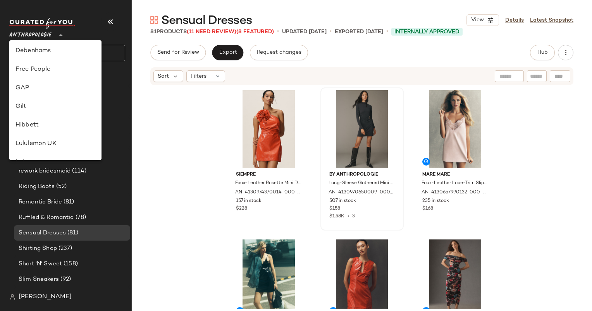
scroll to position [150, 0]
click at [167, 124] on div "Siempre Faux-Leather Rosette Mini Dress by Siempre in Red, Women's, Size: Mediu…" at bounding box center [362, 197] width 460 height 223
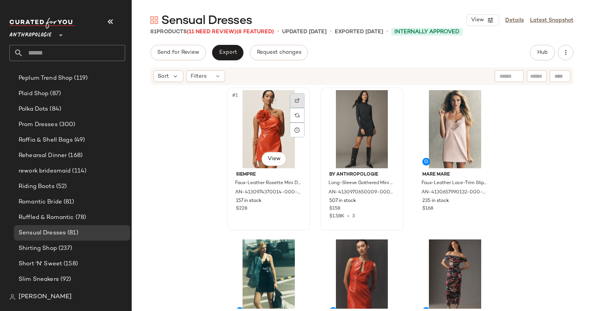
click at [298, 101] on div at bounding box center [297, 100] width 15 height 15
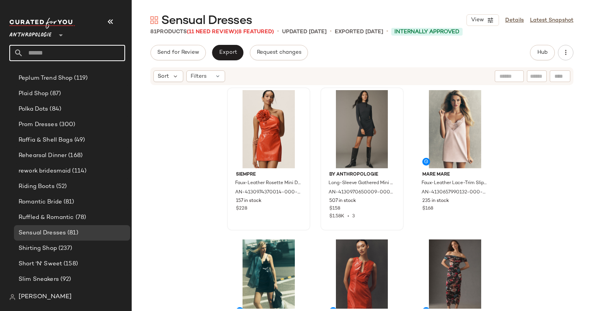
click at [75, 54] on input "text" at bounding box center [74, 53] width 102 height 16
click at [46, 31] on span "Anthropologie" at bounding box center [30, 33] width 42 height 14
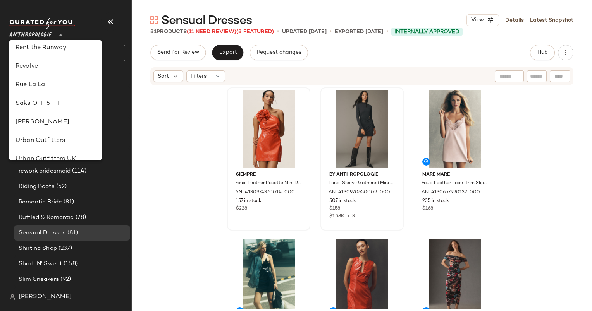
scroll to position [342, 0]
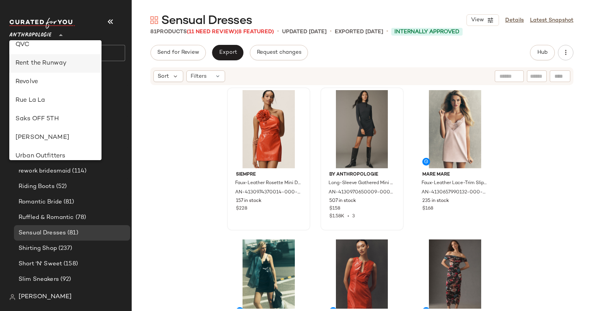
click at [50, 64] on div "Rent the Runway" at bounding box center [55, 63] width 80 height 9
type input "**"
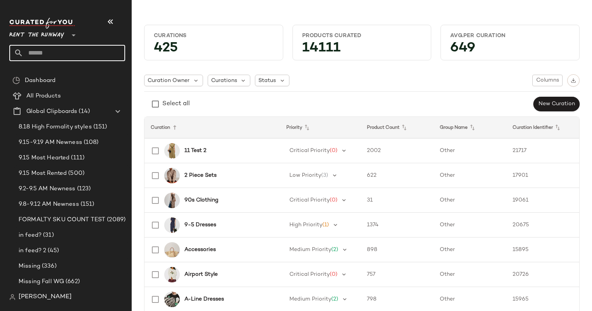
click at [69, 56] on input "text" at bounding box center [74, 53] width 102 height 16
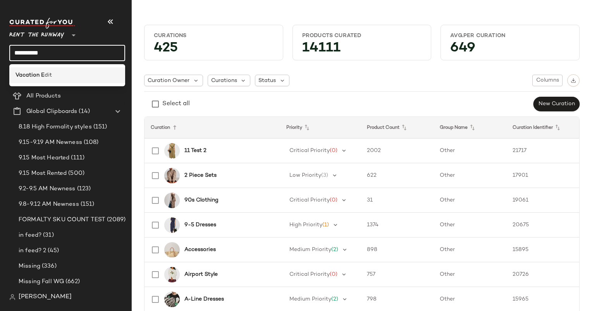
type input "**********"
click at [104, 79] on div "Vacation E dit" at bounding box center [66, 75] width 103 height 8
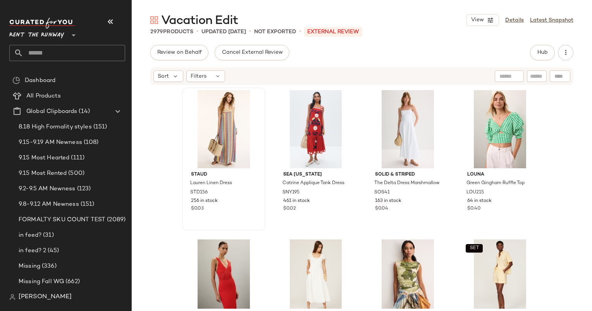
click at [237, 129] on div at bounding box center [224, 129] width 78 height 78
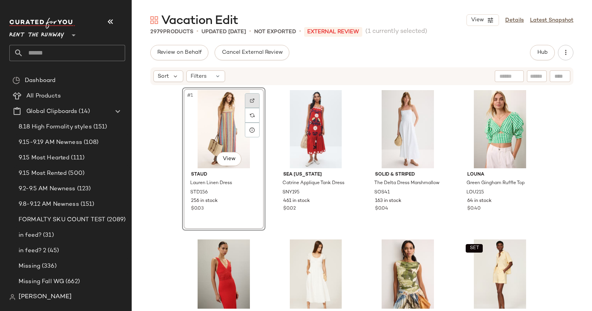
click at [252, 99] on img at bounding box center [252, 100] width 5 height 5
click at [304, 60] on div "Review on Behalf Cancel External Review Hub" at bounding box center [361, 52] width 423 height 15
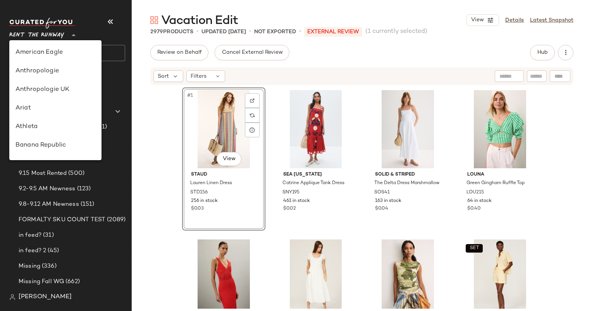
click at [40, 28] on span "Rent the Runway" at bounding box center [36, 33] width 55 height 14
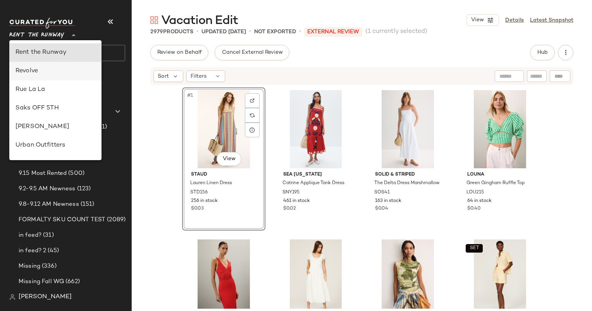
click at [64, 71] on div "Revolve" at bounding box center [55, 71] width 80 height 9
type input "**"
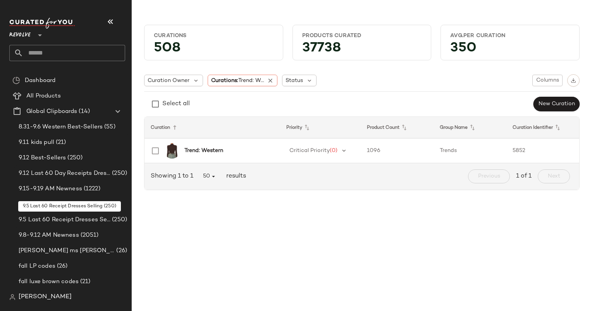
scroll to position [77, 0]
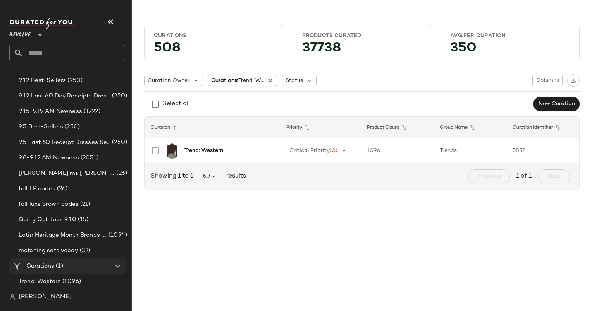
click at [51, 262] on span "Curations" at bounding box center [40, 266] width 28 height 9
click at [112, 267] on div at bounding box center [117, 266] width 11 height 9
click at [272, 81] on icon at bounding box center [270, 80] width 7 height 7
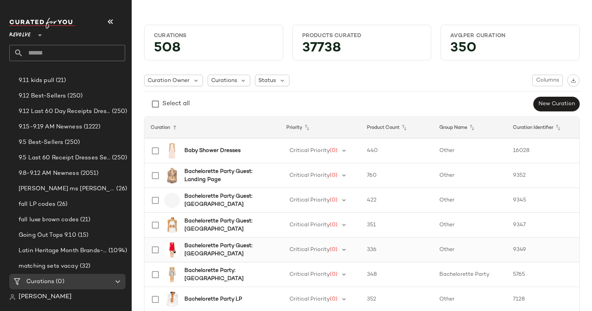
scroll to position [77, 0]
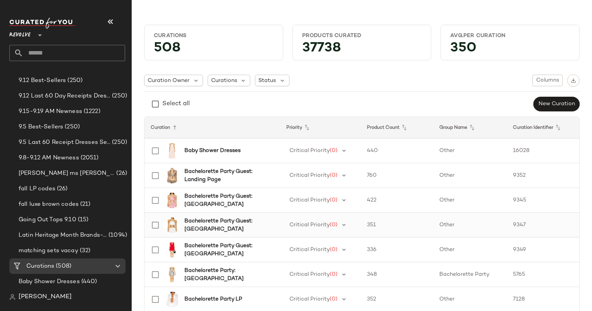
drag, startPoint x: 244, startPoint y: 229, endPoint x: 237, endPoint y: 227, distance: 7.6
click at [237, 227] on b "Bachelorette Party Guest: Mexico" at bounding box center [227, 225] width 86 height 16
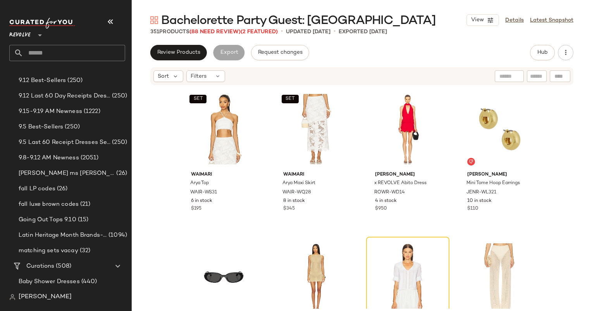
click at [103, 51] on input "text" at bounding box center [74, 53] width 102 height 16
type input "*****"
click at [39, 34] on icon at bounding box center [39, 35] width 9 height 9
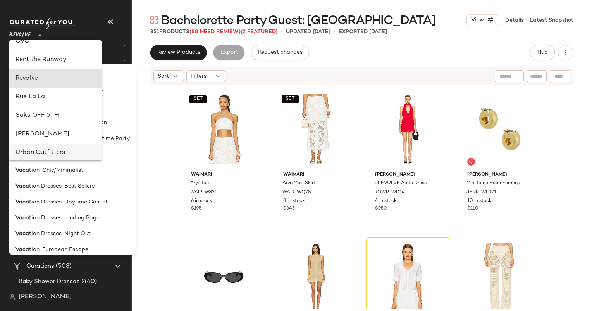
scroll to position [344, 0]
click at [38, 55] on div "Rent the Runway" at bounding box center [55, 62] width 92 height 19
type input "**"
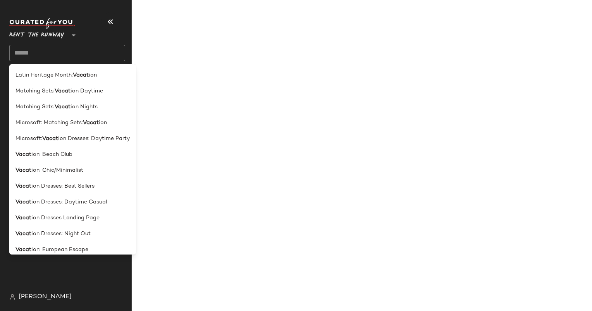
click at [61, 55] on input "text" at bounding box center [67, 53] width 116 height 16
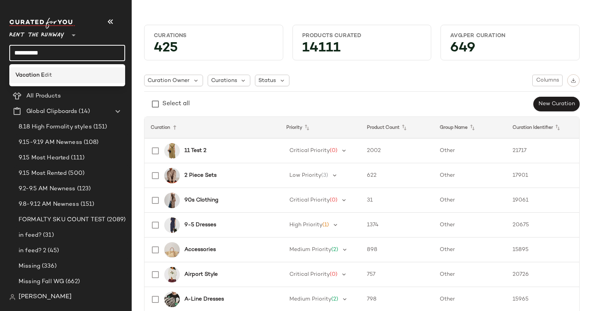
type input "**********"
click at [69, 82] on div "Vacation E dit" at bounding box center [67, 75] width 116 height 16
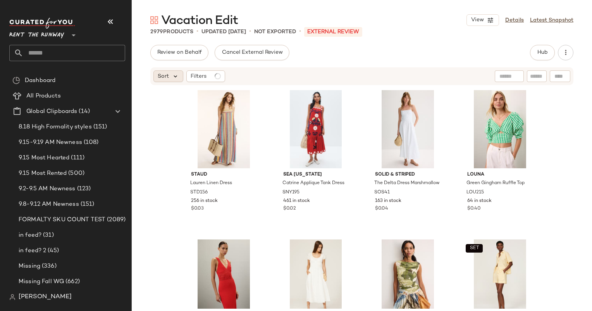
click at [174, 76] on icon at bounding box center [175, 76] width 7 height 7
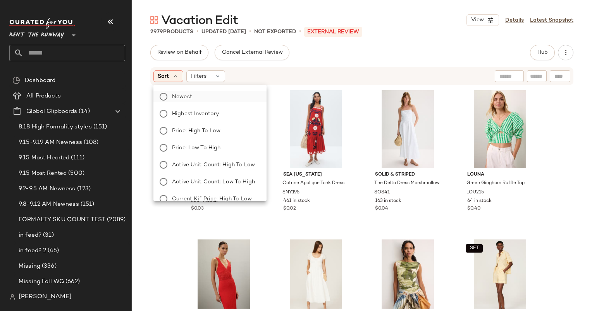
click at [208, 97] on label "Newest" at bounding box center [214, 96] width 91 height 11
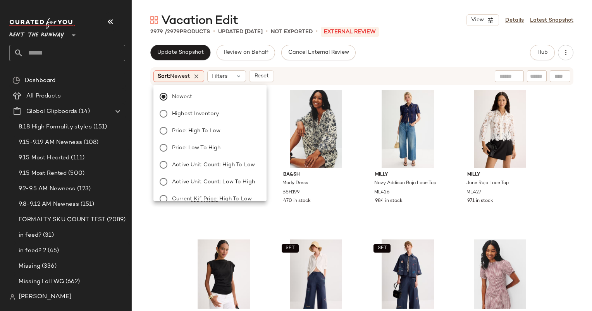
click at [434, 46] on div "Update Snapshot Review on Behalf Cancel External Review Hub" at bounding box center [361, 52] width 423 height 15
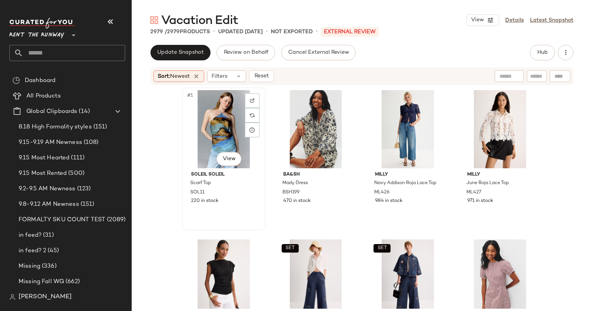
click at [206, 107] on div "#1 View" at bounding box center [224, 129] width 78 height 78
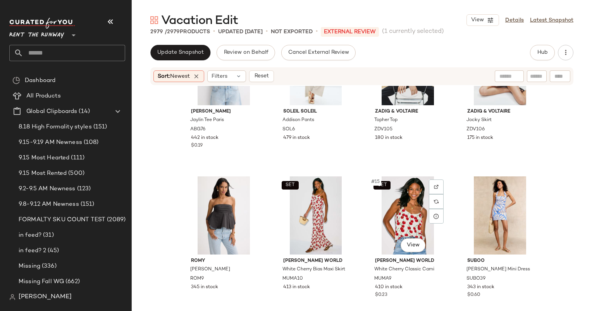
scroll to position [339, 0]
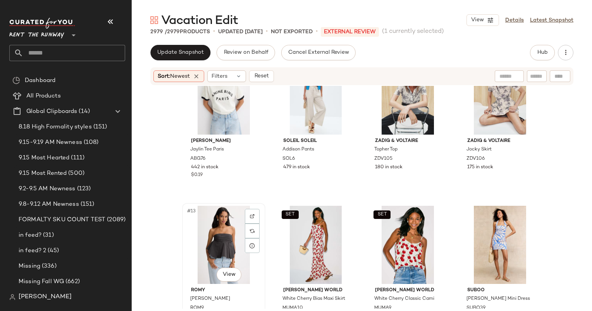
click at [198, 256] on div "#13 View" at bounding box center [224, 245] width 78 height 78
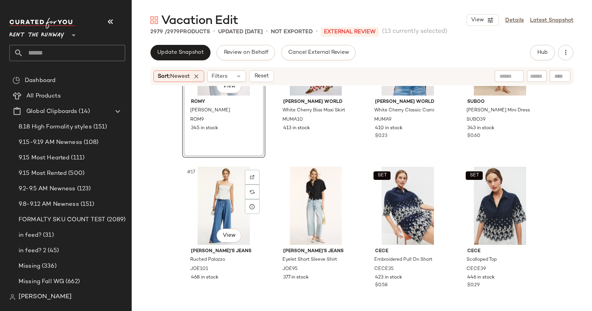
scroll to position [528, 0]
click at [503, 125] on div "343 in stock" at bounding box center [499, 128] width 65 height 7
click at [226, 181] on div "#17 View" at bounding box center [224, 206] width 78 height 78
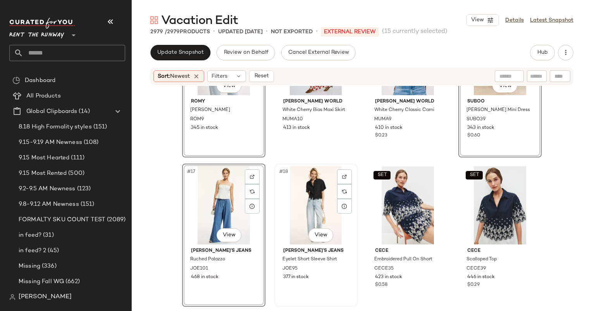
click at [331, 199] on div "#18 View" at bounding box center [316, 206] width 78 height 78
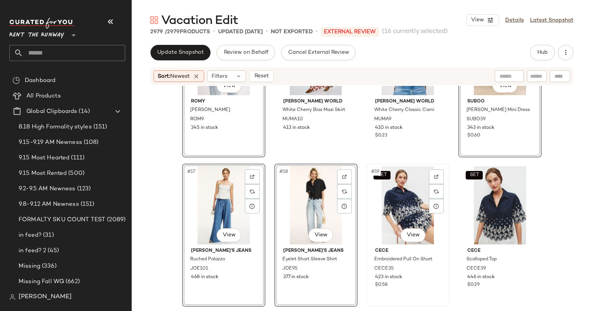
click at [402, 203] on div "SET #19 View" at bounding box center [408, 206] width 78 height 78
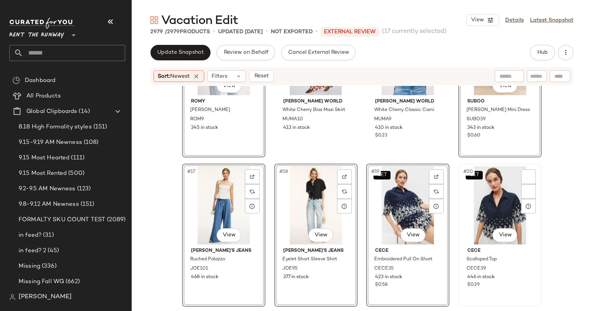
click at [471, 196] on div "SET #20 View" at bounding box center [500, 206] width 78 height 78
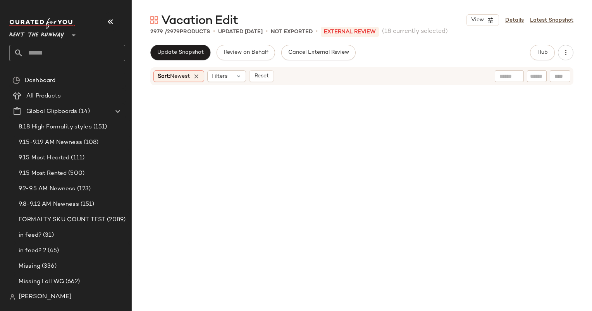
scroll to position [773, 0]
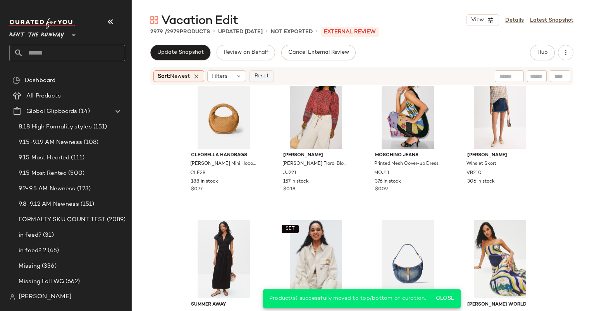
click at [264, 75] on span "Reset" at bounding box center [261, 76] width 15 height 6
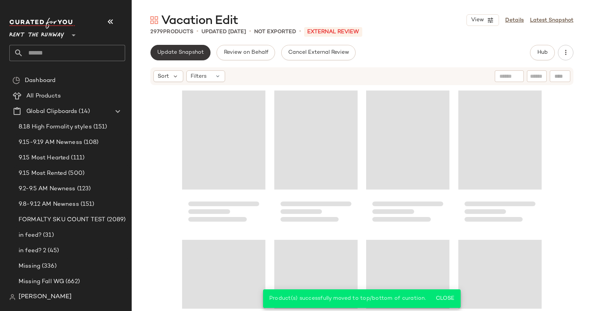
click at [170, 53] on span "Update Snapshot" at bounding box center [180, 53] width 47 height 6
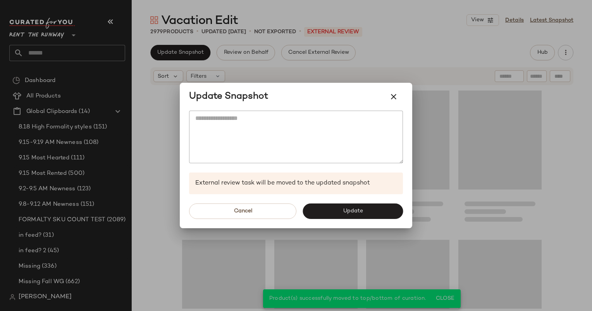
scroll to position [598, 0]
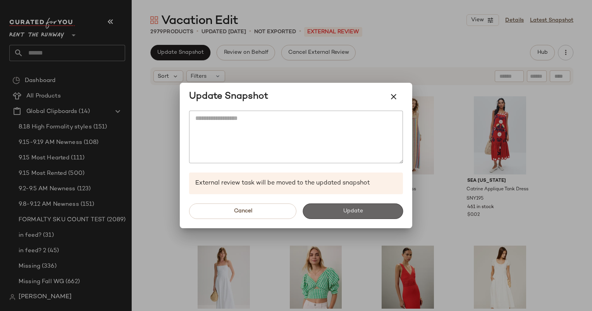
click at [341, 218] on button "Update" at bounding box center [353, 211] width 100 height 15
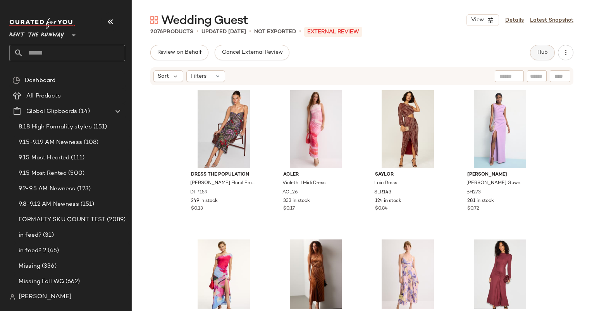
click at [545, 58] on button "Hub" at bounding box center [542, 52] width 25 height 15
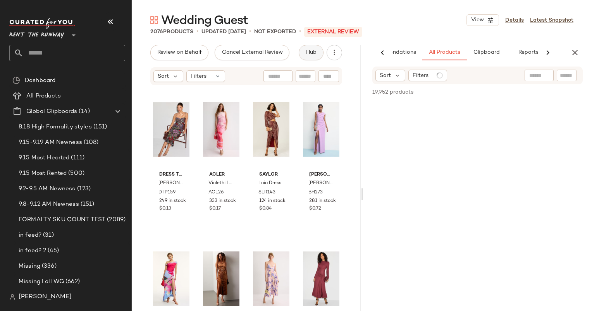
scroll to position [0, 40]
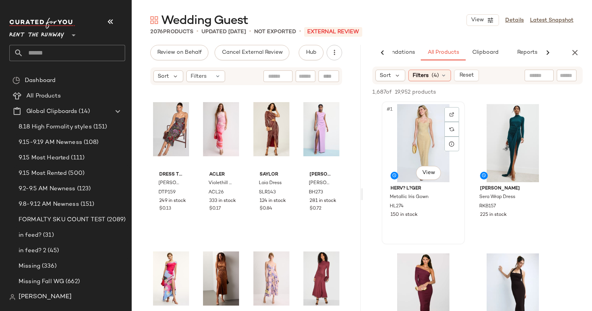
click at [427, 147] on div "#1 View" at bounding box center [423, 143] width 78 height 78
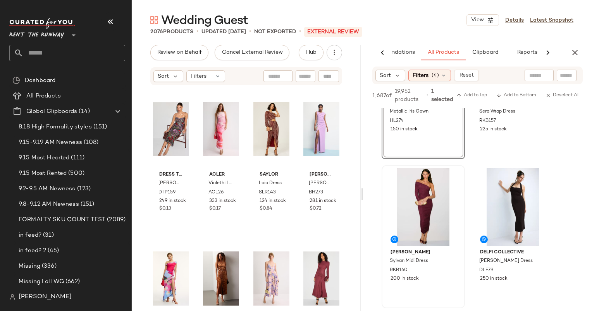
scroll to position [92, 0]
click at [414, 198] on div "#3 View" at bounding box center [423, 208] width 78 height 78
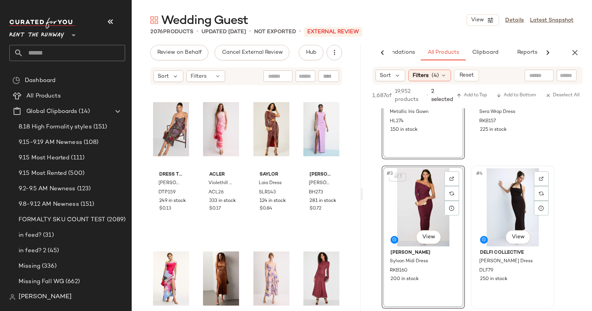
click at [505, 194] on div "#4 View" at bounding box center [513, 208] width 78 height 78
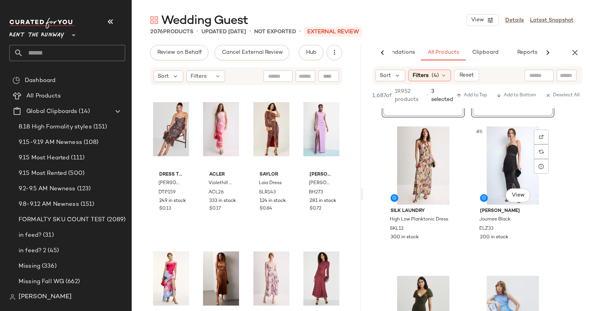
scroll to position [284, 0]
click at [415, 151] on div "#5 View" at bounding box center [423, 165] width 78 height 78
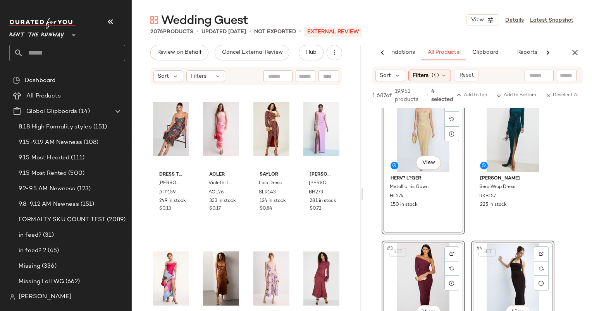
scroll to position [0, 0]
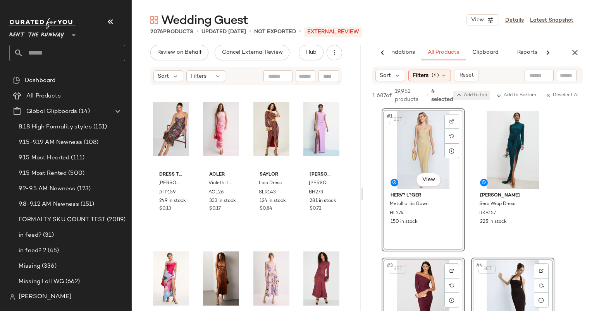
click at [477, 95] on span "Add to Top" at bounding box center [471, 95] width 31 height 5
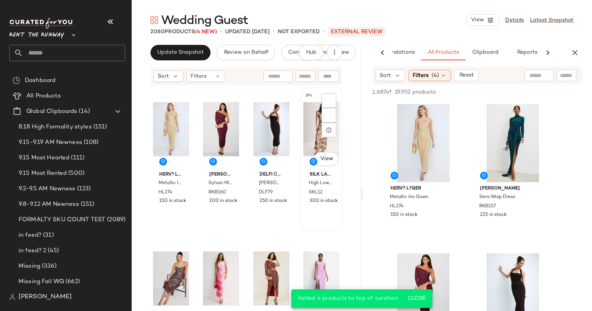
click at [318, 139] on div "#4 View" at bounding box center [321, 129] width 36 height 78
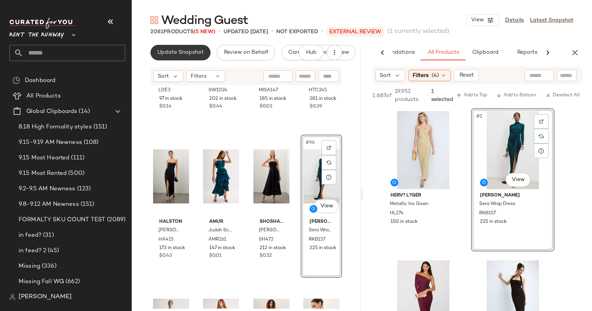
click at [186, 60] on button "Update Snapshot" at bounding box center [180, 52] width 60 height 15
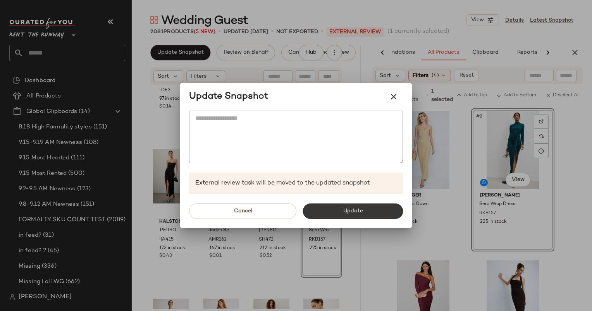
click at [346, 215] on button "Update" at bounding box center [353, 211] width 100 height 15
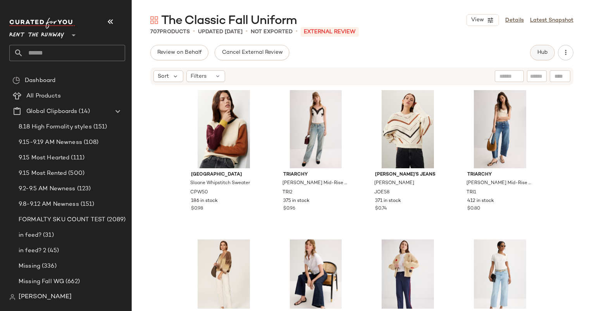
click at [544, 45] on button "Hub" at bounding box center [542, 52] width 25 height 15
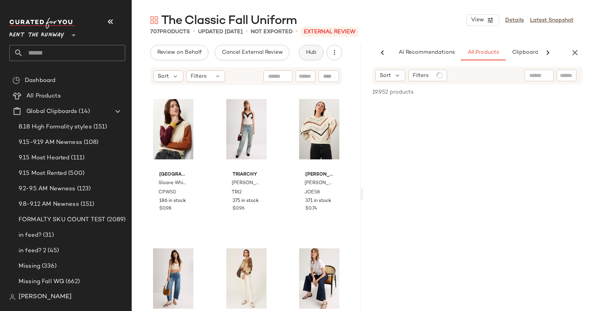
scroll to position [0, 40]
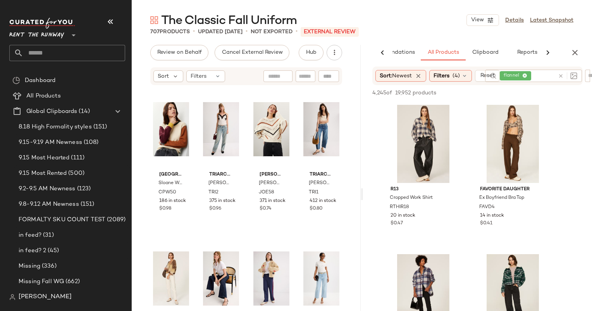
click at [563, 79] on div at bounding box center [566, 76] width 22 height 12
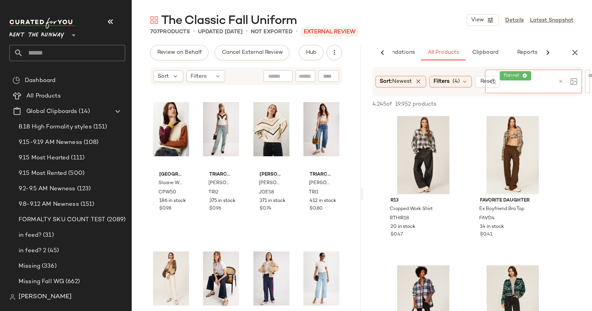
click at [562, 79] on icon at bounding box center [561, 82] width 6 height 6
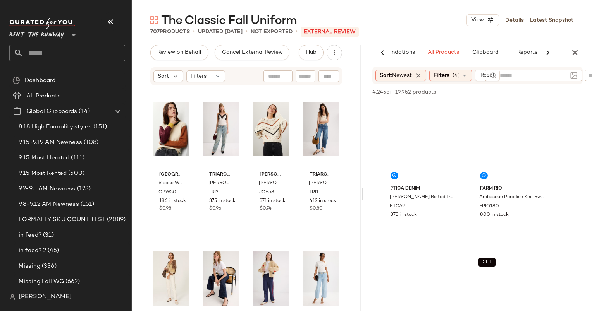
click at [438, 11] on main "The Classic Fall Uniform View Details Latest Snapshot 707 Products • updated [D…" at bounding box center [296, 155] width 592 height 311
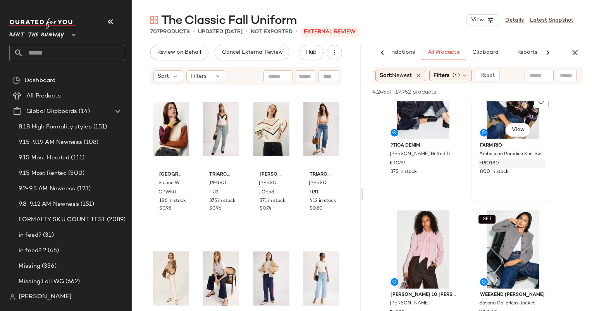
scroll to position [3, 0]
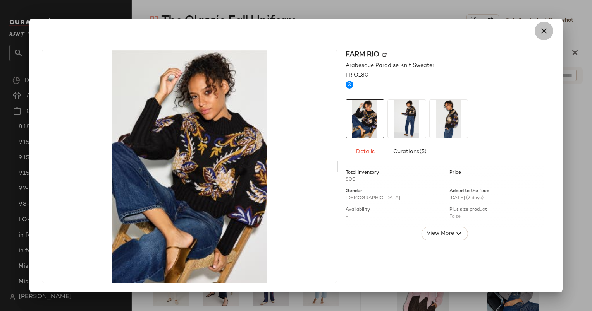
click at [542, 35] on icon "button" at bounding box center [543, 30] width 9 height 9
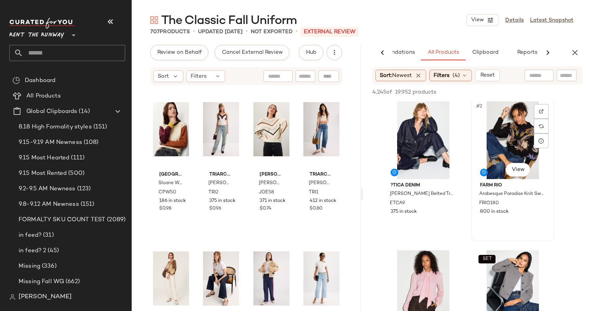
click at [518, 143] on div "#2 View" at bounding box center [513, 140] width 78 height 78
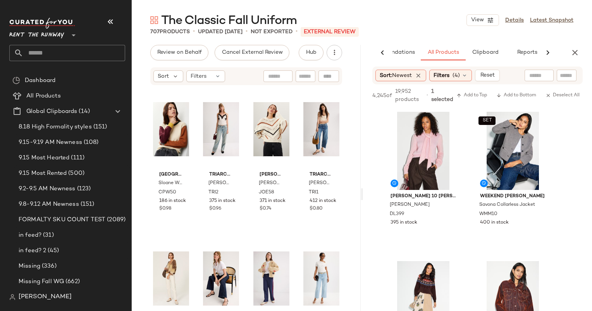
scroll to position [259, 0]
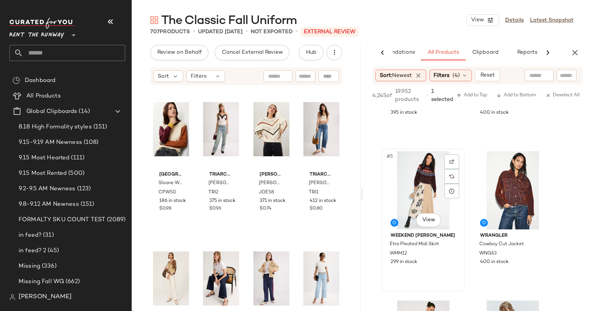
click at [425, 193] on div "#5 View" at bounding box center [423, 190] width 78 height 78
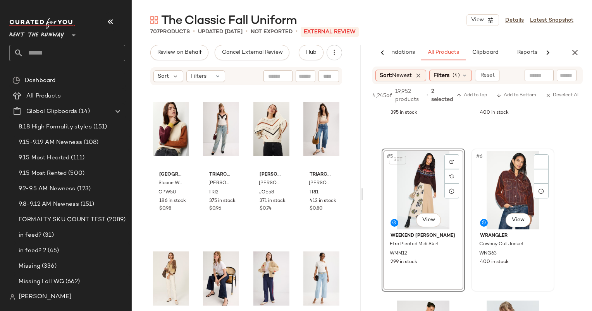
click at [503, 177] on div "#6 View" at bounding box center [513, 190] width 78 height 78
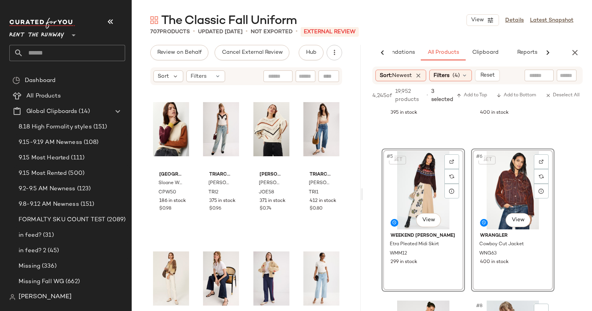
scroll to position [431, 0]
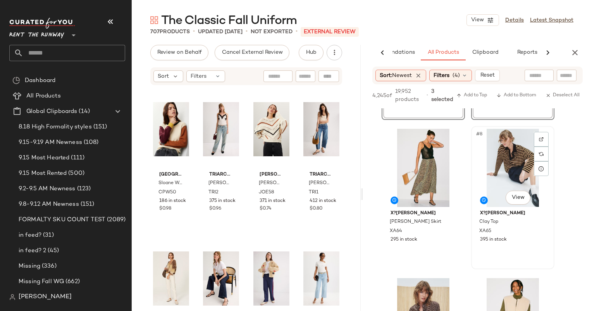
click at [516, 172] on div "#8 View" at bounding box center [513, 168] width 78 height 78
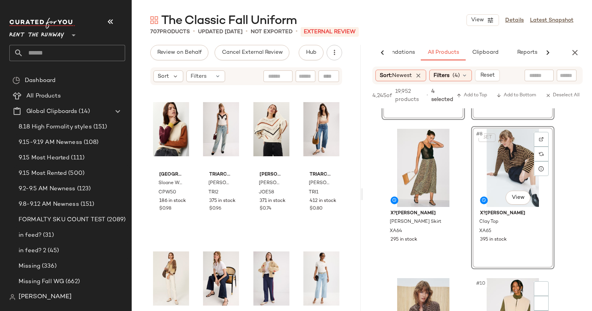
scroll to position [581, 0]
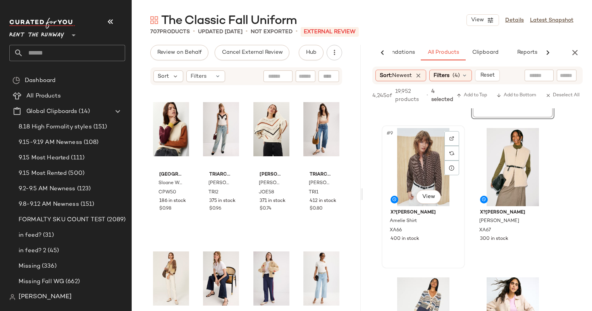
click at [432, 149] on div "#9 View" at bounding box center [423, 167] width 78 height 78
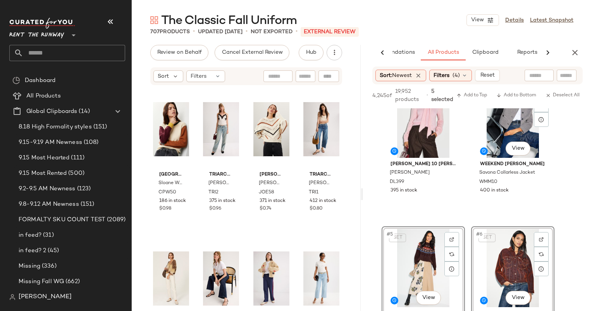
scroll to position [0, 0]
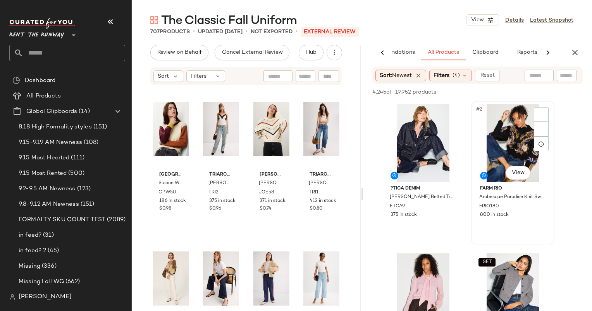
click at [511, 141] on div "#2 View" at bounding box center [513, 143] width 78 height 78
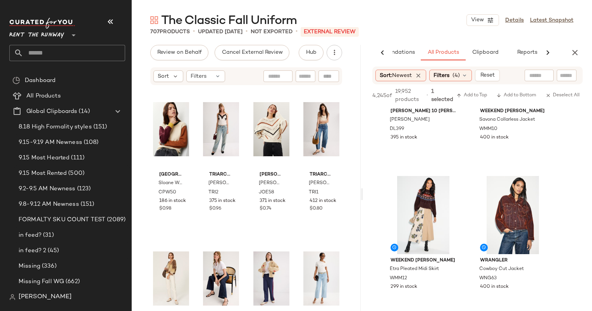
scroll to position [284, 0]
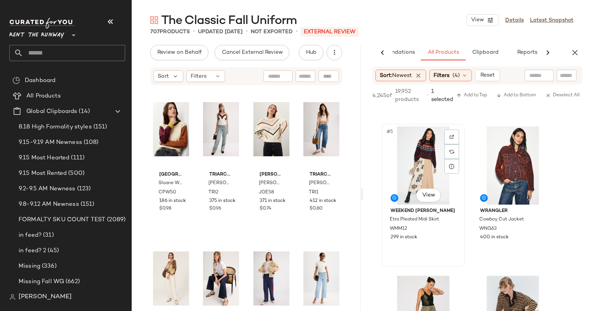
click at [417, 166] on div "#5 View" at bounding box center [423, 166] width 78 height 78
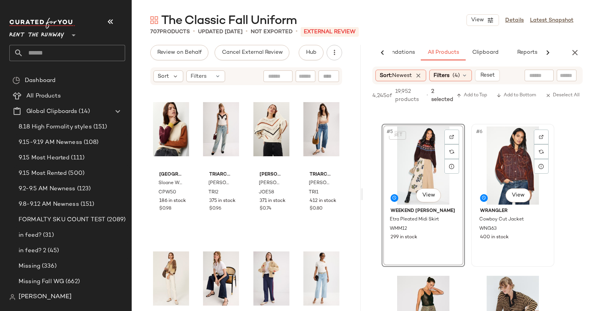
click at [532, 158] on div "#6 View" at bounding box center [513, 166] width 78 height 78
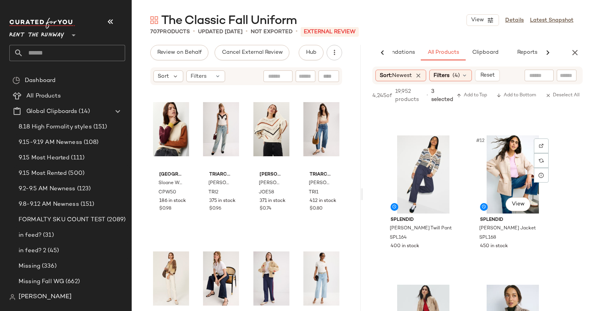
scroll to position [862, 0]
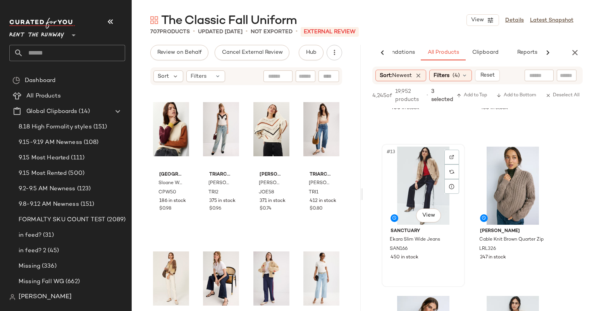
click at [406, 202] on div "#13 View" at bounding box center [423, 186] width 78 height 78
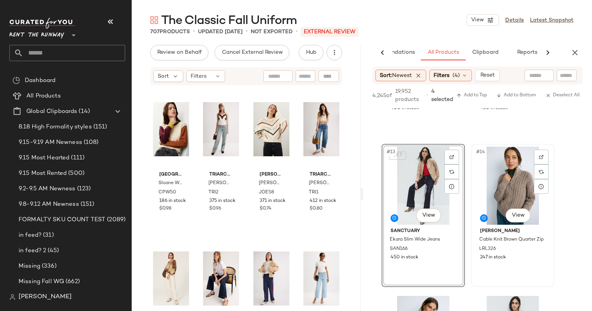
click at [523, 153] on div "#14 View" at bounding box center [513, 186] width 78 height 78
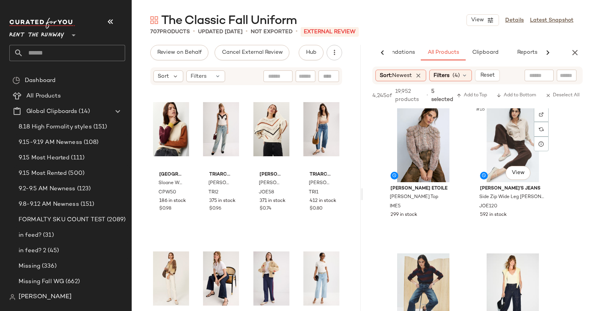
scroll to position [1054, 0]
click at [517, 138] on div "#16 View" at bounding box center [513, 143] width 78 height 78
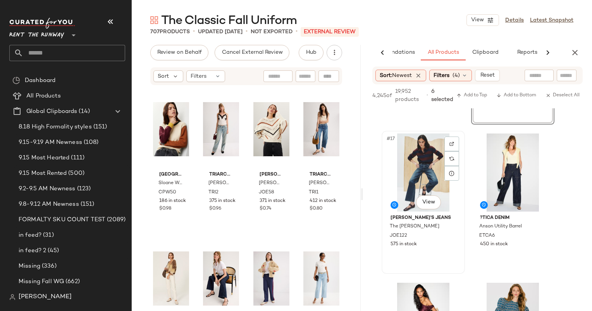
click at [418, 167] on div "#17 View" at bounding box center [423, 173] width 78 height 78
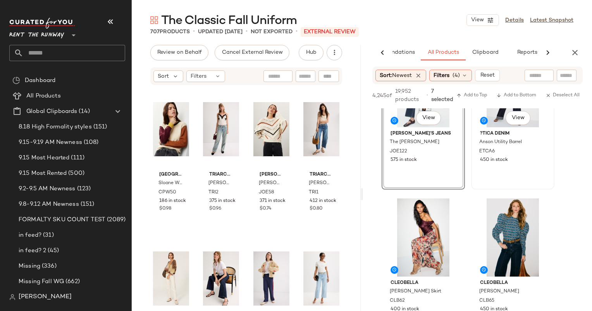
scroll to position [1258, 0]
click at [533, 160] on div "450 in stock" at bounding box center [512, 160] width 65 height 7
click at [475, 95] on span "Add to Top" at bounding box center [471, 95] width 31 height 5
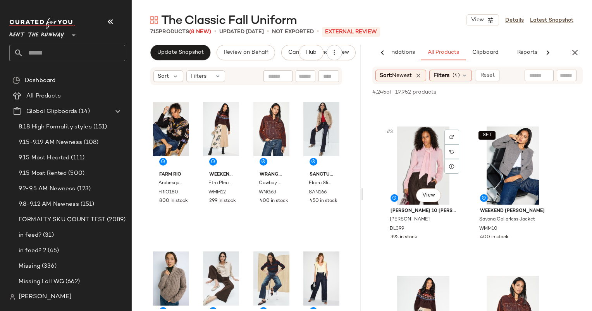
scroll to position [108, 0]
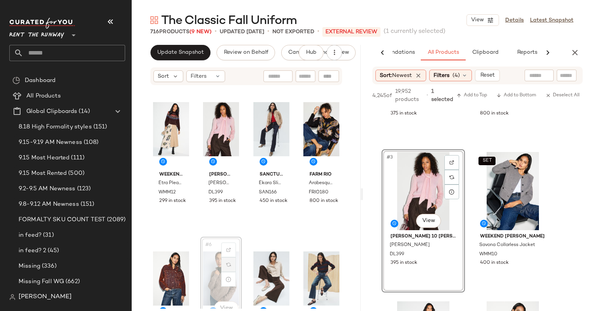
scroll to position [1, 0]
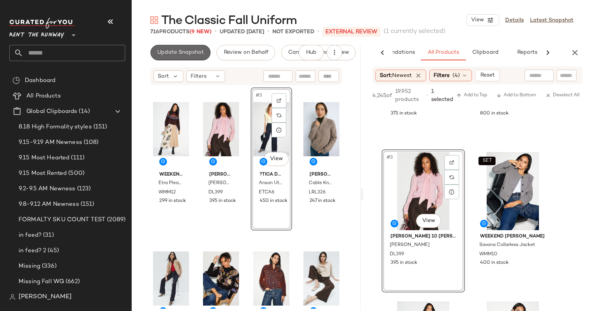
click at [183, 53] on span "Update Snapshot" at bounding box center [180, 53] width 47 height 6
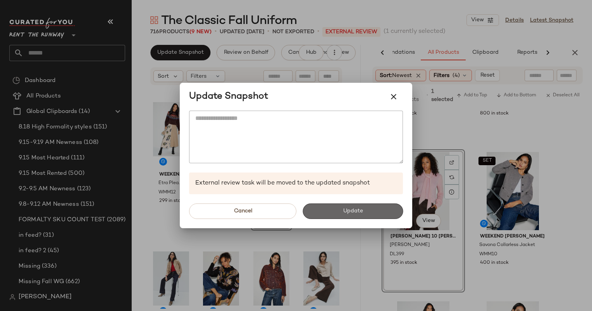
click at [352, 212] on span "Update" at bounding box center [352, 211] width 20 height 6
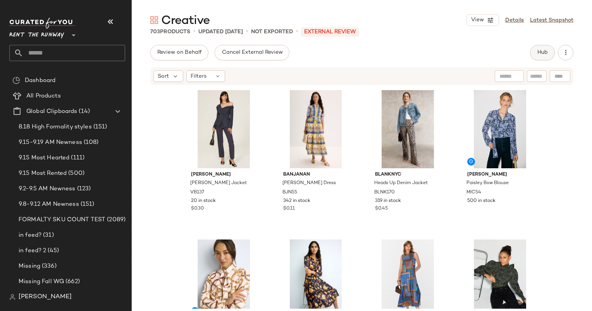
click at [536, 52] on button "Hub" at bounding box center [542, 52] width 25 height 15
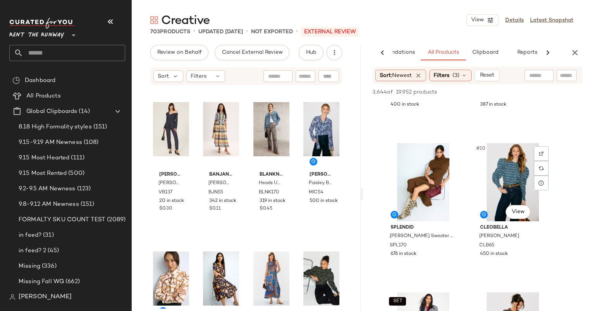
scroll to position [598, 0]
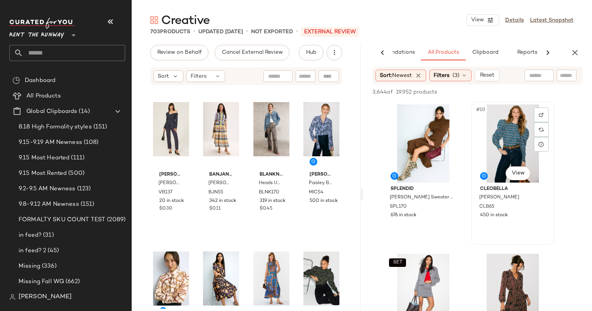
click at [521, 141] on div "#10 View" at bounding box center [513, 144] width 78 height 78
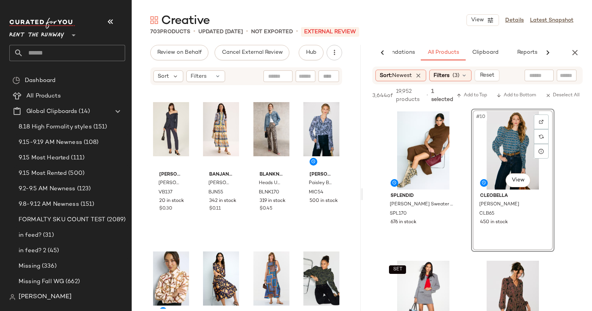
scroll to position [727, 0]
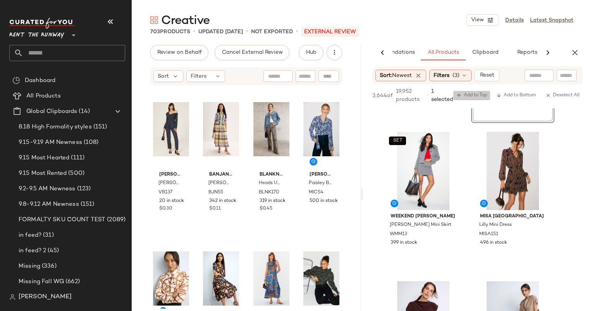
click at [480, 93] on span "Add to Top" at bounding box center [471, 95] width 31 height 5
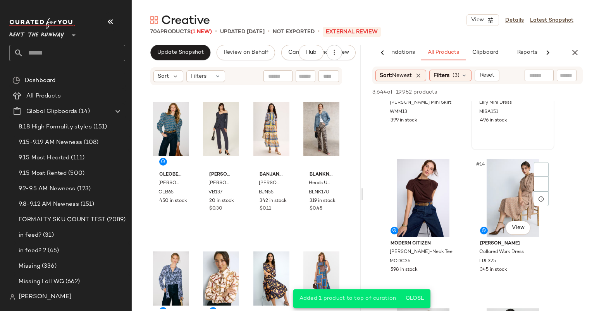
scroll to position [849, 0]
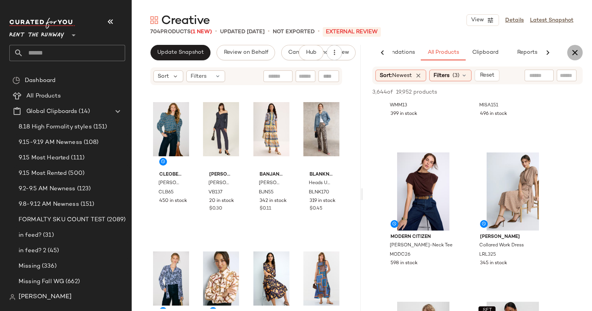
click at [580, 55] on button "button" at bounding box center [574, 52] width 15 height 15
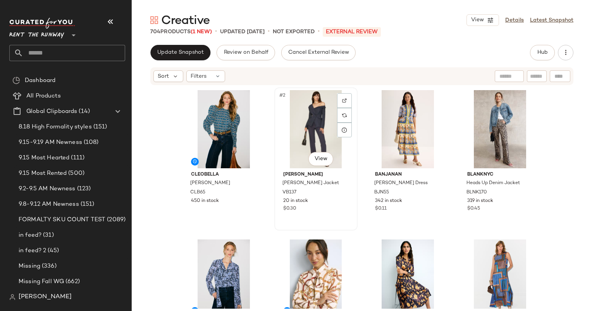
scroll to position [228, 0]
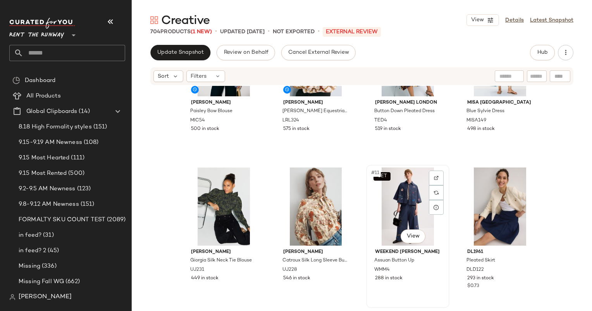
click at [414, 198] on div "SET #11 View" at bounding box center [408, 207] width 78 height 78
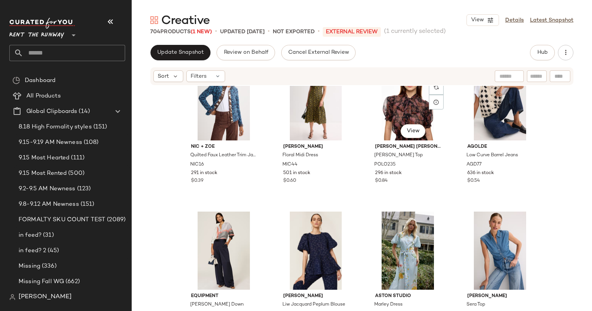
scroll to position [633, 0]
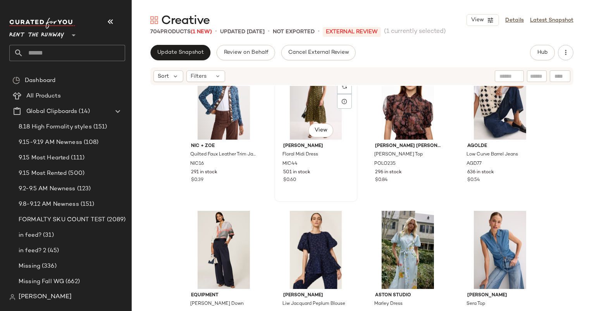
click at [328, 172] on div "501 in stock" at bounding box center [315, 172] width 65 height 7
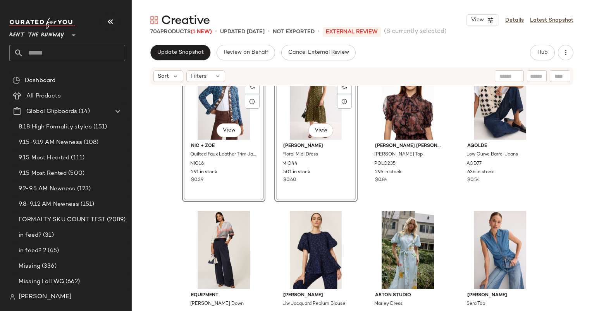
click at [328, 172] on div "#18 View MICHAEL KORS Floral Midi Dress MIC44 501 in stock $0.60" at bounding box center [315, 130] width 83 height 143
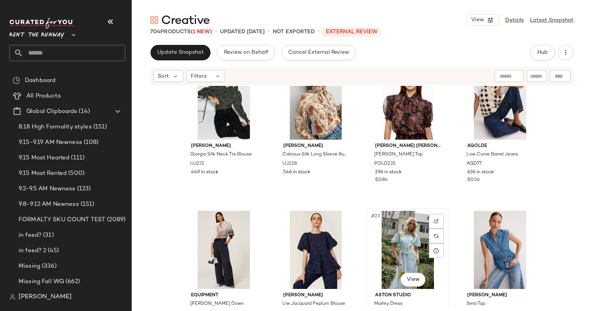
click at [407, 247] on div "#23 View" at bounding box center [408, 250] width 78 height 78
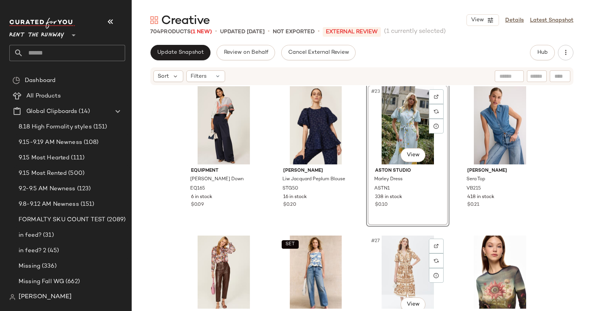
scroll to position [840, 0]
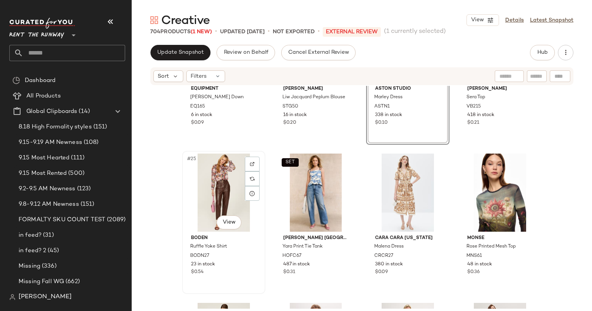
click at [226, 200] on div "#25 View" at bounding box center [224, 193] width 78 height 78
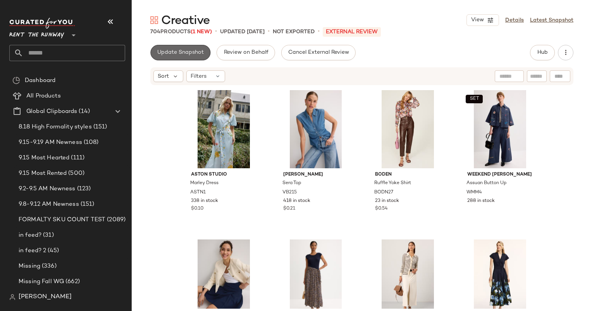
click at [195, 55] on span "Update Snapshot" at bounding box center [180, 53] width 47 height 6
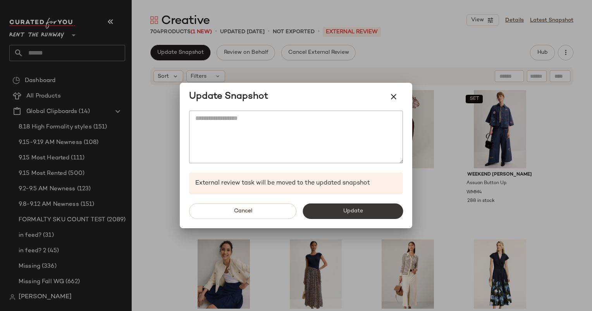
click at [335, 215] on button "Update" at bounding box center [353, 211] width 100 height 15
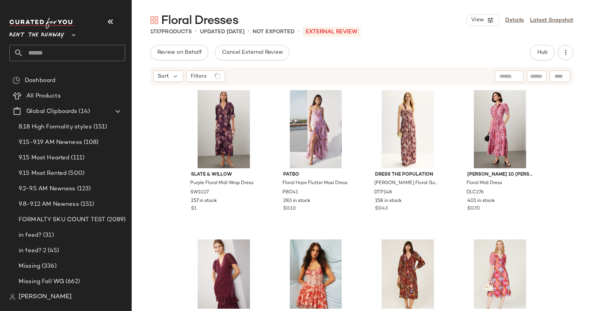
click at [553, 58] on div "Hub" at bounding box center [542, 52] width 25 height 15
click at [548, 55] on button "Hub" at bounding box center [542, 52] width 25 height 15
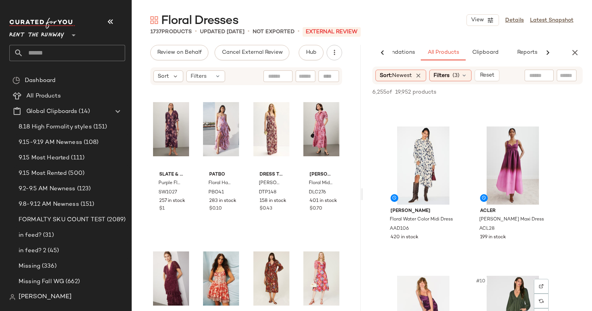
scroll to position [426, 0]
click at [440, 160] on div "#7 View" at bounding box center [423, 166] width 78 height 78
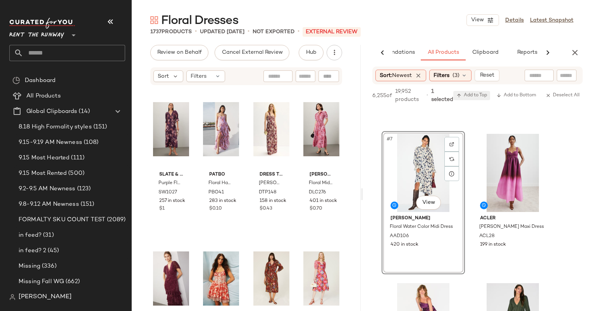
click at [470, 93] on span "Add to Top" at bounding box center [471, 95] width 31 height 5
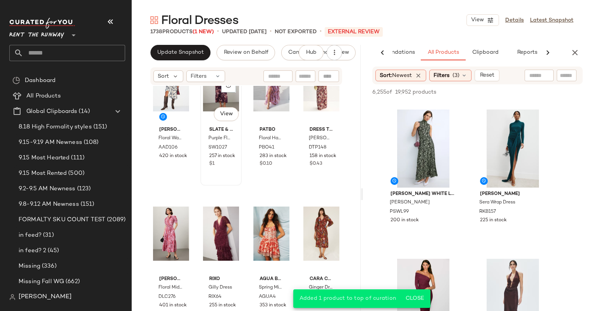
scroll to position [46, 0]
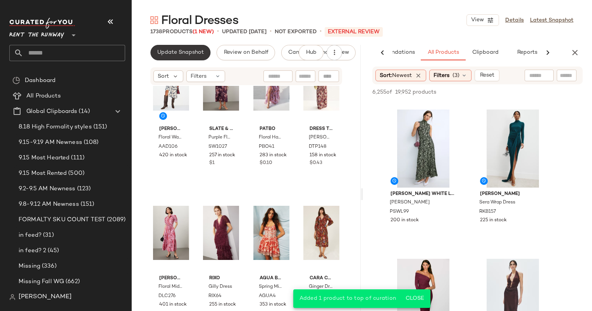
click at [173, 52] on span "Update Snapshot" at bounding box center [180, 53] width 47 height 6
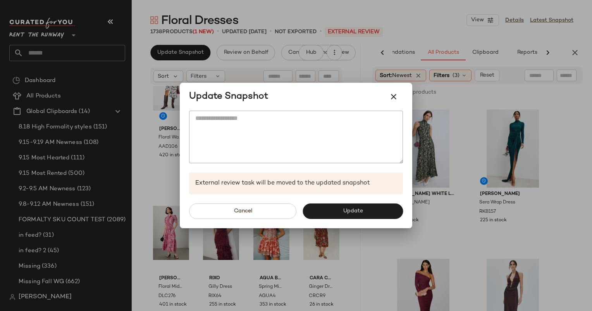
click at [331, 220] on div "Cancel Update" at bounding box center [296, 211] width 232 height 34
click at [331, 215] on button "Update" at bounding box center [353, 211] width 100 height 15
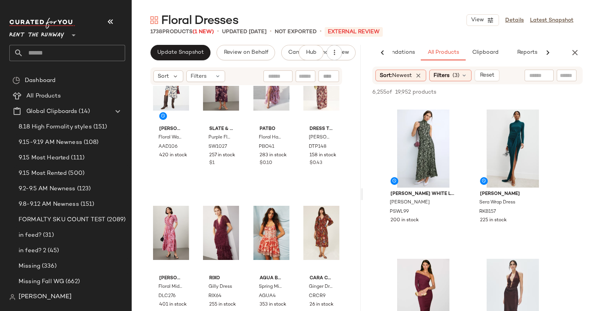
scroll to position [1789, 0]
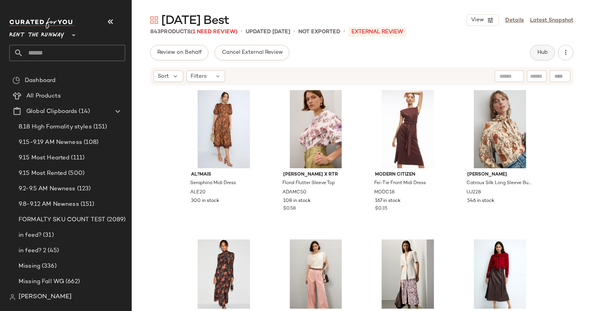
click at [535, 58] on button "Hub" at bounding box center [542, 52] width 25 height 15
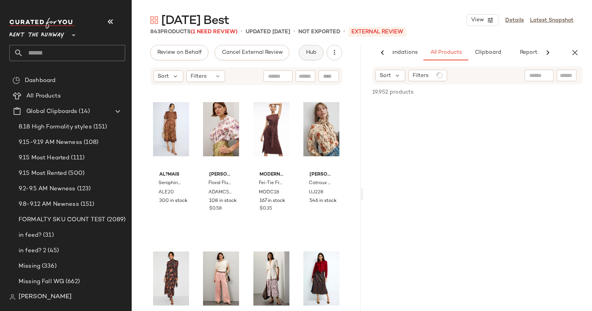
scroll to position [0, 40]
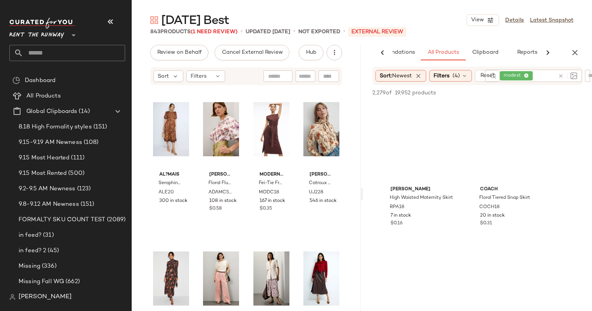
click at [561, 76] on div at bounding box center [566, 76] width 22 height 12
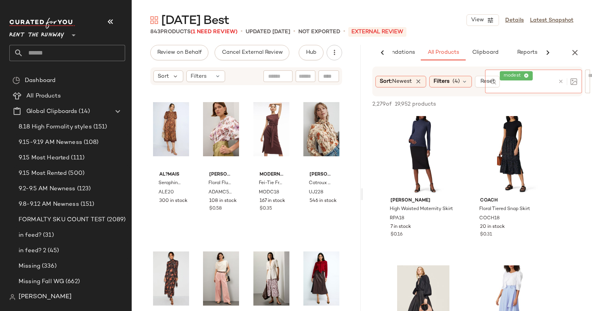
click at [561, 84] on icon at bounding box center [561, 82] width 6 height 6
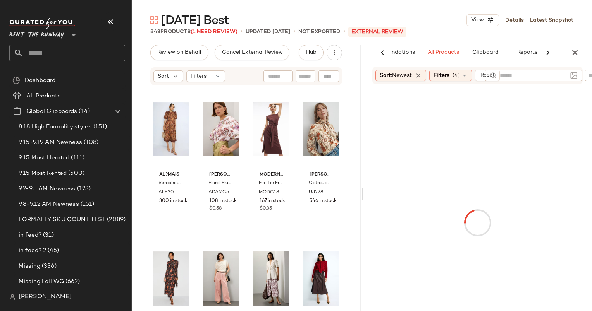
click at [465, 17] on div "[DATE] Best View Details Latest Snapshot" at bounding box center [362, 19] width 460 height 15
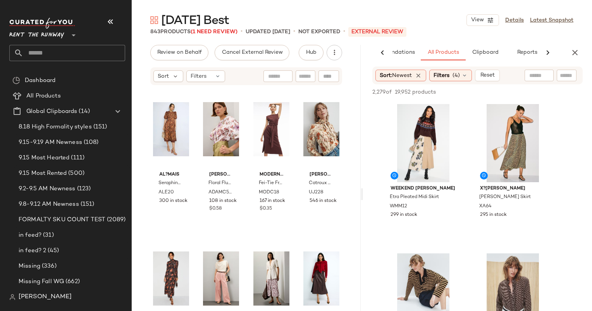
click at [434, 38] on div "[DATE] Best View Details Latest Snapshot 843 Products (1 Need Review) • updated…" at bounding box center [362, 161] width 460 height 299
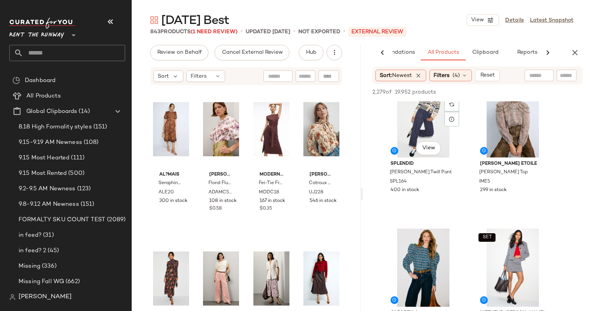
scroll to position [319, 0]
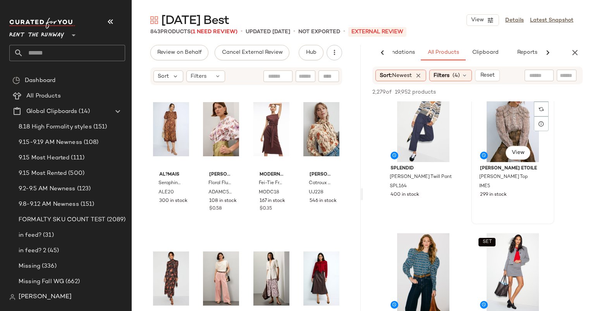
click at [496, 140] on div "#6 View" at bounding box center [513, 123] width 78 height 78
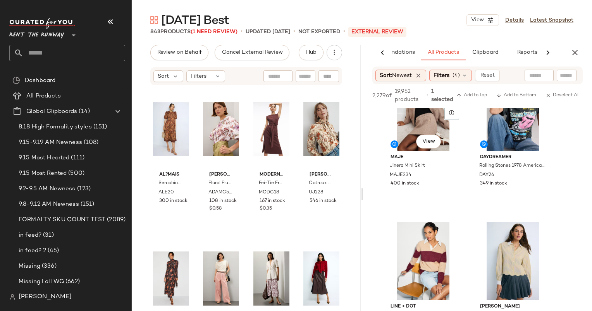
scroll to position [945, 0]
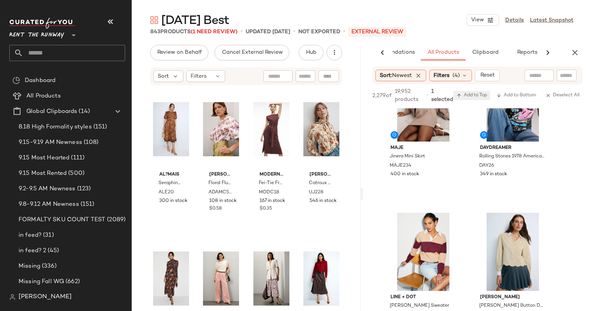
click at [475, 97] on span "Add to Top" at bounding box center [471, 95] width 31 height 5
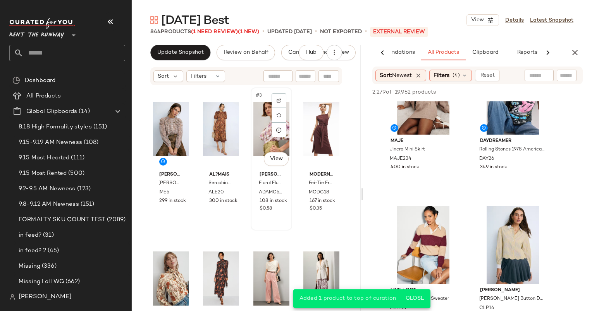
scroll to position [102, 0]
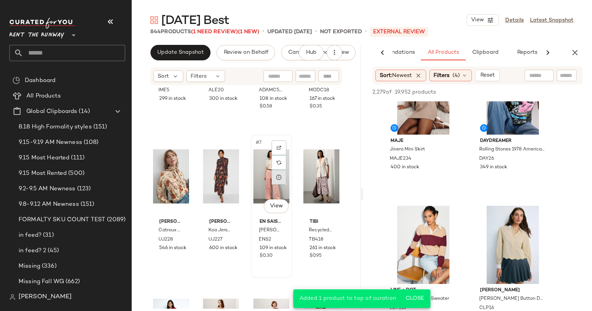
click at [272, 184] on div at bounding box center [279, 177] width 15 height 15
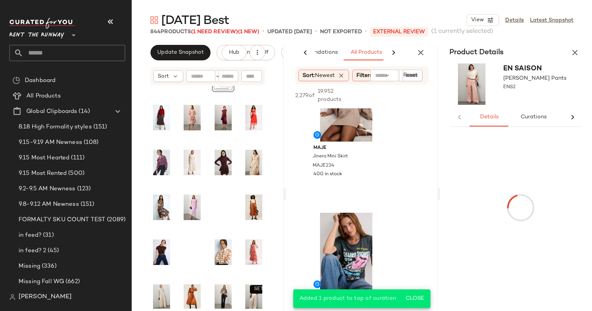
scroll to position [0, 60]
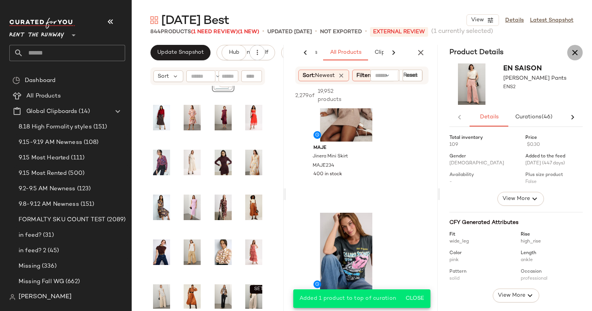
click at [577, 50] on icon "button" at bounding box center [574, 52] width 9 height 9
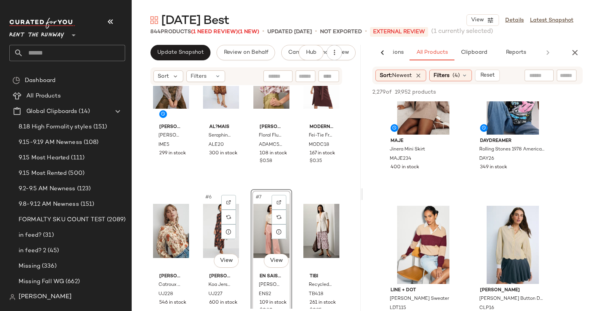
scroll to position [189, 0]
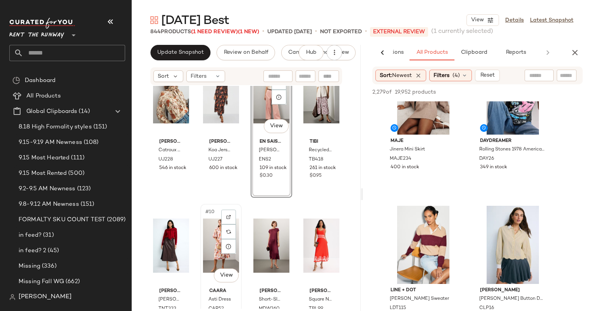
click at [215, 236] on div "#10 View" at bounding box center [221, 246] width 36 height 78
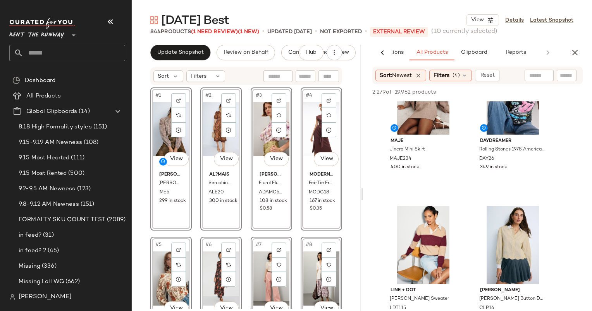
scroll to position [71, 0]
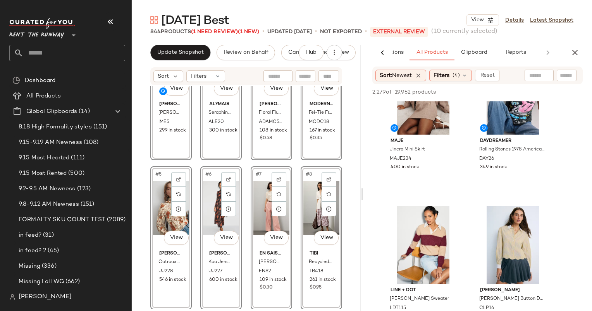
click at [251, 229] on div "#7 View En Saison [PERSON_NAME] Pants ENS2 109 in stock $0.30" at bounding box center [271, 238] width 41 height 143
click at [256, 220] on div "#7 View" at bounding box center [271, 208] width 36 height 78
click at [243, 158] on div "#1 View [PERSON_NAME] Etoile [PERSON_NAME] Top IME5 299 in stock #2 View AL?MAI…" at bounding box center [246, 128] width 192 height 222
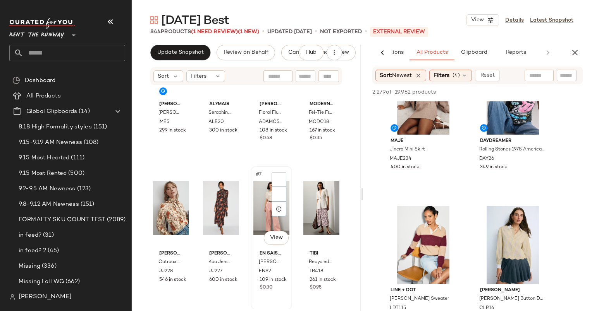
click at [257, 171] on span "#7" at bounding box center [259, 175] width 8 height 8
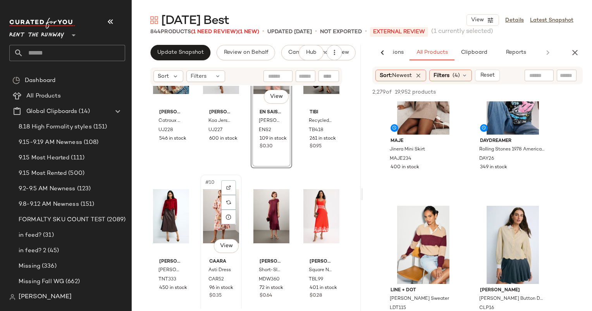
click at [203, 214] on div "#10 View" at bounding box center [221, 216] width 36 height 78
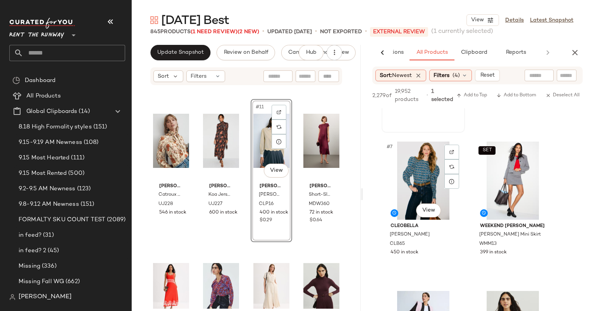
scroll to position [418, 0]
click at [415, 182] on div "#7 View" at bounding box center [423, 180] width 78 height 78
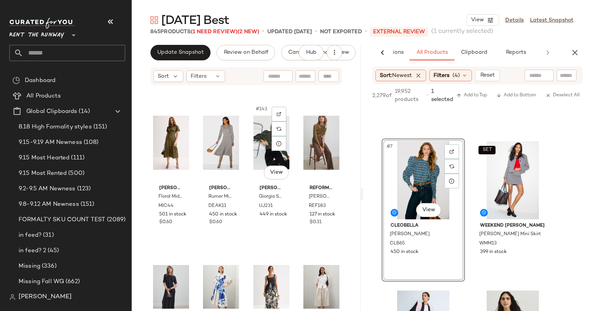
scroll to position [5215, 0]
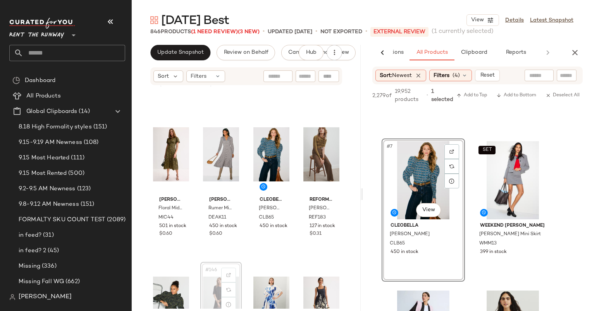
scroll to position [5215, 0]
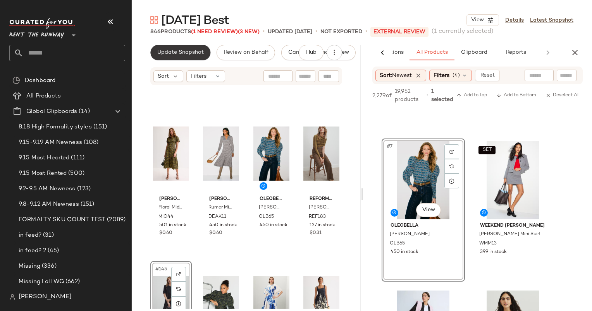
click at [191, 53] on span "Update Snapshot" at bounding box center [180, 53] width 47 height 6
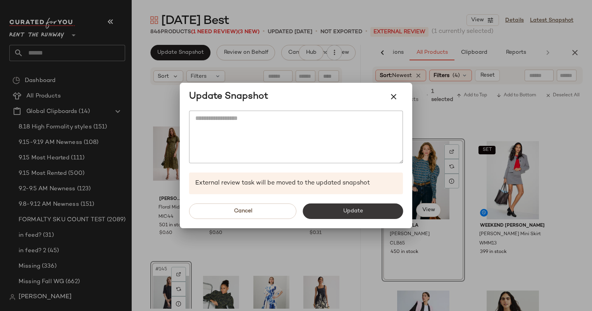
click at [332, 214] on button "Update" at bounding box center [353, 211] width 100 height 15
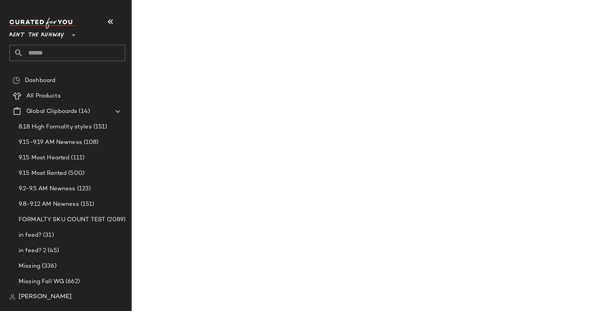
scroll to position [717, 0]
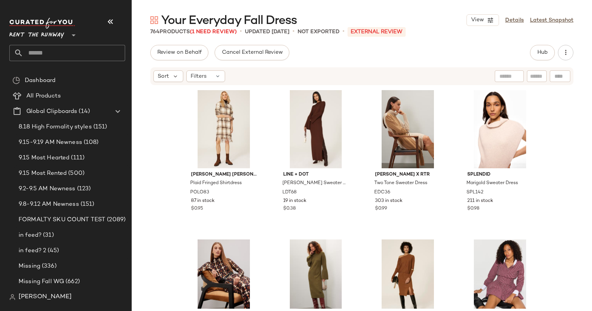
click at [554, 47] on div "Hub" at bounding box center [542, 52] width 25 height 15
click at [545, 50] on span "Hub" at bounding box center [542, 53] width 11 height 6
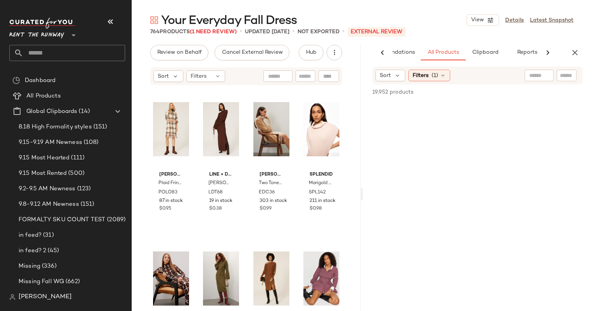
scroll to position [0, 40]
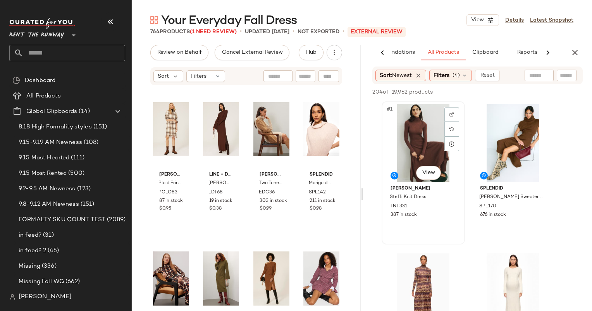
click at [408, 135] on div "#1 View" at bounding box center [423, 143] width 78 height 78
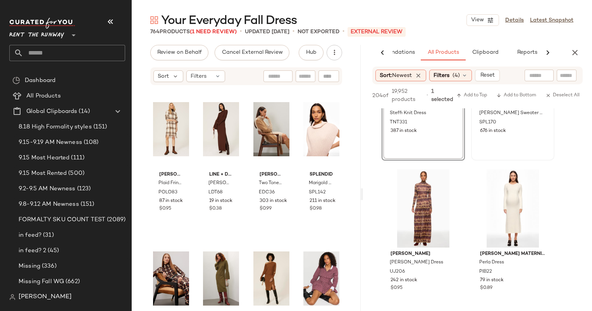
scroll to position [91, 0]
click at [528, 144] on div "#2 View Splendid Brown Marigold Sweater Dress SPL170 676 in stock" at bounding box center [513, 89] width 82 height 142
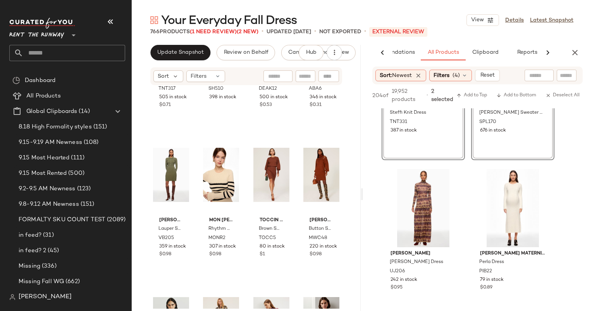
scroll to position [1623, 0]
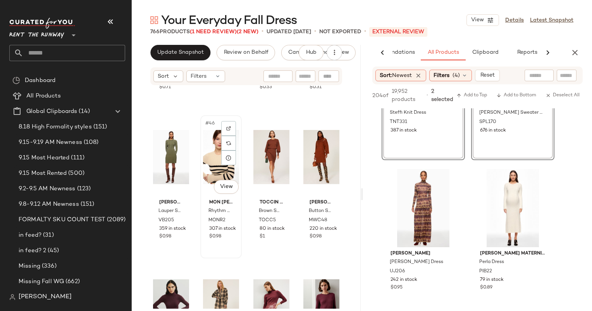
click at [209, 172] on div "#46 View" at bounding box center [221, 157] width 36 height 78
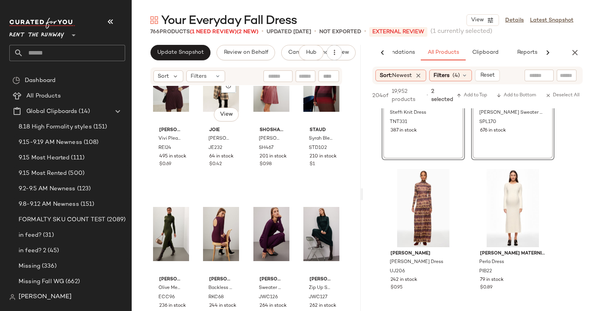
scroll to position [1846, 0]
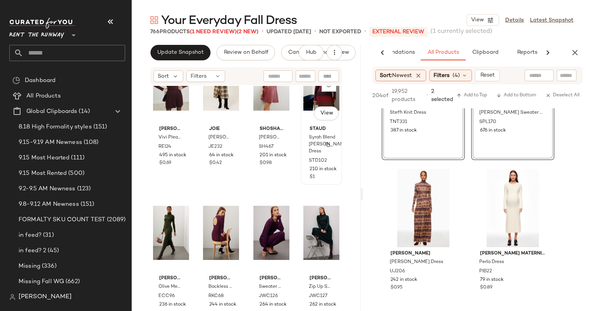
click at [329, 146] on div "Staud Syrah Blend Edna Dress STD102 210 in stock $1" at bounding box center [321, 152] width 36 height 59
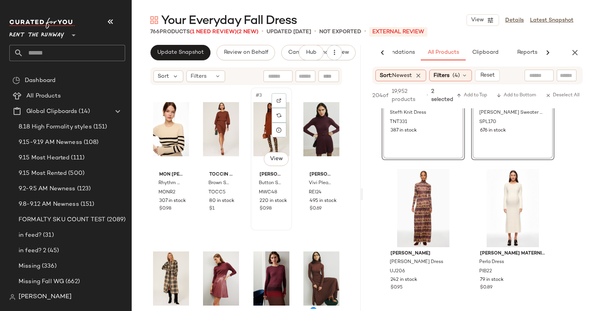
scroll to position [116, 0]
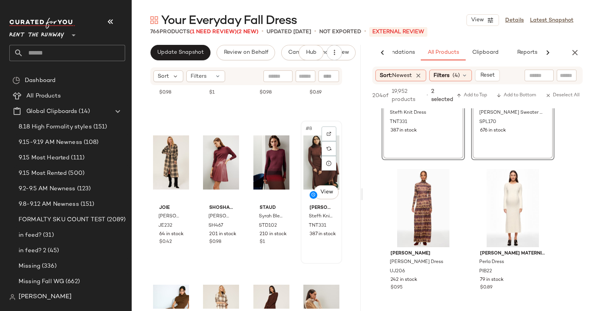
click at [310, 160] on div "#8 View" at bounding box center [321, 163] width 36 height 78
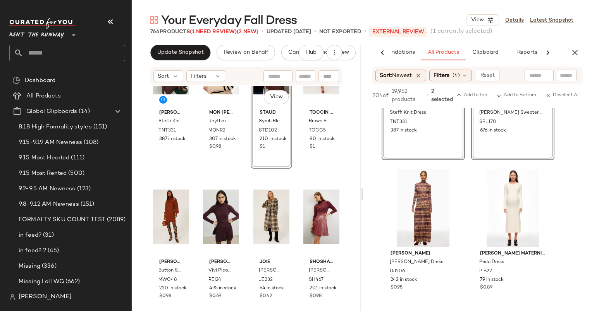
scroll to position [81, 0]
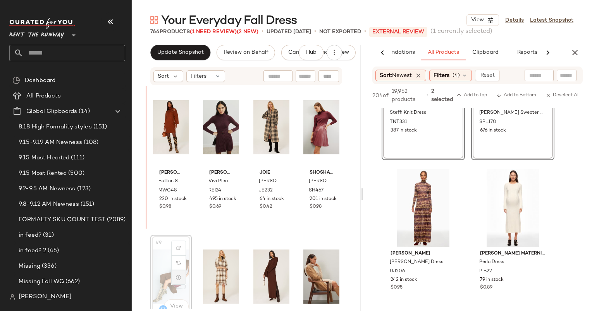
scroll to position [118, 0]
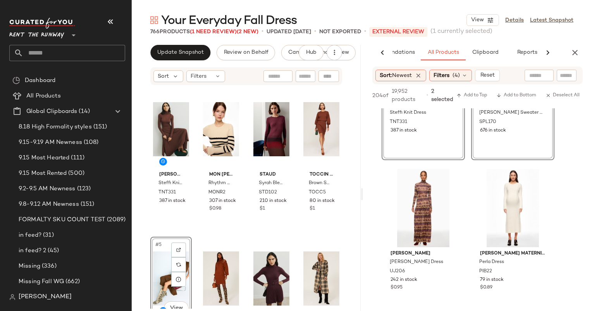
click at [184, 41] on div "Your Everyday Fall Dress View Details Latest Snapshot 766 Products (1 Need Revi…" at bounding box center [362, 161] width 460 height 299
click at [221, 81] on div "Filters" at bounding box center [205, 77] width 39 height 12
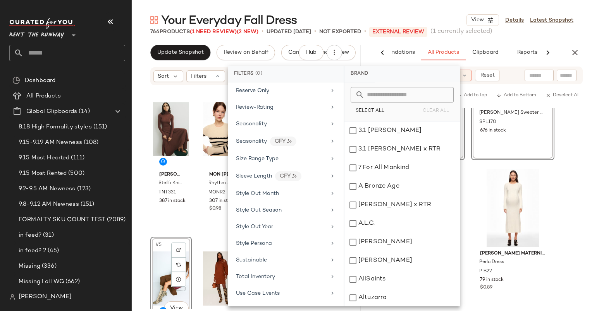
scroll to position [963, 0]
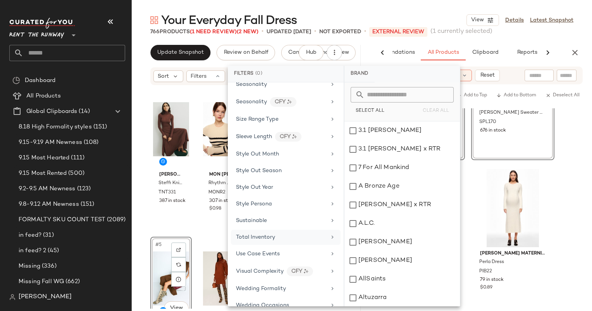
click at [290, 230] on div "Total Inventory" at bounding box center [286, 237] width 110 height 15
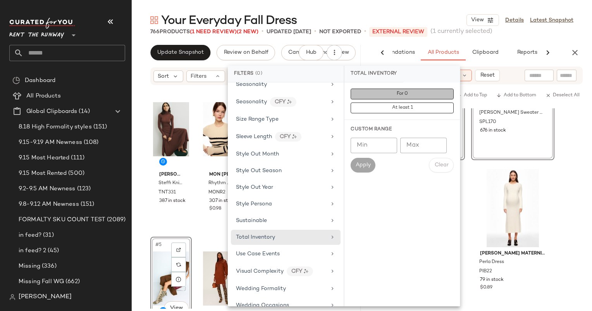
click at [397, 90] on button "For 0" at bounding box center [402, 94] width 103 height 11
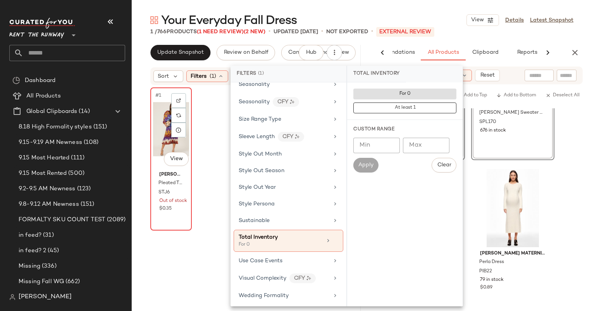
click at [168, 137] on div "#1 View" at bounding box center [171, 129] width 36 height 78
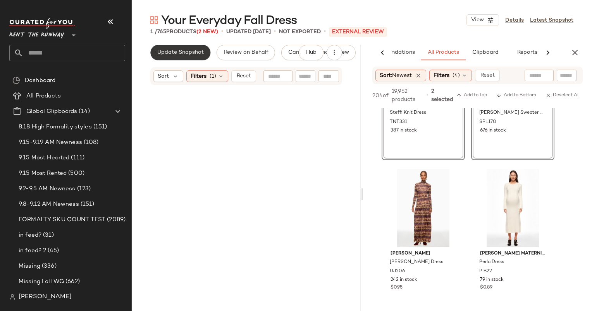
click at [169, 57] on button "Update Snapshot" at bounding box center [180, 52] width 60 height 15
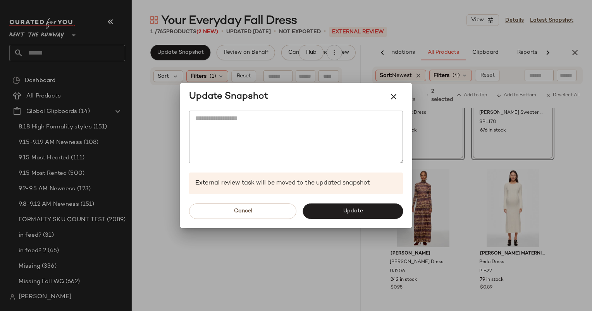
click at [344, 223] on div "Cancel Update" at bounding box center [296, 211] width 232 height 34
click at [334, 212] on button "Update" at bounding box center [353, 211] width 100 height 15
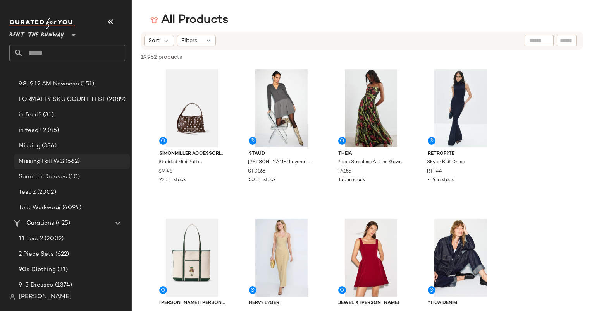
scroll to position [137, 0]
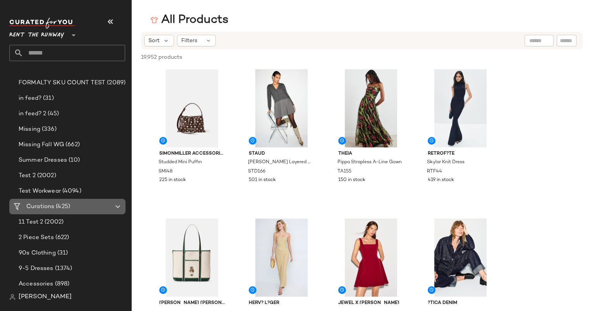
click at [53, 205] on span "Curations" at bounding box center [40, 207] width 28 height 9
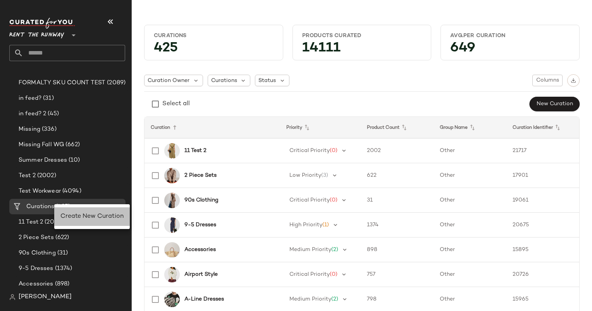
click at [92, 208] on div "Create New Curation" at bounding box center [92, 217] width 76 height 19
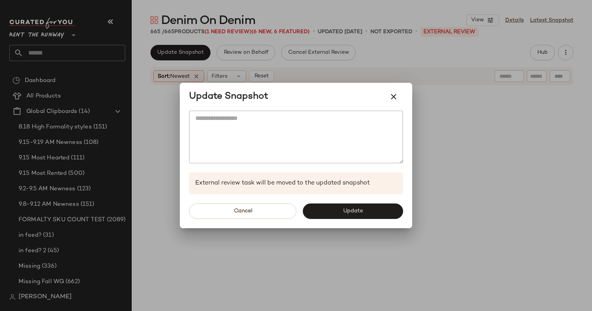
scroll to position [944, 0]
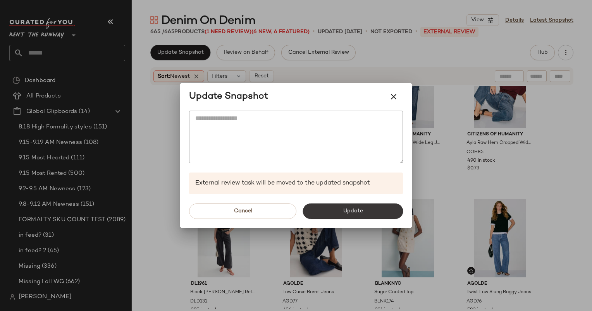
click at [356, 217] on button "Update" at bounding box center [353, 211] width 100 height 15
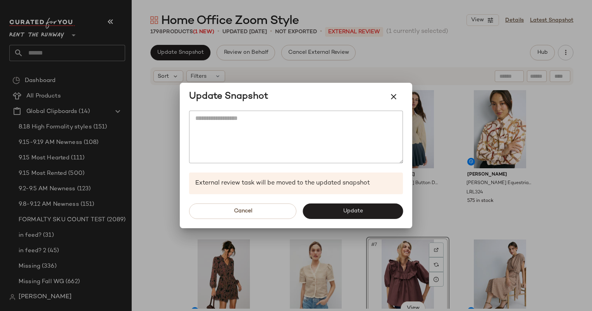
scroll to position [4, 0]
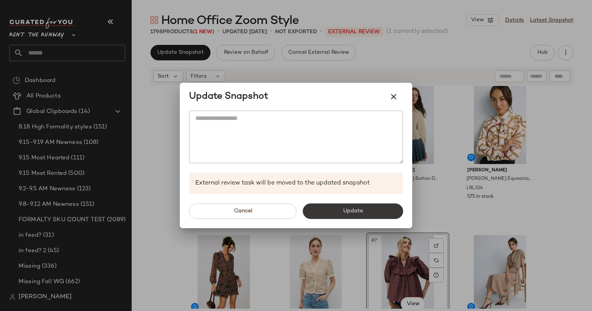
click at [364, 208] on button "Update" at bounding box center [353, 211] width 100 height 15
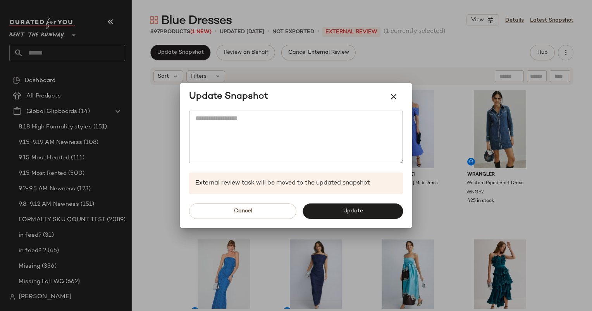
click at [360, 201] on div "Cancel Update" at bounding box center [296, 211] width 232 height 34
click at [368, 210] on button "Update" at bounding box center [353, 211] width 100 height 15
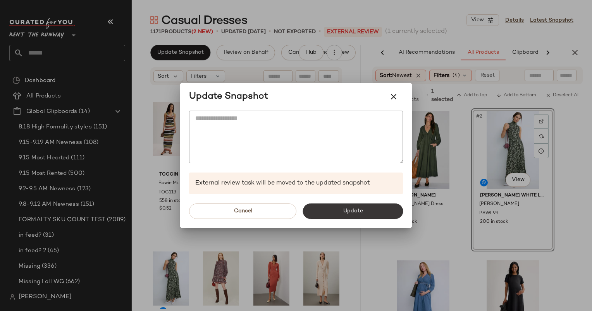
scroll to position [0, 40]
click at [356, 210] on span "Update" at bounding box center [352, 211] width 20 height 6
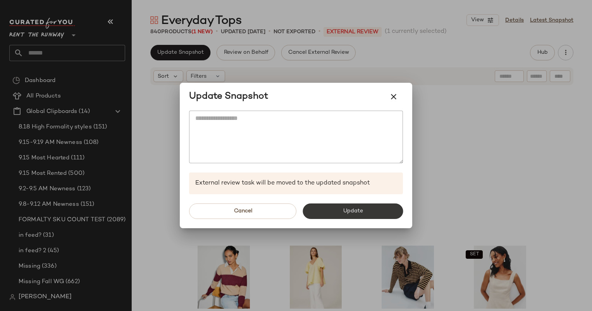
scroll to position [268, 0]
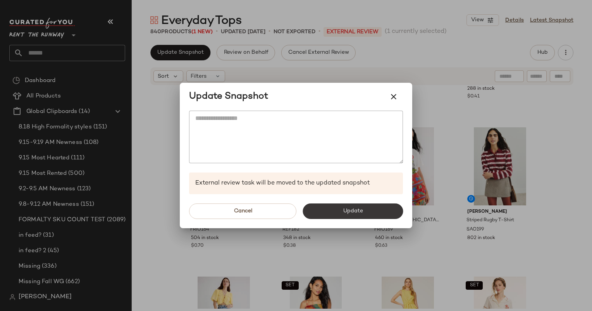
click at [384, 212] on button "Update" at bounding box center [353, 211] width 100 height 15
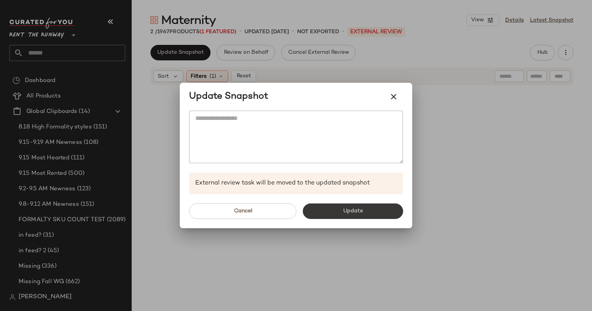
click at [371, 215] on button "Update" at bounding box center [353, 211] width 100 height 15
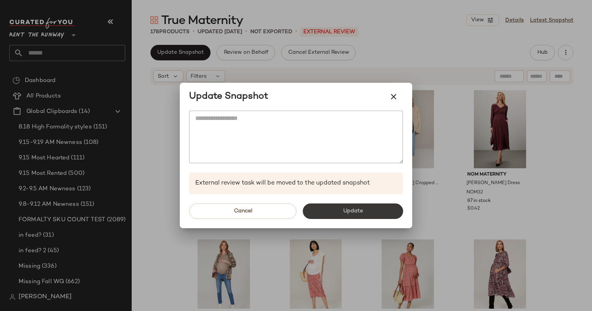
click at [362, 210] on span "Update" at bounding box center [352, 211] width 20 height 6
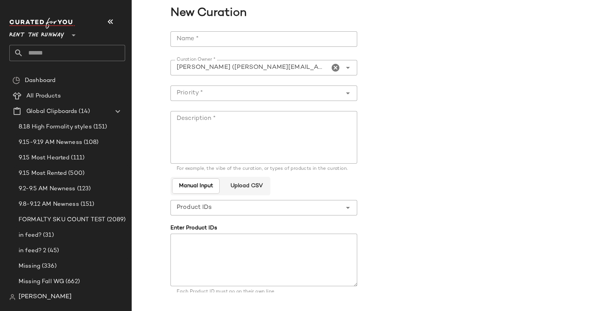
click at [175, 38] on input "Name *" at bounding box center [263, 38] width 187 height 15
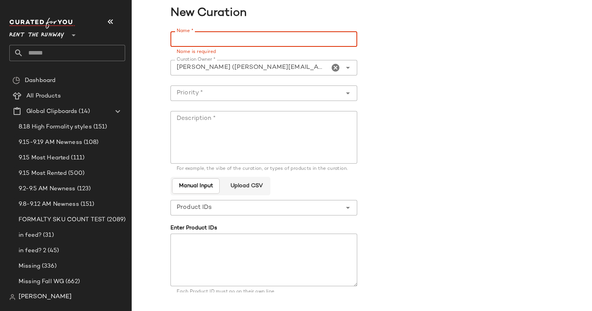
paste input "*"
click at [198, 46] on input "Name *" at bounding box center [263, 38] width 187 height 15
type input "*"
click at [192, 36] on input "Name *" at bounding box center [263, 38] width 187 height 15
drag, startPoint x: 189, startPoint y: 36, endPoint x: 164, endPoint y: 41, distance: 25.4
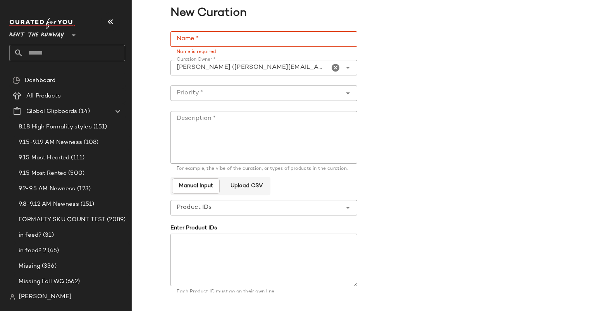
click at [164, 41] on div "**********" at bounding box center [362, 187] width 460 height 320
click at [227, 119] on textarea "Description *" at bounding box center [263, 137] width 187 height 53
click at [173, 50] on div "Name is required" at bounding box center [263, 51] width 187 height 9
click at [225, 84] on div at bounding box center [264, 81] width 174 height 5
click at [211, 16] on span "New Curation" at bounding box center [360, 13] width 456 height 17
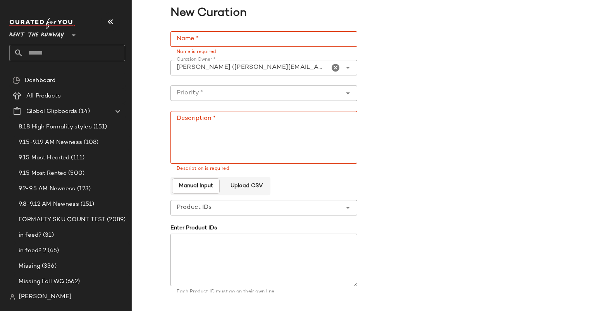
click at [223, 37] on input "Name *" at bounding box center [263, 38] width 187 height 15
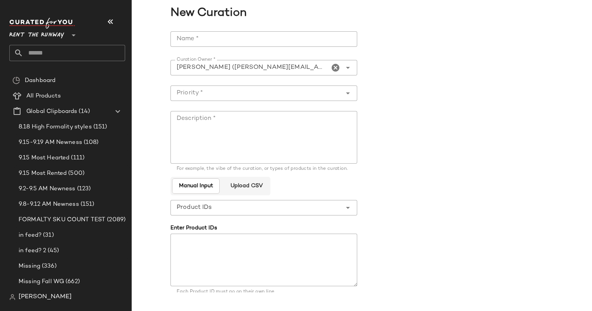
click at [170, 36] on div "**********" at bounding box center [362, 187] width 460 height 320
click at [186, 41] on input "Name *" at bounding box center [263, 38] width 187 height 15
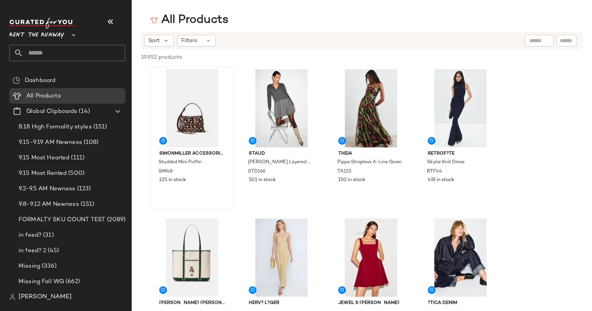
click at [150, 98] on div "SIMONMILLER Accessories Studded Mini Puffin SMI48 225 in stock" at bounding box center [191, 138] width 83 height 143
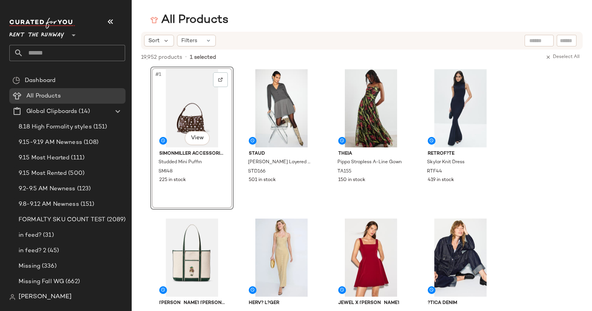
click at [294, 40] on div "Sort Filters" at bounding box center [311, 41] width 335 height 12
click at [294, 57] on div "19,952 products • 1 selected Deselect All" at bounding box center [362, 58] width 460 height 17
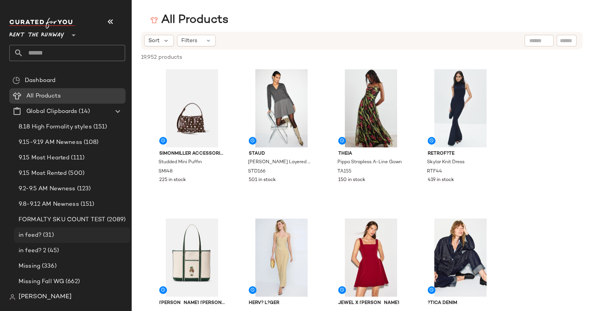
scroll to position [88, 0]
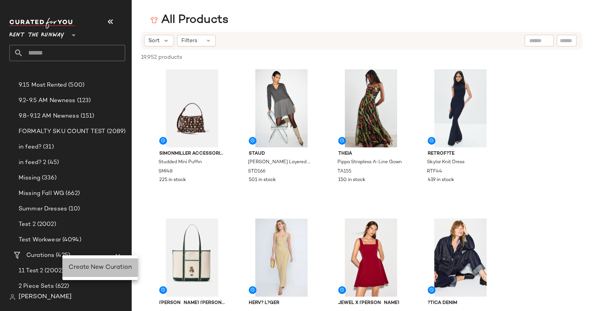
click at [92, 267] on span "Create New Curation" at bounding box center [100, 268] width 63 height 7
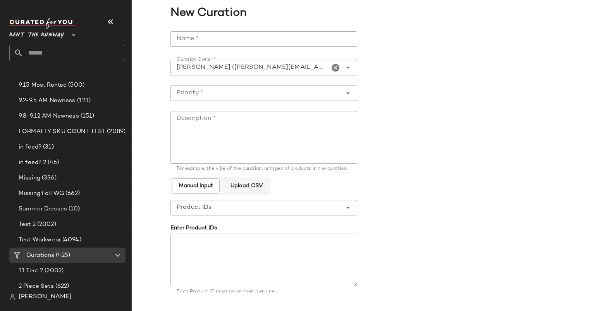
click at [205, 41] on input "Name *" at bounding box center [263, 38] width 187 height 15
paste input "**********"
type input "**********"
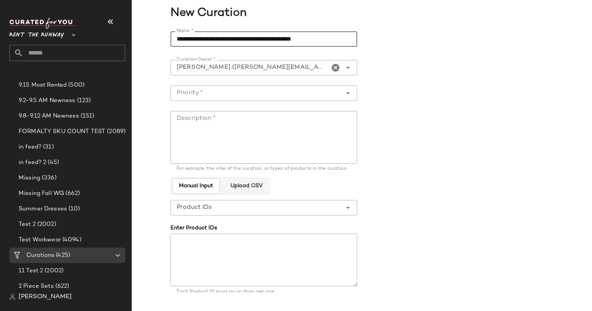
click at [232, 126] on textarea "Description *" at bounding box center [263, 137] width 187 height 53
paste textarea "**********"
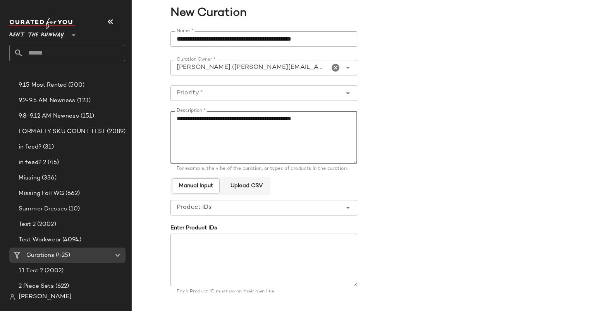
type textarea "**********"
click at [206, 91] on input "Priority *" at bounding box center [255, 93] width 171 height 9
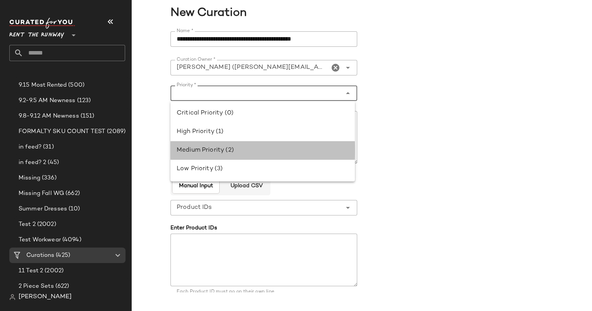
click at [230, 151] on div "Medium Priority (2)" at bounding box center [263, 150] width 172 height 9
type input "**********"
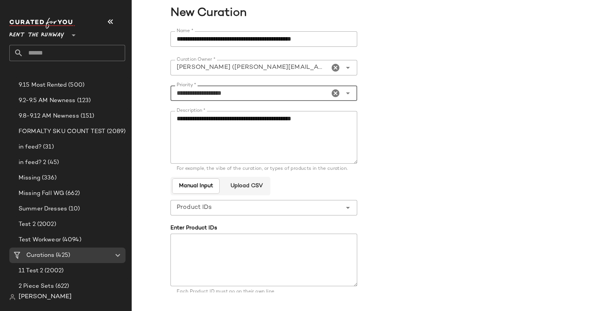
scroll to position [57, 0]
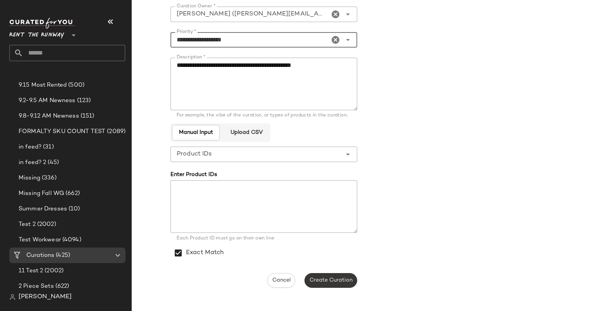
click at [325, 279] on span "Create Curation" at bounding box center [330, 281] width 43 height 6
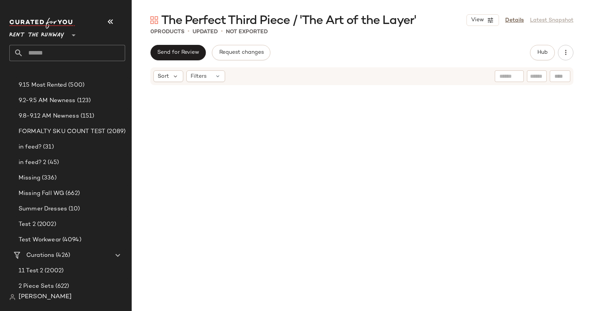
click at [510, 25] on div "View Details Latest Snapshot" at bounding box center [519, 20] width 107 height 12
click at [503, 14] on div "View Details Latest Snapshot" at bounding box center [519, 20] width 107 height 12
click at [513, 21] on link "Details" at bounding box center [514, 20] width 19 height 8
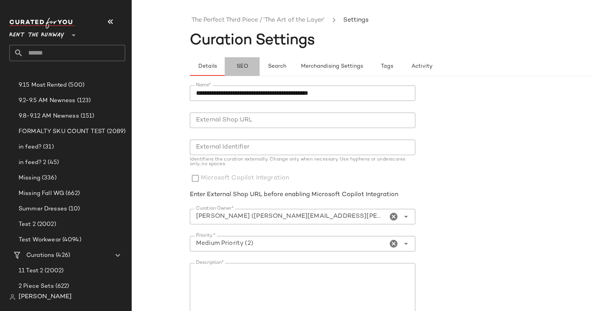
click at [256, 71] on button "SEO" at bounding box center [242, 66] width 35 height 19
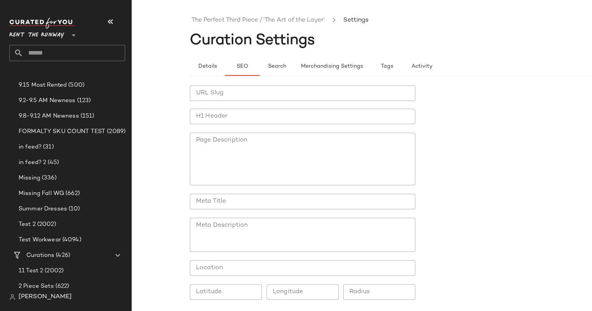
click at [242, 122] on input "H1 Header" at bounding box center [302, 116] width 225 height 15
paste input "**********"
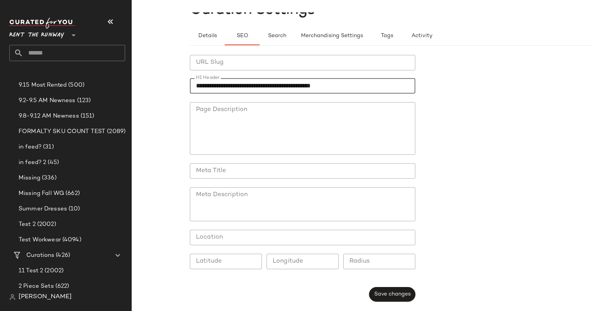
type input "**********"
click at [391, 302] on div "**********" at bounding box center [305, 178] width 230 height 256
click at [383, 296] on span "Save changes" at bounding box center [392, 295] width 37 height 6
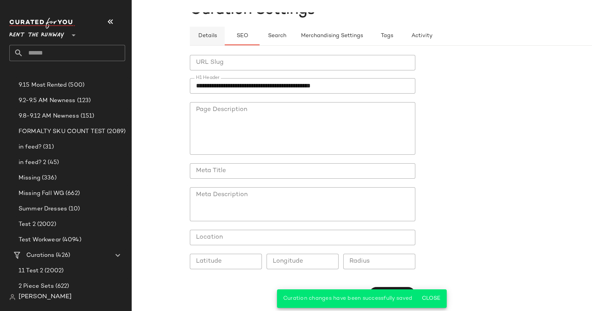
click at [205, 34] on span "Details" at bounding box center [207, 36] width 19 height 6
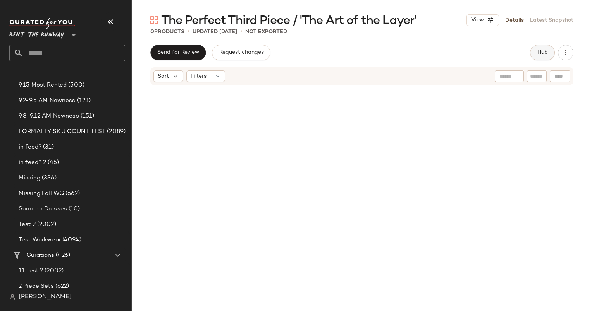
click at [537, 57] on button "Hub" at bounding box center [542, 52] width 25 height 15
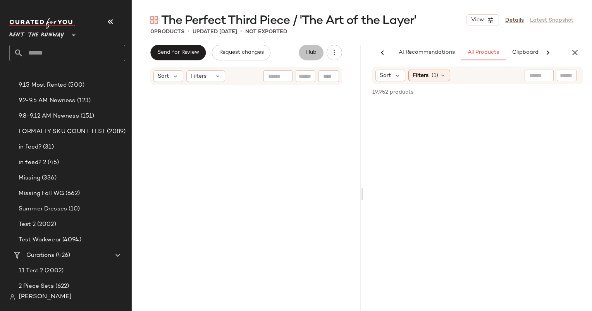
scroll to position [0, 40]
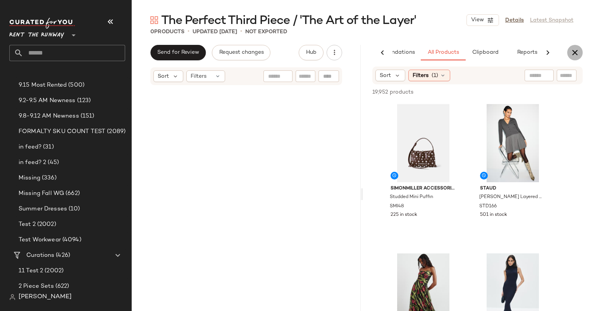
click at [576, 51] on icon "button" at bounding box center [574, 52] width 9 height 9
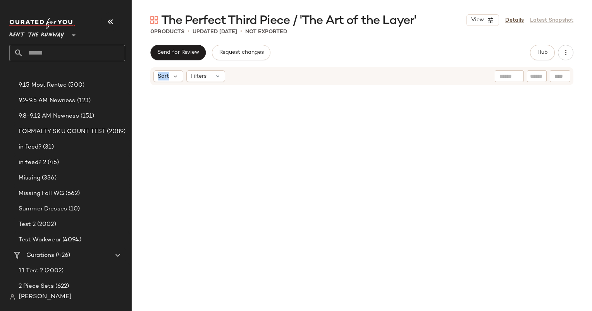
click at [576, 51] on div "Send for Review Request changes Hub Sort Filters" at bounding box center [362, 178] width 460 height 267
drag, startPoint x: 576, startPoint y: 51, endPoint x: 473, endPoint y: 47, distance: 103.1
click at [473, 47] on div "Send for Review Request changes Hub" at bounding box center [361, 52] width 423 height 15
click at [566, 114] on div at bounding box center [362, 181] width 460 height 191
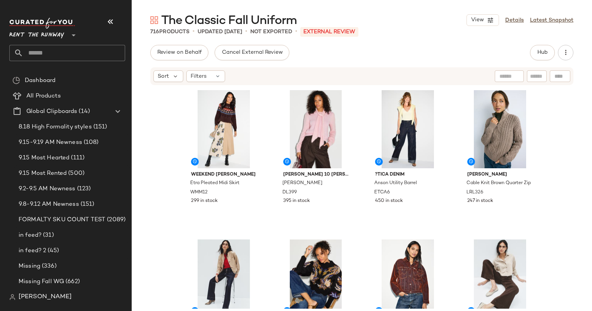
click at [177, 151] on div "Weekend [PERSON_NAME] [PERSON_NAME] Pleated Midi Skirt WMM12 299 in stock [PERS…" at bounding box center [362, 197] width 460 height 223
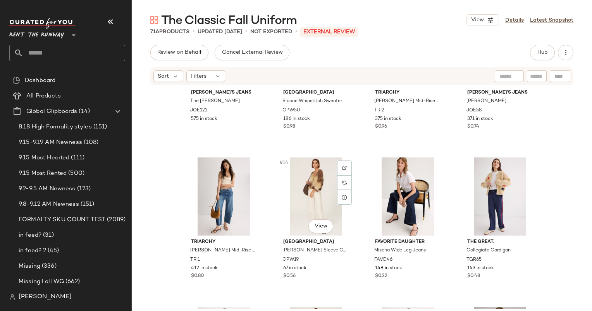
scroll to position [213, 0]
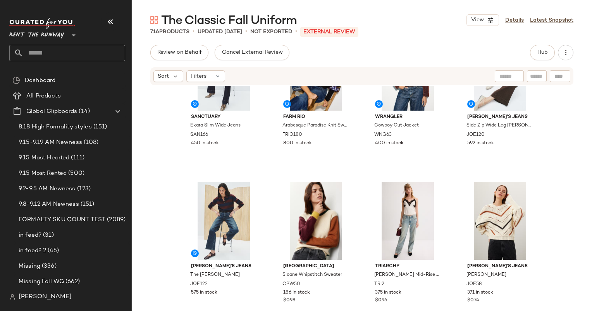
drag, startPoint x: 396, startPoint y: 224, endPoint x: 283, endPoint y: 85, distance: 179.3
drag, startPoint x: 283, startPoint y: 85, endPoint x: 430, endPoint y: 173, distance: 171.5
click at [430, 173] on div "WRANGLER Cowboy Cut Jacket WNG63 400 in stock" at bounding box center [407, 101] width 83 height 143
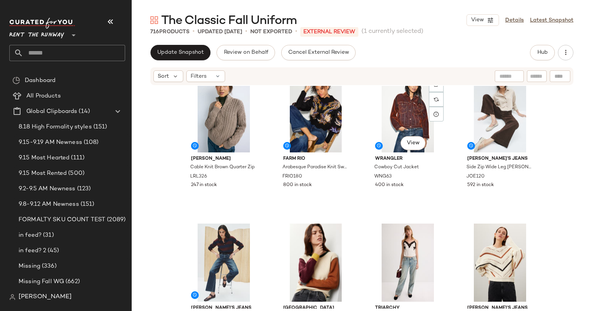
scroll to position [166, 0]
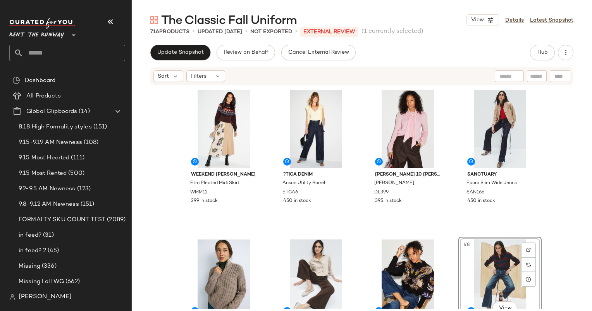
click at [566, 149] on div "Weekend [PERSON_NAME] [PERSON_NAME] Pleated Midi Skirt WMM12 299 in stock ?TICA…" at bounding box center [362, 197] width 460 height 223
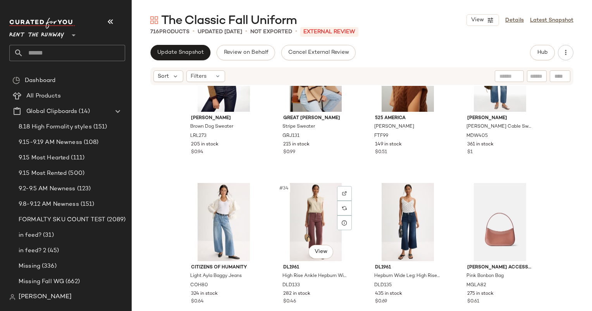
scroll to position [1110, 0]
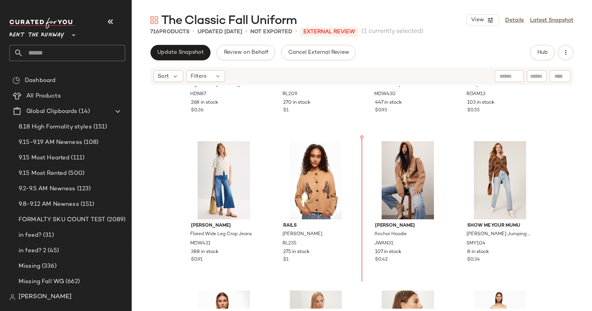
scroll to position [877, 0]
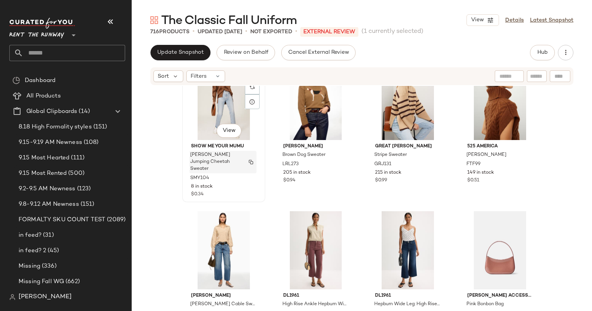
scroll to position [1075, 0]
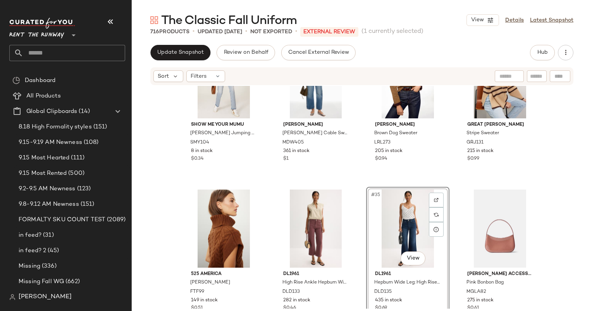
scroll to position [1090, 0]
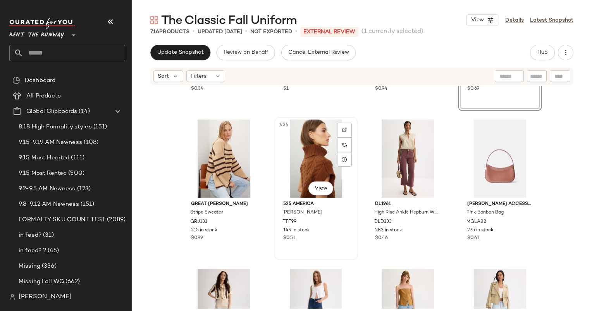
scroll to position [1174, 0]
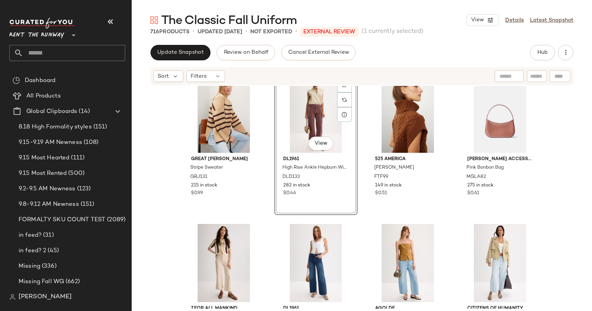
scroll to position [1228, 0]
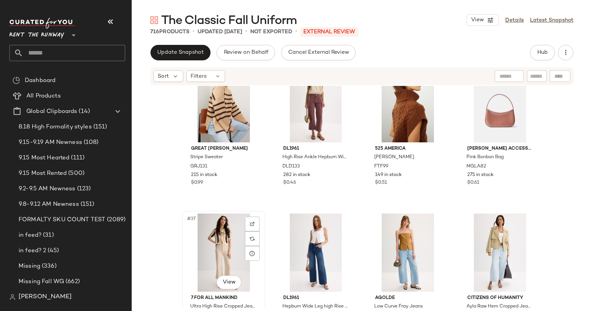
scroll to position [1229, 0]
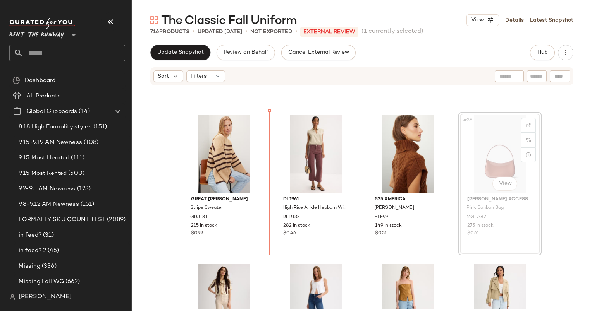
scroll to position [1174, 0]
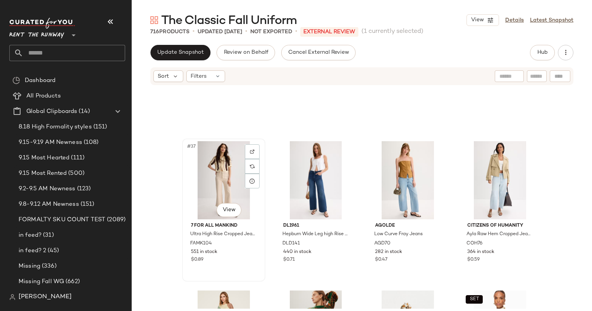
scroll to position [1339, 0]
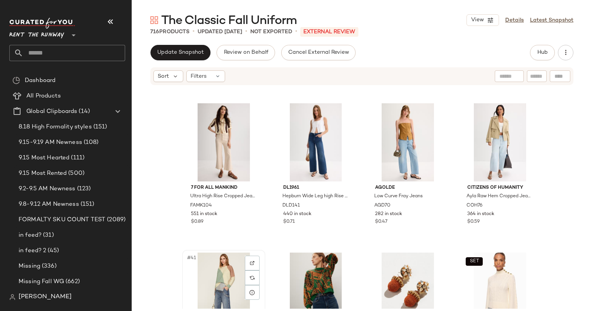
scroll to position [1339, 0]
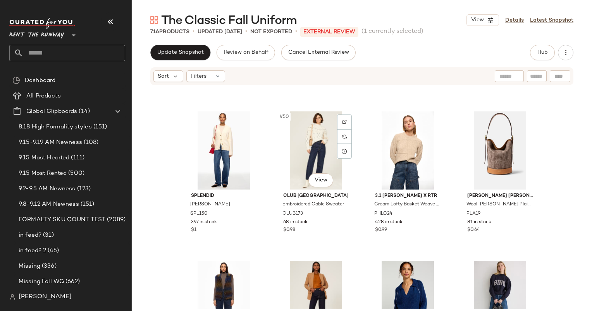
scroll to position [1782, 0]
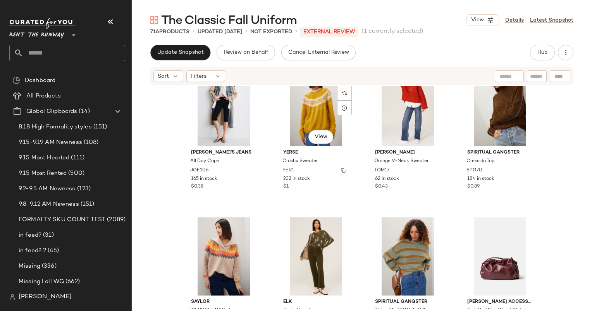
scroll to position [2397, 0]
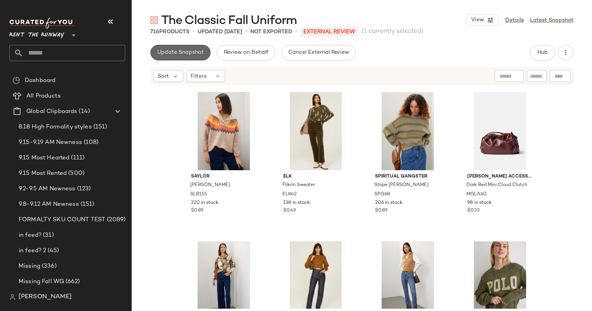
click at [186, 57] on button "Update Snapshot" at bounding box center [180, 52] width 60 height 15
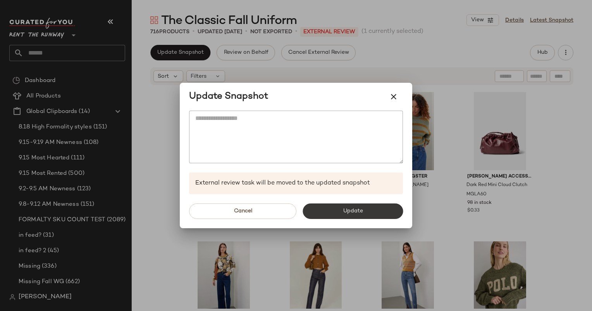
click at [365, 214] on button "Update" at bounding box center [353, 211] width 100 height 15
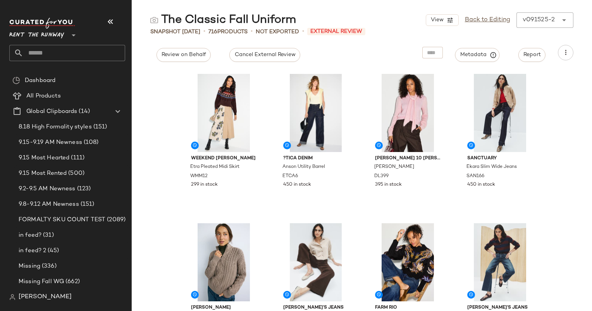
click at [330, 23] on div "The Classic Fall Uniform View Back to Editing v091525-2 ******" at bounding box center [362, 19] width 460 height 15
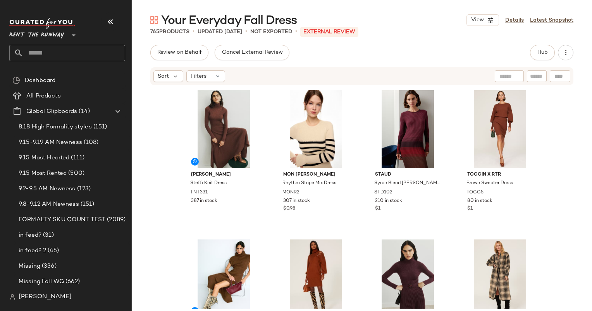
click at [172, 121] on div "[PERSON_NAME] [PERSON_NAME] Knit Dress TNT331 387 in stock Mon [PERSON_NAME] Rh…" at bounding box center [362, 197] width 460 height 223
click at [537, 80] on input "text" at bounding box center [537, 76] width 14 height 8
type input "**********"
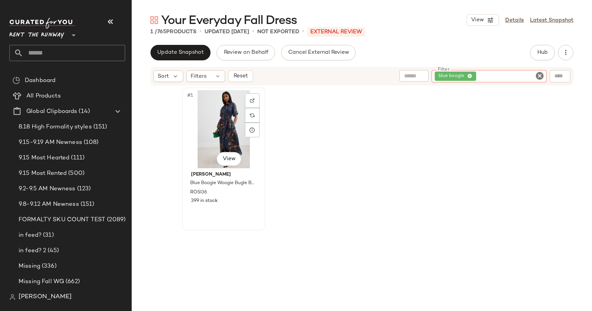
click at [205, 131] on div "#1 View" at bounding box center [224, 129] width 78 height 78
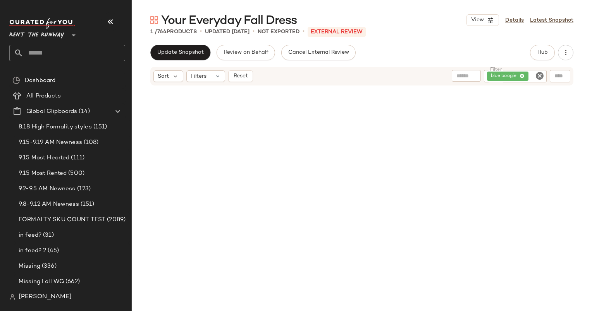
click at [538, 77] on icon "Clear Filter" at bounding box center [539, 75] width 9 height 9
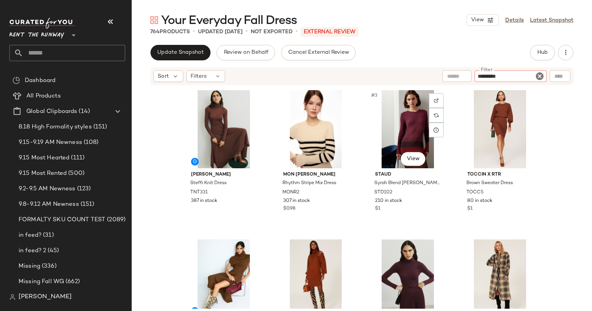
type input "**********"
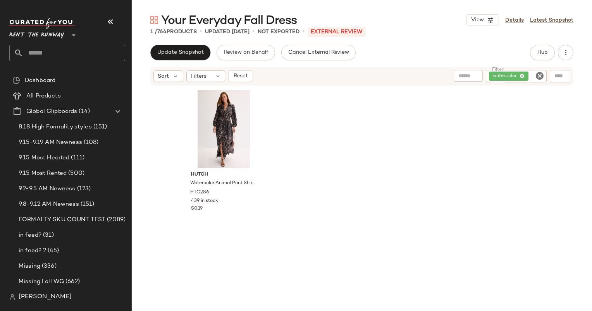
click at [192, 270] on div "Hutch Watercolor Animal Print Shirt Dress HTC286 439 in stock $0.19" at bounding box center [223, 182] width 83 height 189
click at [226, 124] on div "#1 View" at bounding box center [224, 129] width 78 height 78
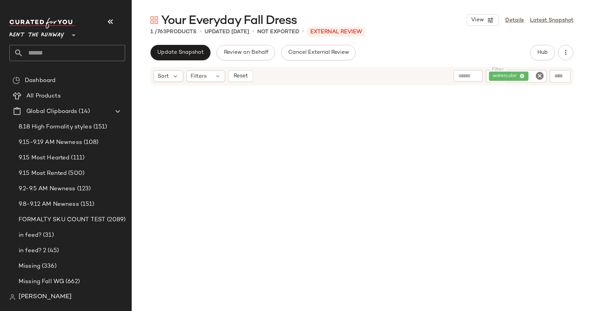
click at [454, 290] on div "Sort Filters Reset Filter watercolor Filter" at bounding box center [362, 189] width 460 height 245
click at [540, 81] on div "watercolor" at bounding box center [516, 76] width 61 height 12
click at [538, 74] on icon "Clear Filter" at bounding box center [539, 75] width 9 height 9
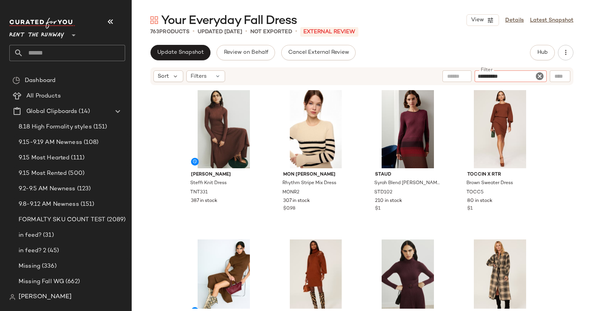
type input "**********"
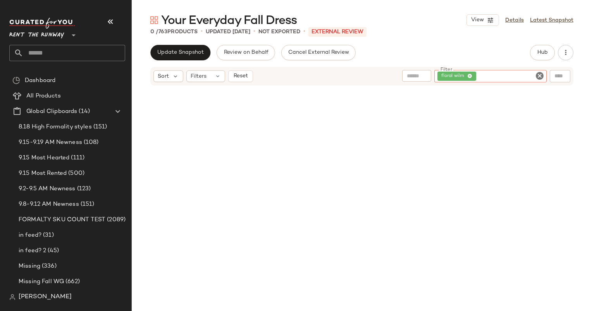
click at [542, 74] on icon "Clear Filter" at bounding box center [539, 75] width 9 height 9
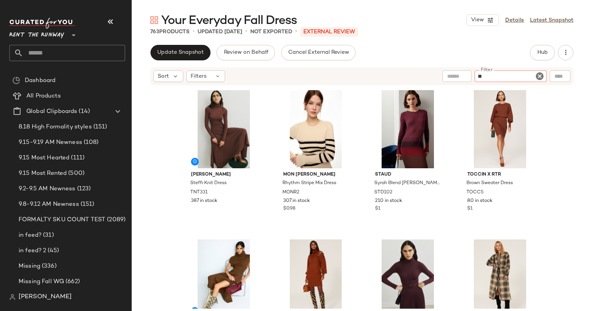
type input "*"
type input "**********"
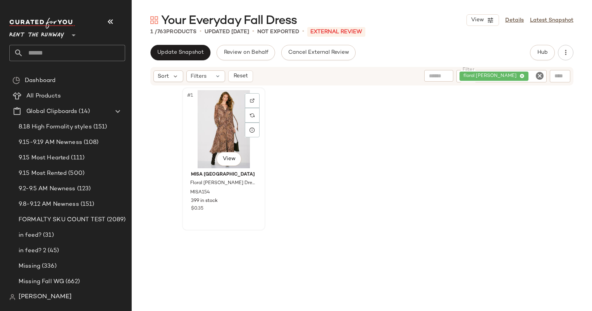
click at [201, 122] on div "#1 View" at bounding box center [224, 129] width 78 height 78
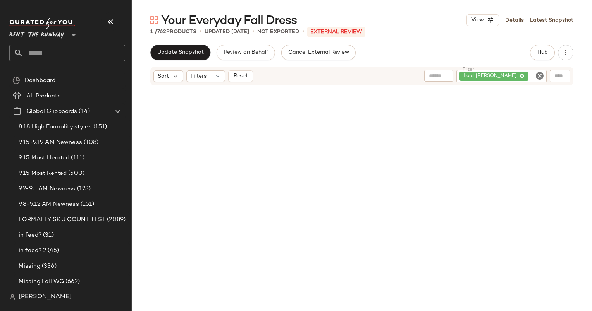
click at [557, 153] on div at bounding box center [362, 181] width 460 height 191
click at [539, 74] on icon "Clear Filter" at bounding box center [539, 75] width 9 height 9
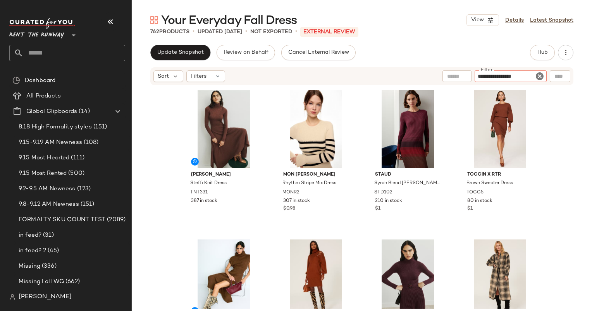
type input "**********"
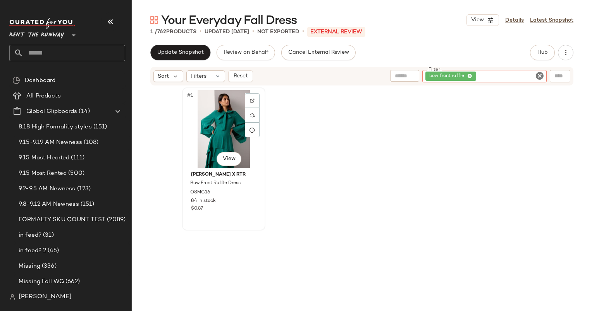
click at [232, 129] on div "#1 View" at bounding box center [224, 129] width 78 height 78
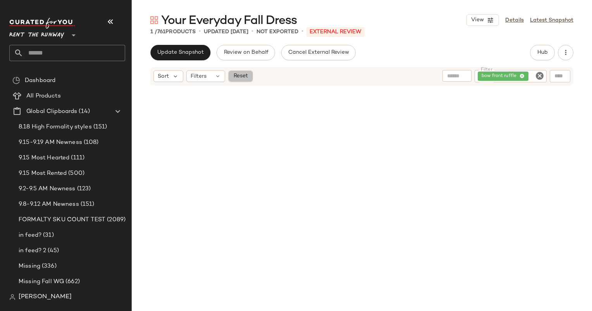
click at [246, 72] on button "Reset" at bounding box center [240, 77] width 25 height 12
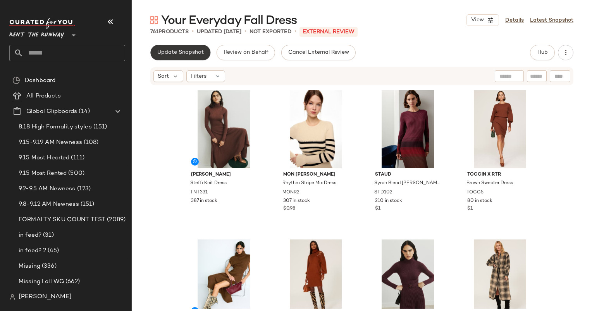
click at [194, 57] on button "Update Snapshot" at bounding box center [180, 52] width 60 height 15
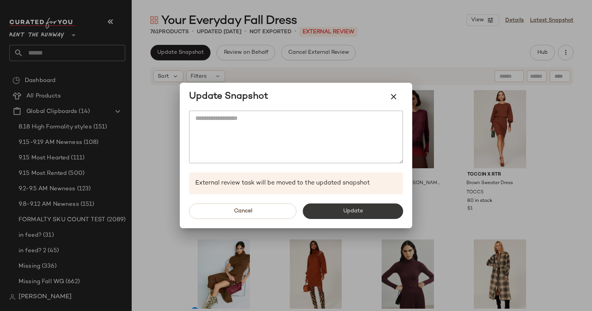
click at [347, 212] on span "Update" at bounding box center [352, 211] width 20 height 6
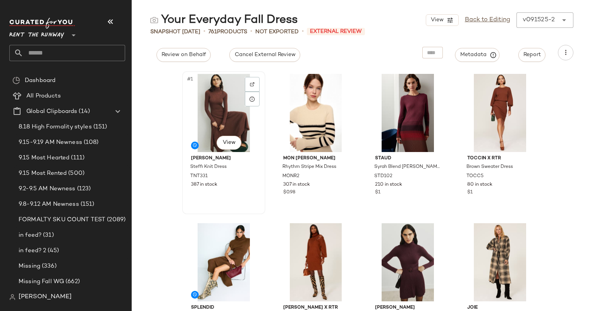
click at [183, 144] on div "#1 View [PERSON_NAME] [PERSON_NAME] Knit Dress TNT331 387 in stock" at bounding box center [224, 143] width 82 height 142
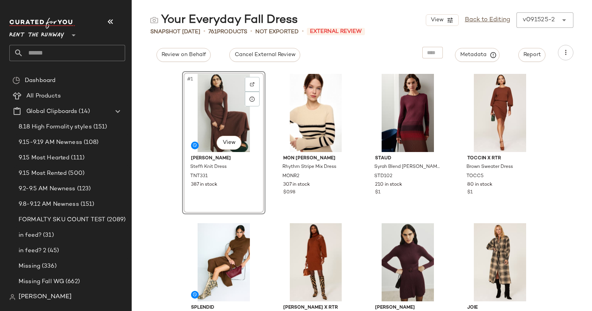
click at [155, 121] on div "#1 View [PERSON_NAME] [PERSON_NAME] Knit Dress TNT331 387 in stock Mon [PERSON_…" at bounding box center [362, 191] width 460 height 242
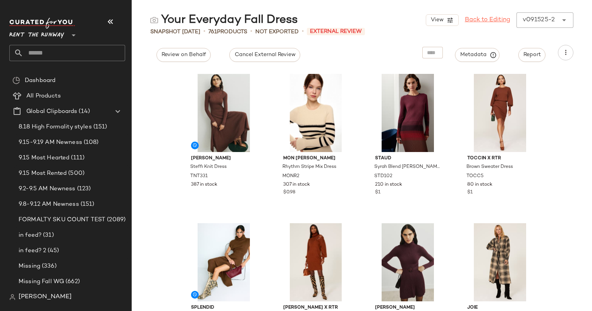
click at [480, 16] on link "Back to Editing" at bounding box center [487, 19] width 45 height 9
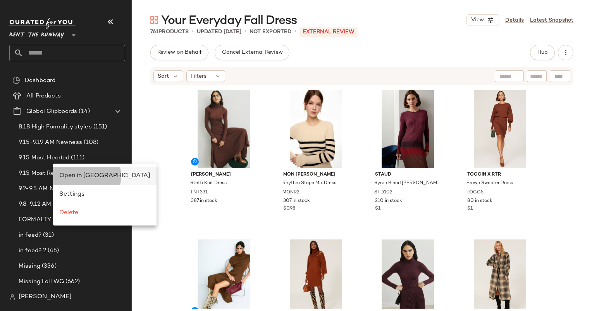
click at [91, 173] on span "Open in [GEOGRAPHIC_DATA]" at bounding box center [104, 176] width 91 height 7
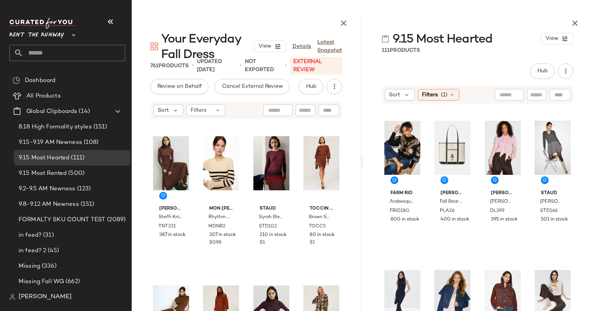
click at [431, 83] on div "Hub Sort Filters (1) FARM Rio Arabesque Paradise Knit Sweater FRIO180 800 in st…" at bounding box center [477, 213] width 229 height 299
click at [445, 93] on span "(1)" at bounding box center [444, 95] width 7 height 8
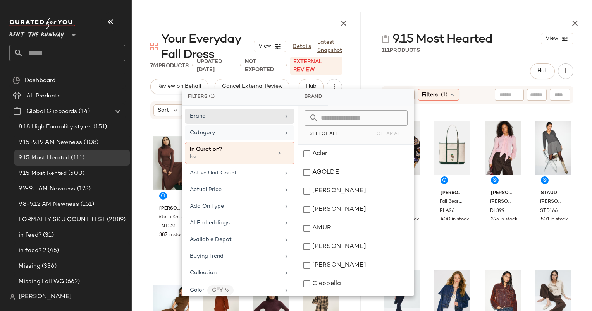
click at [248, 134] on div "Category" at bounding box center [235, 133] width 90 height 8
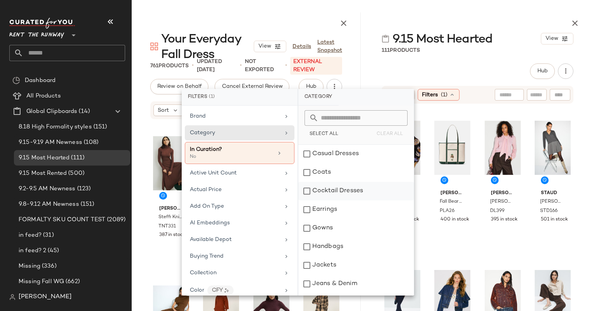
click at [354, 194] on div "Cocktail Dresses" at bounding box center [355, 191] width 115 height 19
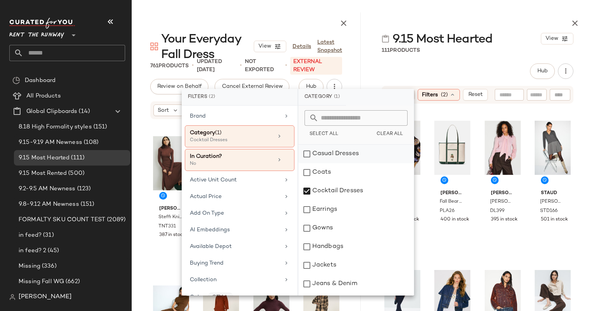
click at [334, 150] on div "Casual Dresses" at bounding box center [355, 154] width 115 height 19
click at [355, 187] on div "Cocktail Dresses" at bounding box center [355, 191] width 115 height 19
click at [440, 74] on div "Hub" at bounding box center [478, 71] width 192 height 15
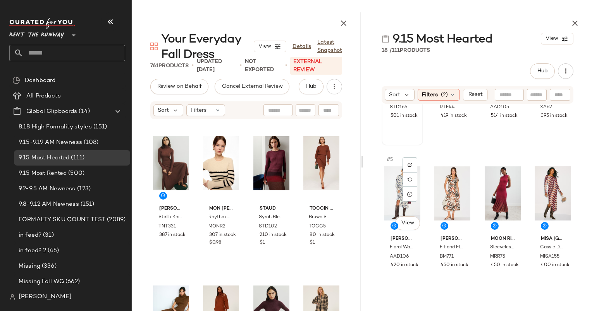
scroll to position [105, 0]
click at [506, 169] on div at bounding box center [510, 164] width 15 height 15
click at [562, 164] on div at bounding box center [560, 164] width 15 height 15
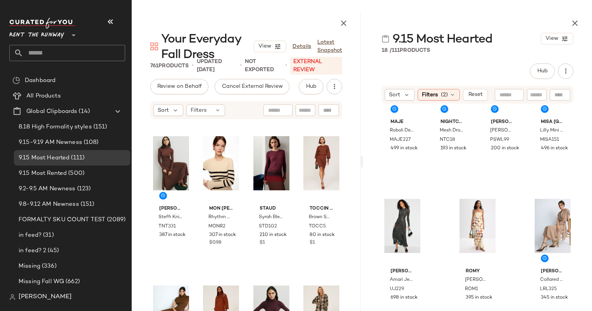
scroll to position [218, 0]
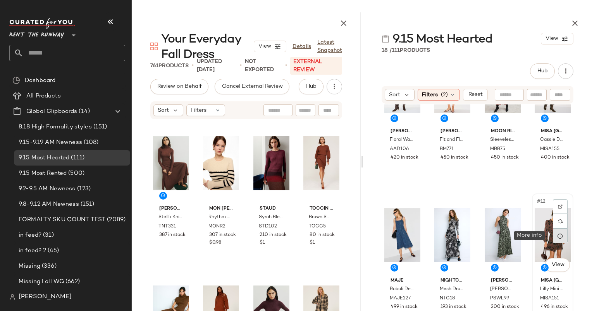
click at [557, 238] on icon at bounding box center [560, 236] width 6 height 6
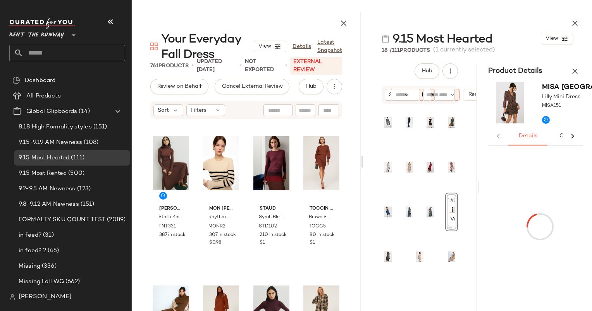
scroll to position [0, 0]
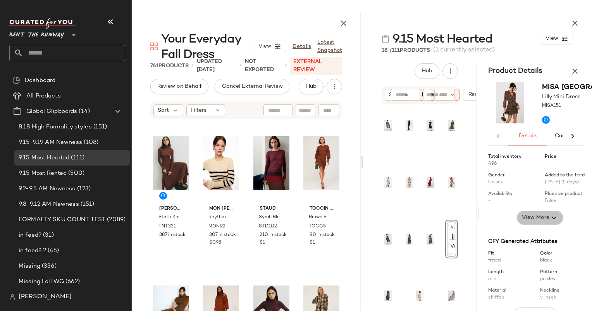
click at [545, 223] on span "View More" at bounding box center [535, 217] width 28 height 9
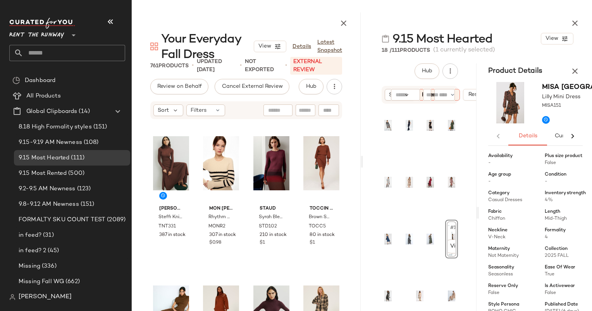
scroll to position [39, 0]
click at [572, 71] on icon "button" at bounding box center [574, 71] width 9 height 9
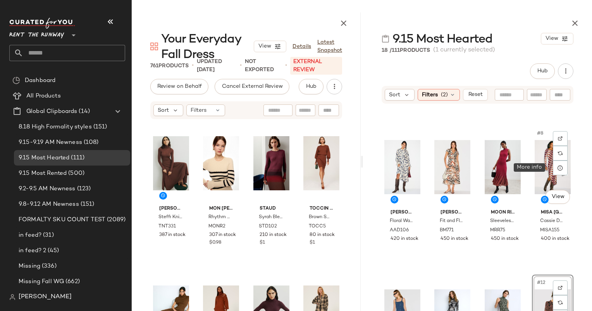
scroll to position [125, 0]
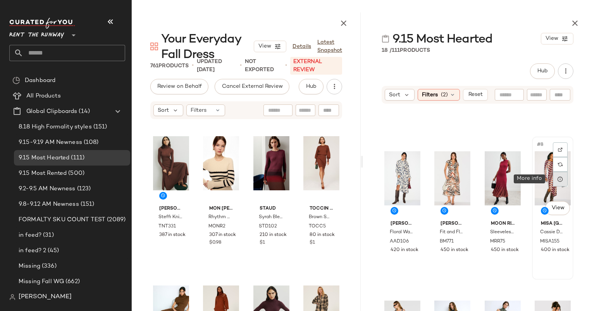
click at [557, 186] on div at bounding box center [560, 179] width 15 height 15
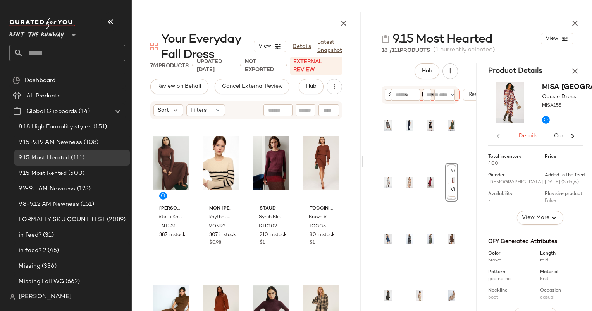
scroll to position [0, 0]
click at [550, 223] on icon "button" at bounding box center [553, 217] width 9 height 9
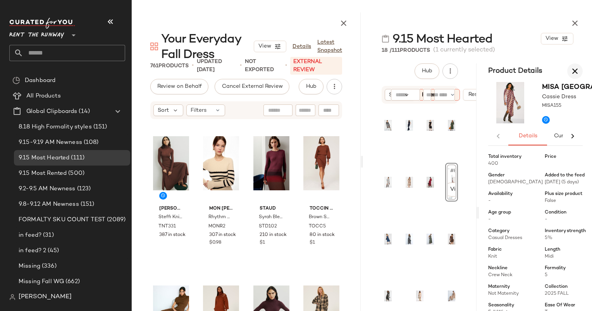
click at [571, 72] on icon "button" at bounding box center [574, 71] width 9 height 9
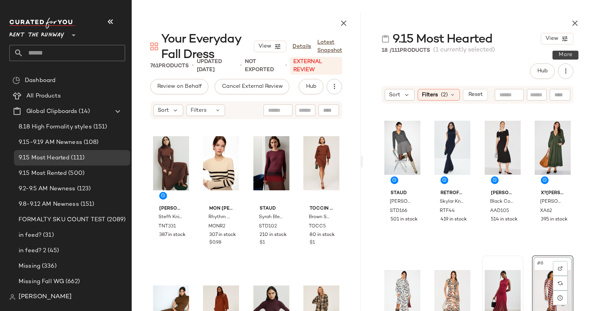
scroll to position [156, 0]
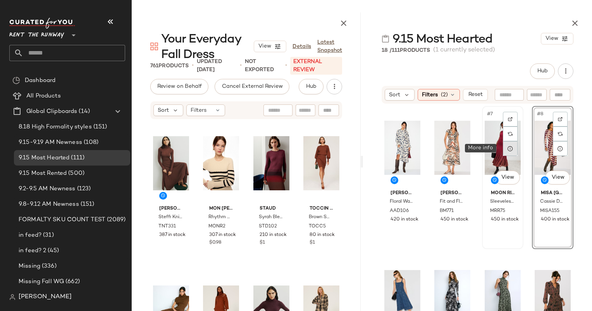
click at [509, 146] on icon at bounding box center [510, 149] width 6 height 6
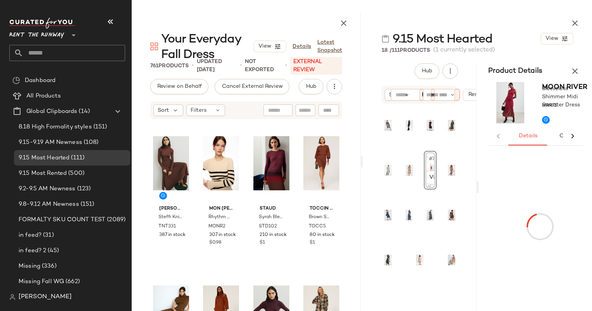
scroll to position [0, 0]
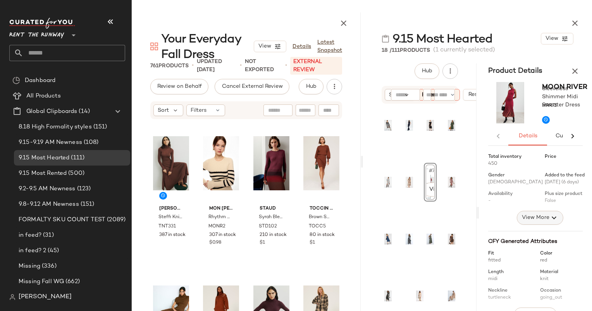
click at [521, 222] on span "View More" at bounding box center [535, 217] width 28 height 9
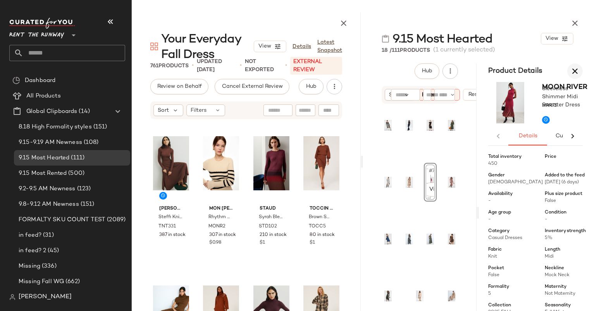
click at [581, 72] on button "button" at bounding box center [574, 71] width 15 height 15
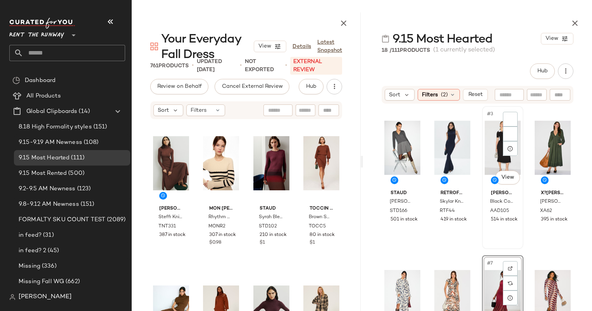
scroll to position [156, 0]
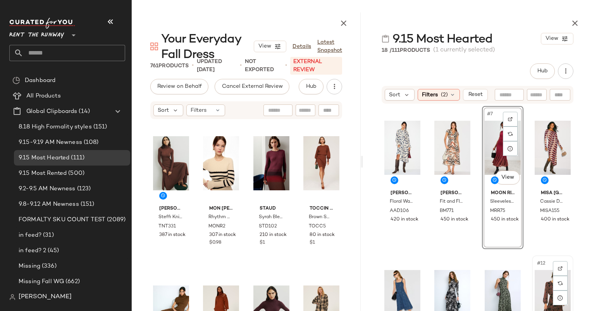
click at [542, 279] on div "#12 View" at bounding box center [553, 297] width 36 height 78
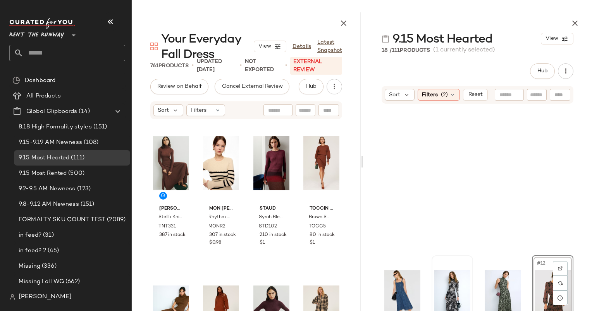
scroll to position [377, 0]
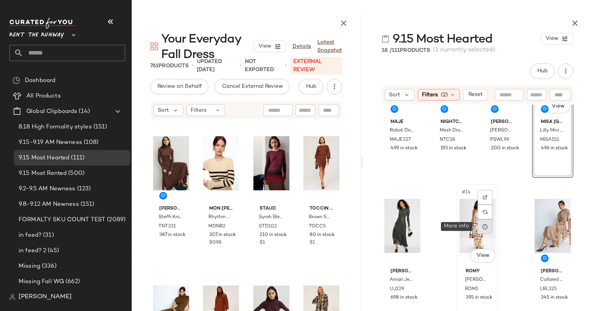
click at [482, 230] on div at bounding box center [485, 227] width 15 height 15
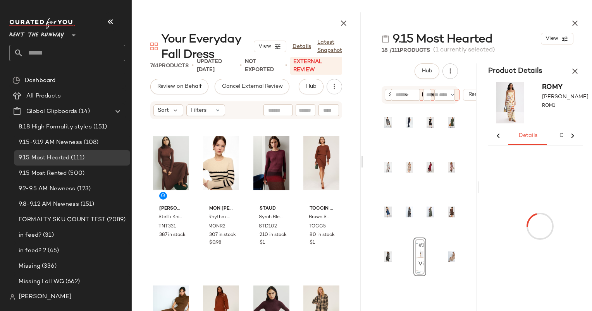
scroll to position [0, 0]
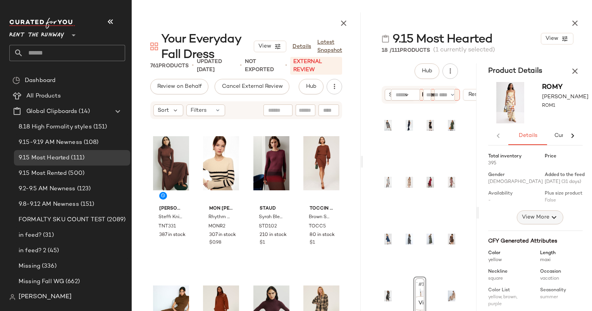
click at [538, 220] on span "View More" at bounding box center [535, 217] width 28 height 9
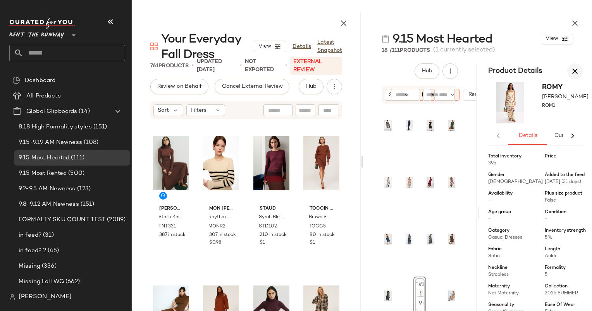
click at [571, 66] on button "button" at bounding box center [574, 71] width 15 height 15
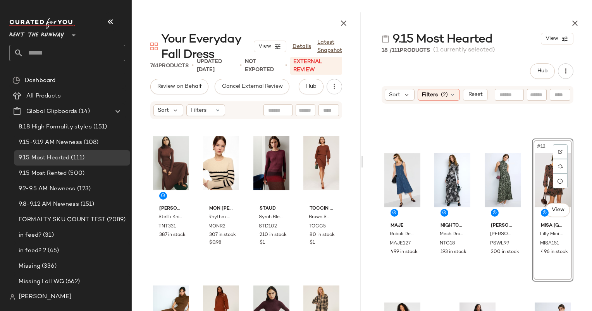
scroll to position [377, 0]
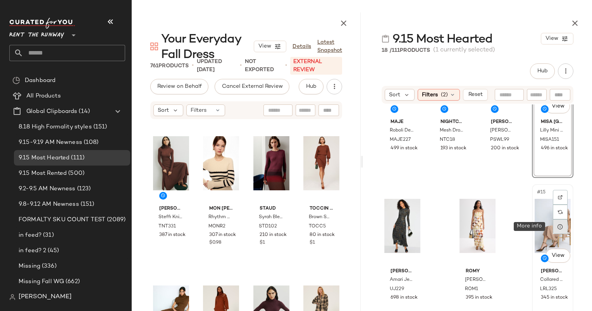
click at [556, 231] on div at bounding box center [560, 227] width 15 height 15
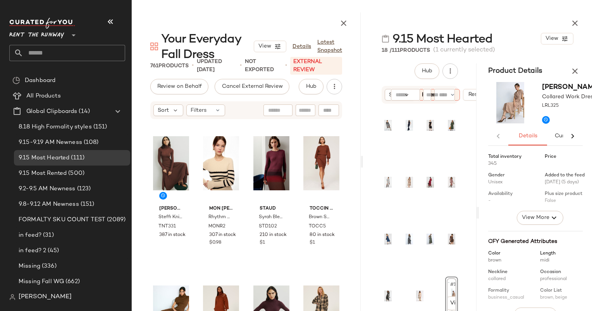
scroll to position [0, 0]
click at [556, 225] on button "View More" at bounding box center [540, 218] width 46 height 14
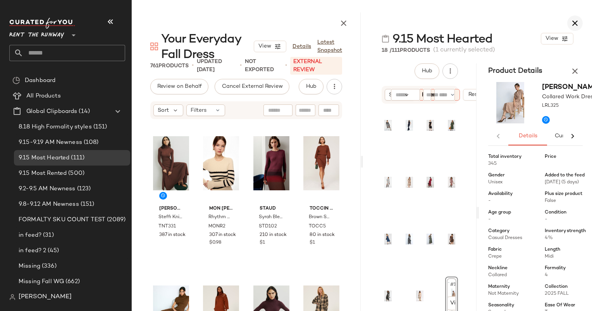
click at [576, 23] on icon "button" at bounding box center [574, 23] width 9 height 9
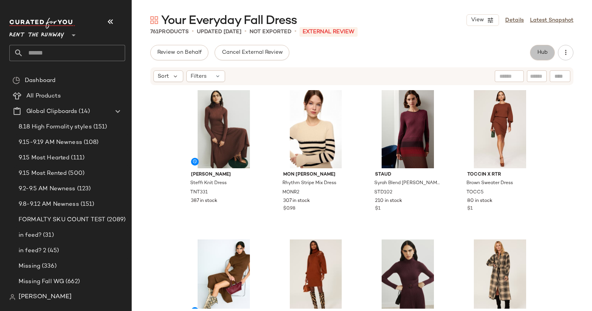
click at [535, 55] on button "Hub" at bounding box center [542, 52] width 25 height 15
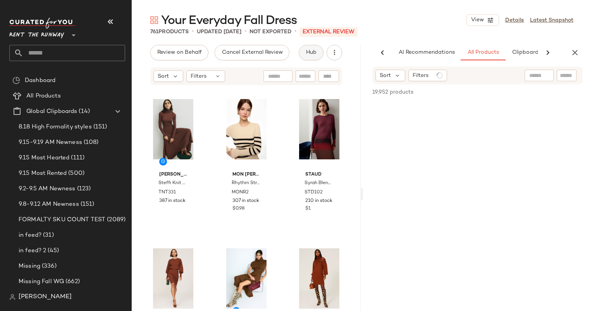
scroll to position [0, 40]
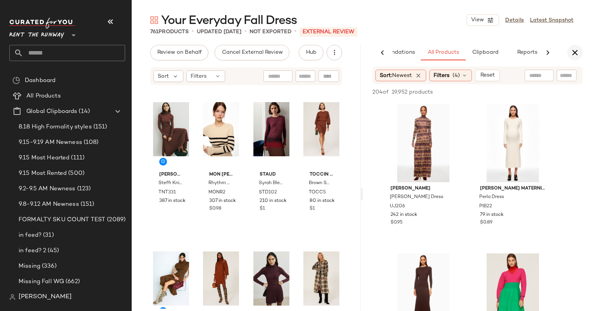
click at [574, 53] on icon "button" at bounding box center [574, 52] width 9 height 9
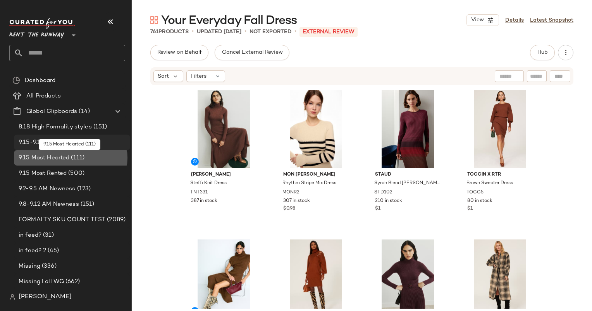
drag, startPoint x: 60, startPoint y: 153, endPoint x: 53, endPoint y: 150, distance: 8.0
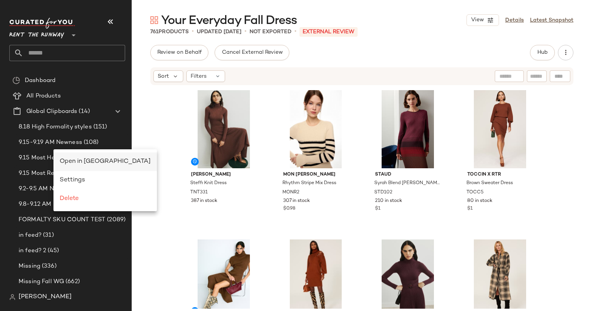
click at [84, 158] on span "Open in [GEOGRAPHIC_DATA]" at bounding box center [105, 161] width 91 height 7
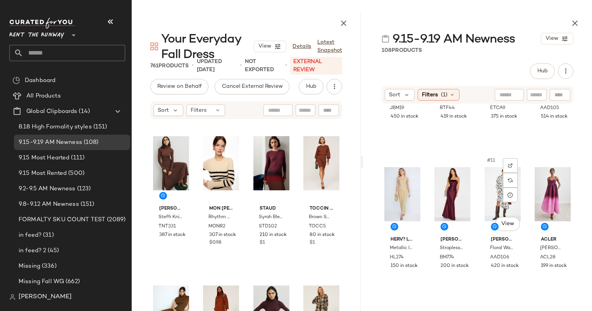
scroll to position [378, 0]
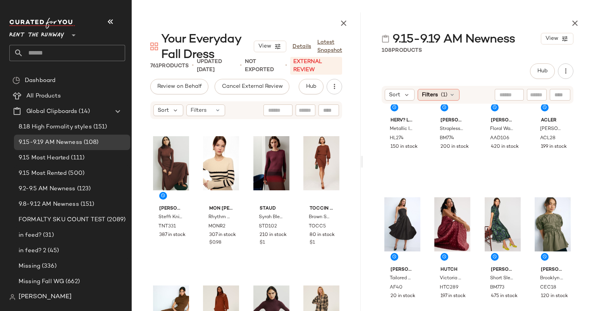
click at [438, 93] on div "Filters (1)" at bounding box center [439, 95] width 42 height 12
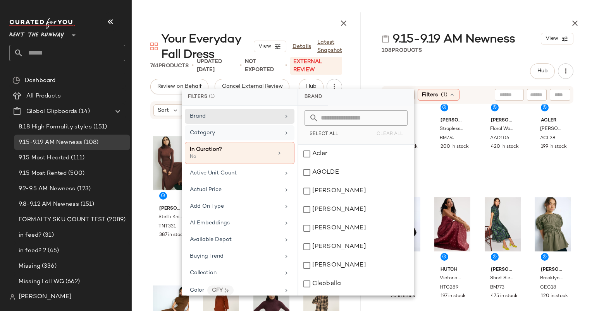
click at [240, 134] on div "Category" at bounding box center [235, 133] width 90 height 8
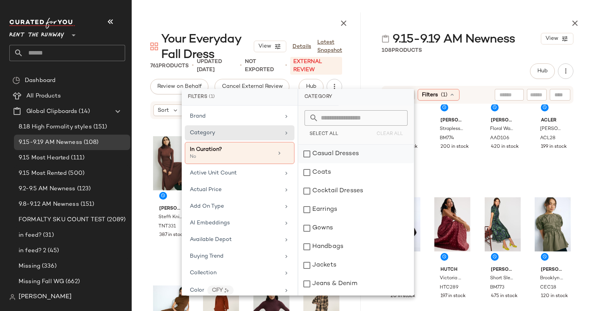
click at [348, 155] on div "Casual Dresses" at bounding box center [355, 154] width 115 height 19
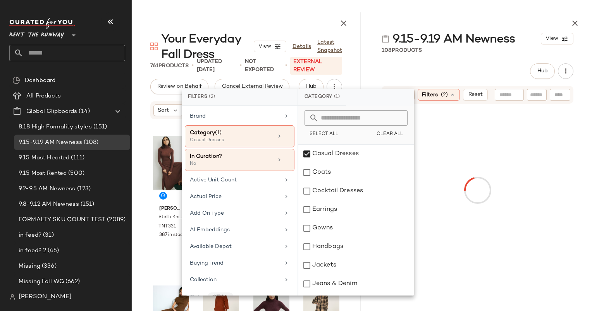
click at [449, 62] on div "9.15-9.19 AM Newness View 108 Products Hub Sort Filters (2) Reset" at bounding box center [477, 161] width 229 height 299
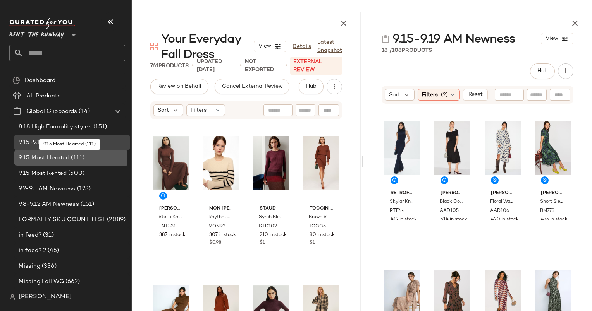
drag, startPoint x: 65, startPoint y: 156, endPoint x: 62, endPoint y: 148, distance: 8.5
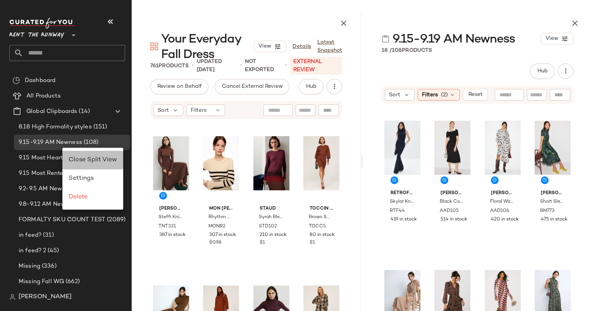
click at [94, 160] on span "Close Split View" at bounding box center [93, 160] width 48 height 7
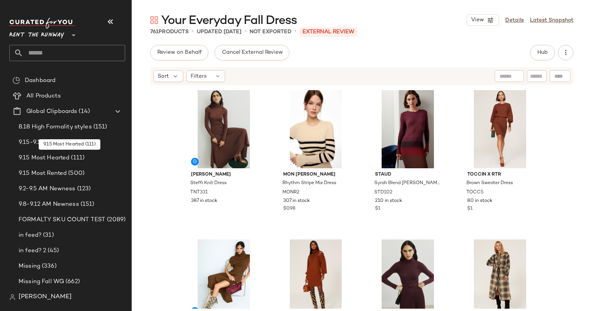
click at [94, 160] on div "9.15 Most Hearted (111)" at bounding box center [71, 158] width 111 height 9
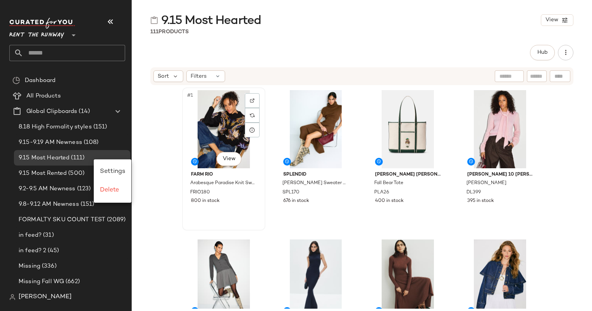
click at [206, 141] on div "#1 View" at bounding box center [224, 129] width 78 height 78
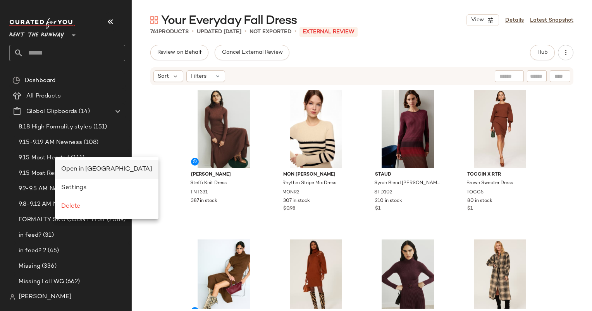
click at [109, 170] on span "Open in [GEOGRAPHIC_DATA]" at bounding box center [106, 169] width 91 height 7
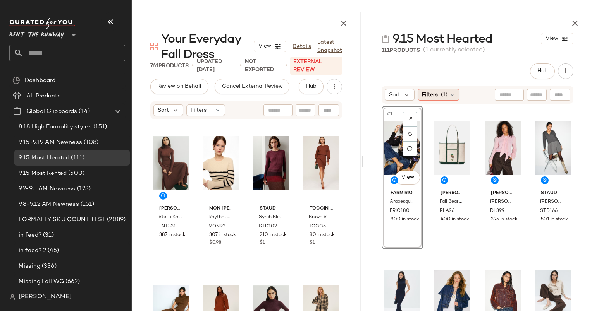
click at [441, 96] on span "(1)" at bounding box center [444, 95] width 7 height 8
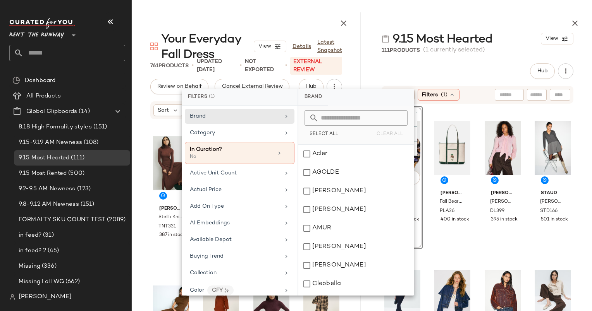
click at [251, 124] on div "Brand Category In Curation? No Active Unit Count Actual Price Add On Type AI Em…" at bounding box center [240, 201] width 116 height 190
click at [289, 138] on div "Category" at bounding box center [240, 133] width 110 height 15
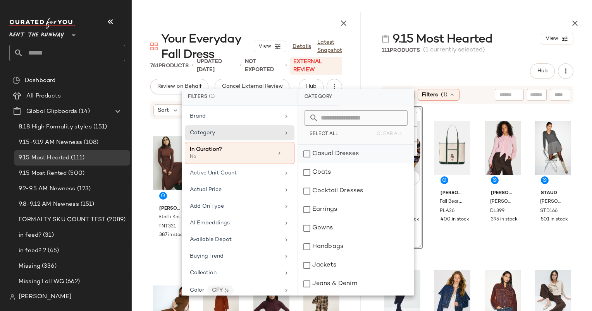
click at [325, 151] on div "Casual Dresses" at bounding box center [355, 154] width 115 height 19
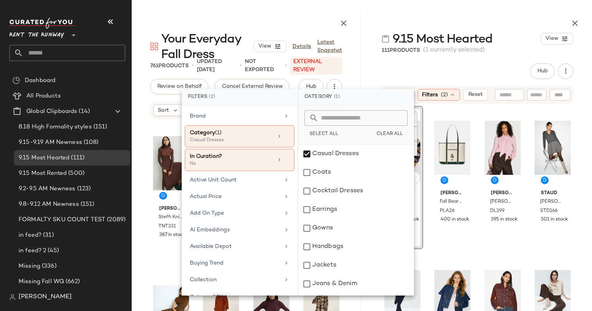
click at [456, 53] on span "(1 currently selected)" at bounding box center [454, 50] width 62 height 9
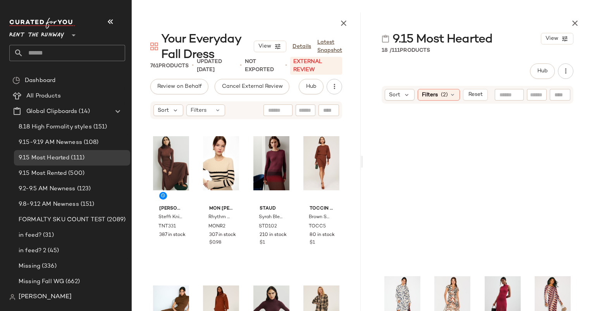
scroll to position [377, 0]
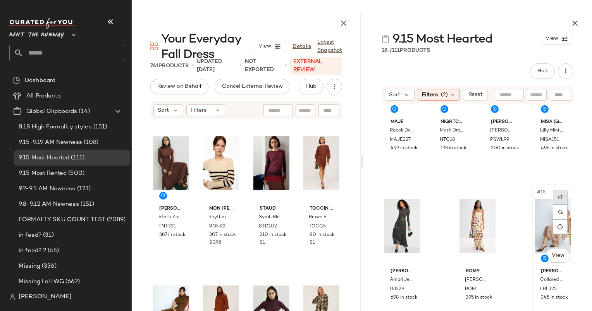
click at [553, 194] on div at bounding box center [560, 197] width 15 height 15
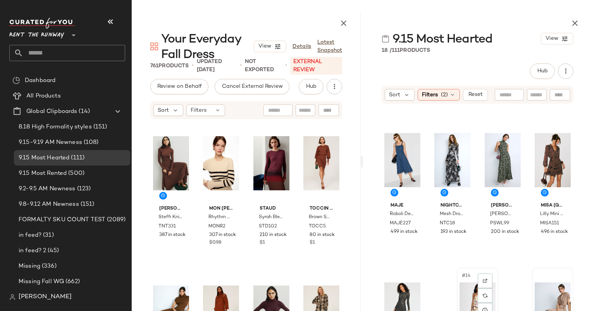
scroll to position [293, 0]
click at [541, 148] on div "#12 View" at bounding box center [553, 160] width 36 height 78
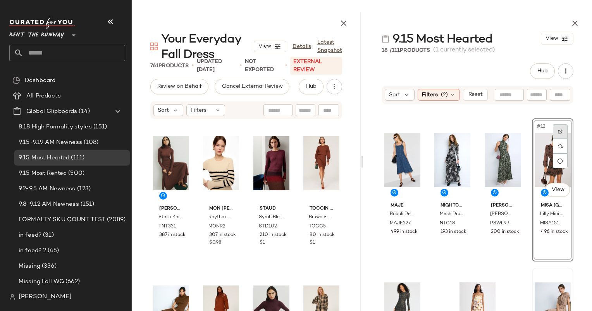
click at [558, 131] on img at bounding box center [560, 131] width 5 height 5
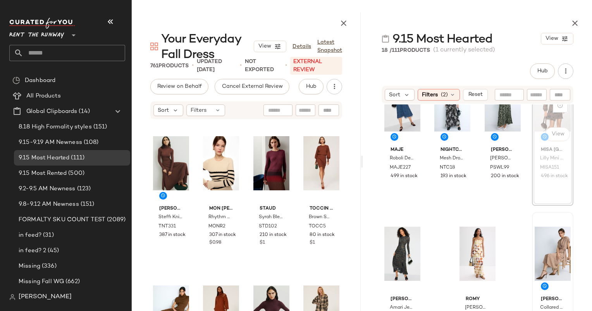
scroll to position [346, 0]
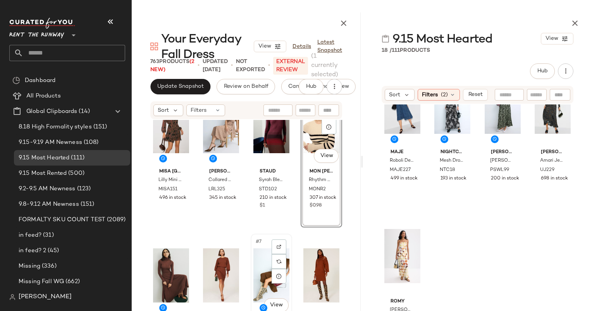
scroll to position [36, 0]
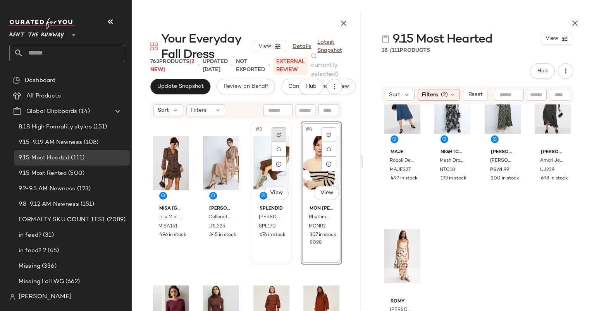
click at [281, 140] on div at bounding box center [279, 134] width 15 height 15
click at [255, 264] on div "#3 View Splendid Brown Marigold Sweater Dress SPL170 676 in stock" at bounding box center [271, 193] width 40 height 142
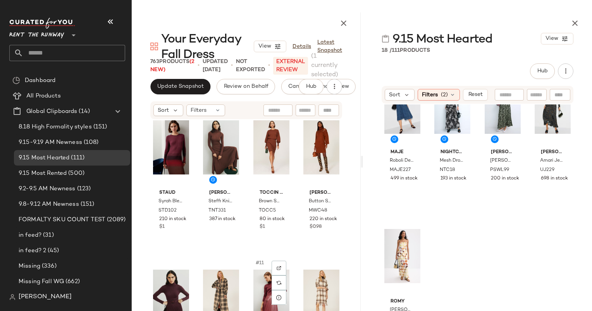
scroll to position [171, 0]
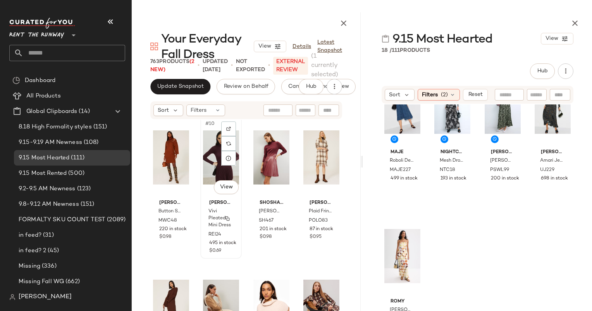
scroll to position [311, 0]
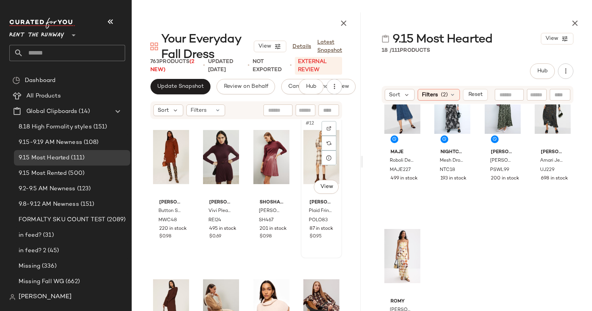
click at [304, 195] on div "#12 View" at bounding box center [321, 157] width 36 height 78
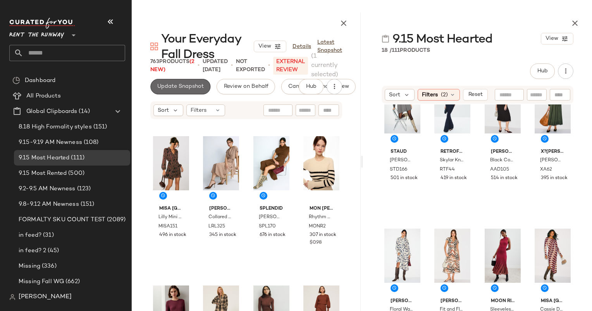
click at [198, 90] on span "Update Snapshot" at bounding box center [180, 87] width 47 height 6
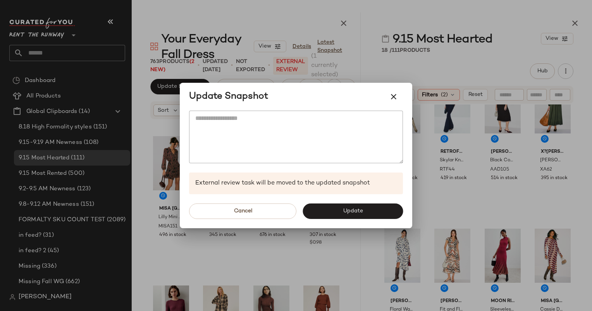
click at [331, 221] on div "Cancel Update" at bounding box center [296, 211] width 232 height 34
click at [327, 215] on button "Update" at bounding box center [353, 211] width 100 height 15
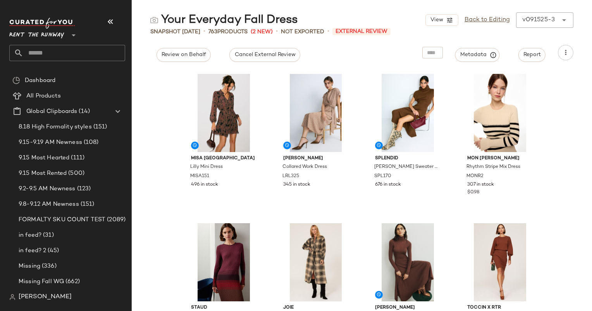
click at [161, 120] on div "MISA Los Angeles Lilly Mini Dress MISA151 496 in stock Lauren Ralph Lauren Coll…" at bounding box center [362, 191] width 460 height 242
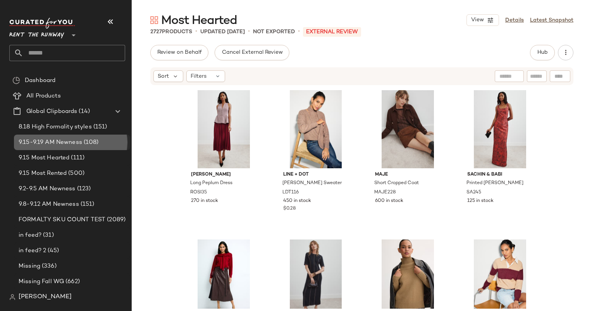
click at [62, 146] on span "9.15-9.19 AM Newness" at bounding box center [51, 142] width 64 height 9
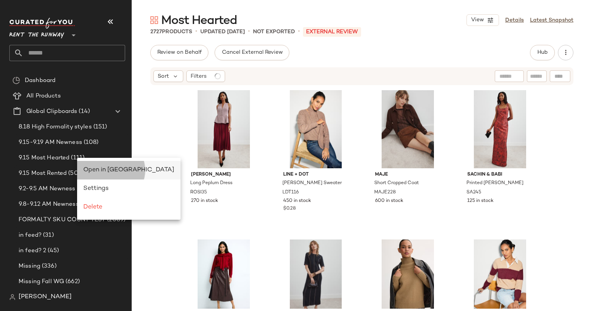
click at [105, 167] on span "Open in [GEOGRAPHIC_DATA]" at bounding box center [128, 170] width 91 height 7
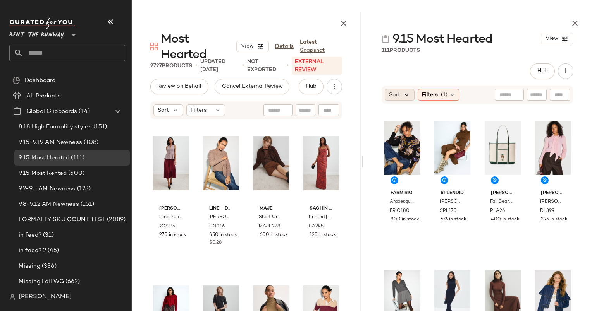
click at [404, 95] on icon at bounding box center [406, 94] width 7 height 7
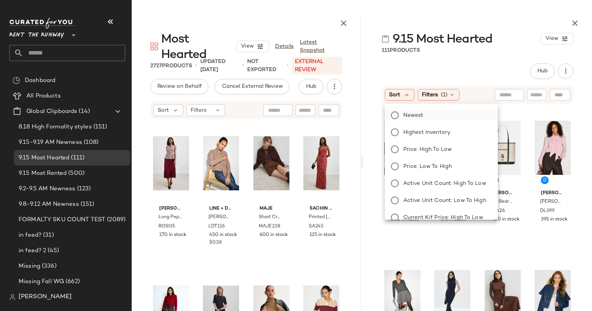
click at [422, 115] on span "Newest" at bounding box center [413, 116] width 20 height 8
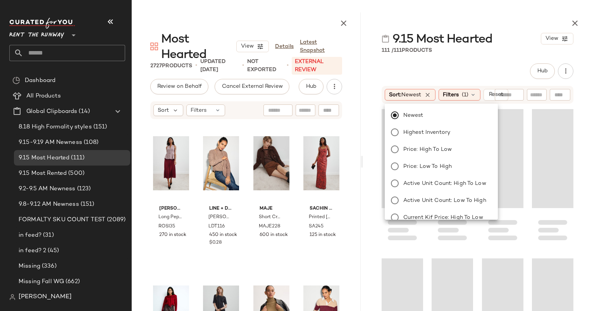
click at [465, 85] on div "Sort: Newest Filters (1) Reset" at bounding box center [477, 94] width 229 height 19
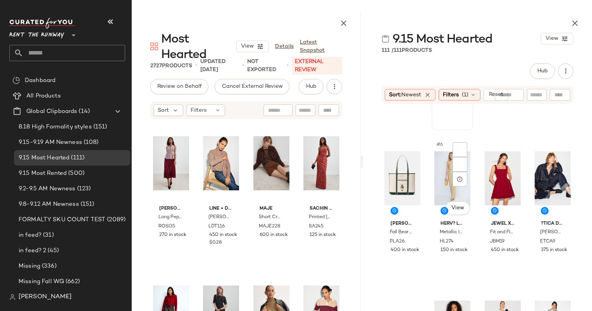
scroll to position [119, 0]
click at [489, 174] on div "#7 View" at bounding box center [503, 178] width 36 height 78
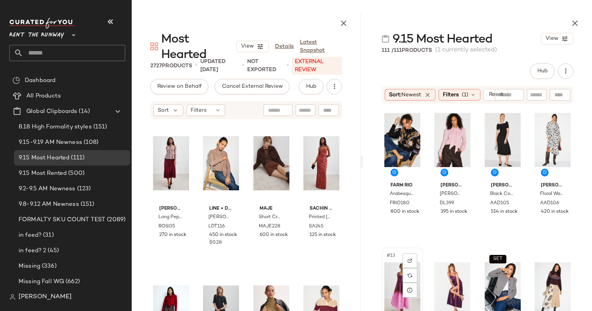
scroll to position [313, 0]
click at [447, 145] on div "#10 View" at bounding box center [452, 140] width 36 height 78
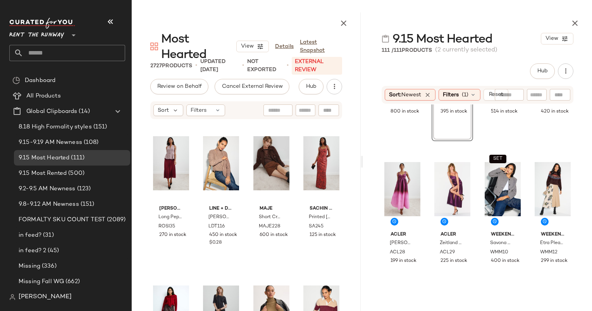
scroll to position [414, 0]
click at [380, 199] on div "FARM Rio Arabesque Paradise Knit Sweater FRIO180 800 in stock SET #10 View Dere…" at bounding box center [477, 216] width 229 height 223
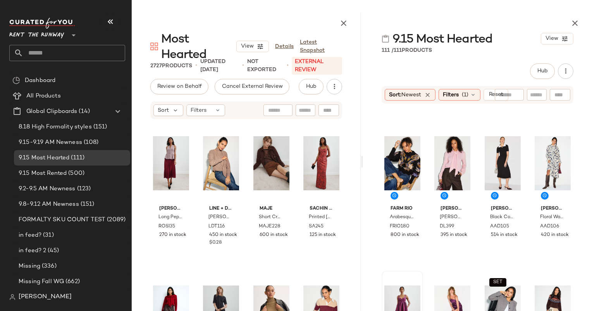
scroll to position [0, 0]
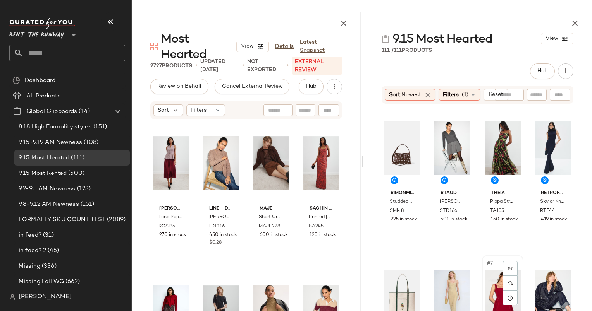
click at [487, 301] on div "#7 View" at bounding box center [503, 297] width 36 height 78
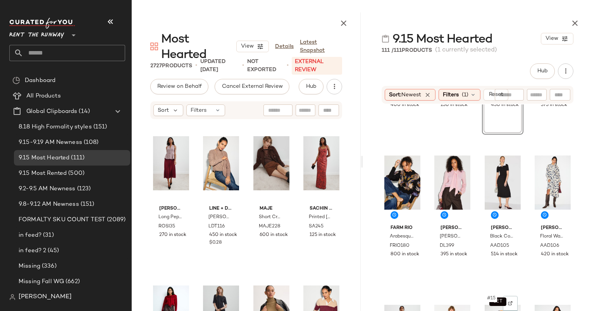
scroll to position [282, 0]
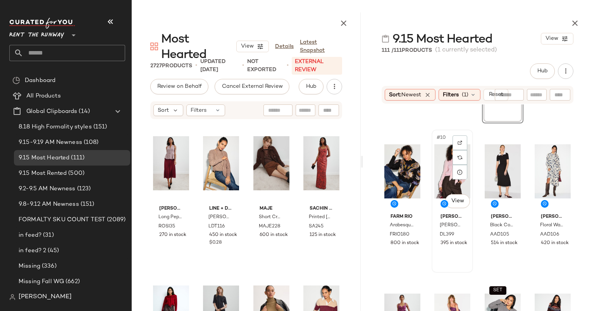
click at [436, 173] on div "#10 View" at bounding box center [452, 171] width 36 height 78
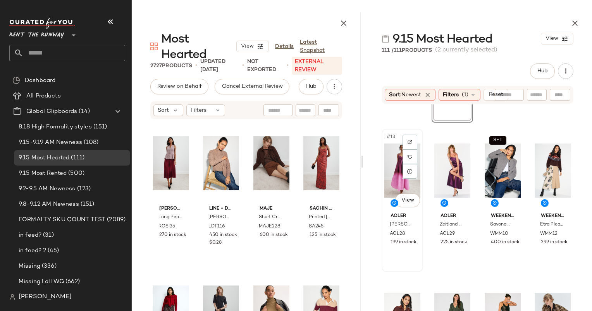
click at [395, 172] on div "#13 View" at bounding box center [402, 171] width 36 height 78
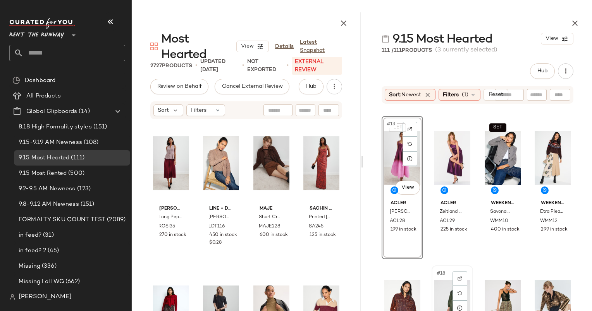
scroll to position [458, 0]
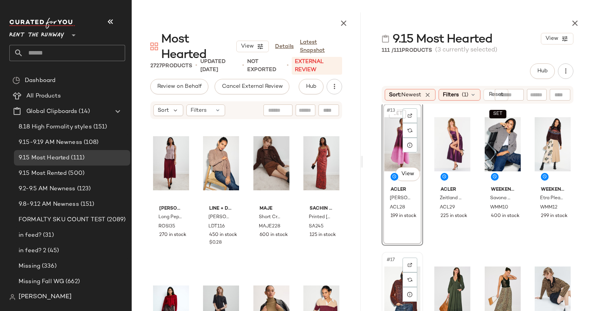
click at [388, 275] on div "#17 View" at bounding box center [402, 294] width 36 height 78
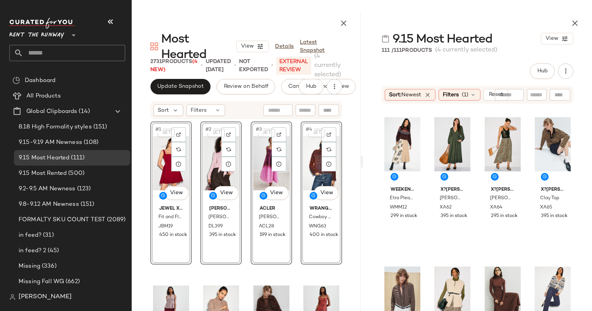
click at [354, 157] on div "SET #1 View Jewel x Badgley Mischka Fit and Flare Mini Dress JBM19 450 in stock…" at bounding box center [246, 231] width 229 height 223
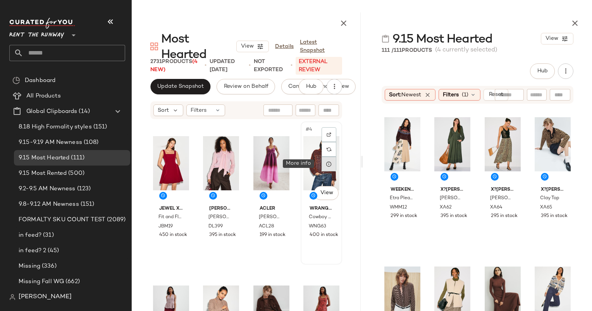
click at [322, 160] on div at bounding box center [329, 164] width 15 height 15
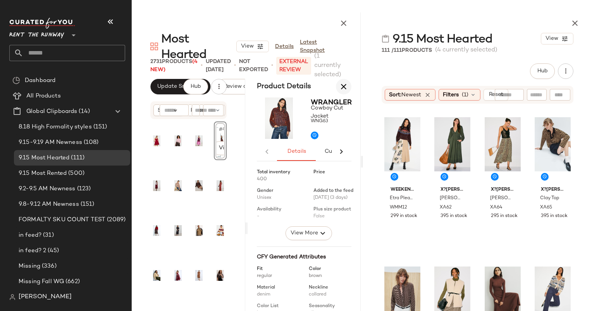
click at [346, 83] on icon "button" at bounding box center [343, 86] width 9 height 9
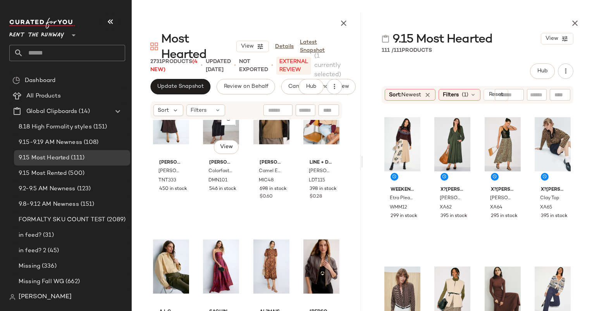
scroll to position [291, 0]
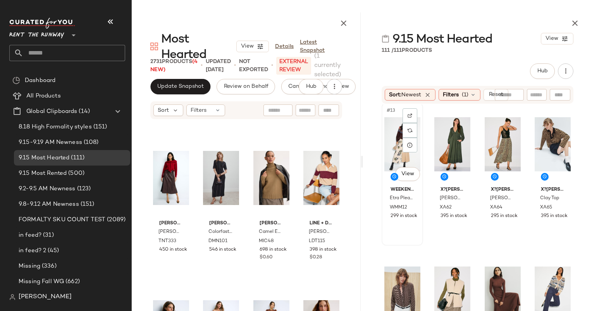
click at [395, 143] on div "#13 View" at bounding box center [402, 144] width 36 height 78
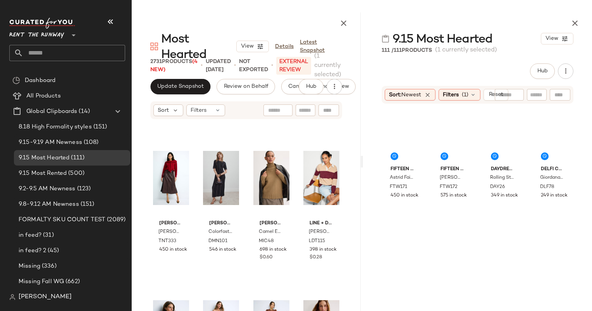
scroll to position [3367, 0]
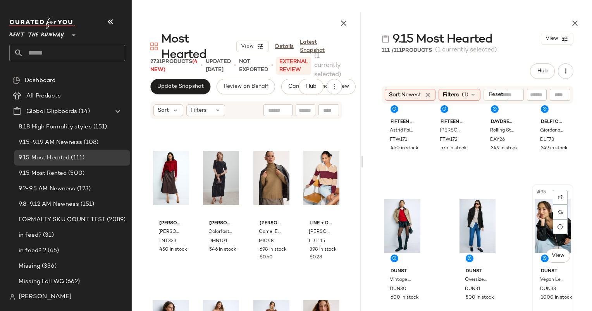
click at [543, 214] on div "#95 View" at bounding box center [553, 226] width 36 height 78
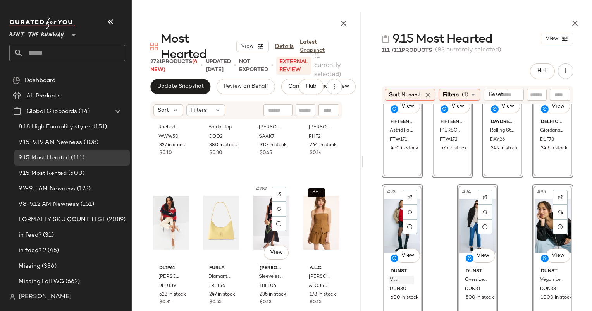
scroll to position [10571, 0]
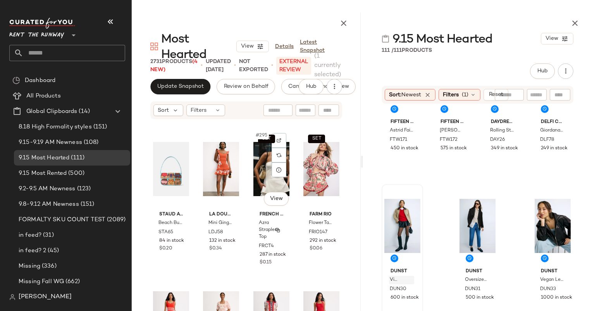
scroll to position [10920, 0]
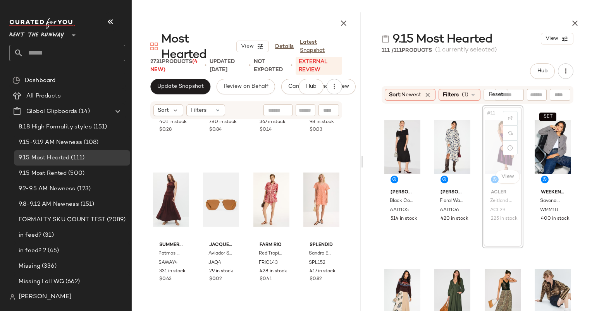
scroll to position [11184, 0]
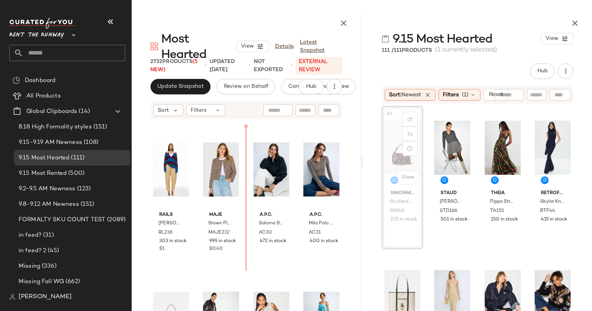
scroll to position [12111, 0]
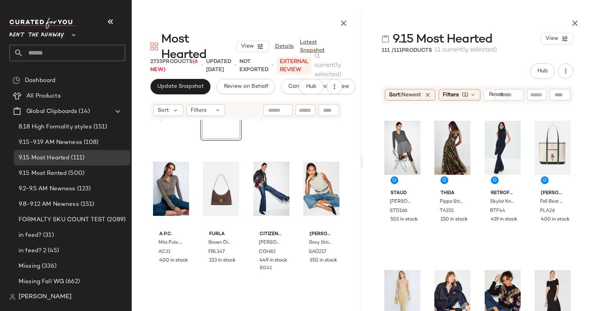
scroll to position [12282, 0]
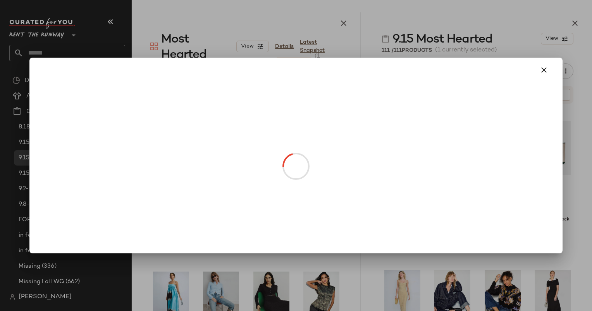
drag, startPoint x: 211, startPoint y: 170, endPoint x: 289, endPoint y: 287, distance: 140.3
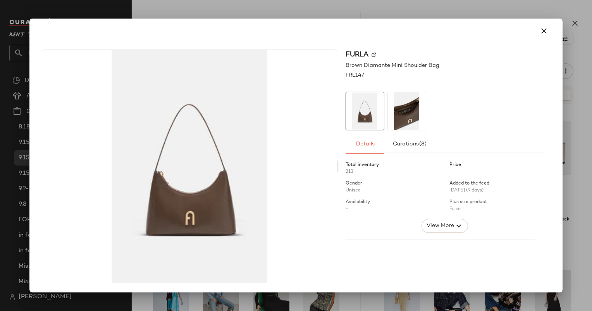
click at [580, 50] on div at bounding box center [296, 155] width 592 height 311
click at [559, 127] on div "Furla Brown Diamante Mini Shoulder Bag FRL147 Details Curations (8) Total inven…" at bounding box center [295, 156] width 533 height 274
click at [573, 130] on div at bounding box center [296, 155] width 592 height 311
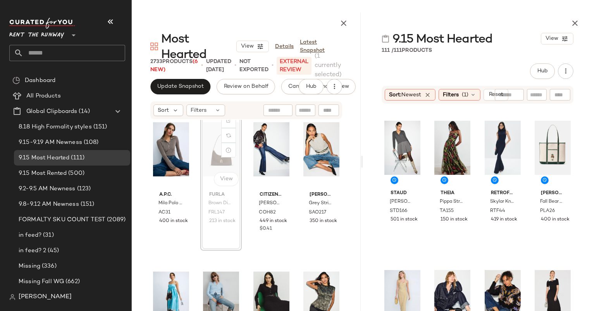
scroll to position [12282, 0]
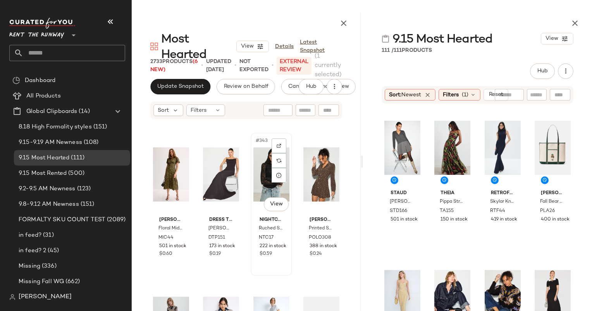
scroll to position [12722, 0]
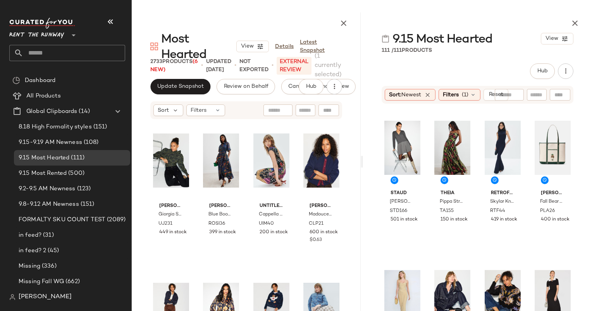
scroll to position [13317, 0]
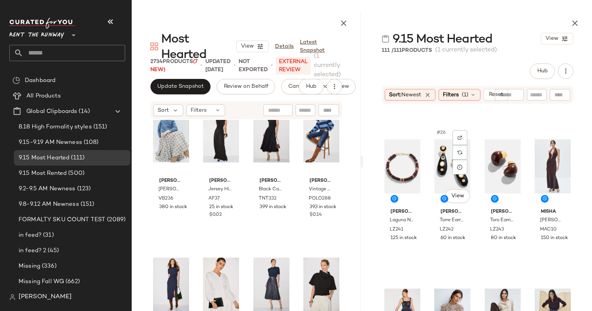
scroll to position [885, 0]
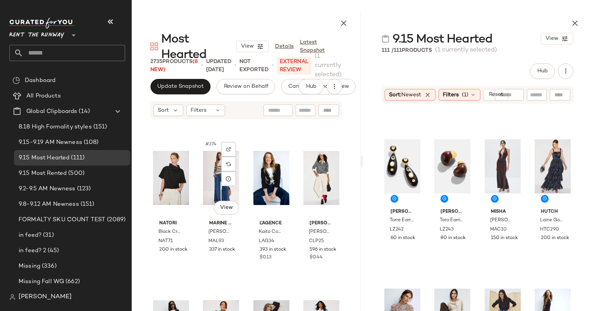
scroll to position [13899, 0]
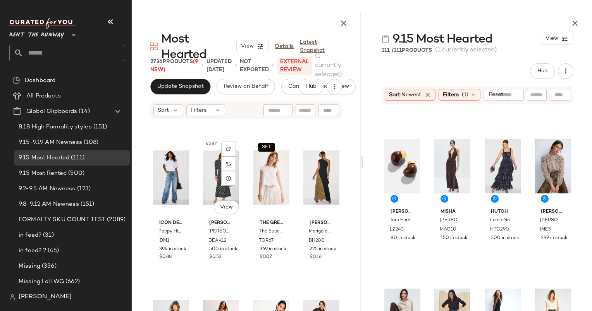
scroll to position [14220, 0]
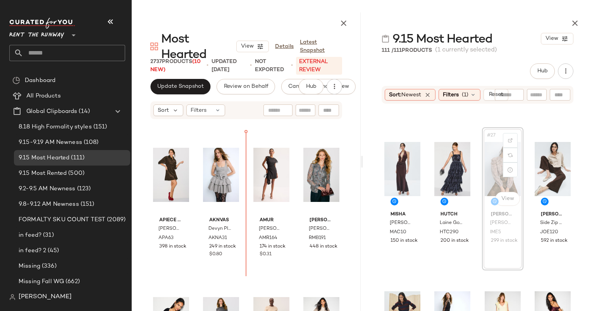
scroll to position [14497, 0]
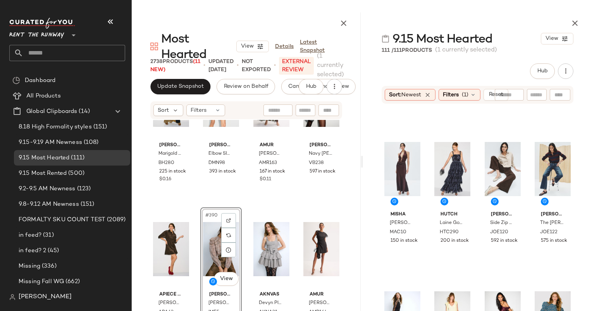
click at [246, 220] on div "Black Halo Marigold Gown BH280 225 in stock $0.16 Donna Morgan Elbow Sleeve Moc…" at bounding box center [246, 231] width 229 height 223
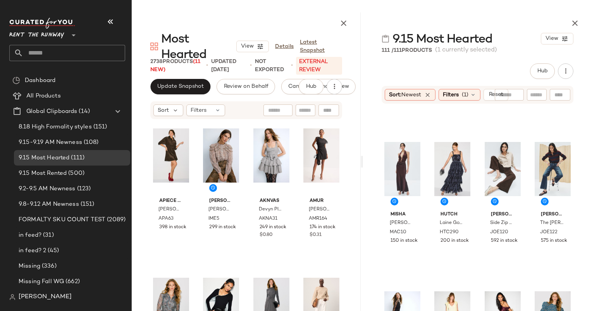
scroll to position [14487, 0]
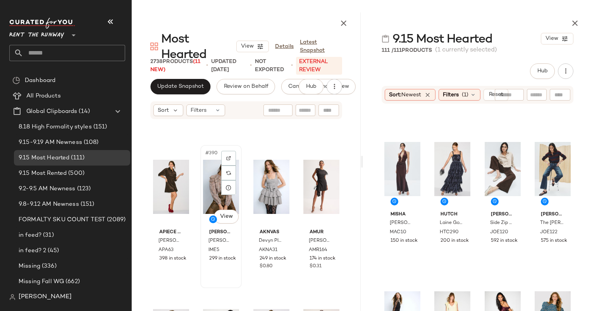
click at [223, 198] on div "#390 View" at bounding box center [221, 187] width 36 height 78
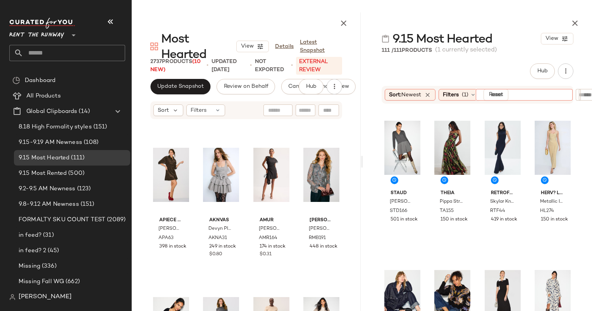
click at [518, 97] on input "text" at bounding box center [523, 95] width 67 height 8
type input "****"
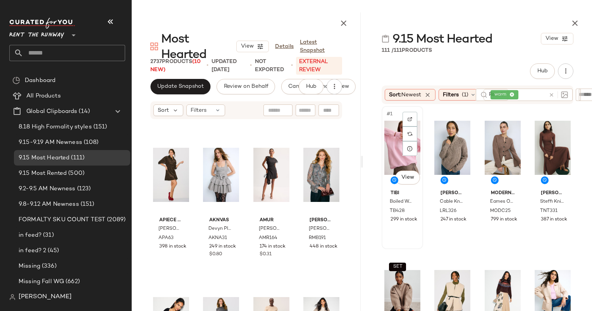
click at [398, 138] on div "#1 View" at bounding box center [402, 148] width 36 height 78
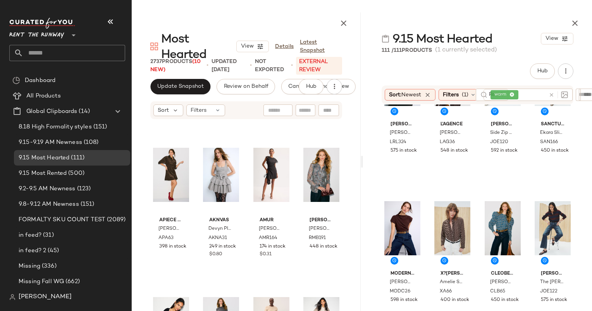
scroll to position [823, 0]
click at [447, 232] on div "#26 View" at bounding box center [452, 228] width 36 height 78
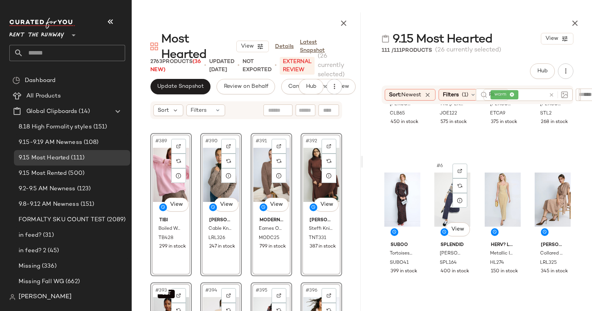
scroll to position [98, 0]
click at [491, 193] on div "#7 View" at bounding box center [503, 200] width 36 height 78
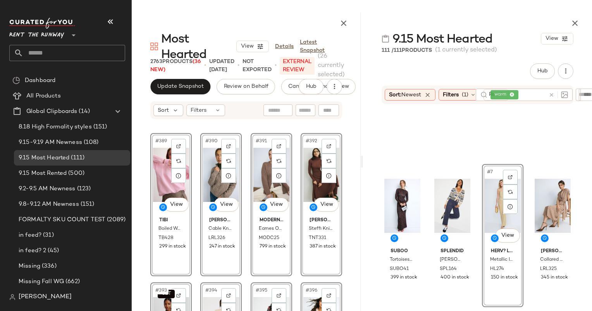
scroll to position [267, 0]
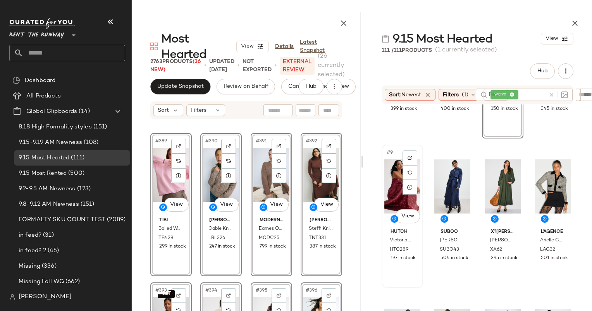
click at [395, 181] on div "#9 View" at bounding box center [402, 187] width 36 height 78
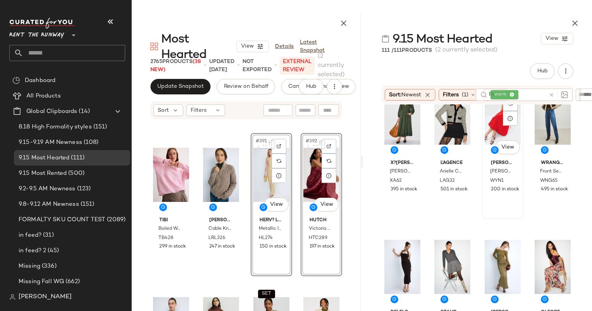
scroll to position [321, 0]
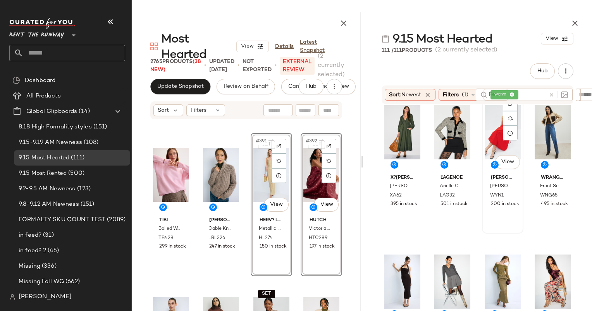
click at [493, 120] on div "#11 View" at bounding box center [503, 132] width 36 height 78
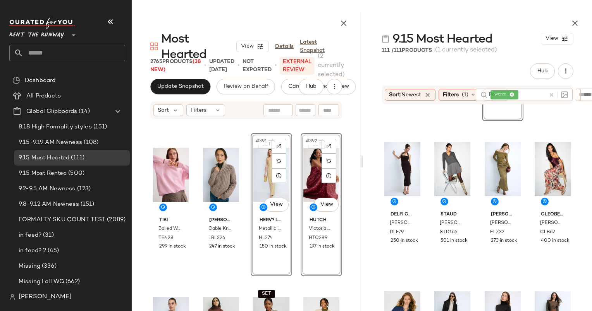
scroll to position [434, 0]
click at [544, 125] on div "X?RENA Luella Dress XA62 395 in stock L'agence Arielle Collared Jacket LAG32 50…" at bounding box center [477, 216] width 229 height 223
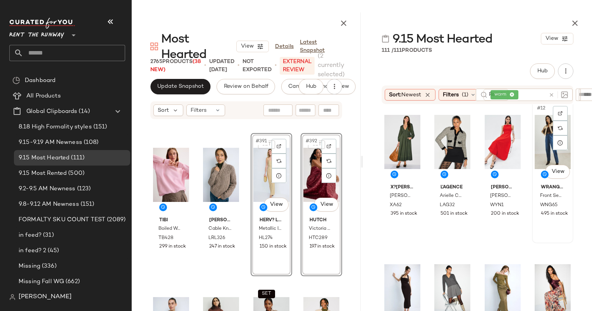
scroll to position [311, 0]
click at [497, 141] on div "#11 View" at bounding box center [503, 142] width 36 height 78
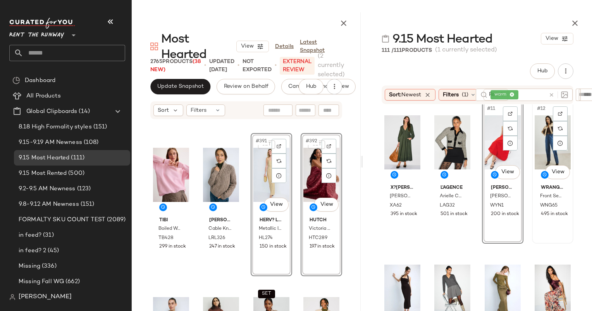
click at [547, 136] on div "#12 View" at bounding box center [553, 142] width 36 height 78
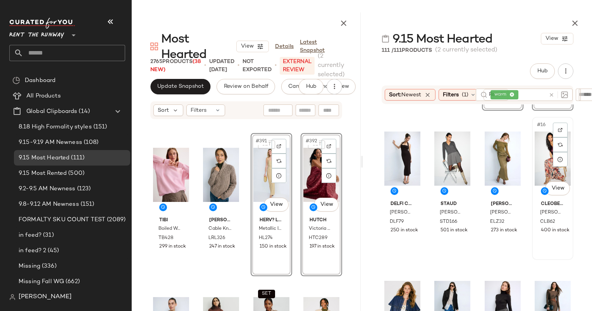
click at [535, 155] on div "#16 View" at bounding box center [553, 159] width 36 height 78
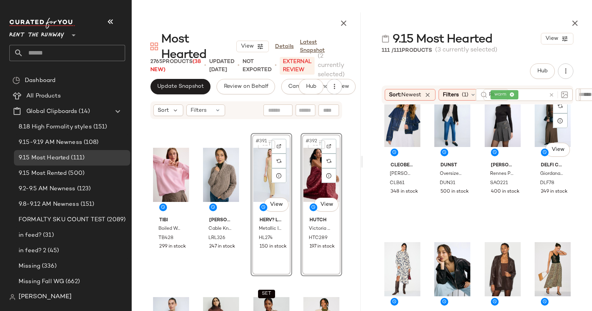
scroll to position [633, 0]
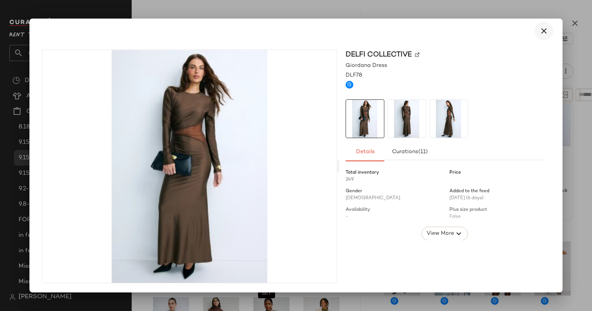
click at [544, 32] on icon "button" at bounding box center [543, 30] width 9 height 9
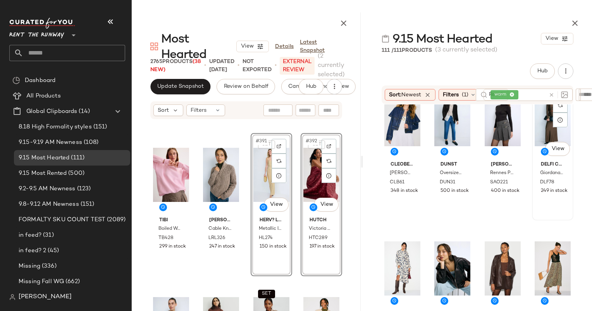
click at [533, 130] on div "#20 View DELFI Collective Giordana Dress DLF78 249 in stock" at bounding box center [553, 149] width 40 height 142
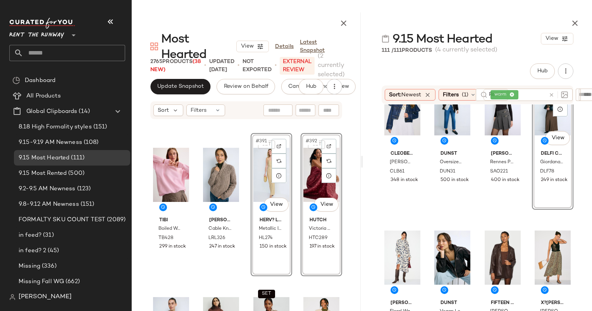
scroll to position [706, 0]
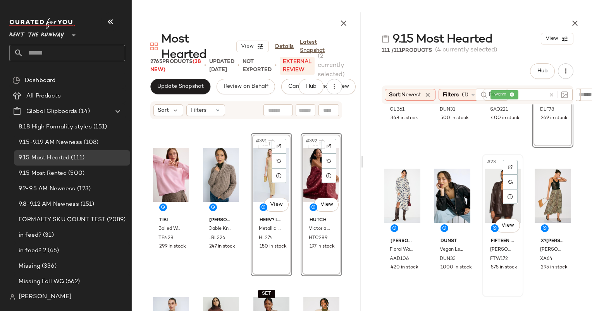
click at [485, 183] on div "#23 View" at bounding box center [503, 196] width 36 height 78
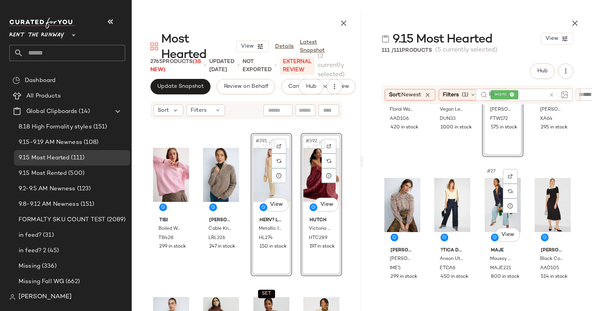
scroll to position [855, 0]
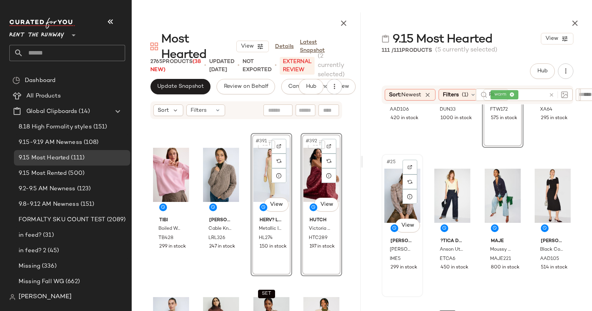
click at [395, 180] on div "#25 View" at bounding box center [402, 196] width 36 height 78
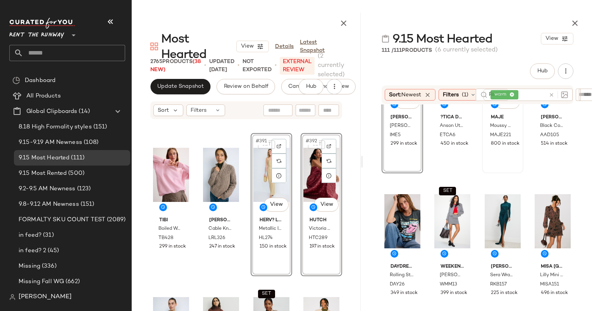
scroll to position [1037, 0]
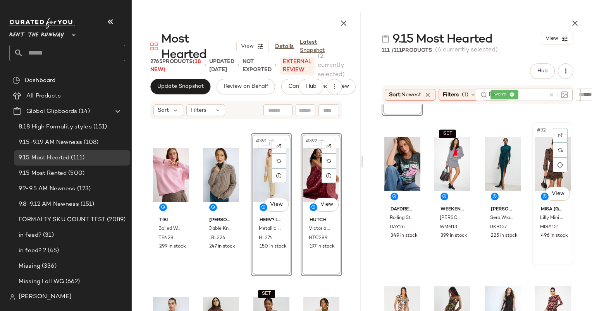
click at [544, 146] on div "#32 View" at bounding box center [553, 164] width 36 height 78
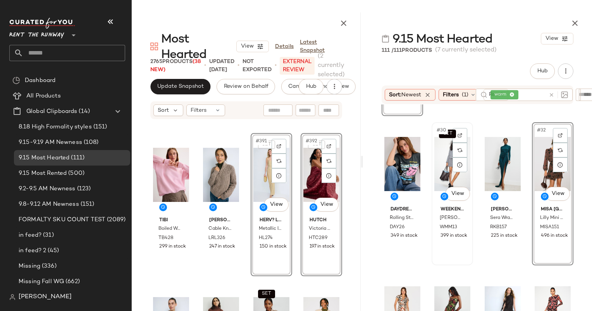
click at [440, 158] on div "SET #30 View" at bounding box center [452, 164] width 36 height 78
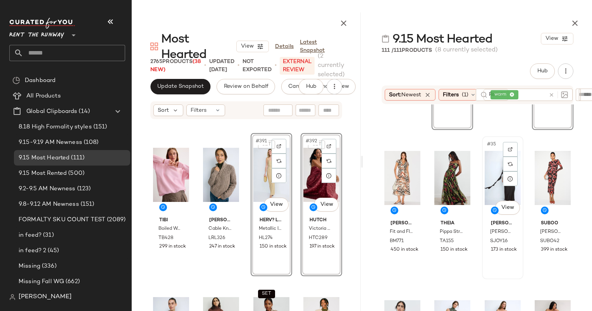
click at [483, 169] on div "#35 View Shona Joy Agnes Draped Ruffle Maxi Dress SJOY16 173 in stock" at bounding box center [503, 208] width 40 height 142
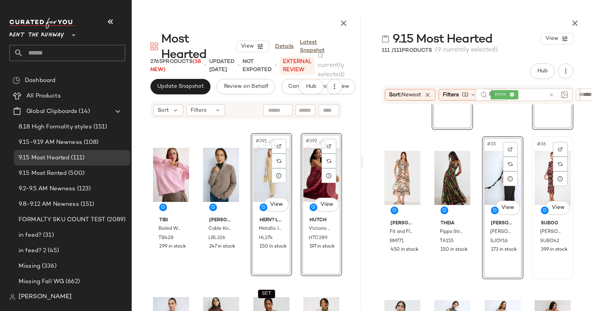
click at [539, 159] on div "#36 View" at bounding box center [553, 178] width 36 height 78
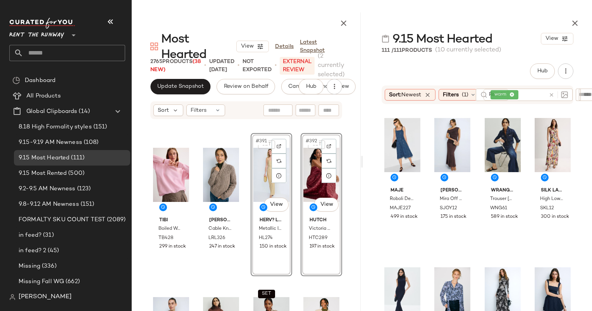
scroll to position [1504, 0]
click at [536, 138] on div "#44 View" at bounding box center [553, 146] width 36 height 78
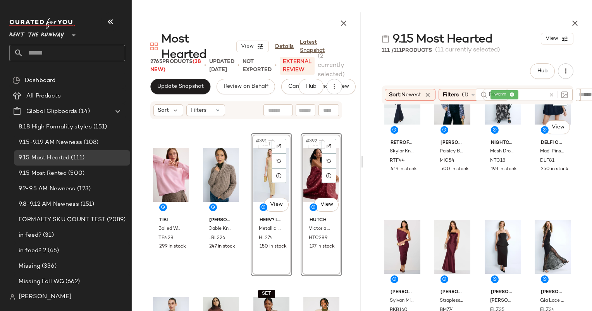
scroll to position [1702, 0]
click at [394, 237] on div "#49 View" at bounding box center [402, 246] width 36 height 78
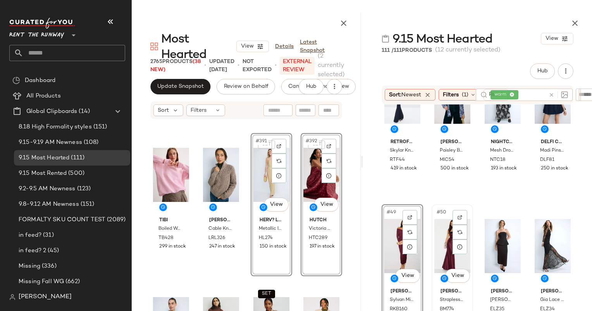
click at [439, 232] on div "#50 View" at bounding box center [452, 246] width 36 height 78
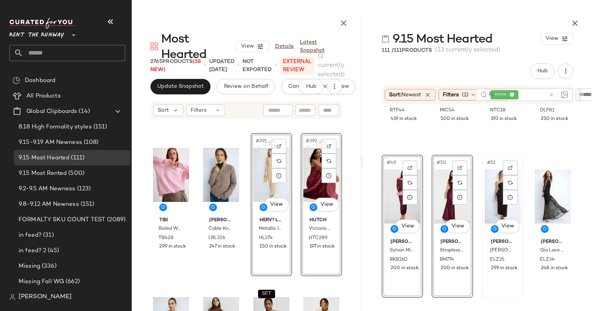
click at [494, 192] on div "#51 View" at bounding box center [503, 197] width 36 height 78
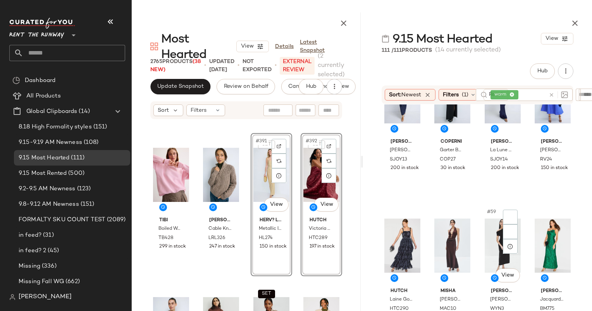
scroll to position [2051, 0]
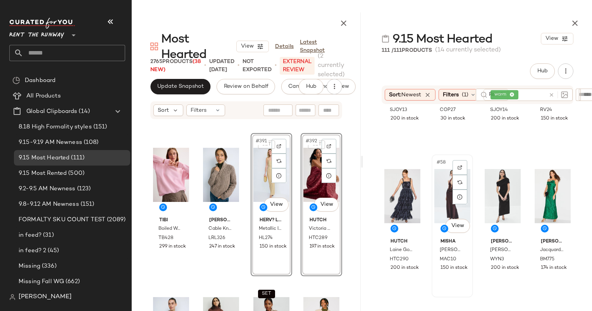
click at [440, 181] on div "#58 View" at bounding box center [452, 196] width 36 height 78
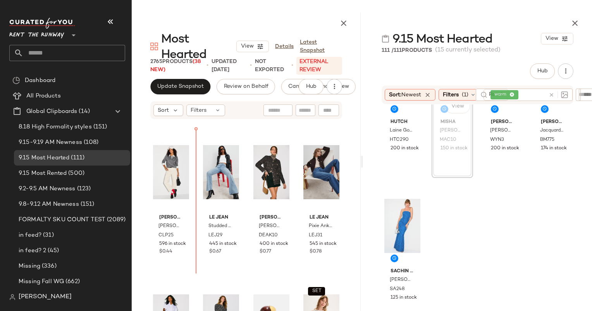
scroll to position [13993, 0]
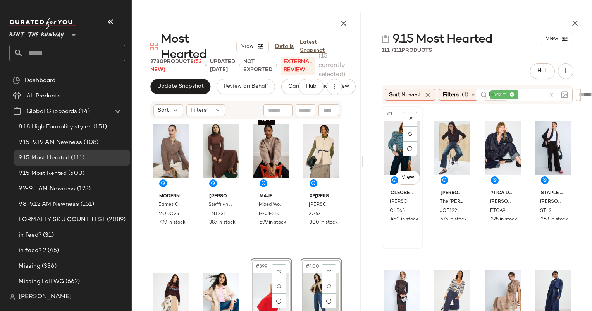
click at [397, 152] on div "#1 View" at bounding box center [402, 148] width 36 height 78
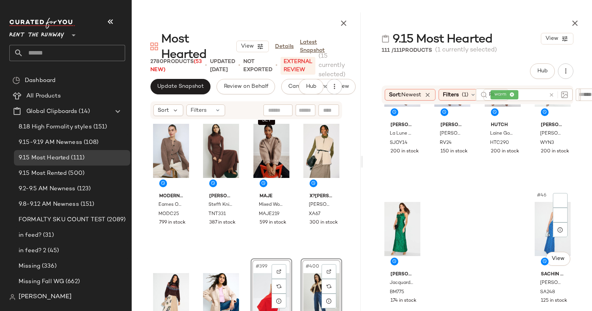
scroll to position [1573, 0]
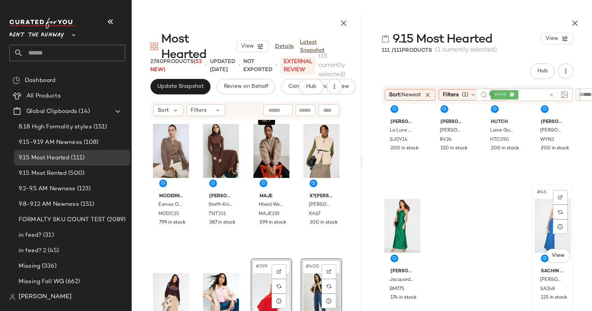
click at [541, 221] on div "#46 View" at bounding box center [553, 226] width 36 height 78
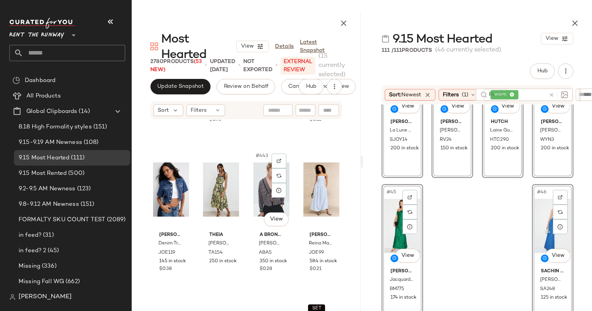
scroll to position [16428, 0]
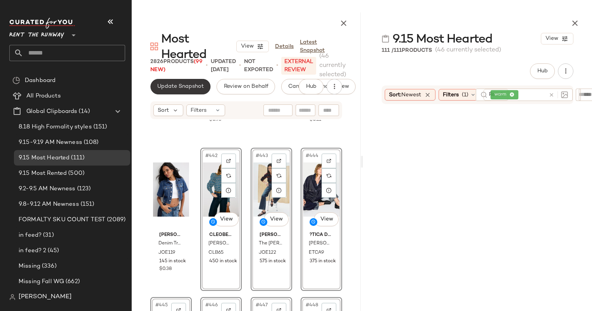
click at [188, 84] on span "Update Snapshot" at bounding box center [180, 87] width 47 height 6
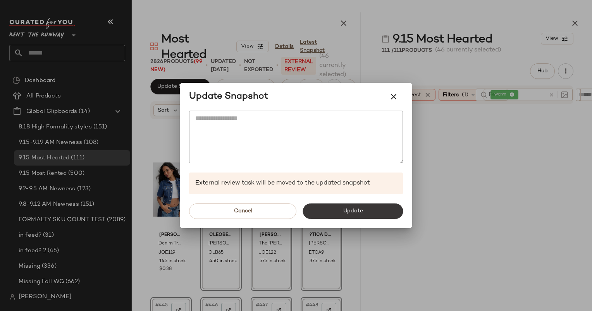
click at [337, 214] on button "Update" at bounding box center [353, 211] width 100 height 15
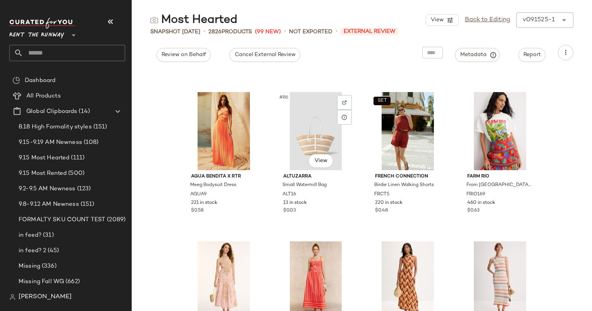
scroll to position [3214, 0]
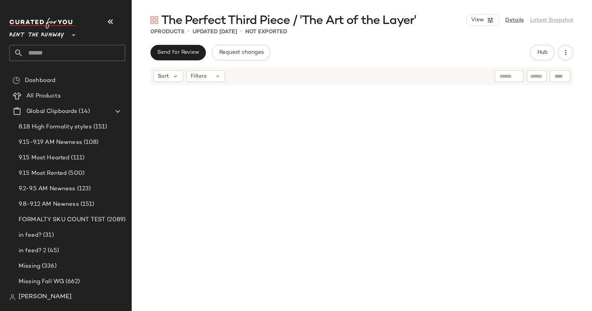
scroll to position [88, 0]
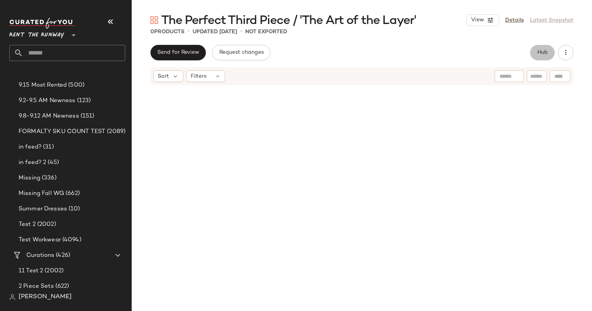
click at [544, 60] on button "Hub" at bounding box center [542, 52] width 25 height 15
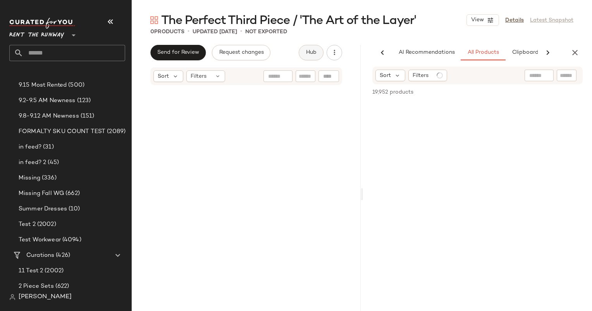
scroll to position [0, 40]
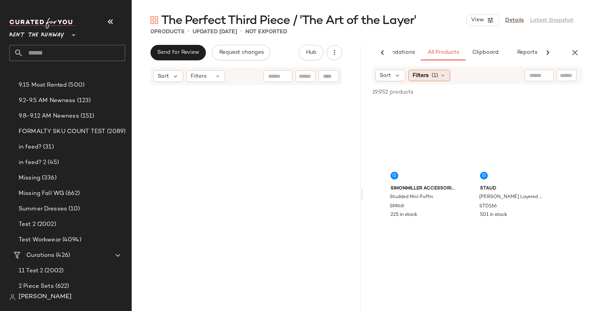
click at [428, 76] on div "Filters (1)" at bounding box center [429, 76] width 42 height 12
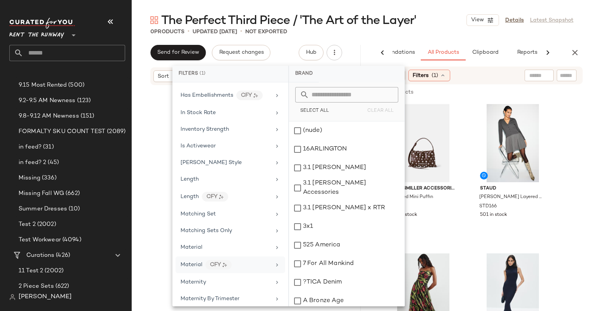
scroll to position [456, 0]
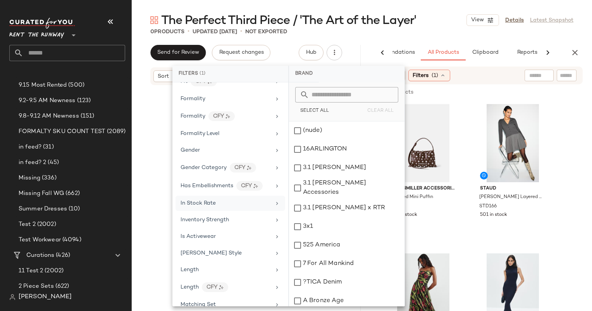
click at [218, 200] on div "In Stock Rate" at bounding box center [226, 204] width 90 height 8
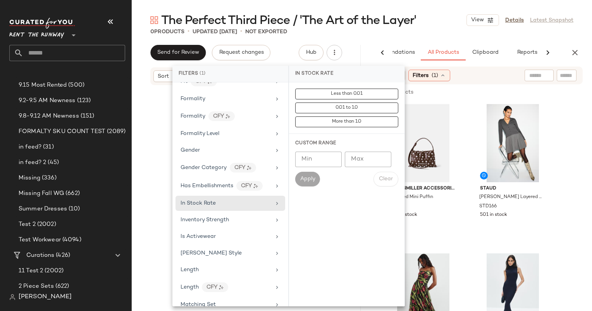
click at [320, 160] on input "Min" at bounding box center [318, 159] width 46 height 15
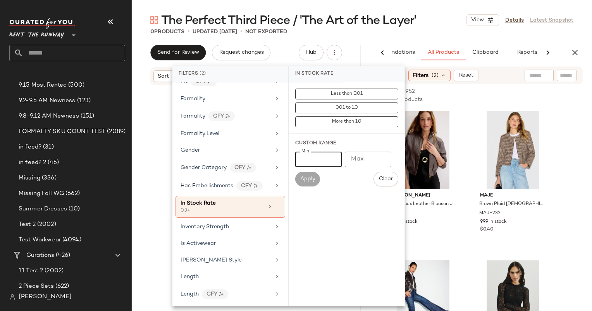
type input "***"
click at [439, 27] on div "The Perfect Third Piece / 'The Art of the Layer' View Details Latest Snapshot" at bounding box center [362, 19] width 460 height 15
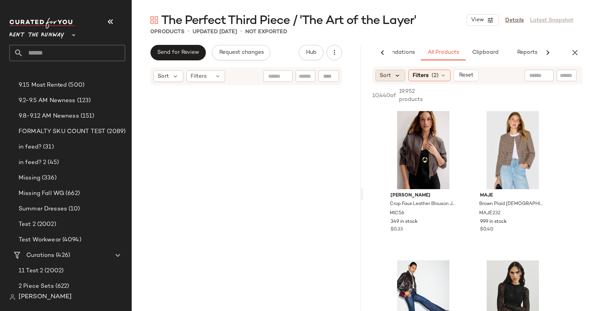
click at [398, 79] on icon at bounding box center [397, 75] width 7 height 7
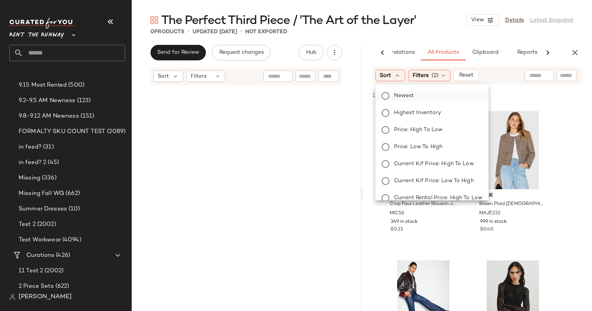
click at [415, 95] on label "Newest" at bounding box center [436, 96] width 91 height 11
click at [440, 33] on div "0 Products • updated [DATE] • Not Exported" at bounding box center [362, 32] width 460 height 8
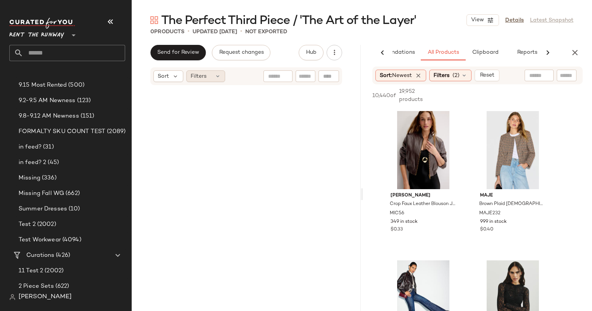
click at [203, 77] on span "Filters" at bounding box center [199, 76] width 16 height 8
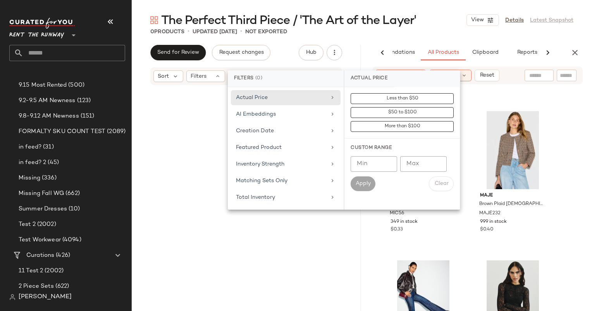
click at [497, 91] on div at bounding box center [528, 95] width 108 height 9
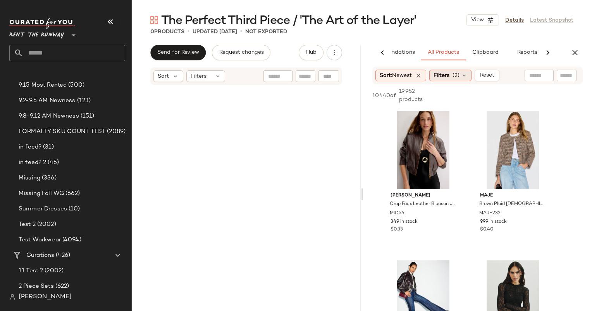
click at [459, 72] on span "(2)" at bounding box center [455, 76] width 7 height 8
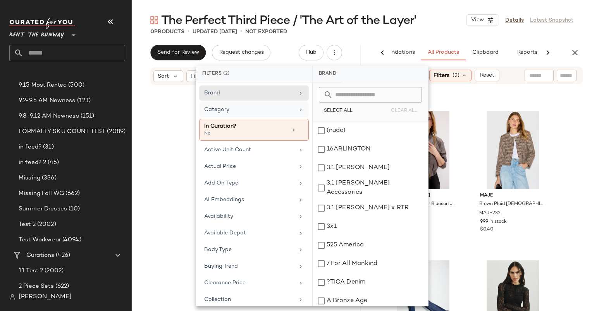
click at [216, 111] on span "Category" at bounding box center [216, 110] width 25 height 6
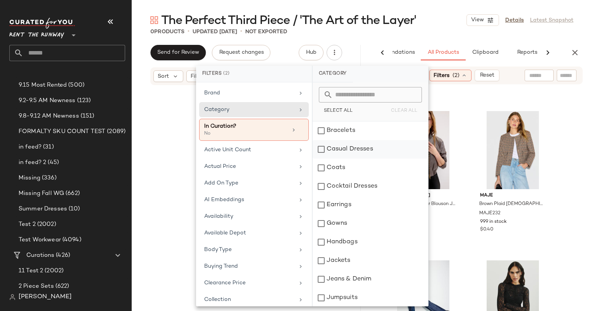
click at [361, 155] on div "Casual Dresses" at bounding box center [370, 149] width 115 height 19
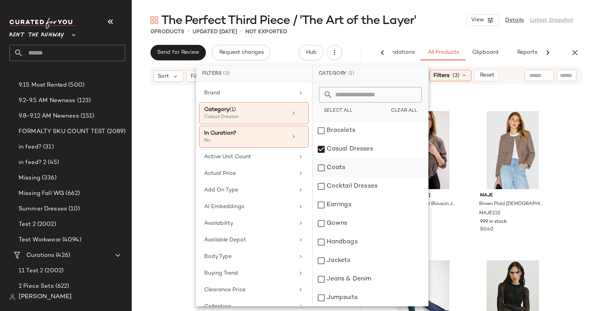
click at [367, 161] on div "Coats" at bounding box center [370, 168] width 115 height 19
click at [360, 149] on div "Casual Dresses" at bounding box center [370, 149] width 115 height 19
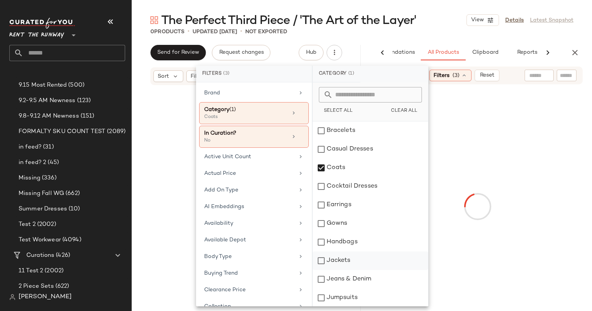
click at [356, 266] on div "Jackets" at bounding box center [370, 261] width 115 height 19
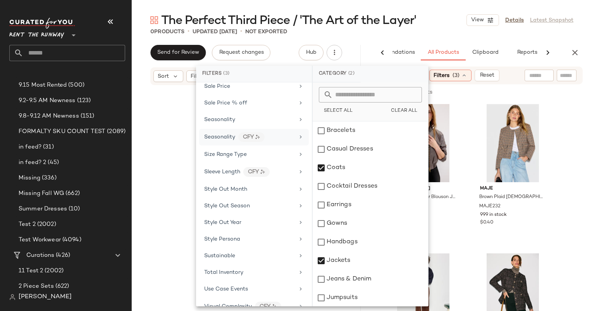
scroll to position [1100, 0]
click at [232, 117] on span "Seasonality" at bounding box center [219, 120] width 31 height 6
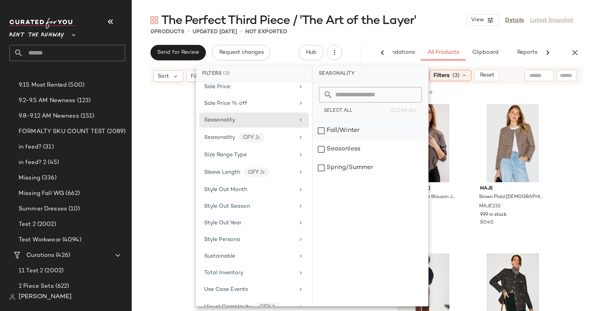
click at [360, 127] on div "Fall/Winter" at bounding box center [370, 131] width 115 height 19
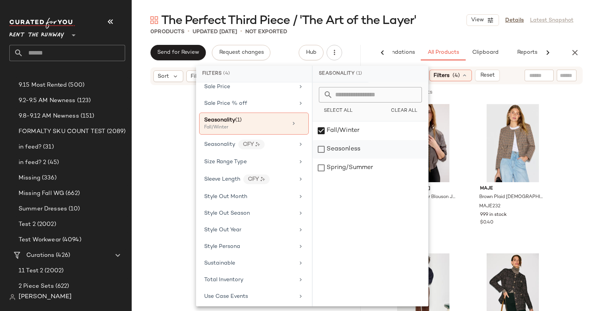
click at [371, 147] on div "Seasonless" at bounding box center [370, 149] width 115 height 19
click at [462, 22] on div "The Perfect Third Piece / 'The Art of the Layer' View Details Latest Snapshot" at bounding box center [362, 19] width 460 height 15
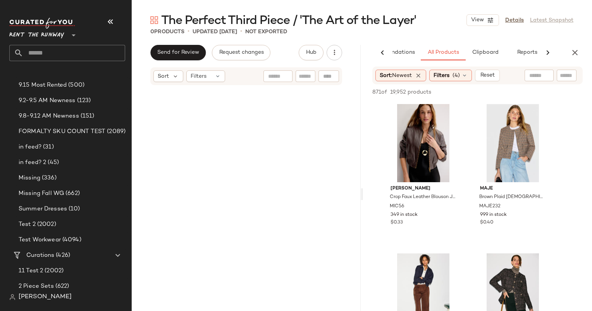
click at [546, 72] on input "text" at bounding box center [539, 76] width 20 height 8
type input "*"
type input "**********"
click at [546, 72] on input "**********" at bounding box center [533, 76] width 67 height 8
click at [543, 80] on div "**********" at bounding box center [533, 76] width 67 height 12
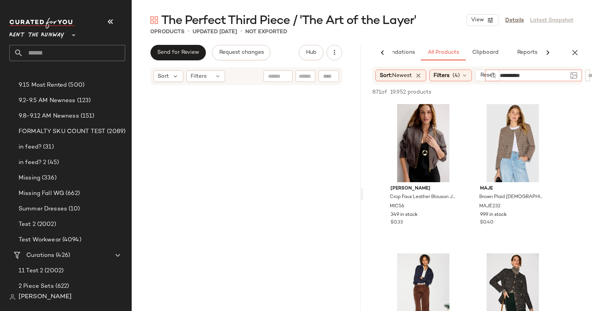
click at [543, 80] on div "**********" at bounding box center [533, 76] width 67 height 12
click at [538, 74] on input "**********" at bounding box center [533, 76] width 67 height 8
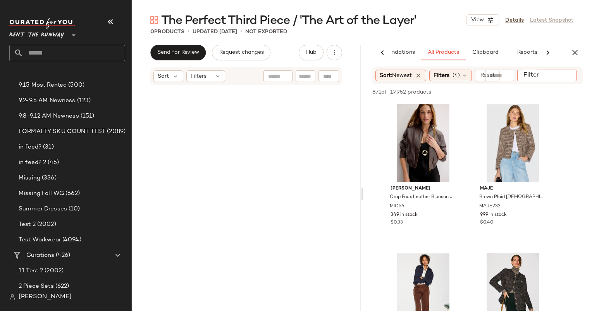
click at [567, 76] on input "Filter" at bounding box center [553, 76] width 66 height 8
type input "******"
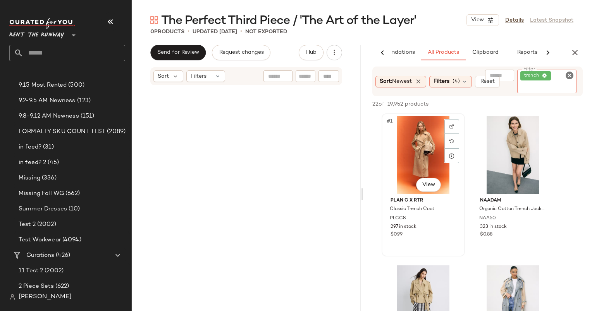
click at [435, 146] on div "#1 View" at bounding box center [423, 155] width 78 height 78
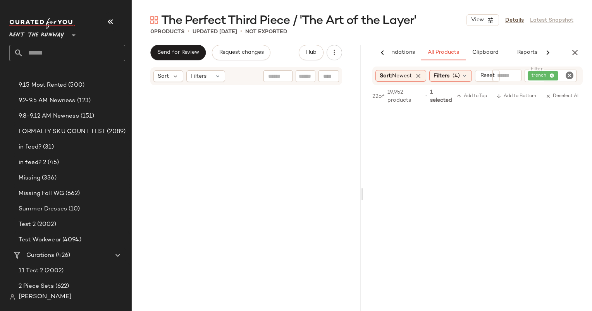
scroll to position [5906, 0]
click at [435, 78] on span "Filters" at bounding box center [441, 76] width 16 height 8
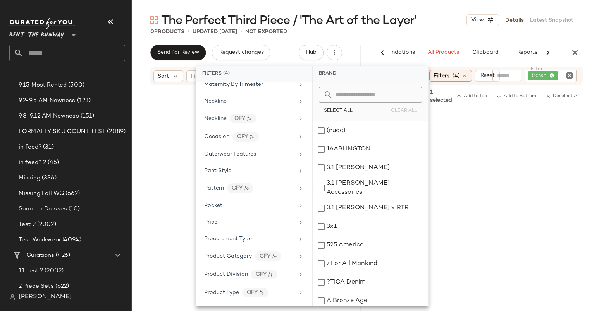
scroll to position [1141, 0]
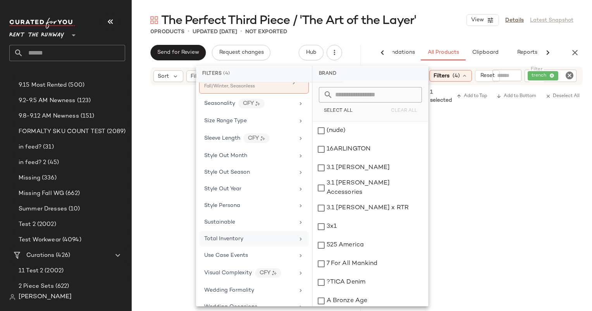
click at [255, 232] on div "Total Inventory" at bounding box center [254, 239] width 110 height 15
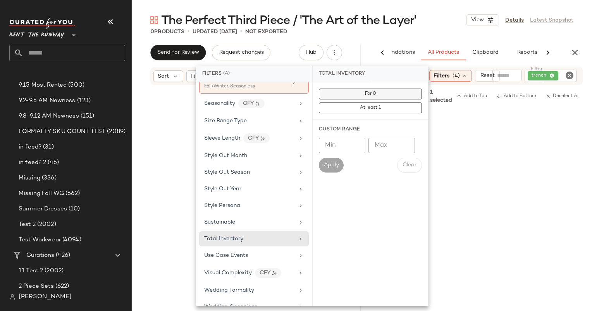
click at [346, 93] on button "For 0" at bounding box center [370, 94] width 103 height 11
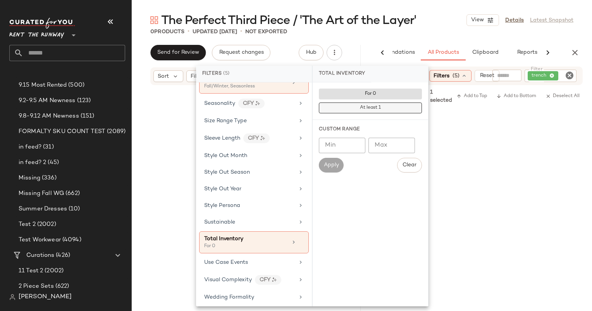
click at [355, 110] on button "At least 1" at bounding box center [370, 108] width 103 height 11
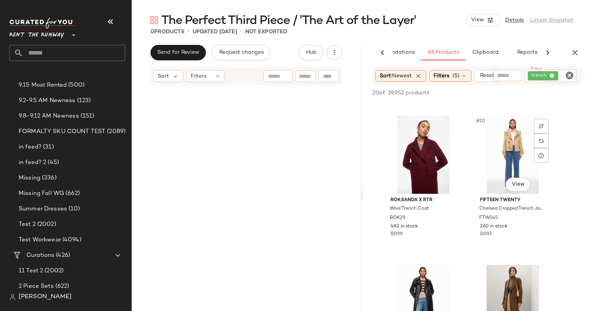
scroll to position [746, 0]
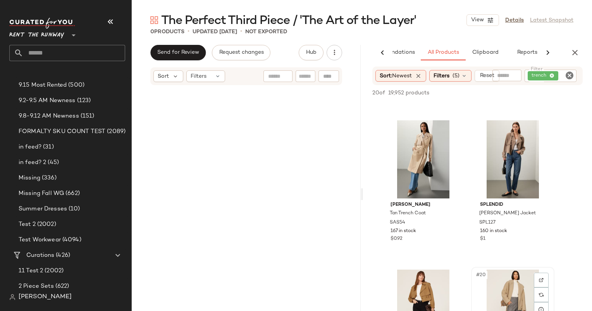
click at [507, 289] on div "#20 View" at bounding box center [513, 309] width 78 height 78
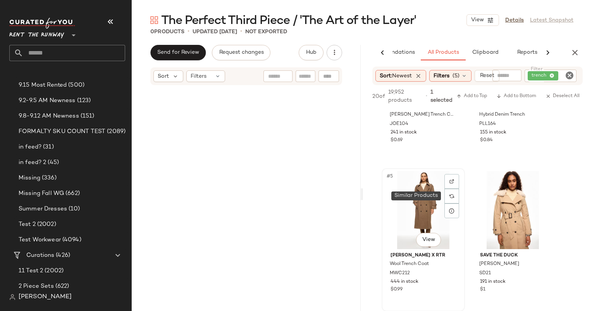
scroll to position [0, 0]
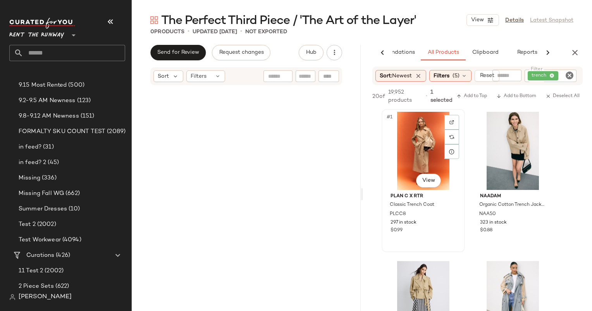
click at [414, 137] on div "#1 View" at bounding box center [423, 151] width 78 height 78
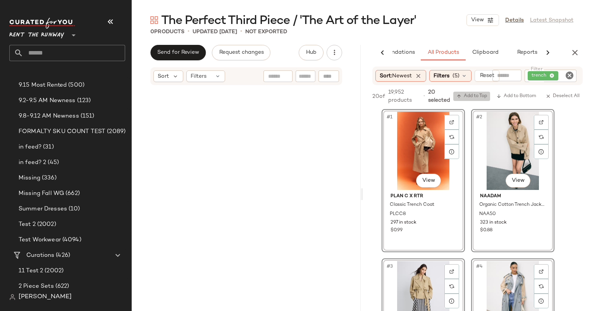
click at [472, 98] on span "Add to Top" at bounding box center [471, 96] width 31 height 5
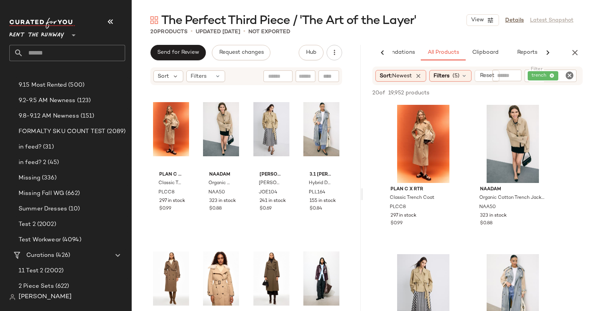
click at [570, 76] on icon "Clear Filter" at bounding box center [569, 75] width 9 height 9
click at [550, 100] on div "20 of 19,952 products • 0 selected Add to Top Add to Bottom Deselect All" at bounding box center [477, 92] width 229 height 17
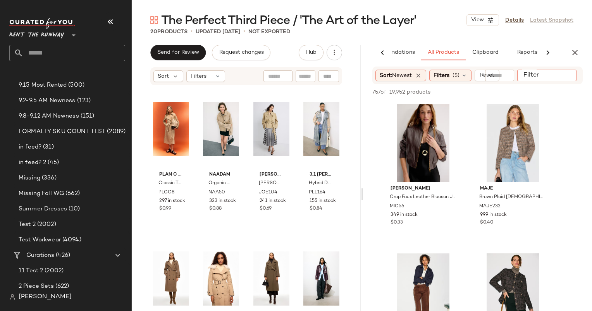
click at [569, 76] on input "Filter" at bounding box center [553, 76] width 66 height 8
type input "****"
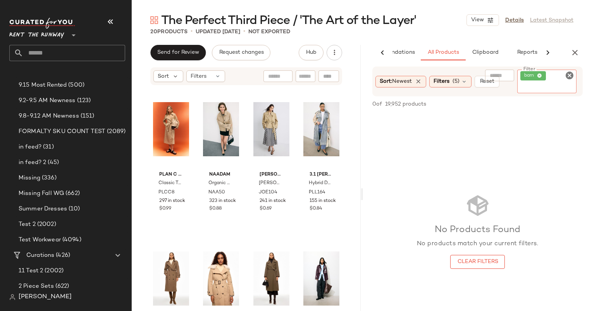
click at [570, 80] on icon "Clear Filter" at bounding box center [569, 75] width 9 height 9
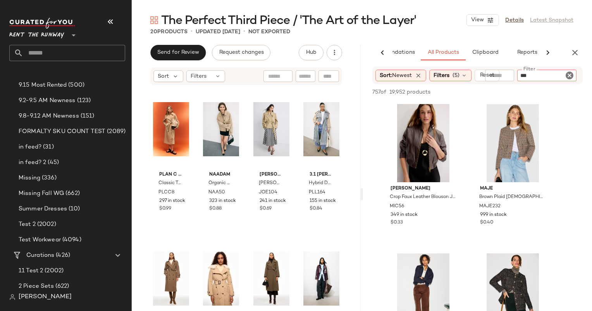
type input "****"
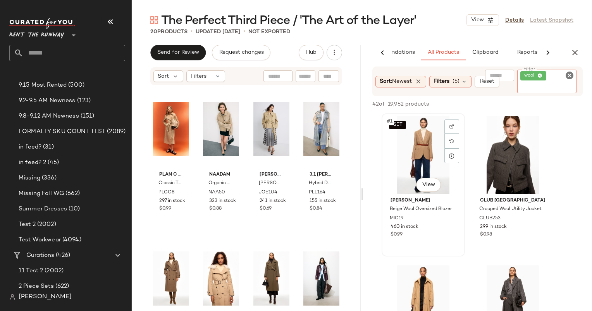
click at [430, 146] on div "SET #1 View" at bounding box center [423, 155] width 78 height 78
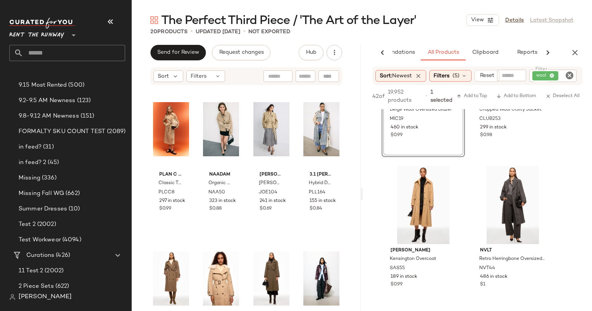
scroll to position [194, 0]
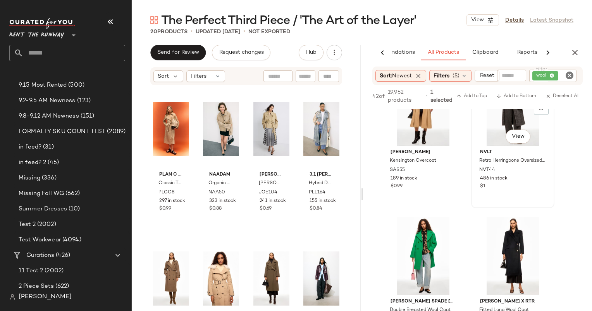
click at [521, 181] on div "486 in stock" at bounding box center [512, 178] width 65 height 7
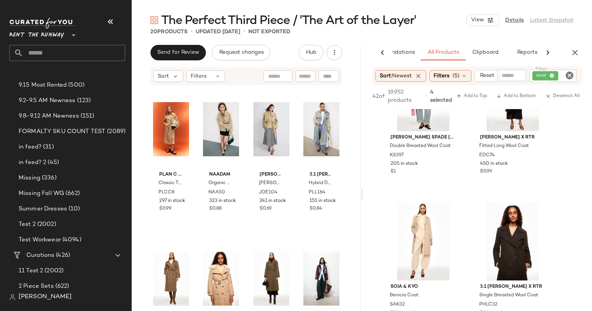
scroll to position [372, 0]
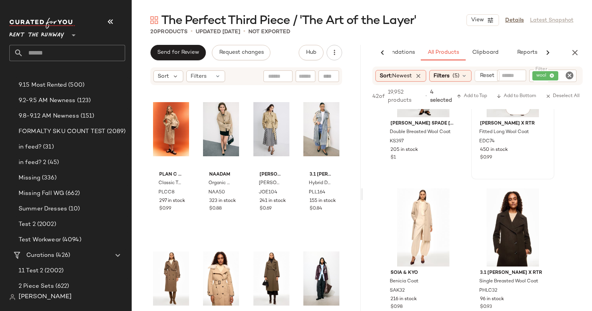
click at [493, 163] on div "#6 View [PERSON_NAME] x RTR Fitted Long Wool Coat EDC74 450 in stock $0.99" at bounding box center [513, 108] width 82 height 142
click at [421, 209] on div "#7 View" at bounding box center [423, 228] width 78 height 78
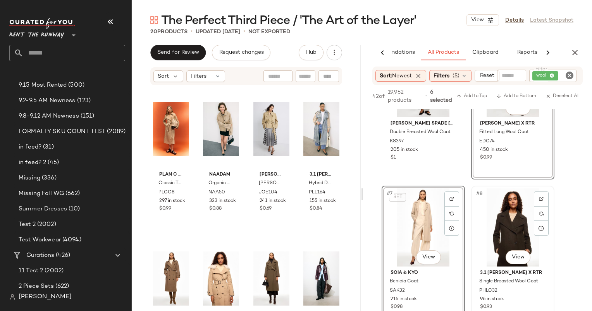
click at [502, 225] on div "#8 View" at bounding box center [513, 228] width 78 height 78
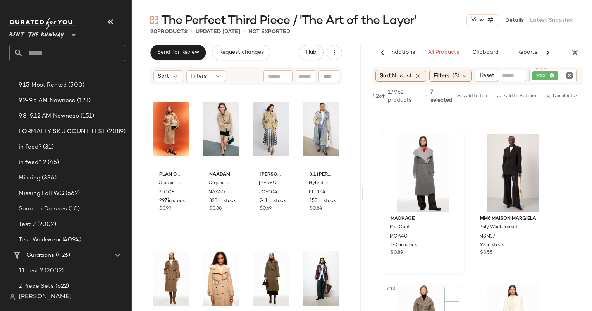
scroll to position [873, 0]
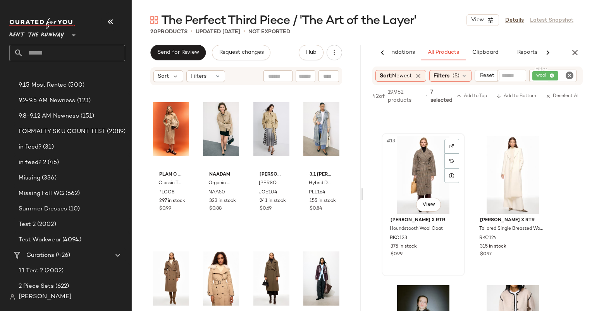
click at [423, 166] on div "#13 View" at bounding box center [423, 175] width 78 height 78
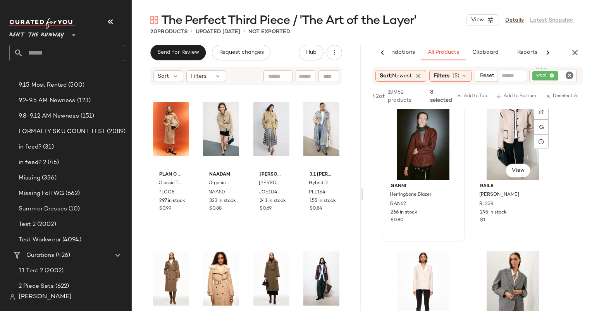
scroll to position [1058, 0]
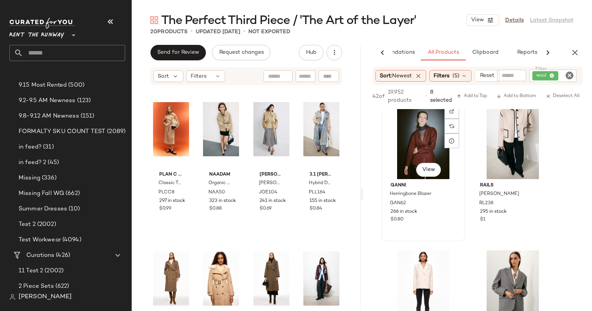
click at [423, 131] on div "#15 View" at bounding box center [423, 140] width 78 height 78
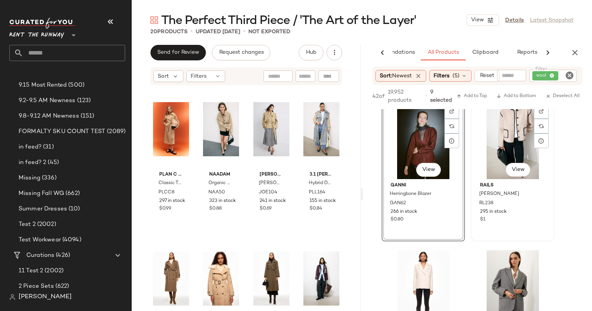
click at [516, 143] on div "#16 View" at bounding box center [513, 140] width 78 height 78
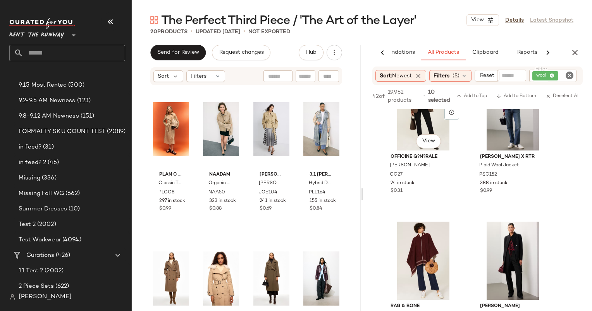
scroll to position [1983, 0]
click at [401, 144] on div "#27 View" at bounding box center [423, 111] width 78 height 78
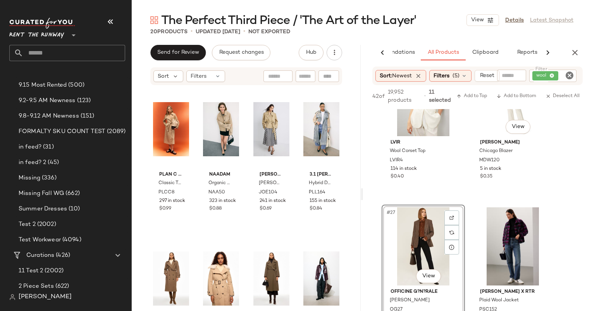
scroll to position [1994, 0]
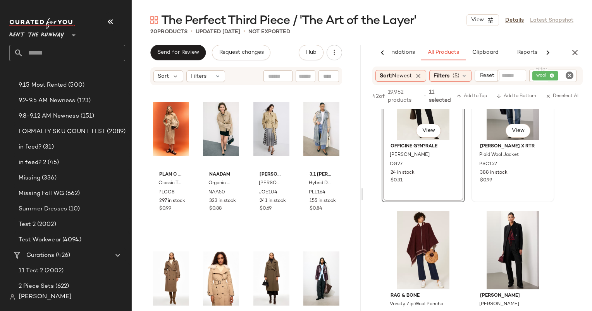
click at [485, 136] on div "#28 View" at bounding box center [513, 101] width 78 height 78
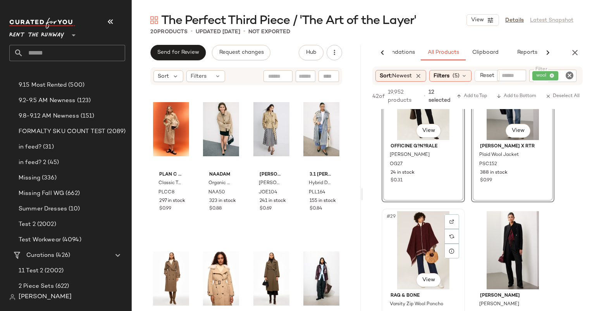
click at [420, 222] on div "#29 View" at bounding box center [423, 251] width 78 height 78
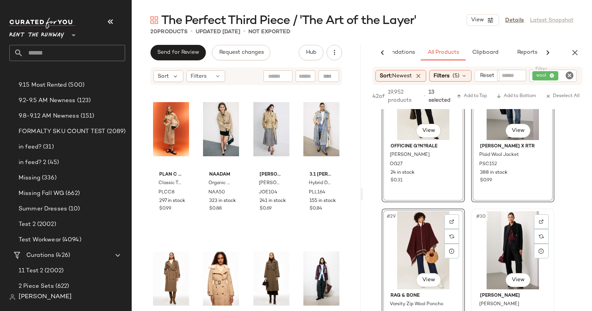
click at [501, 234] on div "#30 View" at bounding box center [513, 251] width 78 height 78
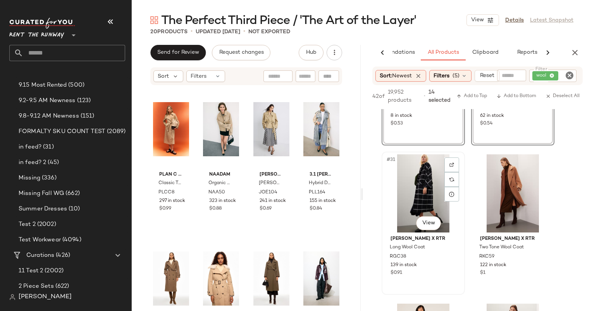
click at [422, 181] on div "#31 View" at bounding box center [423, 194] width 78 height 78
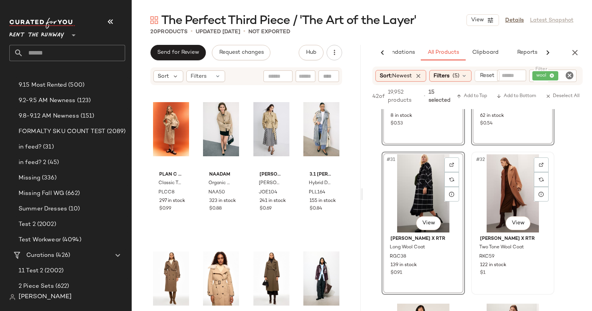
click at [504, 194] on div "#32 View" at bounding box center [513, 194] width 78 height 78
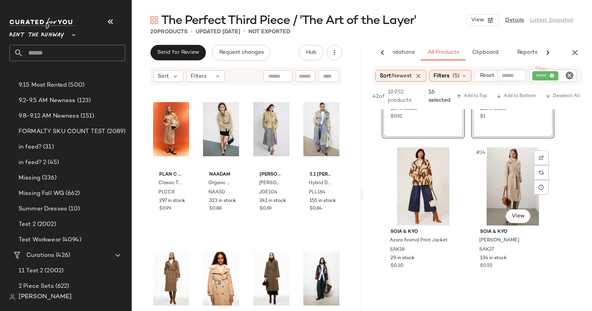
scroll to position [2385, 0]
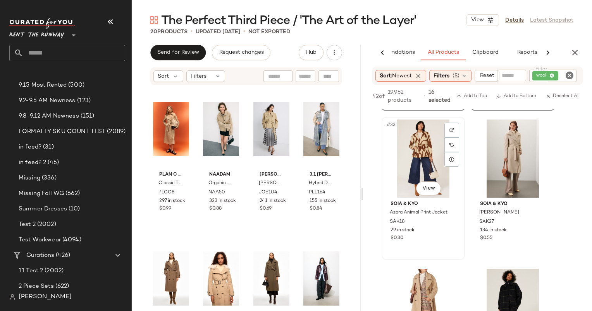
click at [420, 145] on div "#33 View" at bounding box center [423, 159] width 78 height 78
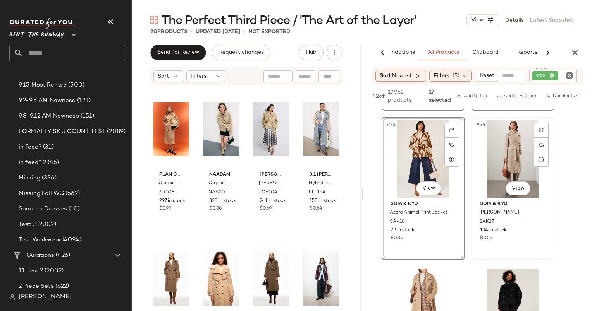
click at [507, 146] on div "#34 View" at bounding box center [513, 159] width 78 height 78
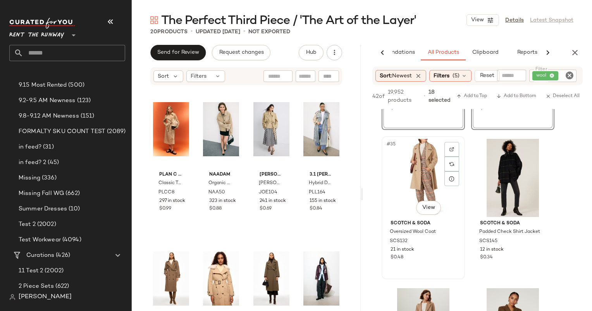
scroll to position [2632, 0]
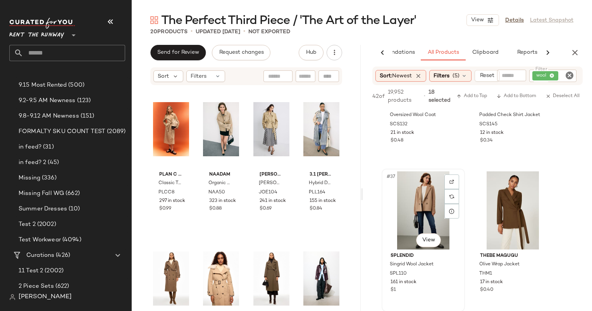
click at [408, 212] on div "#37 View" at bounding box center [423, 211] width 78 height 78
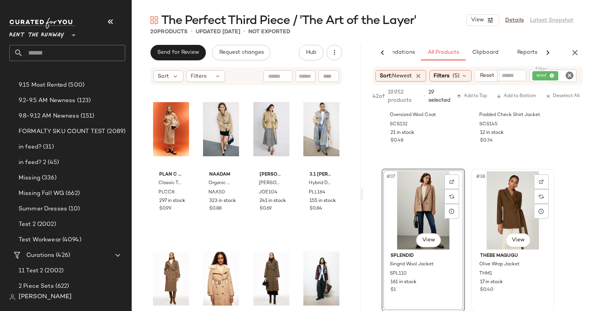
click at [497, 211] on div "#38 View" at bounding box center [513, 211] width 78 height 78
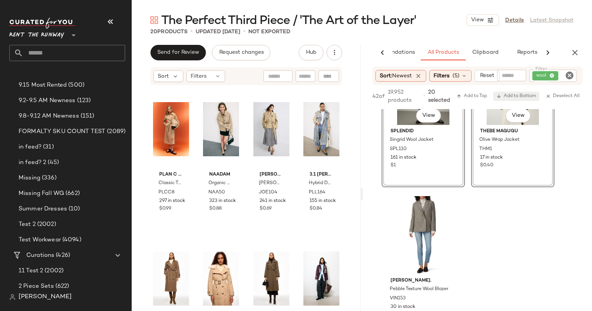
click at [515, 95] on span "Add to Bottom" at bounding box center [516, 96] width 40 height 5
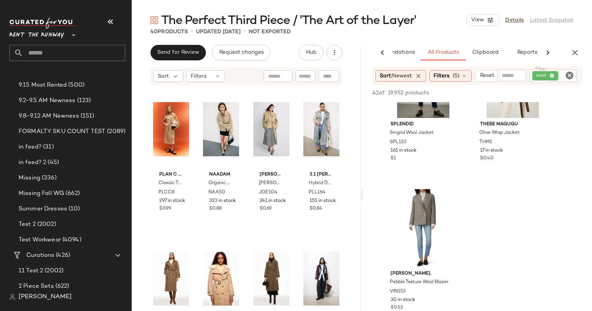
click at [567, 74] on icon "Clear Filter" at bounding box center [569, 75] width 9 height 9
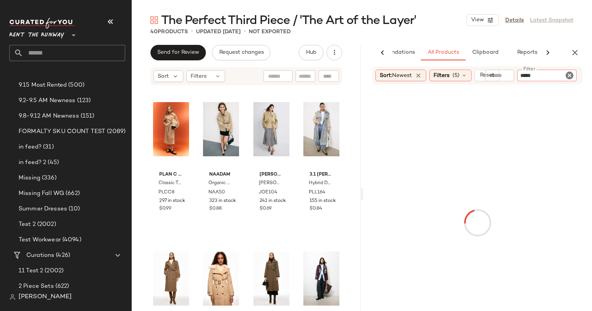
type input "******"
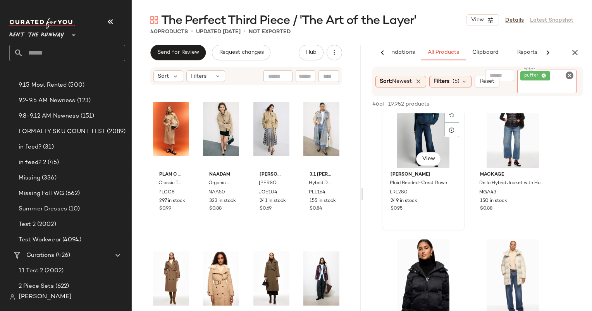
scroll to position [31, 0]
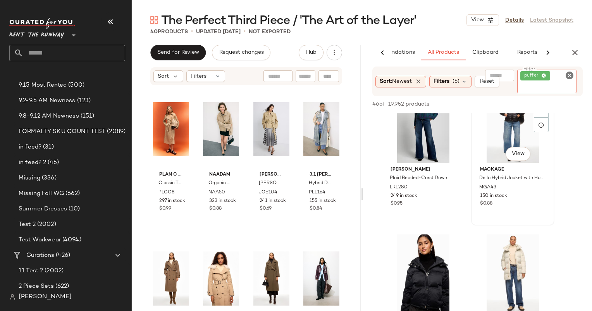
click at [492, 124] on div "#2 View" at bounding box center [513, 124] width 78 height 78
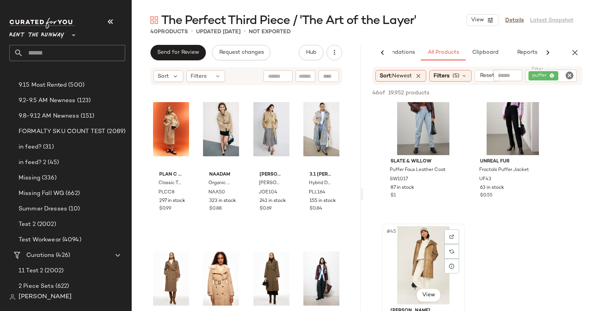
click at [407, 256] on div "#45 View" at bounding box center [423, 266] width 78 height 78
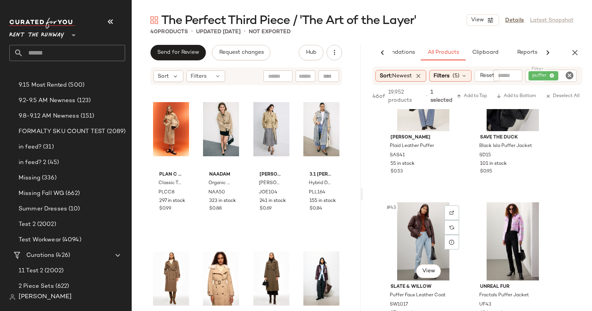
scroll to position [3049, 0]
click at [504, 232] on div "#44 View" at bounding box center [513, 242] width 78 height 78
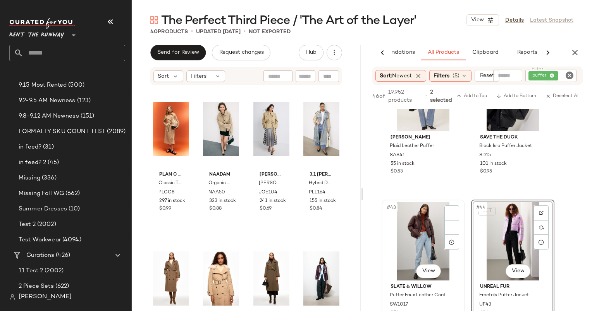
click at [419, 237] on div "#43 View" at bounding box center [423, 242] width 78 height 78
click at [513, 228] on div "SET #44 View" at bounding box center [513, 242] width 78 height 78
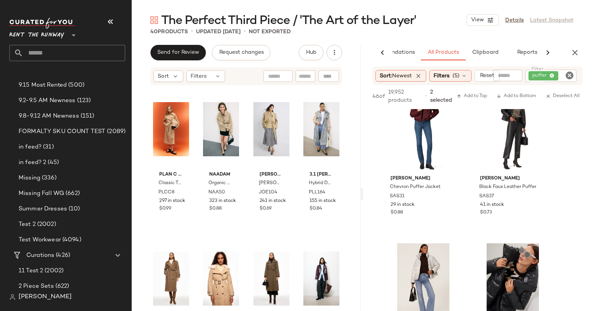
scroll to position [2857, 0]
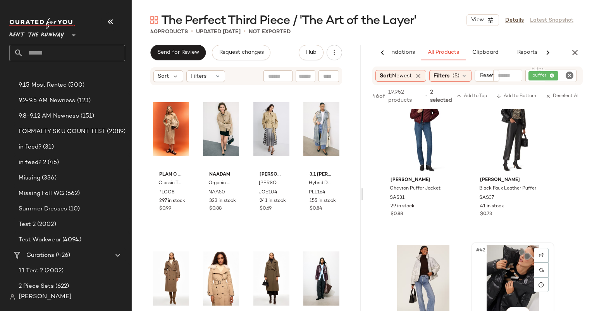
click at [506, 268] on div "#42 View" at bounding box center [513, 284] width 78 height 78
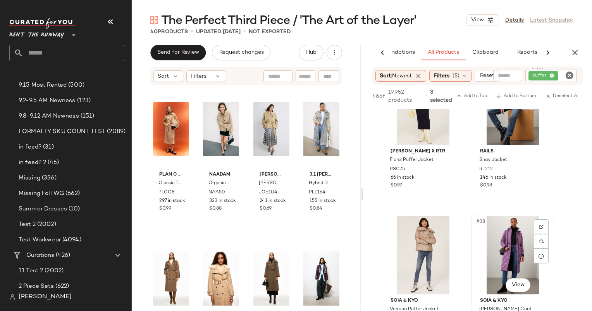
scroll to position [2555, 0]
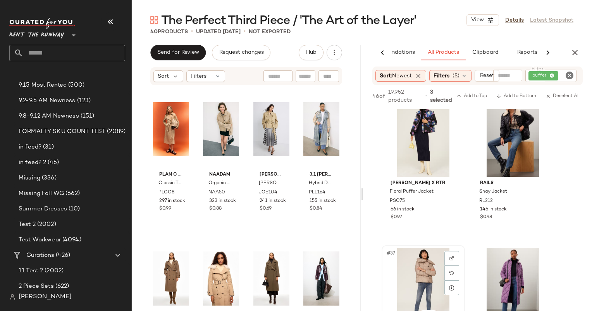
click at [415, 280] on div "#37 View" at bounding box center [423, 287] width 78 height 78
click at [501, 280] on div "#38 View" at bounding box center [513, 287] width 78 height 78
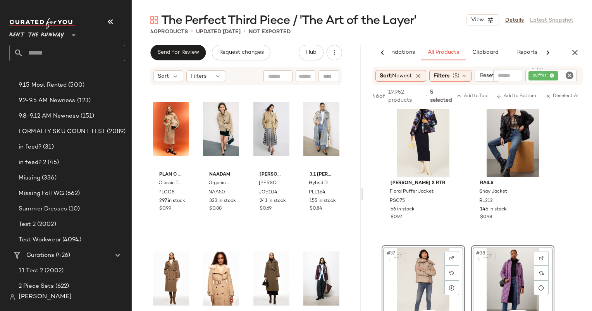
scroll to position [2437, 0]
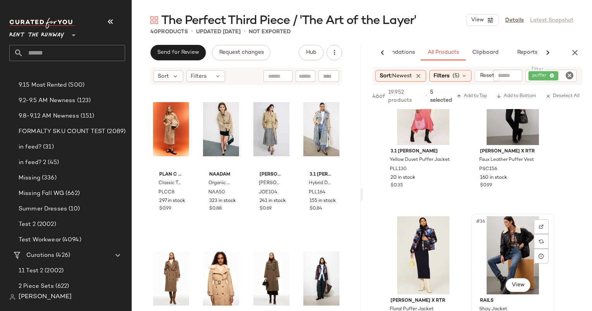
click at [509, 247] on div "#36 View" at bounding box center [513, 256] width 78 height 78
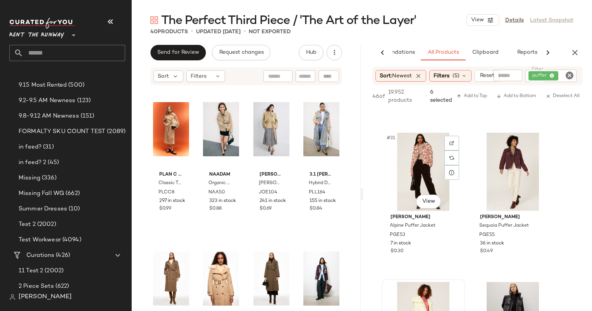
scroll to position [2196, 0]
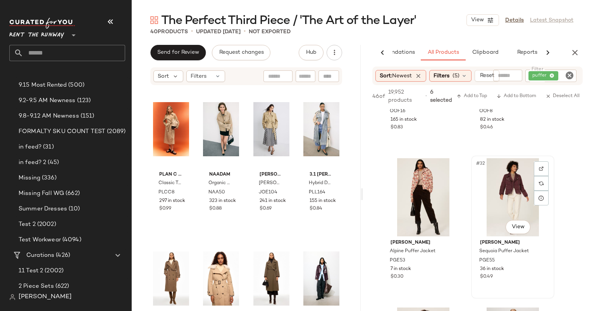
click at [502, 195] on div "#32 View" at bounding box center [513, 197] width 78 height 78
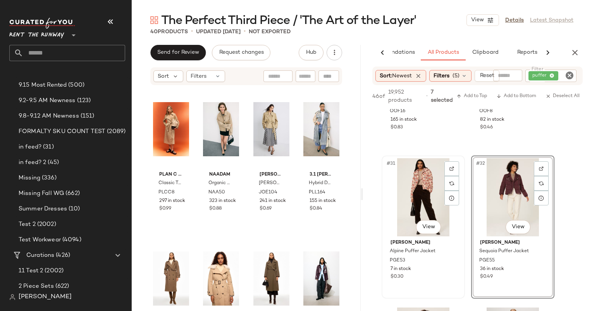
click at [423, 187] on div "#31 View" at bounding box center [423, 197] width 78 height 78
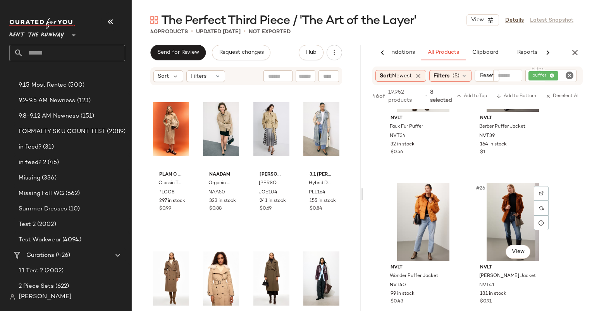
scroll to position [1701, 0]
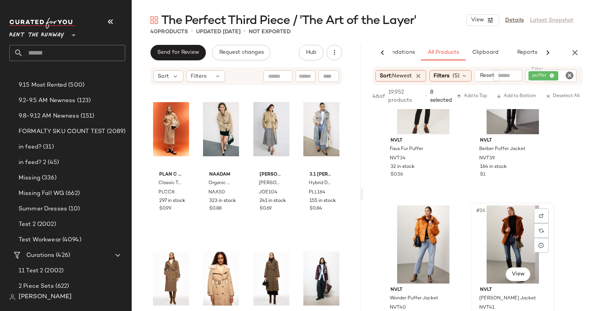
click at [513, 231] on div "#26 View" at bounding box center [513, 245] width 78 height 78
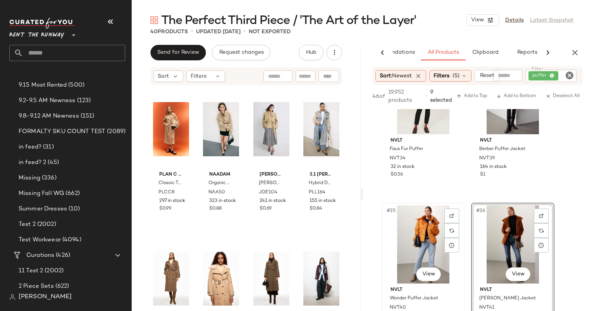
click at [415, 224] on div "#25 View" at bounding box center [423, 245] width 78 height 78
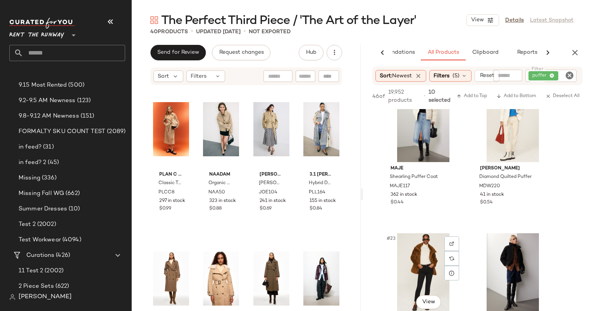
scroll to position [1522, 0]
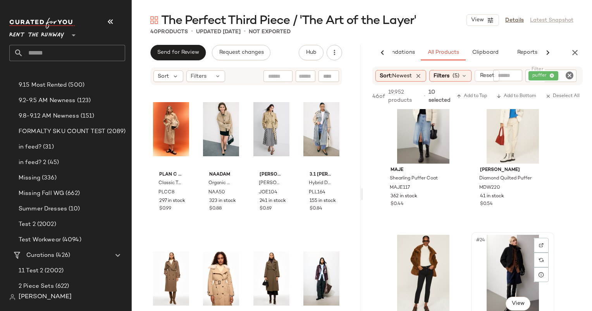
click at [503, 258] on div "#24 View" at bounding box center [513, 274] width 78 height 78
click at [415, 246] on div "#23 View" at bounding box center [423, 274] width 78 height 78
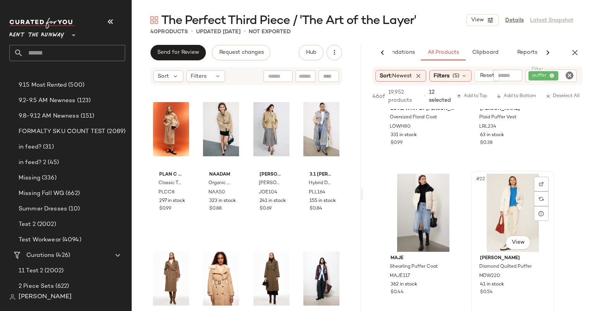
scroll to position [1297, 0]
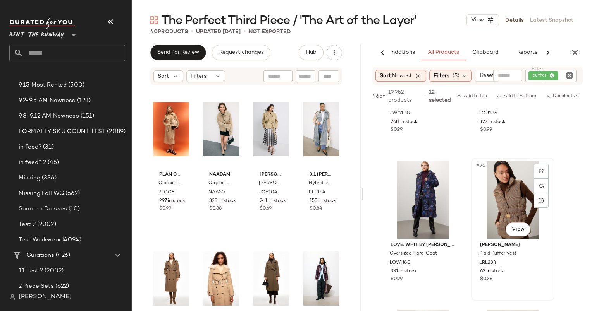
click at [518, 198] on div "#20 View" at bounding box center [513, 200] width 78 height 78
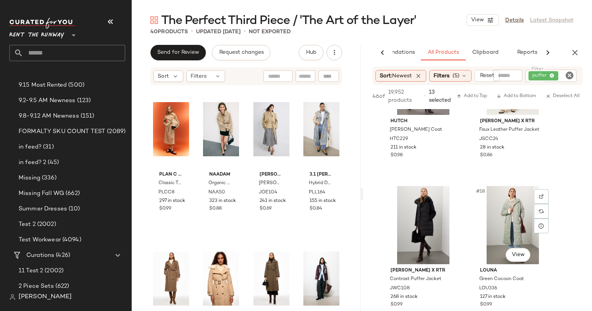
scroll to position [968, 0]
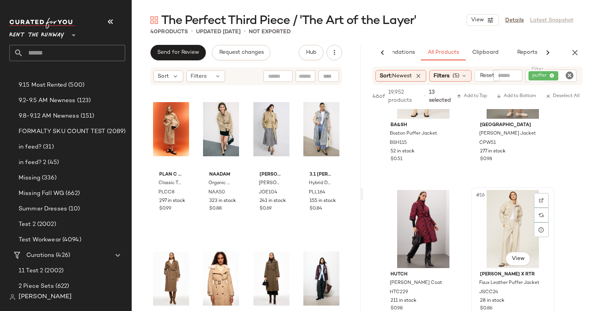
click at [514, 201] on div "#16 View" at bounding box center [513, 229] width 78 height 78
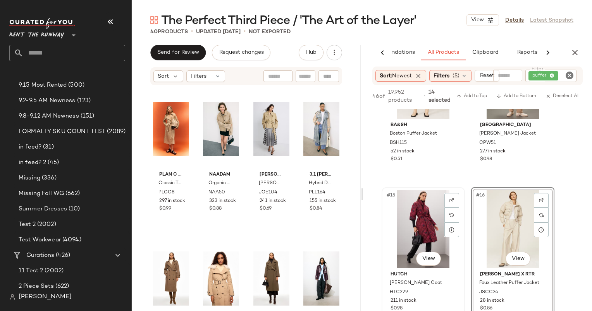
click at [415, 211] on div "#15 View" at bounding box center [423, 229] width 78 height 78
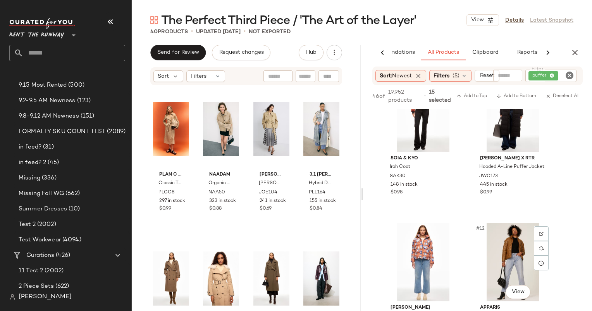
scroll to position [623, 0]
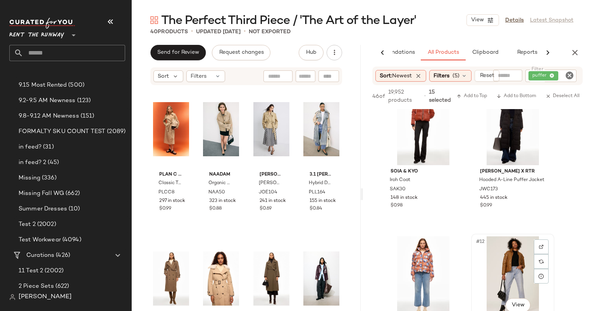
click at [499, 263] on div "#12 View" at bounding box center [513, 276] width 78 height 78
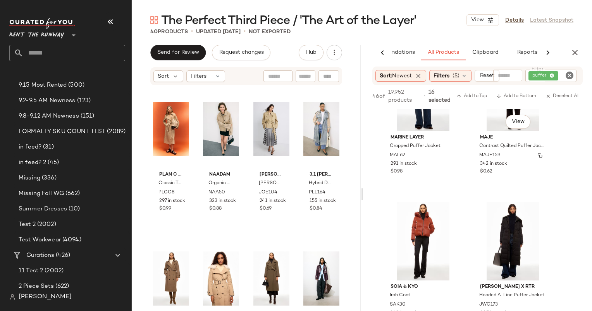
scroll to position [508, 0]
click at [415, 232] on div "#9 View" at bounding box center [423, 241] width 78 height 78
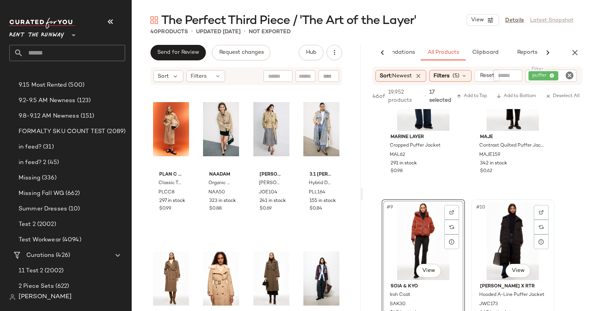
click at [499, 223] on div "#10 View" at bounding box center [513, 241] width 78 height 78
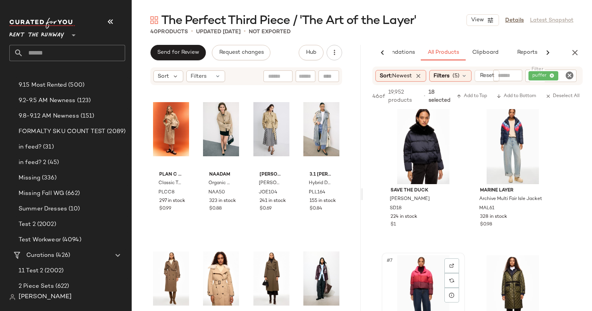
click at [417, 270] on div "#7 View" at bounding box center [423, 295] width 78 height 78
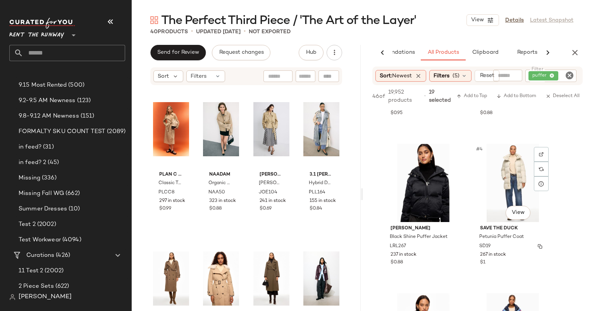
scroll to position [0, 0]
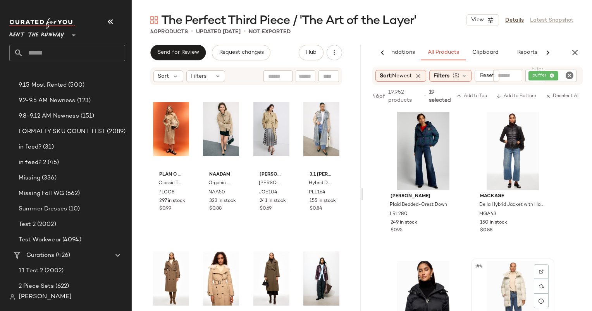
click at [524, 291] on div "#4 View" at bounding box center [513, 300] width 78 height 78
click at [517, 98] on span "Add to Bottom" at bounding box center [516, 96] width 40 height 5
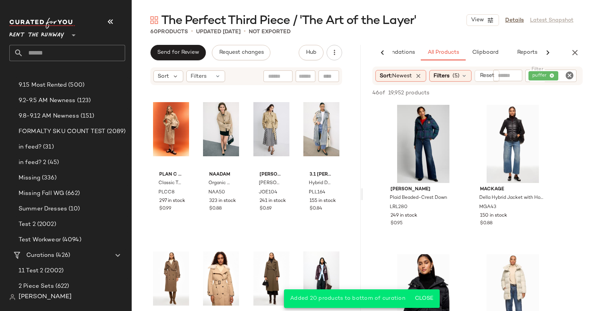
click at [571, 74] on icon "Clear Filter" at bounding box center [569, 75] width 9 height 9
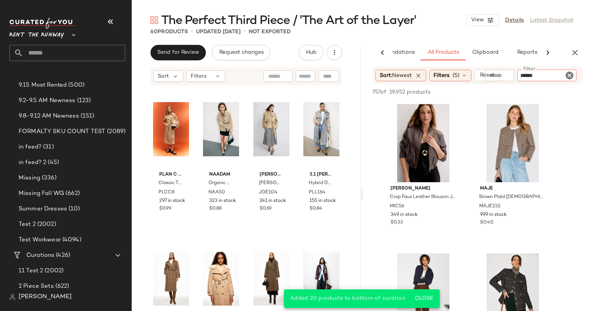
type input "*******"
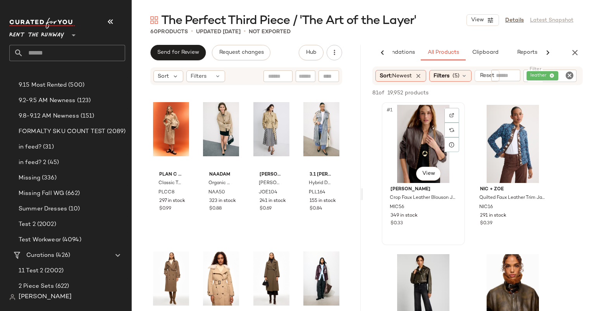
click at [423, 159] on div "#1 View" at bounding box center [423, 144] width 78 height 78
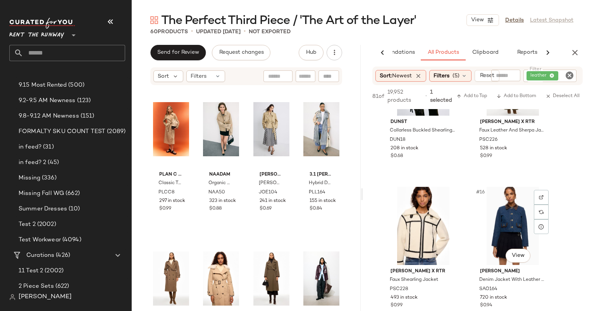
scroll to position [1070, 0]
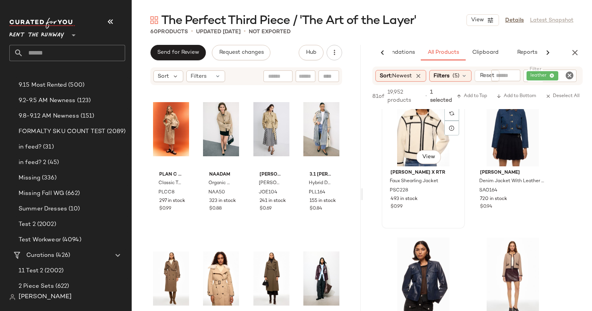
click at [414, 136] on div "#15 View" at bounding box center [423, 127] width 78 height 78
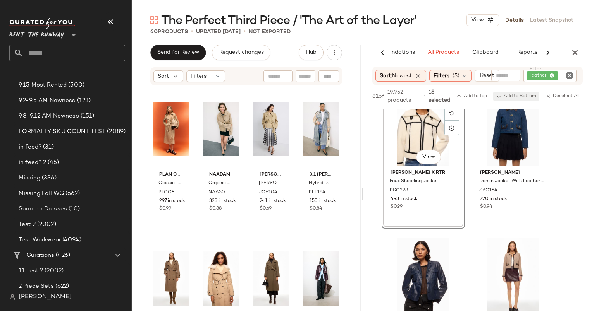
click at [517, 95] on span "Add to Bottom" at bounding box center [516, 96] width 40 height 5
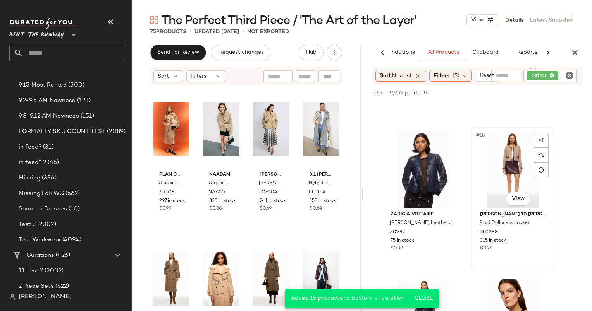
click at [495, 184] on div "#18 View" at bounding box center [513, 169] width 78 height 78
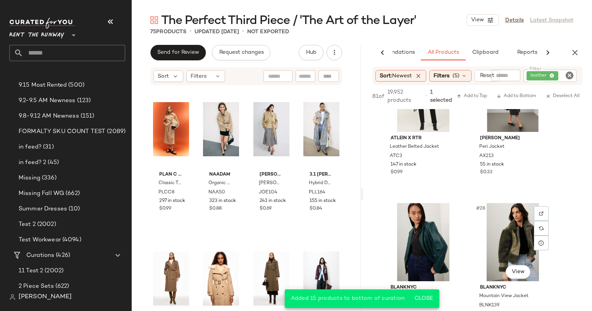
scroll to position [1771, 0]
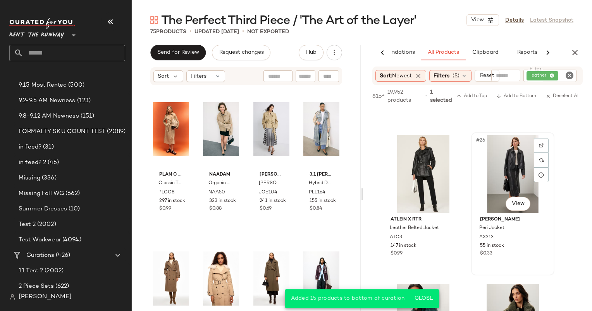
click at [505, 168] on div "#26 View" at bounding box center [513, 174] width 78 height 78
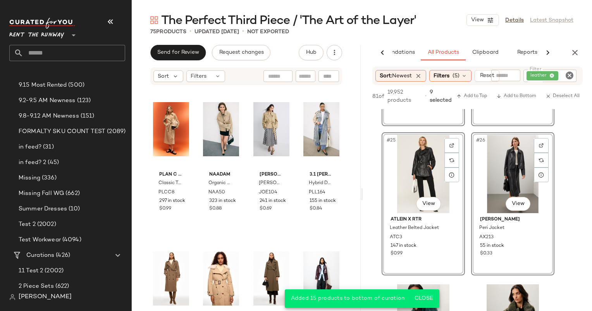
click at [505, 168] on div "#26 View" at bounding box center [513, 174] width 78 height 78
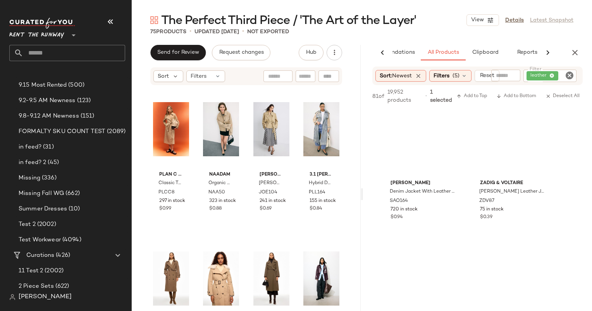
scroll to position [0, 0]
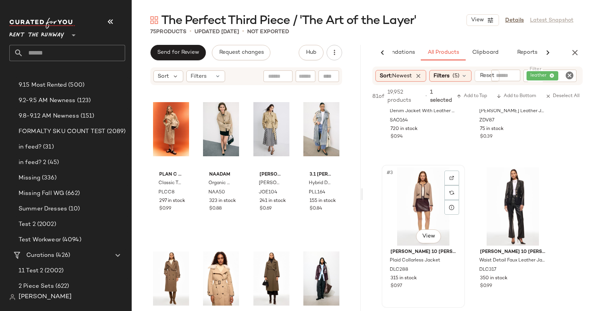
click at [411, 204] on div "#3 View" at bounding box center [423, 207] width 78 height 78
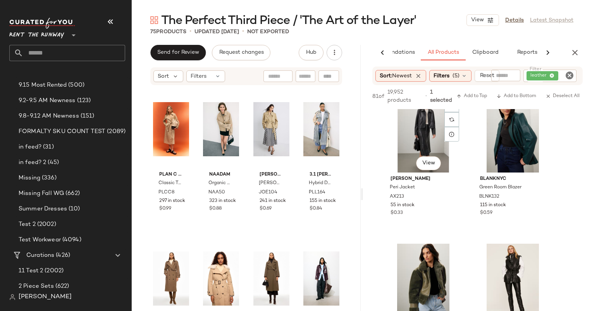
scroll to position [765, 0]
click at [421, 132] on div "#11 View" at bounding box center [423, 133] width 78 height 78
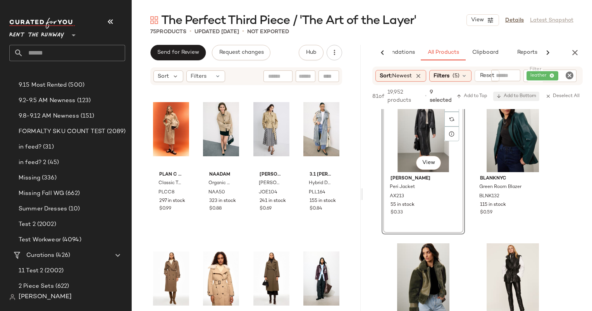
click at [510, 96] on span "Add to Bottom" at bounding box center [516, 96] width 40 height 5
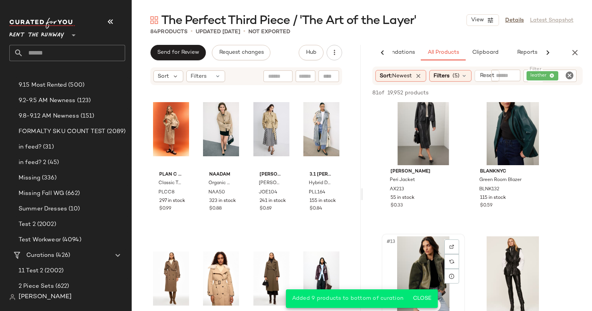
scroll to position [893, 0]
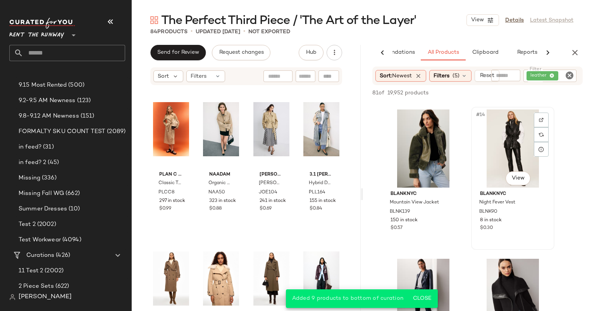
click at [509, 144] on div "#14 View" at bounding box center [513, 149] width 78 height 78
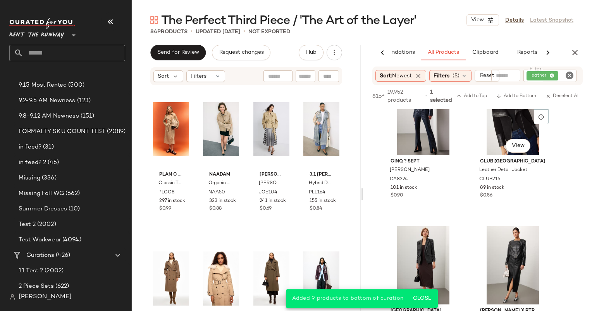
scroll to position [994, 0]
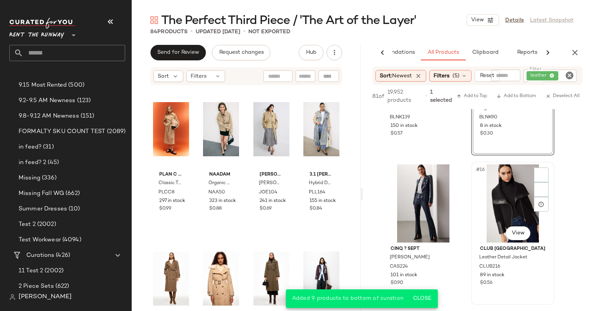
click at [503, 183] on div "#16 View" at bounding box center [513, 204] width 78 height 78
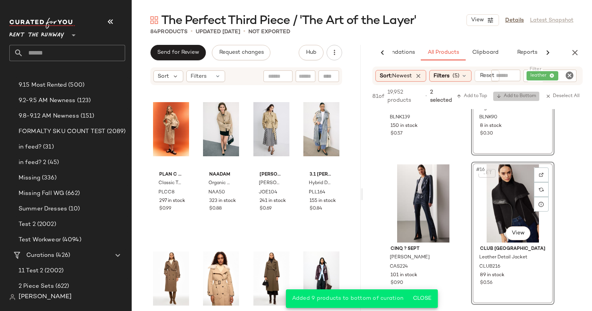
click at [513, 94] on span "Add to Bottom" at bounding box center [516, 96] width 40 height 5
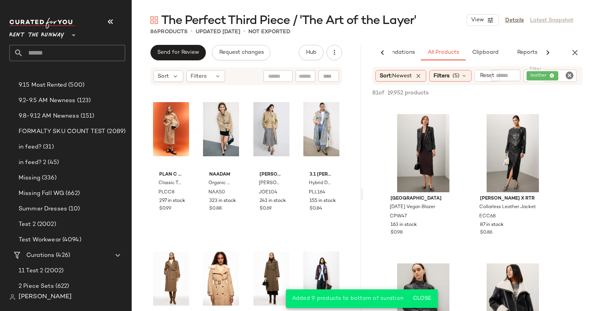
scroll to position [1187, 0]
click at [421, 144] on div "#17 View" at bounding box center [423, 154] width 78 height 78
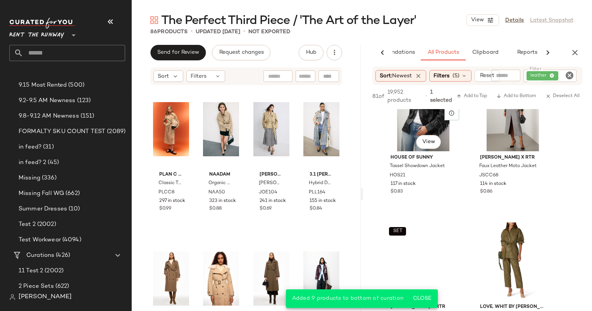
scroll to position [1534, 0]
click at [455, 187] on div "117 in stock" at bounding box center [422, 184] width 65 height 7
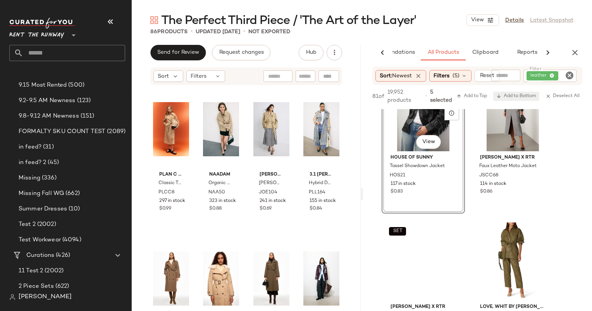
click at [518, 96] on span "Add to Bottom" at bounding box center [516, 96] width 40 height 5
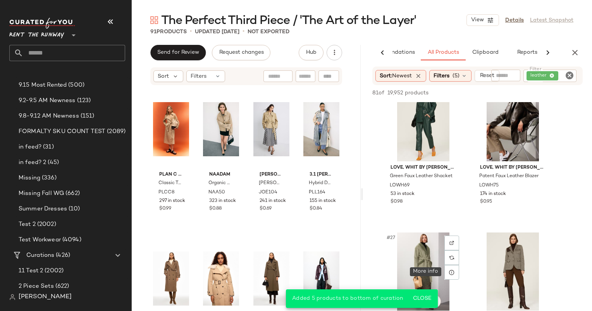
scroll to position [1816, 0]
click at [497, 157] on div "#26 View" at bounding box center [513, 122] width 78 height 78
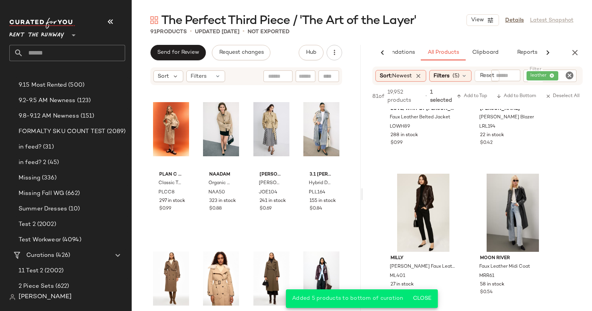
scroll to position [2025, 0]
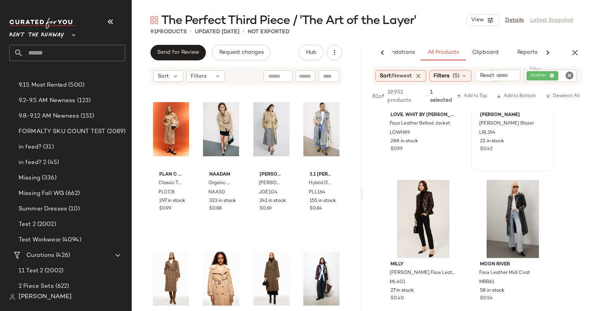
click at [511, 156] on div "#28 View [PERSON_NAME] [PERSON_NAME] Blazer LRL194 22 in stock $0.42" at bounding box center [513, 100] width 82 height 142
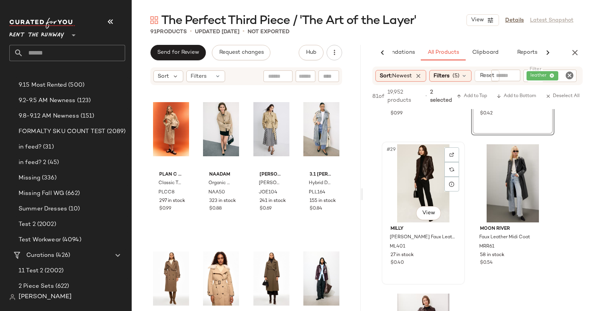
click at [421, 169] on div "#29 View" at bounding box center [423, 183] width 78 height 78
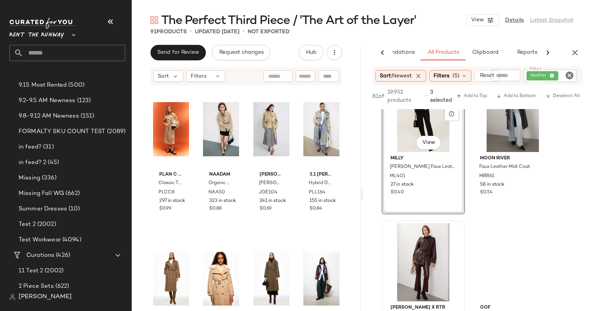
scroll to position [2131, 0]
click at [496, 132] on div "#30 View" at bounding box center [513, 113] width 78 height 78
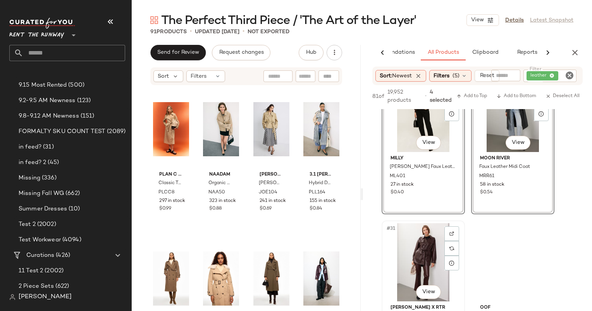
click at [423, 244] on div "#31 View" at bounding box center [423, 263] width 78 height 78
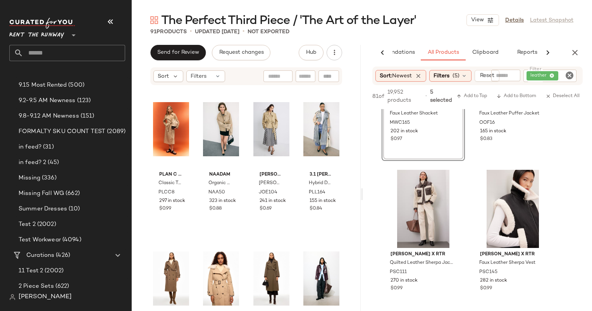
scroll to position [2323, 0]
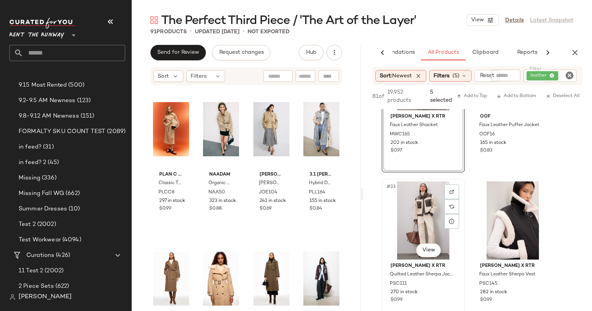
click at [422, 210] on div "#33 View" at bounding box center [423, 221] width 78 height 78
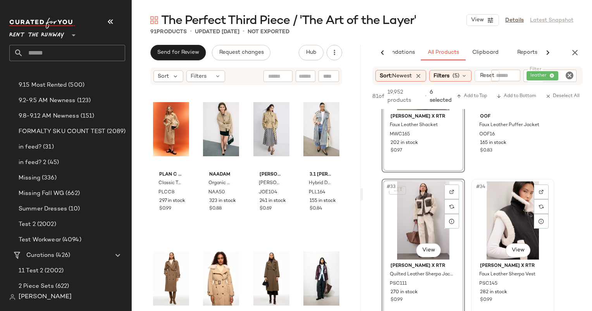
click at [494, 197] on div "#34 View" at bounding box center [513, 221] width 78 height 78
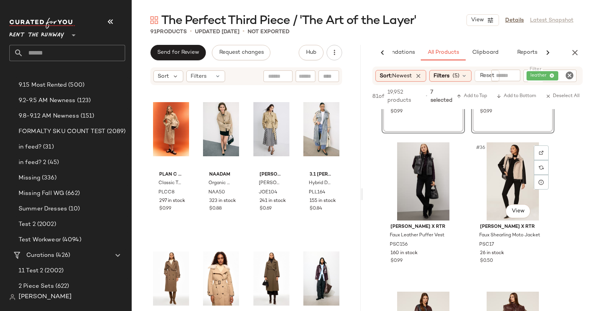
scroll to position [2512, 0]
click at [423, 169] on div "#35 View" at bounding box center [423, 181] width 78 height 78
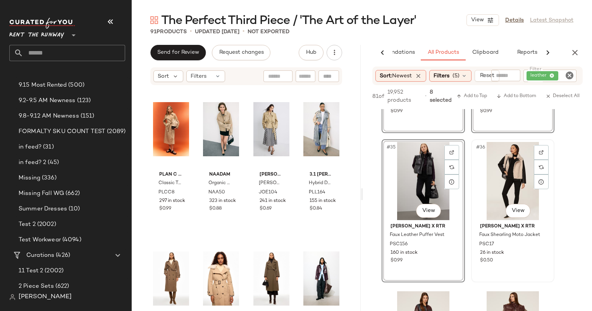
click at [525, 173] on div "#36 View" at bounding box center [513, 181] width 78 height 78
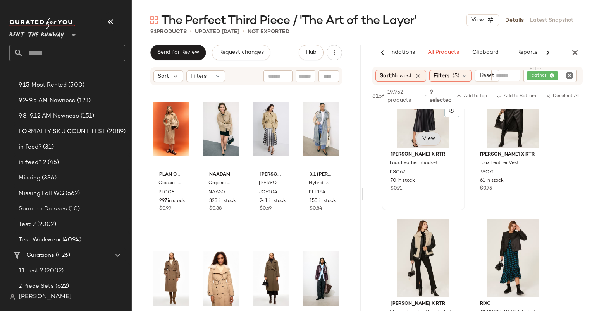
scroll to position [2659, 0]
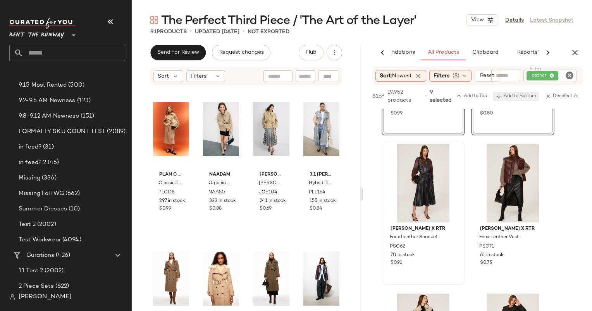
click at [516, 95] on span "Add to Bottom" at bounding box center [516, 96] width 40 height 5
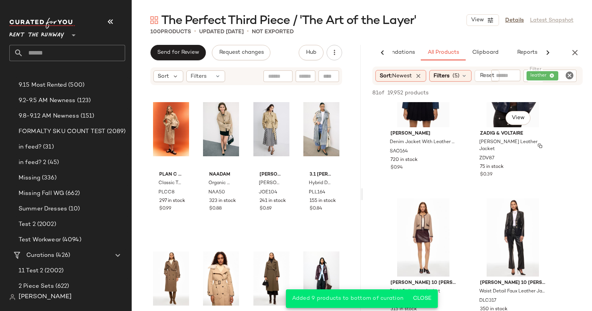
scroll to position [0, 0]
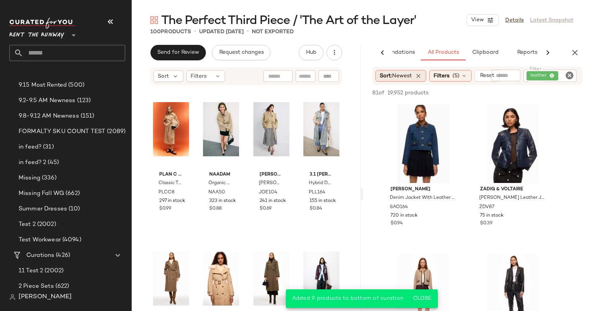
click at [418, 72] on div "Sort: Newest" at bounding box center [400, 76] width 51 height 12
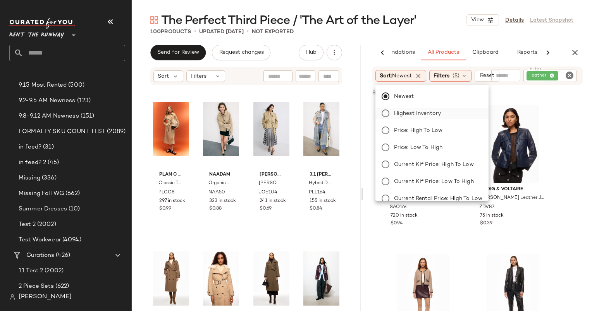
click at [415, 119] on label "Highest Inventory" at bounding box center [436, 113] width 91 height 11
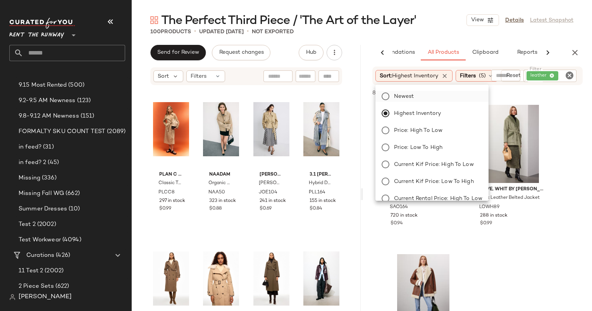
click at [397, 94] on span "Newest" at bounding box center [404, 97] width 20 height 8
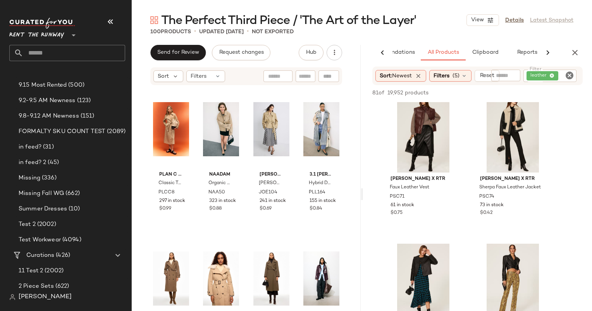
scroll to position [908, 0]
click at [428, 127] on div "#13 View" at bounding box center [423, 134] width 78 height 78
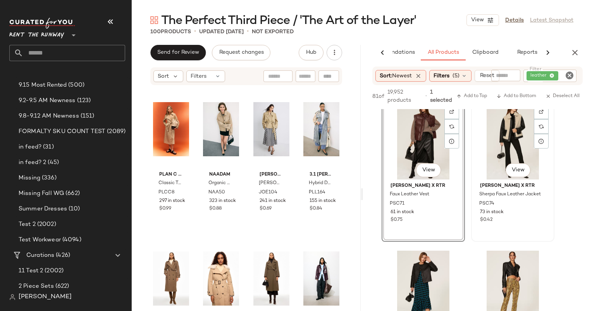
click at [502, 135] on div "#14 View" at bounding box center [513, 140] width 78 height 78
click at [502, 271] on div "#16 View" at bounding box center [513, 290] width 78 height 78
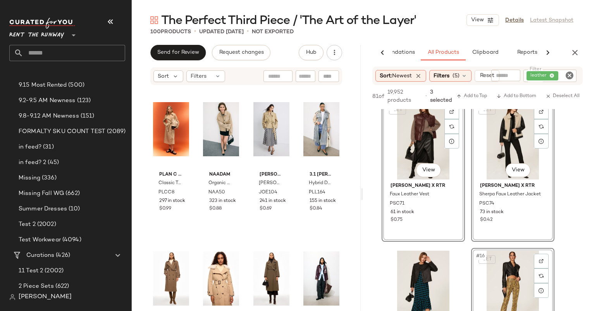
click at [502, 270] on div "SET #16 View" at bounding box center [513, 290] width 78 height 78
click at [515, 97] on span "Add to Bottom" at bounding box center [516, 96] width 40 height 5
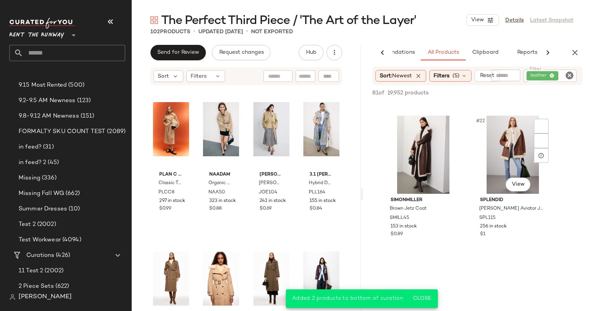
scroll to position [1511, 0]
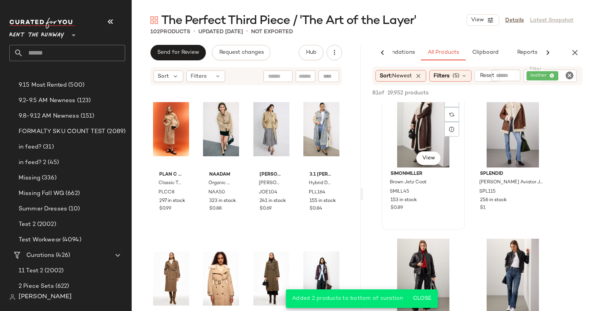
click at [423, 113] on div "#21 View" at bounding box center [423, 128] width 78 height 78
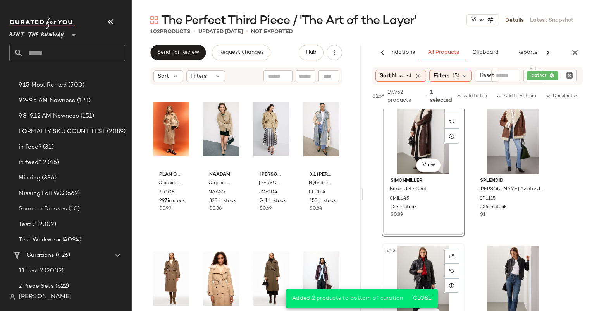
click at [417, 265] on div "#23 View" at bounding box center [423, 285] width 78 height 78
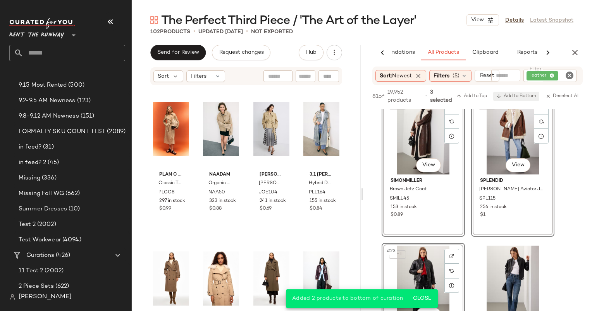
click at [511, 98] on span "Add to Bottom" at bounding box center [516, 96] width 40 height 5
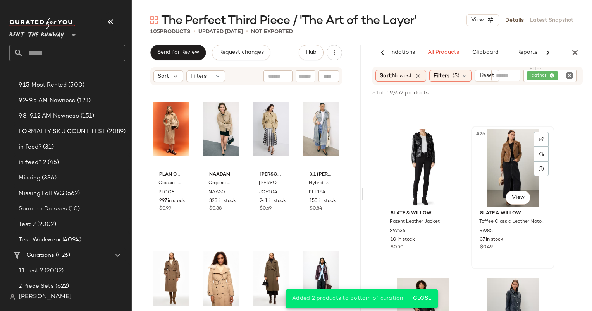
click at [495, 160] on div "#26 View" at bounding box center [513, 168] width 78 height 78
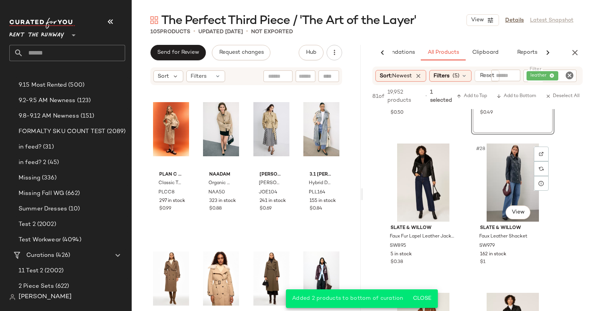
scroll to position [1969, 0]
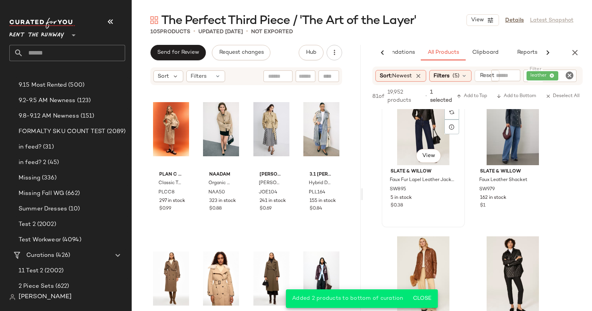
click at [444, 218] on div "#27 View Slate & Willow Faux Fur Lapel Leather Jacket SW895 5 in stock $0.38" at bounding box center [423, 156] width 82 height 142
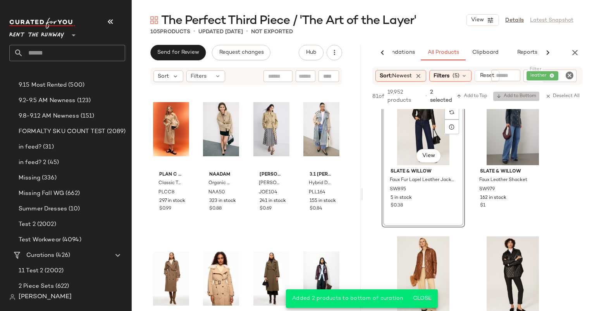
click at [506, 96] on span "Add to Bottom" at bounding box center [516, 96] width 40 height 5
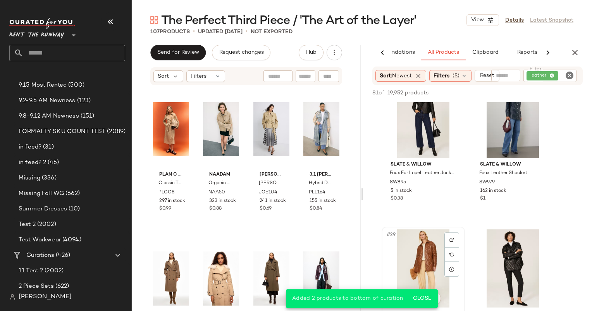
click at [432, 259] on div "#29 View" at bounding box center [423, 269] width 78 height 78
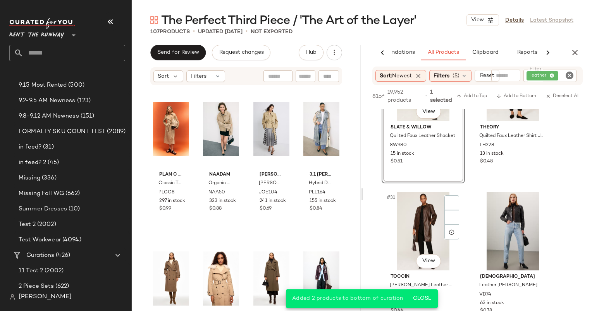
scroll to position [2226, 0]
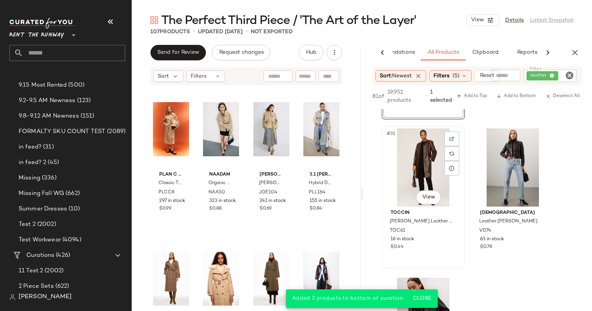
click at [427, 164] on div "#31 View" at bounding box center [423, 168] width 78 height 78
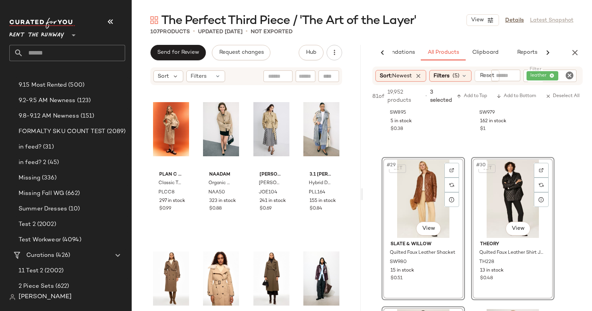
click at [507, 188] on div "SET #30 View" at bounding box center [513, 199] width 78 height 78
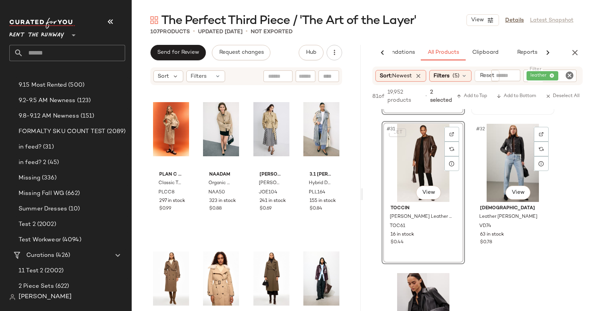
scroll to position [2231, 0]
click at [525, 141] on div "#32 View" at bounding box center [513, 163] width 78 height 78
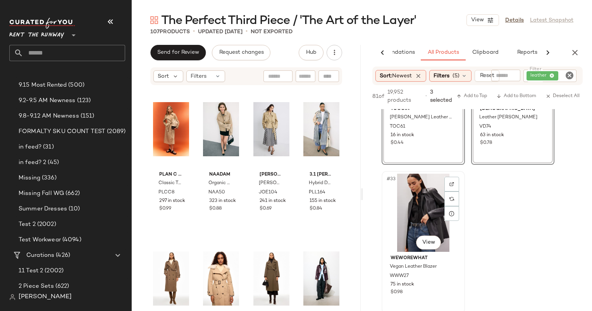
click at [427, 202] on div "#33 View" at bounding box center [423, 213] width 78 height 78
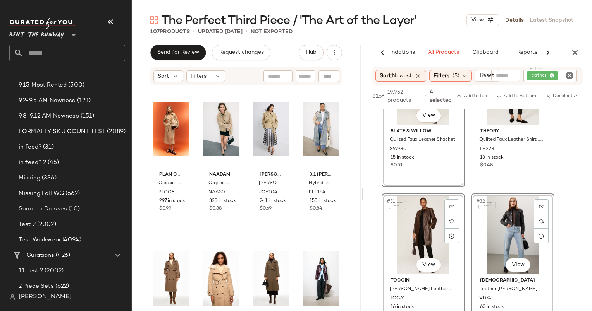
scroll to position [2104, 0]
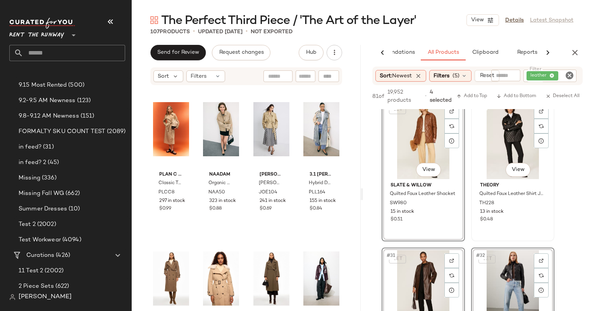
click at [499, 124] on div "#30 View" at bounding box center [513, 140] width 78 height 78
click at [513, 95] on span "Add to Bottom" at bounding box center [516, 96] width 40 height 5
